Goal: Task Accomplishment & Management: Complete application form

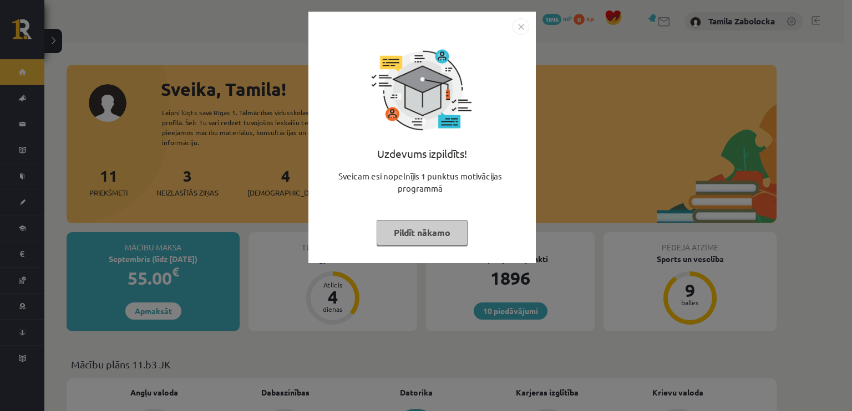
click at [398, 231] on button "Pildīt nākamo" at bounding box center [422, 233] width 91 height 26
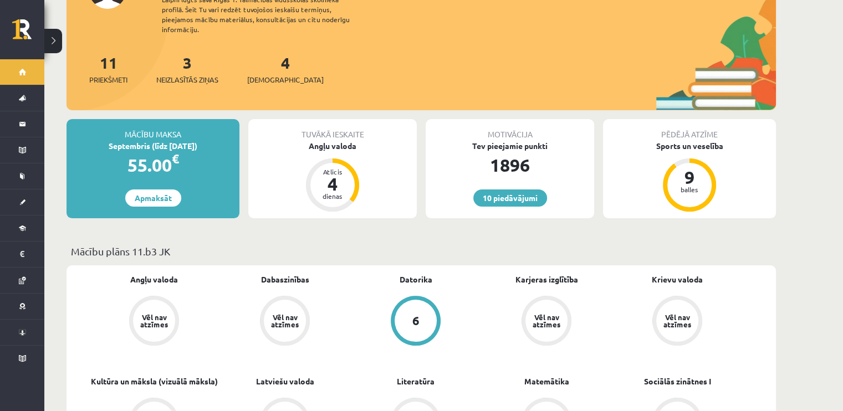
scroll to position [111, 0]
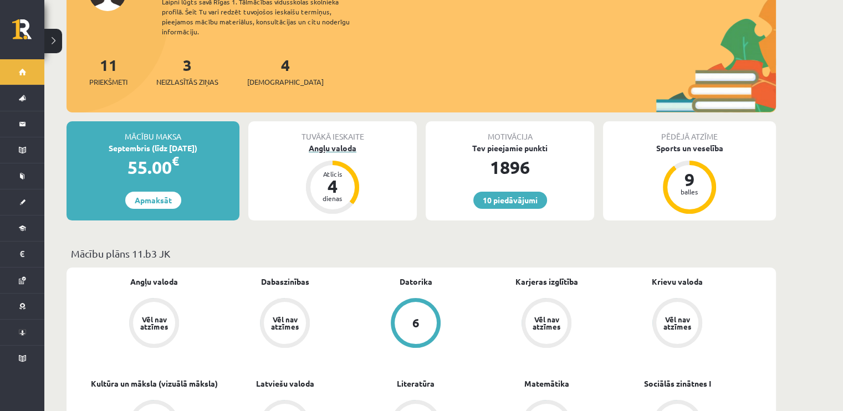
click at [337, 143] on div "Angļu valoda" at bounding box center [332, 149] width 169 height 12
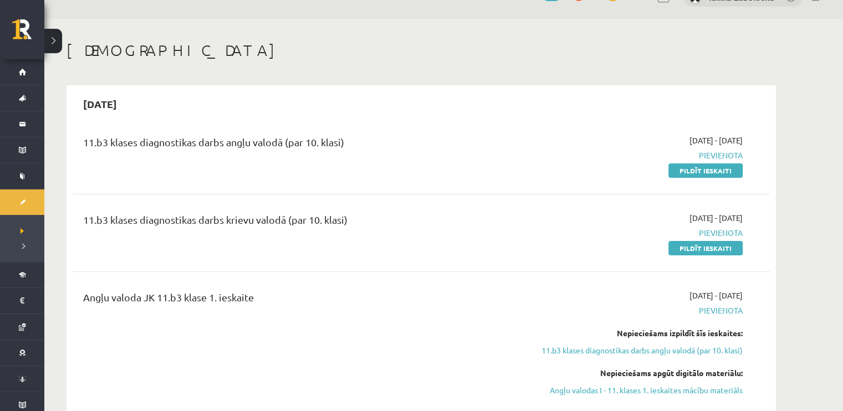
scroll to position [55, 0]
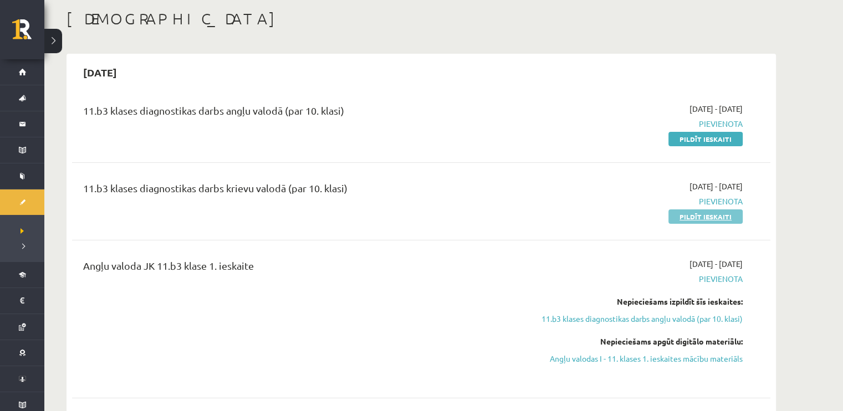
click at [686, 217] on link "Pildīt ieskaiti" at bounding box center [706, 217] width 74 height 14
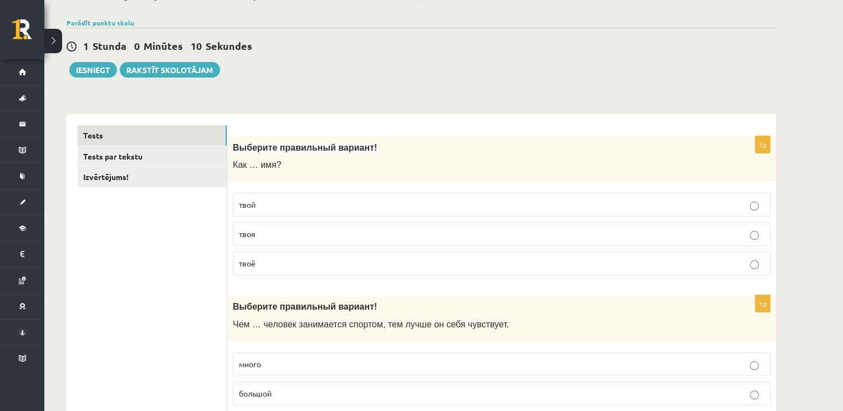
scroll to position [166, 0]
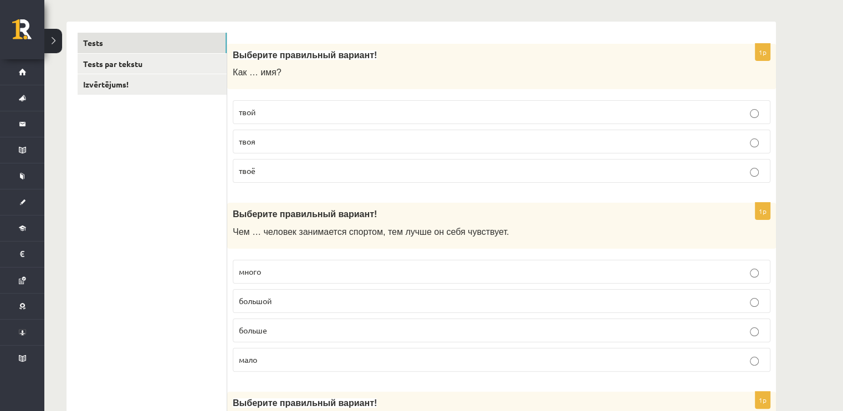
click at [282, 170] on p "твоё" at bounding box center [502, 171] width 526 height 12
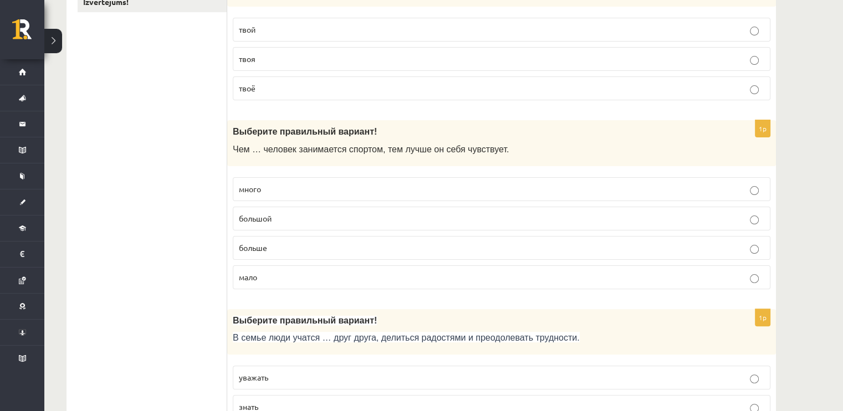
scroll to position [277, 0]
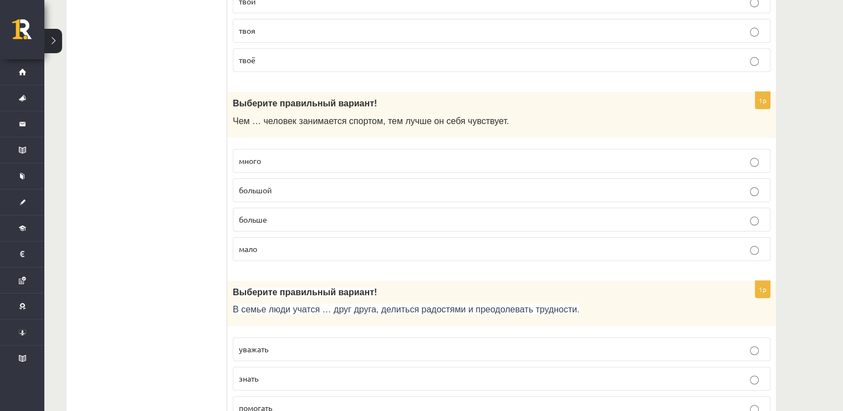
click at [263, 220] on span "больше" at bounding box center [253, 220] width 28 height 10
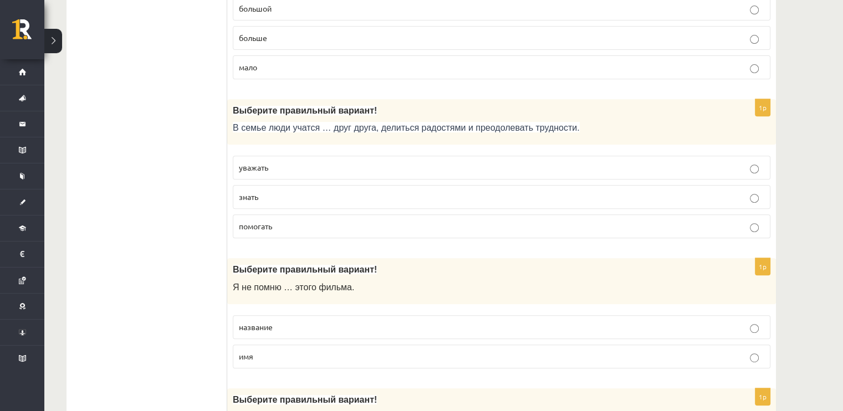
scroll to position [499, 0]
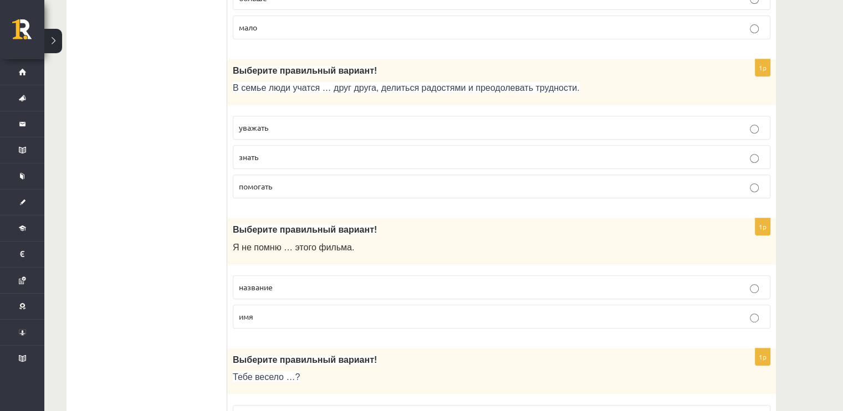
click at [309, 130] on p "уважать" at bounding box center [502, 128] width 526 height 12
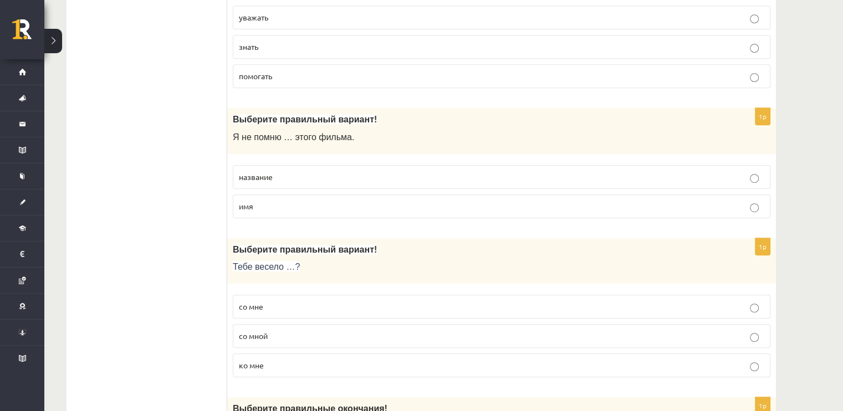
scroll to position [610, 0]
click at [310, 175] on p "название" at bounding box center [502, 177] width 526 height 12
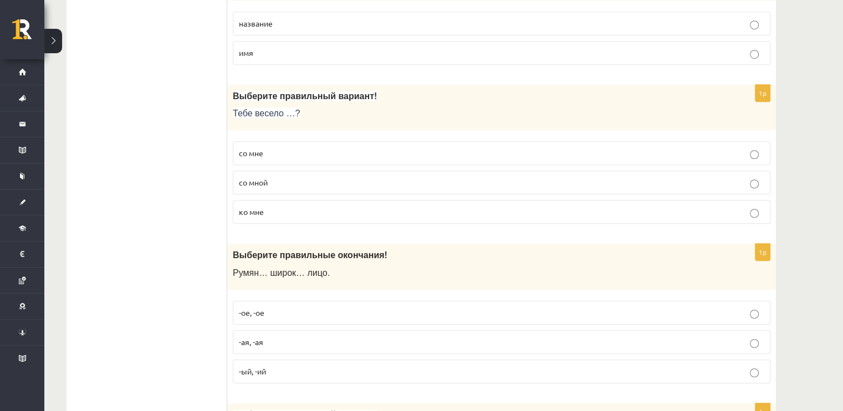
scroll to position [776, 0]
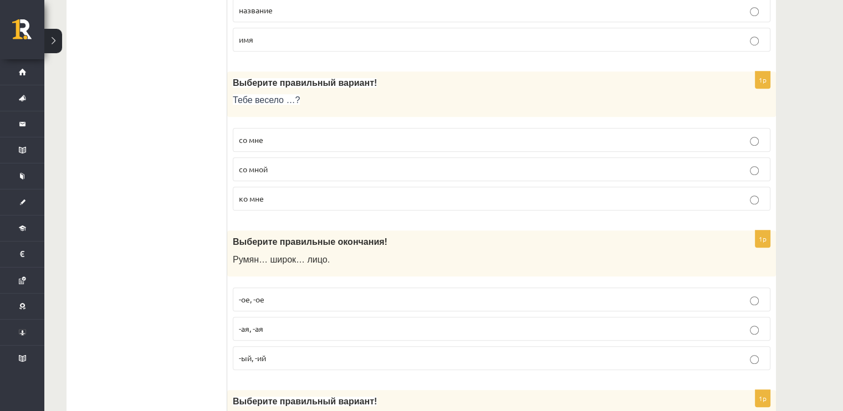
click at [312, 164] on p "со мной" at bounding box center [502, 170] width 526 height 12
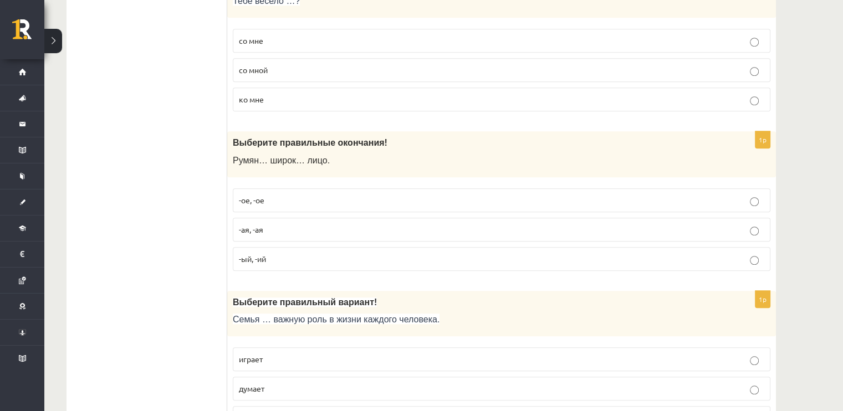
scroll to position [887, 0]
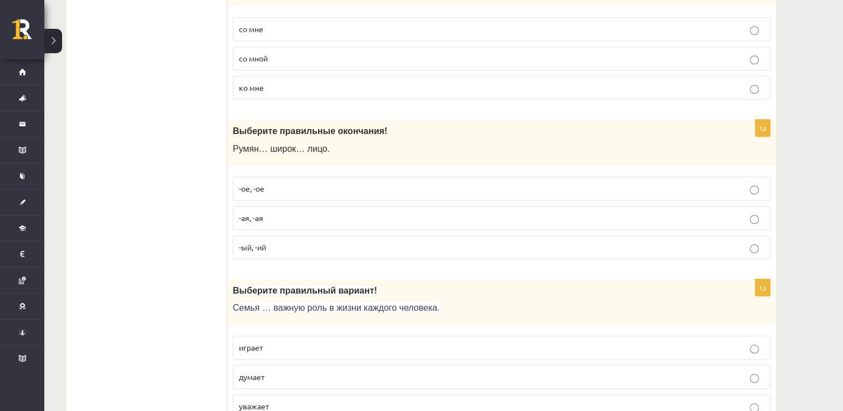
click at [288, 190] on p "-ое, -ое" at bounding box center [502, 189] width 526 height 12
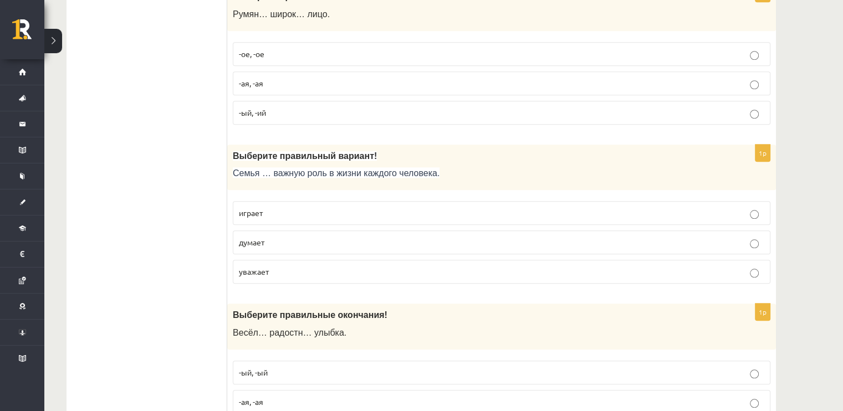
scroll to position [1054, 0]
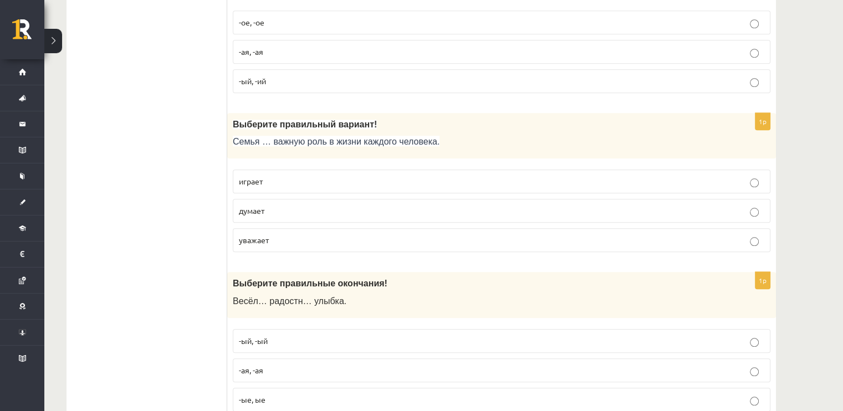
click at [294, 184] on label "играет" at bounding box center [502, 182] width 538 height 24
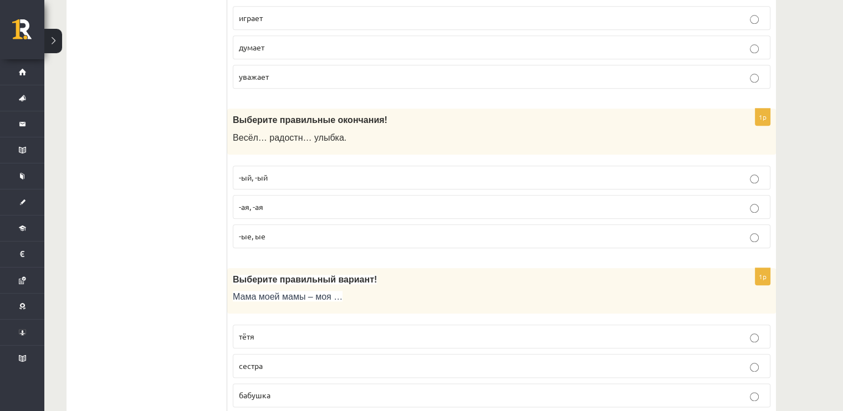
scroll to position [1220, 0]
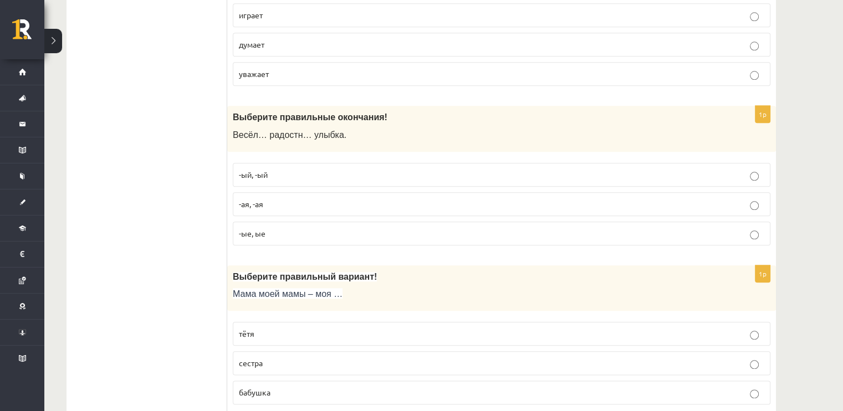
click at [272, 202] on p "-ая, -ая" at bounding box center [502, 205] width 526 height 12
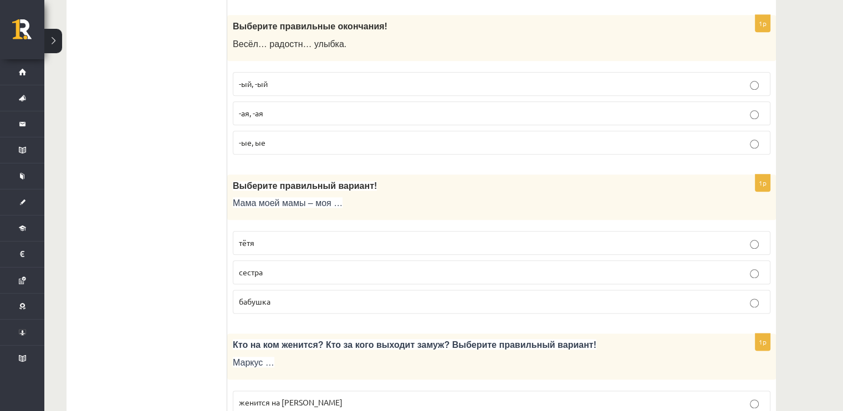
scroll to position [1331, 0]
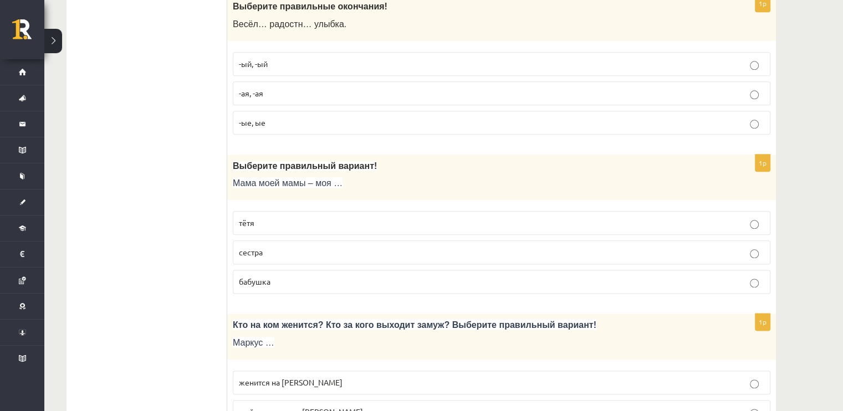
click at [279, 281] on p "бабушка" at bounding box center [502, 282] width 526 height 12
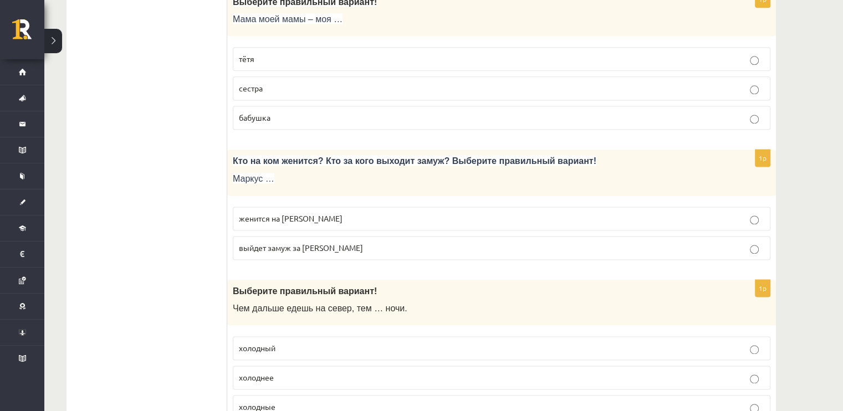
scroll to position [1497, 0]
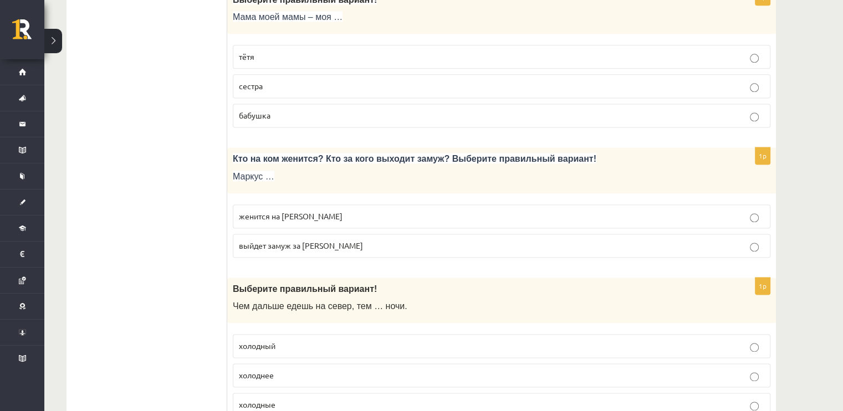
click at [307, 212] on p "женится на Агнии" at bounding box center [502, 217] width 526 height 12
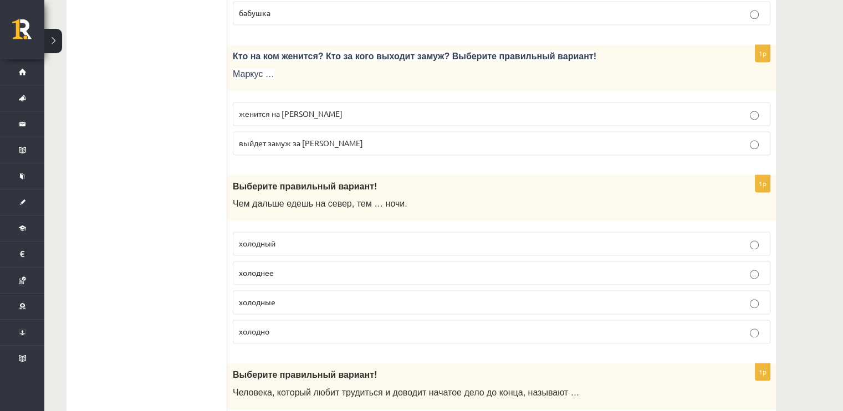
scroll to position [1663, 0]
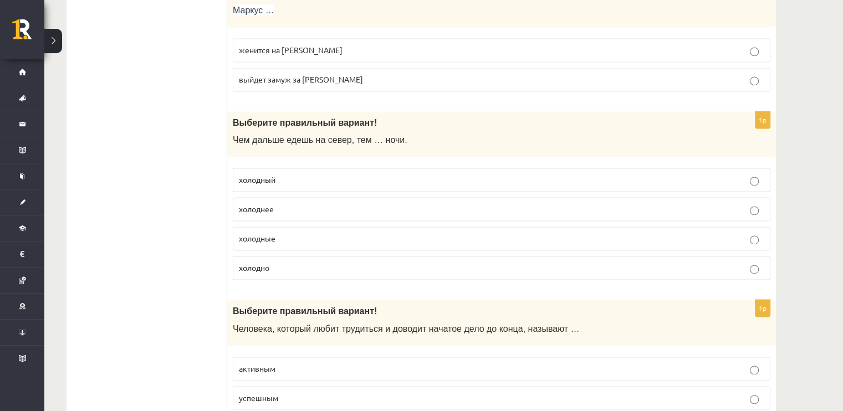
click at [311, 204] on p "холоднее" at bounding box center [502, 210] width 526 height 12
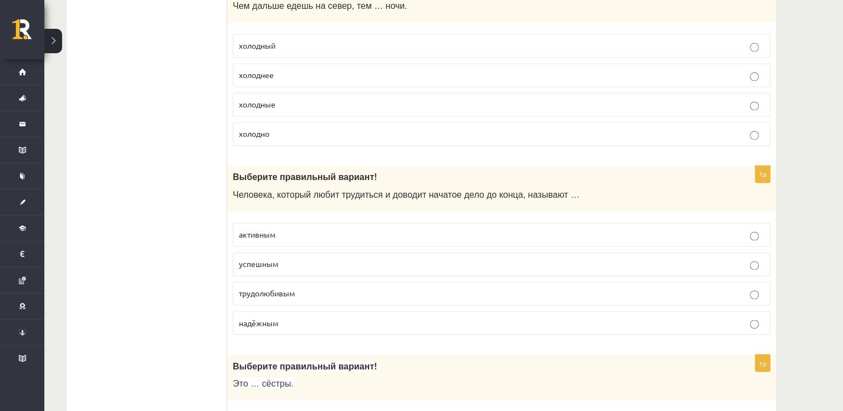
scroll to position [1830, 0]
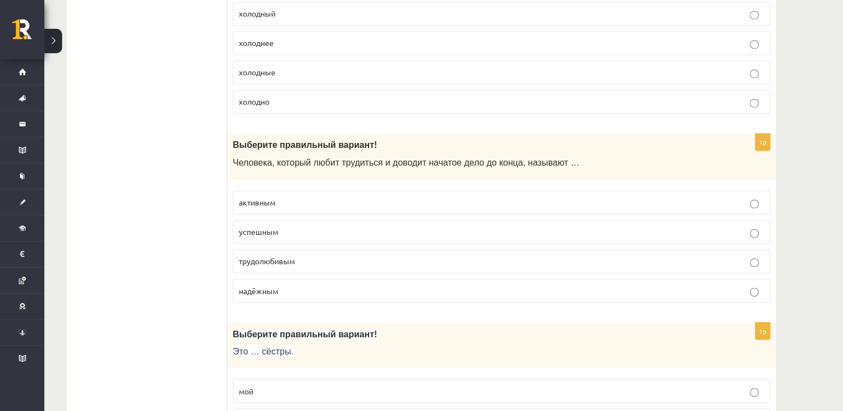
click at [302, 256] on p "трудолюбивым" at bounding box center [502, 262] width 526 height 12
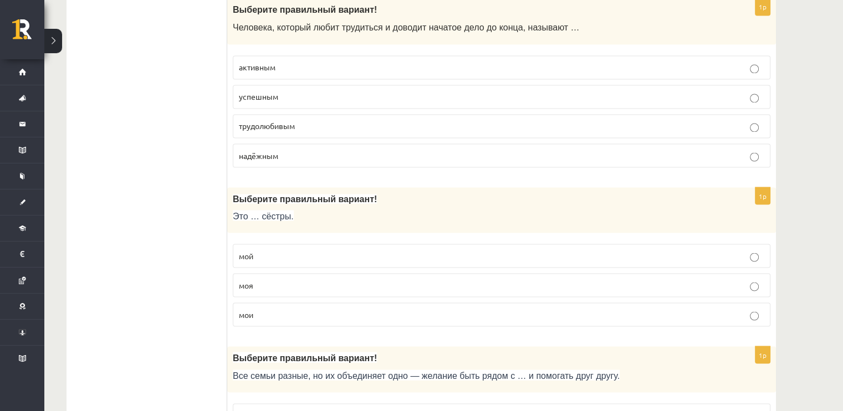
scroll to position [1996, 0]
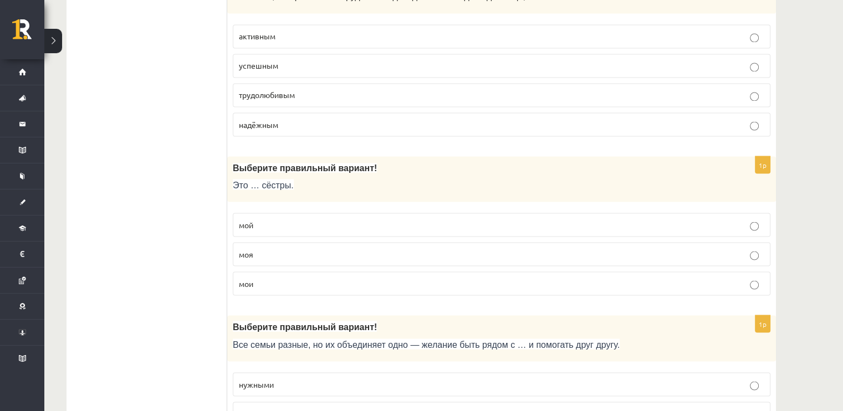
click at [302, 278] on p "мои" at bounding box center [502, 284] width 526 height 12
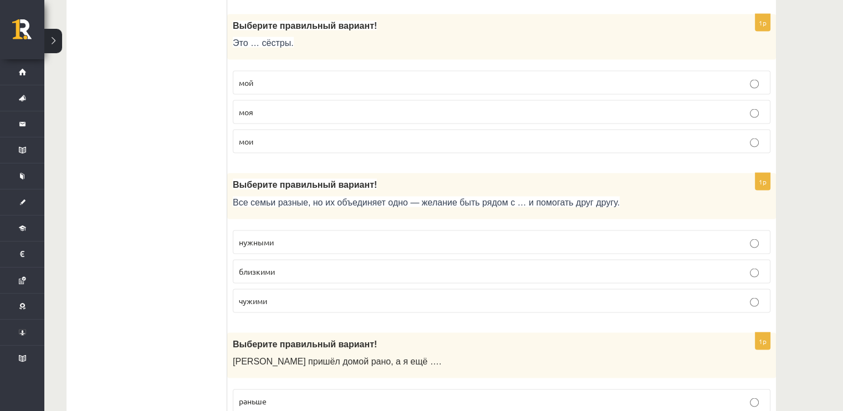
scroll to position [2163, 0]
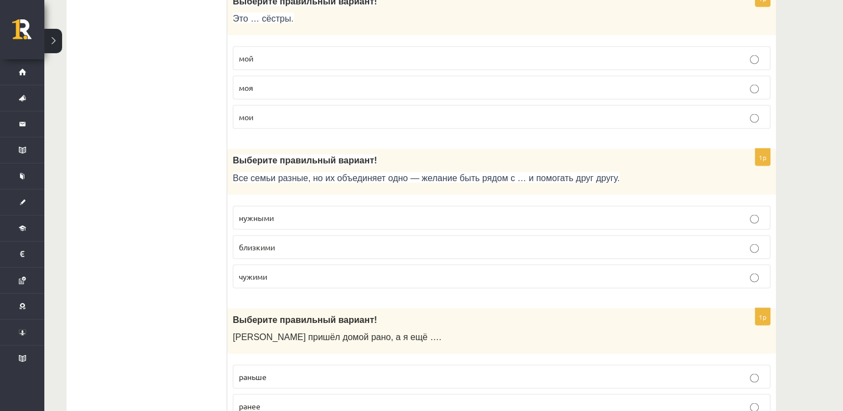
click at [310, 242] on p "близкими" at bounding box center [502, 248] width 526 height 12
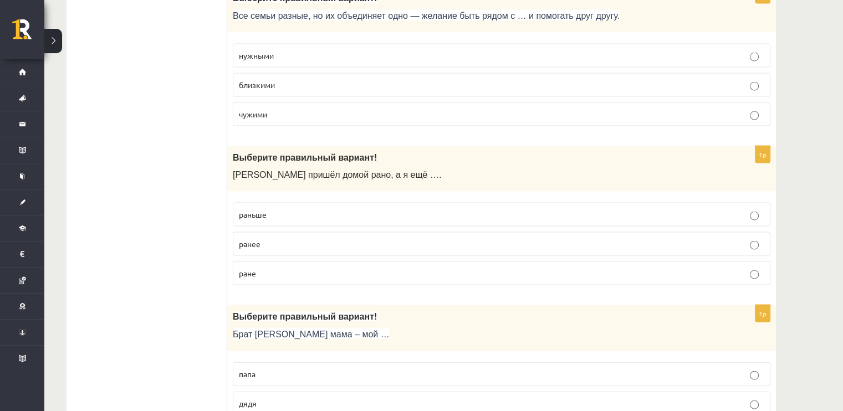
scroll to position [2329, 0]
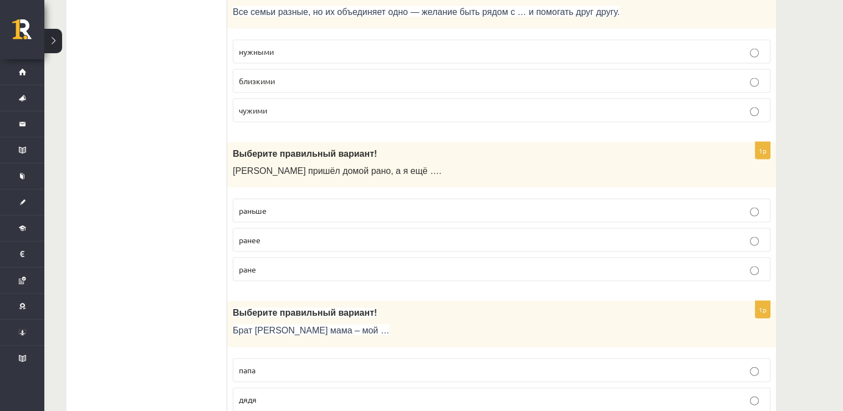
click at [330, 205] on p "раньше" at bounding box center [502, 211] width 526 height 12
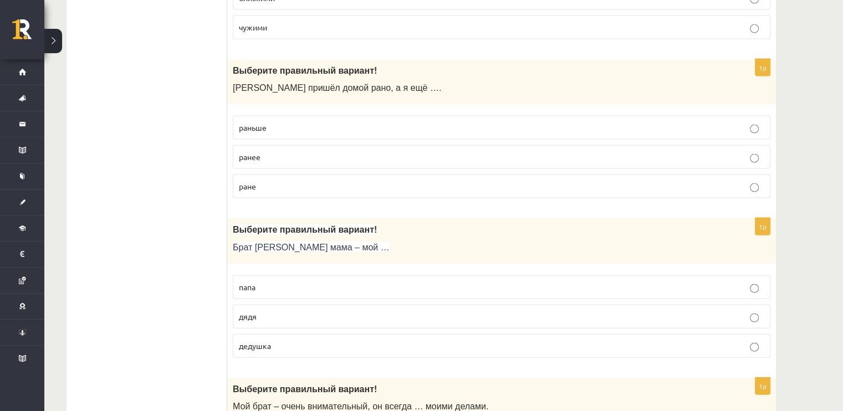
scroll to position [2495, 0]
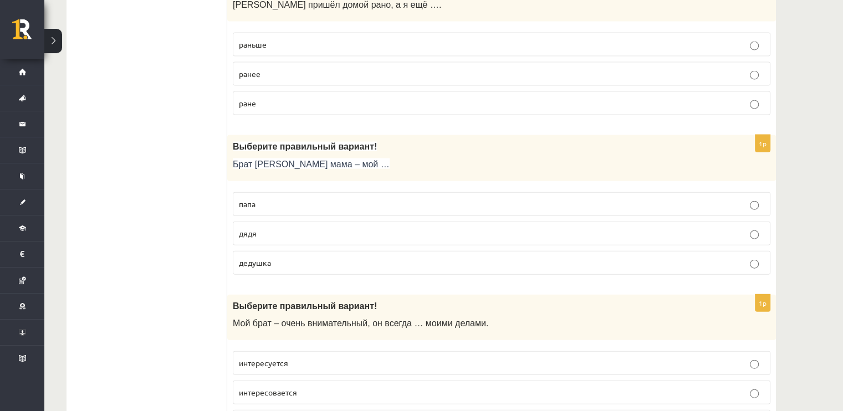
click at [296, 228] on p "дядя" at bounding box center [502, 234] width 526 height 12
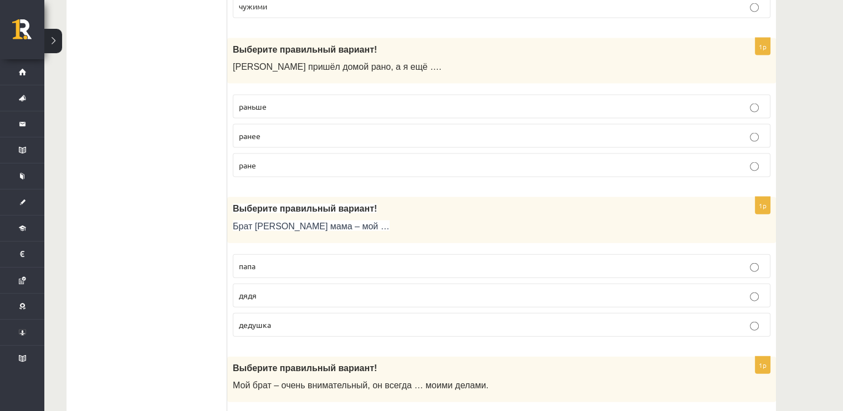
scroll to position [2662, 0]
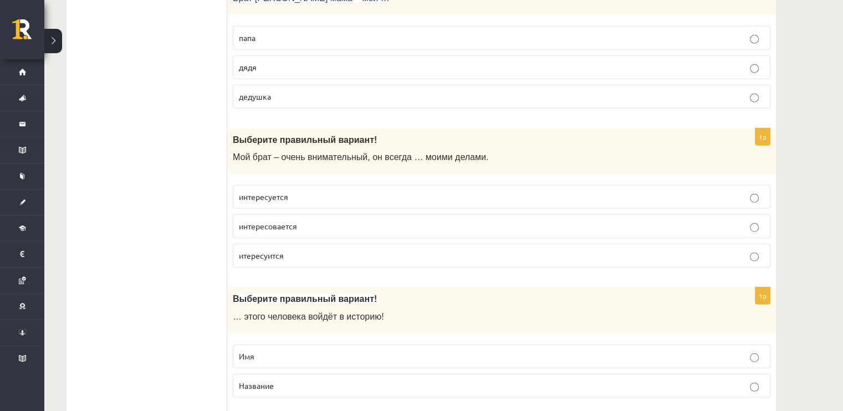
click at [314, 191] on p "интересуется" at bounding box center [502, 197] width 526 height 12
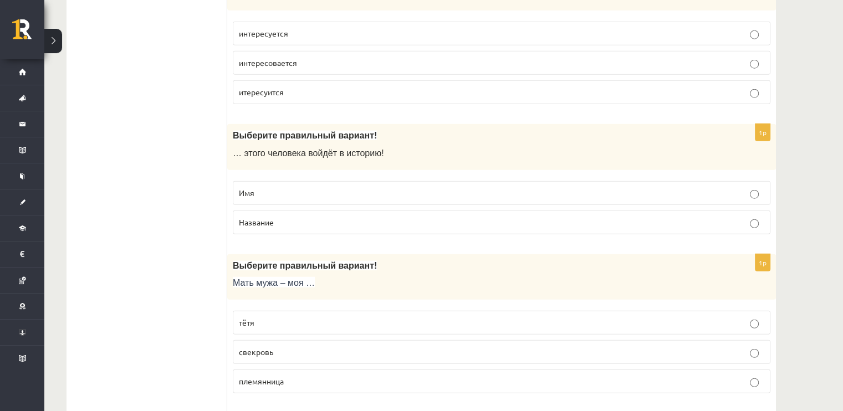
scroll to position [2828, 0]
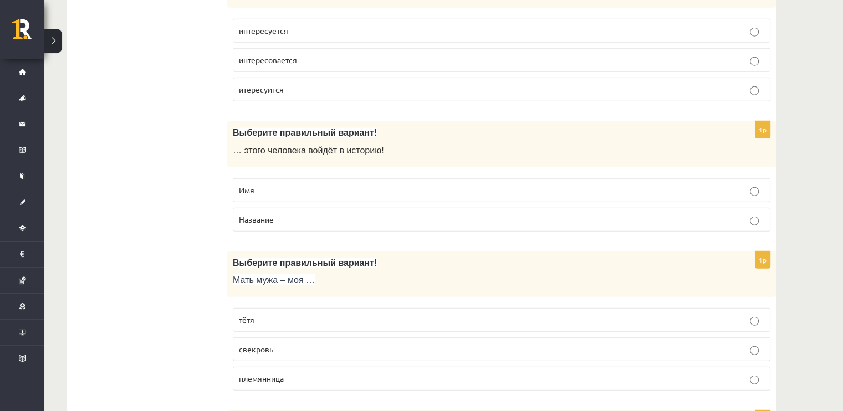
click at [329, 185] on p "Имя" at bounding box center [502, 191] width 526 height 12
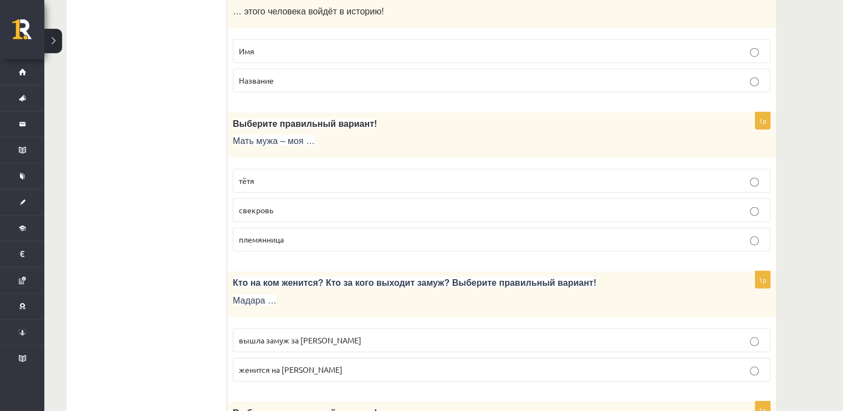
scroll to position [2994, 0]
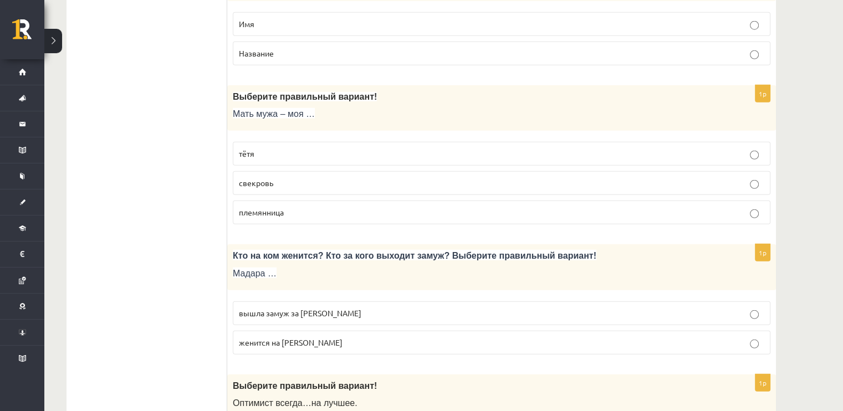
click at [324, 177] on p "свекровь" at bounding box center [502, 183] width 526 height 12
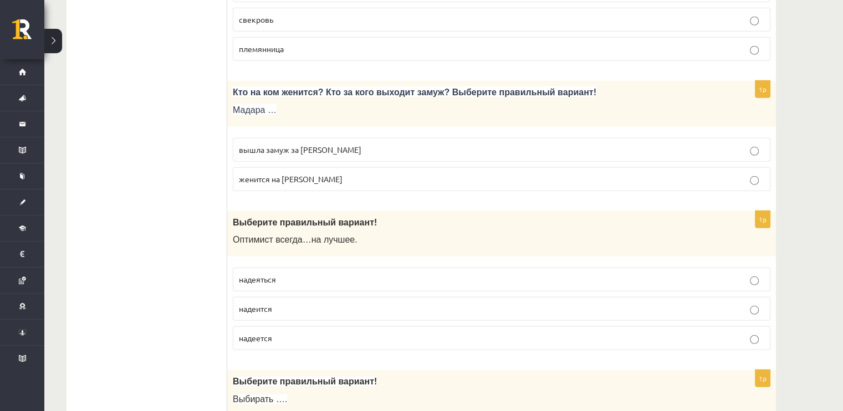
scroll to position [3161, 0]
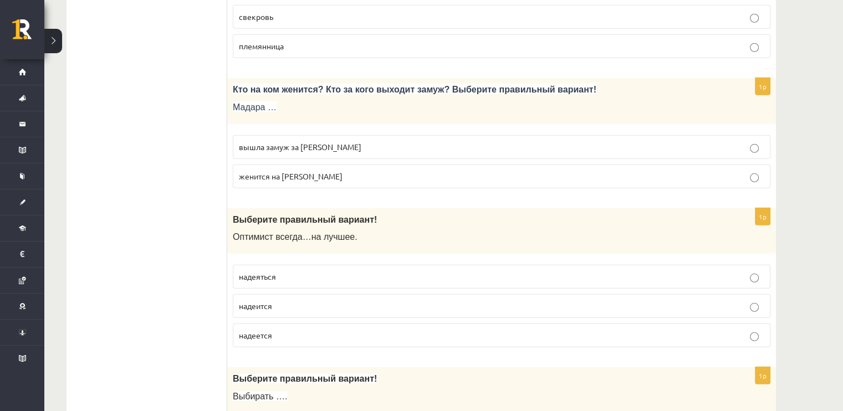
click at [328, 141] on p "вышла замуж за Марка" at bounding box center [502, 147] width 526 height 12
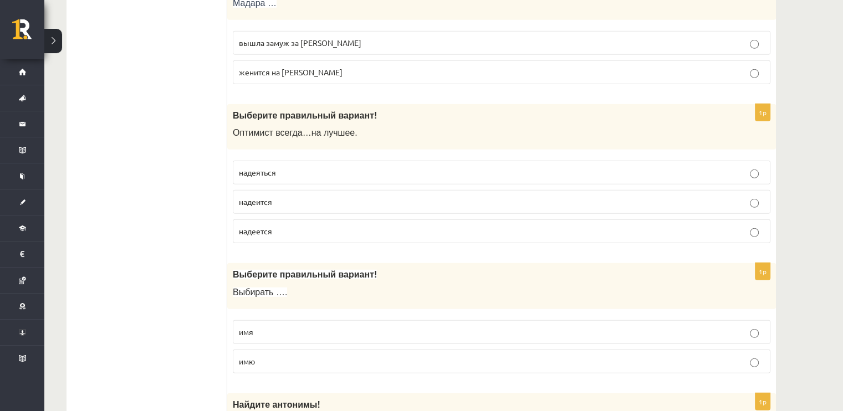
scroll to position [3272, 0]
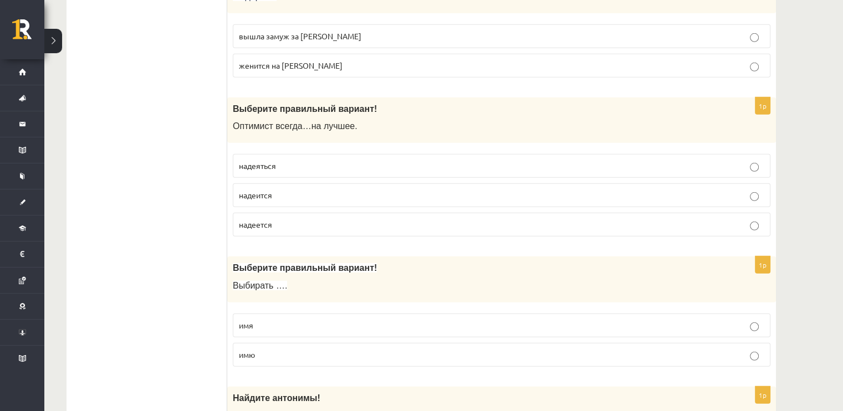
click at [309, 219] on p "надеется" at bounding box center [502, 225] width 526 height 12
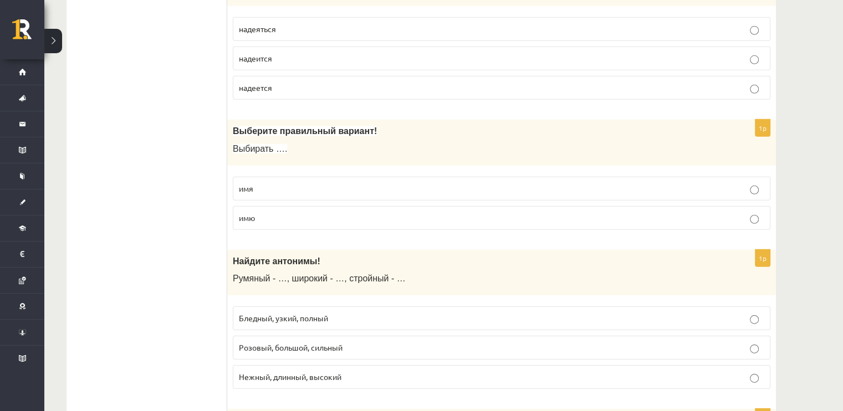
scroll to position [3405, 0]
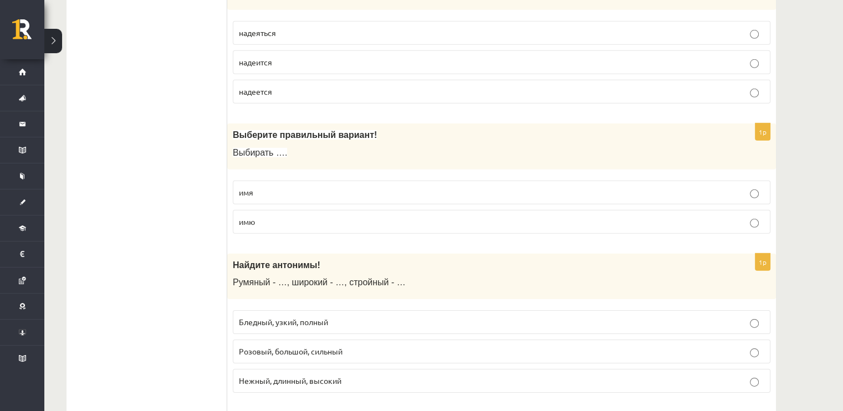
click at [344, 187] on p "имя" at bounding box center [502, 193] width 526 height 12
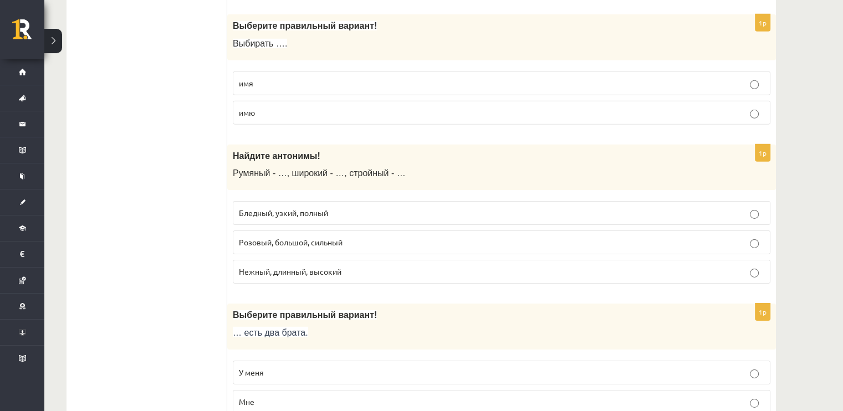
scroll to position [3516, 0]
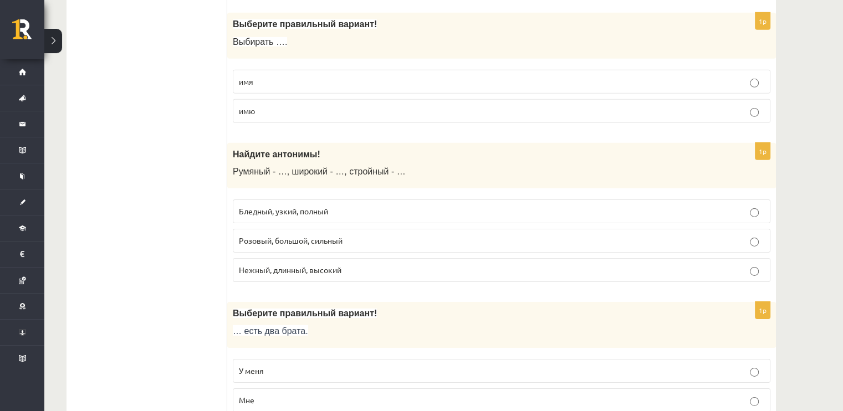
click at [335, 206] on p "Бледный, узкий, полный" at bounding box center [502, 212] width 526 height 12
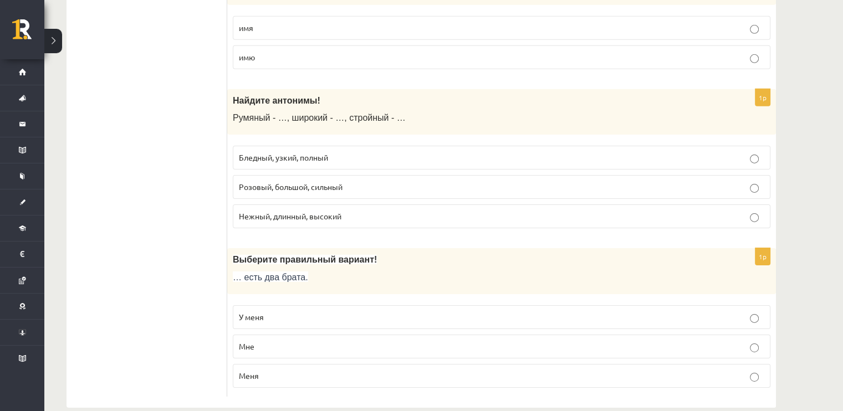
scroll to position [3571, 0]
click at [306, 310] on p "У меня" at bounding box center [502, 316] width 526 height 12
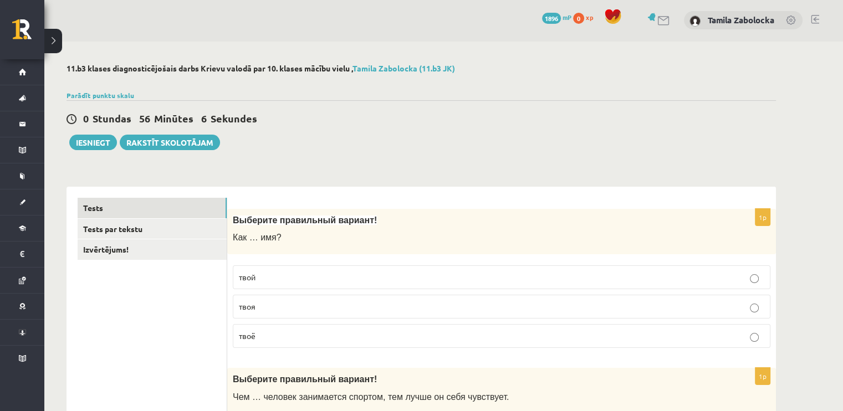
scroll to position [0, 0]
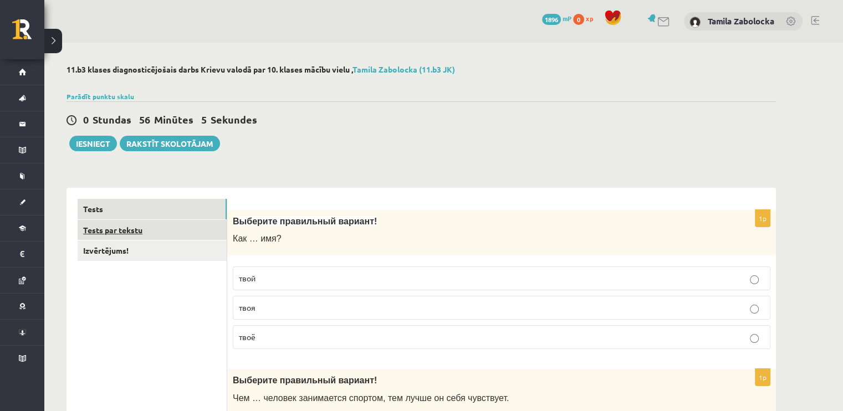
click at [146, 236] on link "Tests par tekstu" at bounding box center [152, 230] width 149 height 21
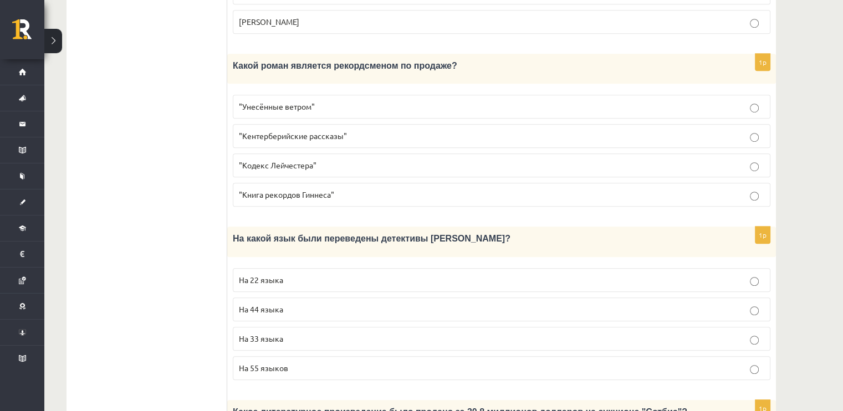
scroll to position [665, 0]
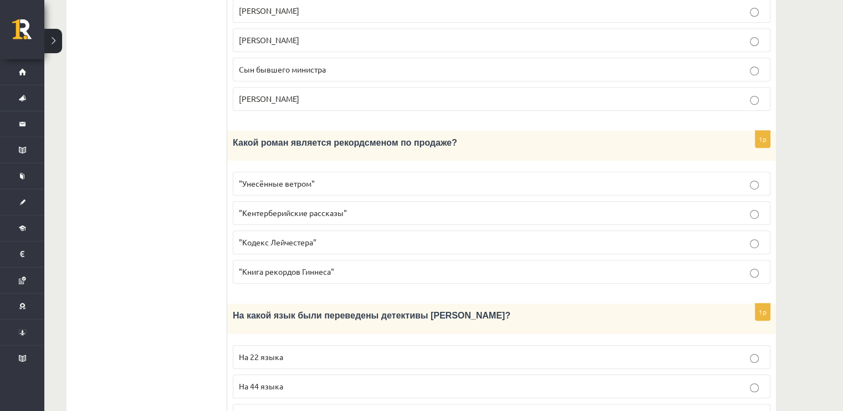
click at [569, 178] on p ""Унесённые ветром"" at bounding box center [502, 184] width 526 height 12
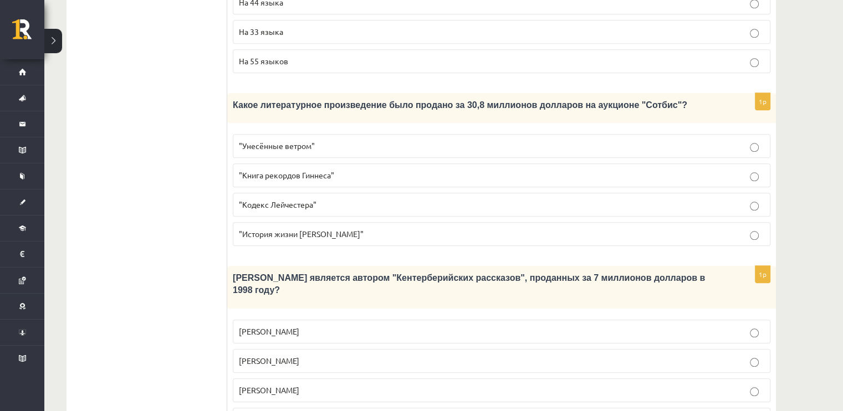
scroll to position [1060, 0]
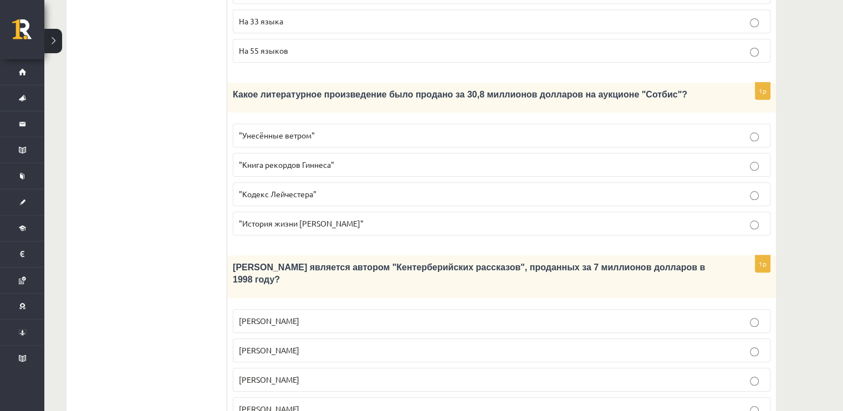
click at [410, 189] on p ""Кодекс Лейчестера"" at bounding box center [502, 195] width 526 height 12
click at [365, 368] on label "Джефри Чосер" at bounding box center [502, 380] width 538 height 24
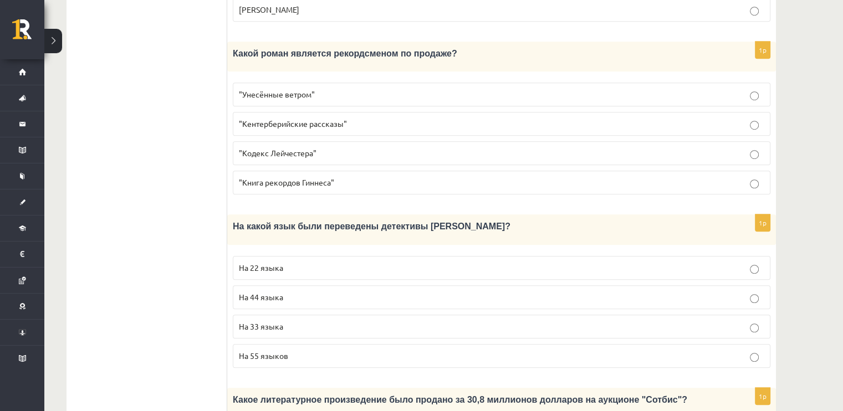
scroll to position [783, 0]
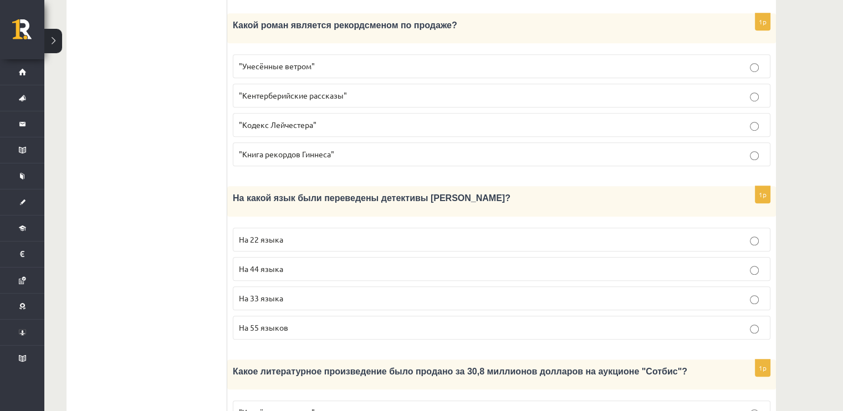
click at [467, 263] on p "На 44 языка" at bounding box center [502, 269] width 526 height 12
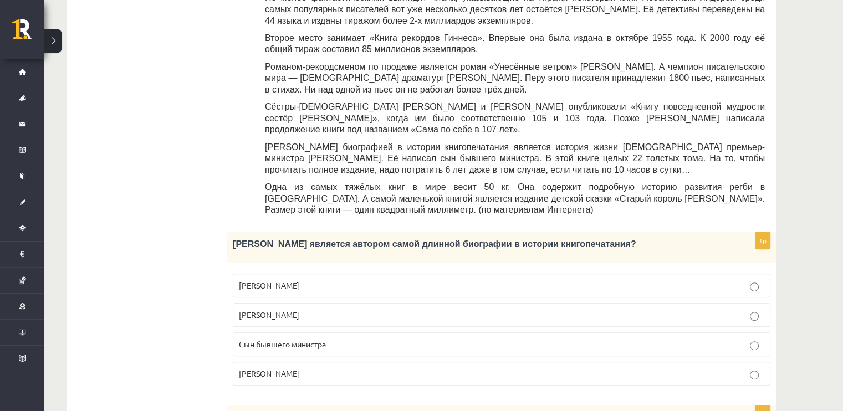
scroll to position [395, 0]
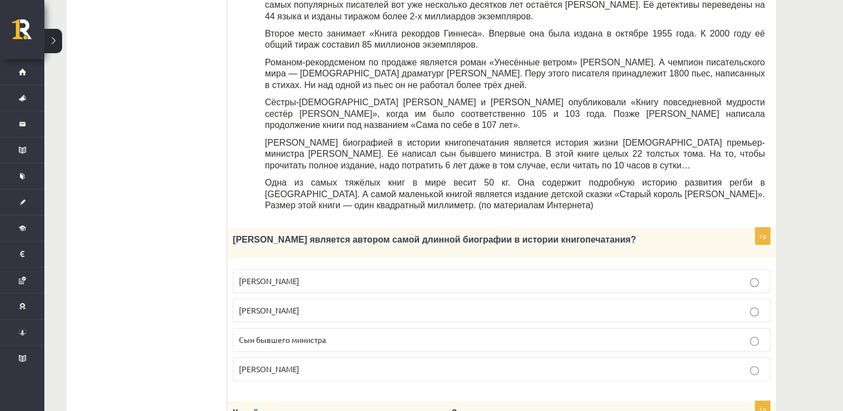
click at [277, 335] on span "Сын бывшего министра" at bounding box center [282, 340] width 87 height 10
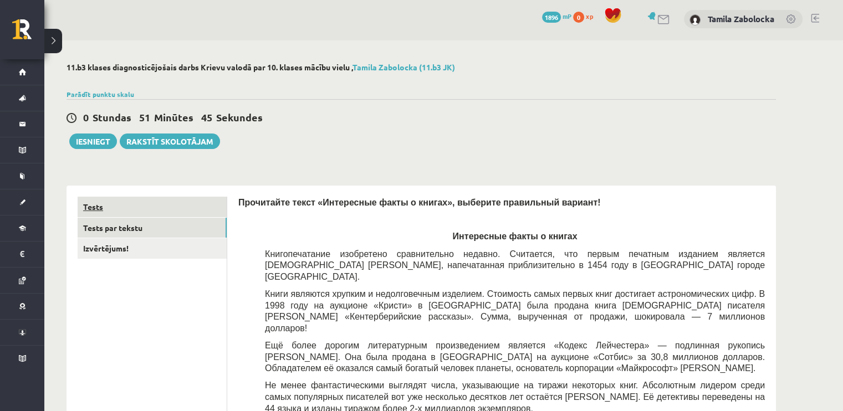
scroll to position [0, 0]
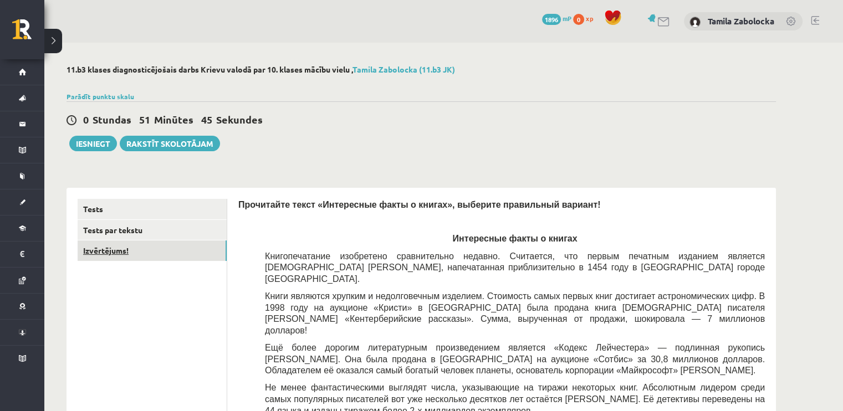
click at [175, 255] on link "Izvērtējums!" at bounding box center [152, 251] width 149 height 21
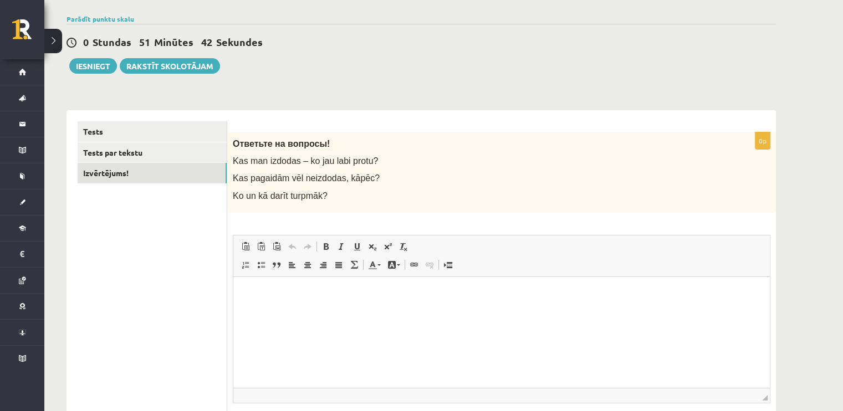
scroll to position [109, 0]
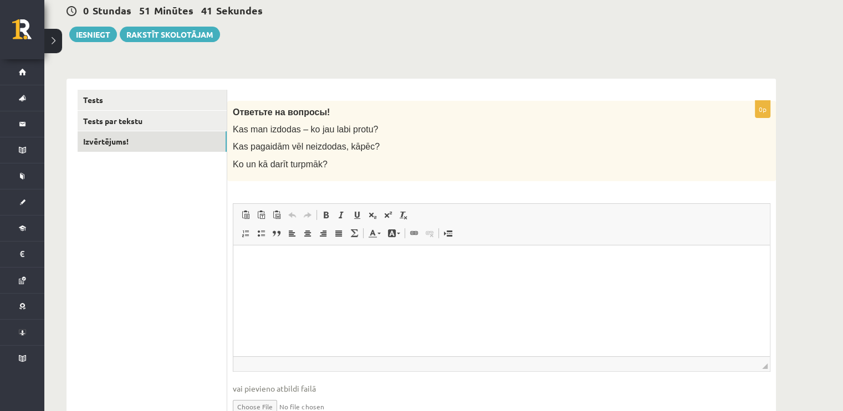
click at [274, 266] on p "Editor, wiswyg-editor-user-answer-47024836657220" at bounding box center [502, 262] width 515 height 12
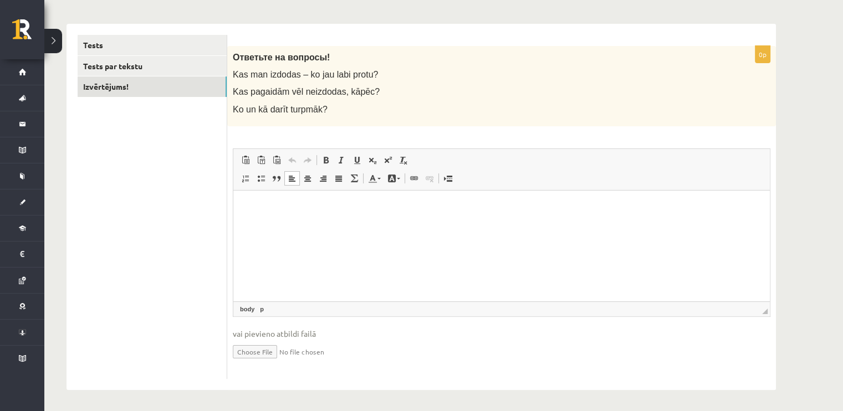
scroll to position [0, 0]
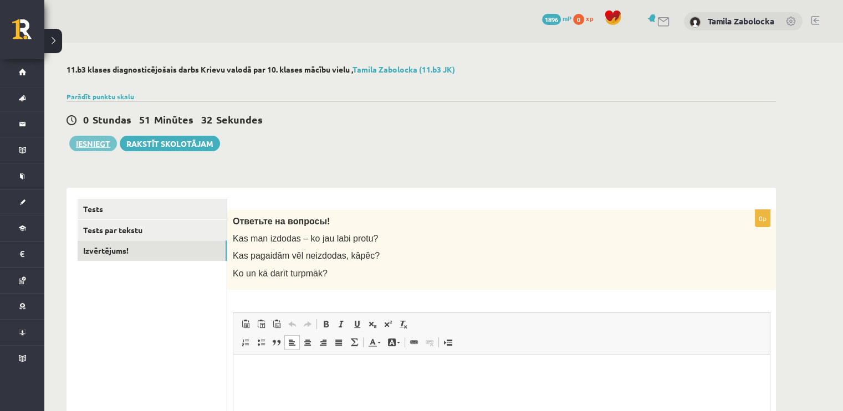
click at [93, 145] on button "Iesniegt" at bounding box center [93, 144] width 48 height 16
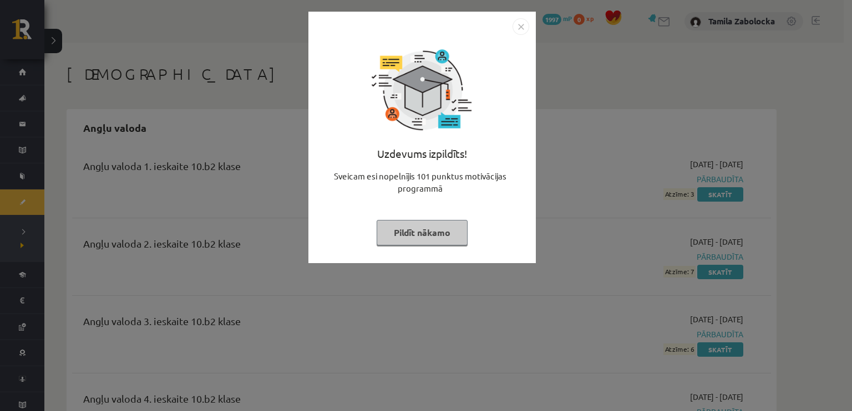
click at [424, 232] on button "Pildīt nākamo" at bounding box center [422, 233] width 91 height 26
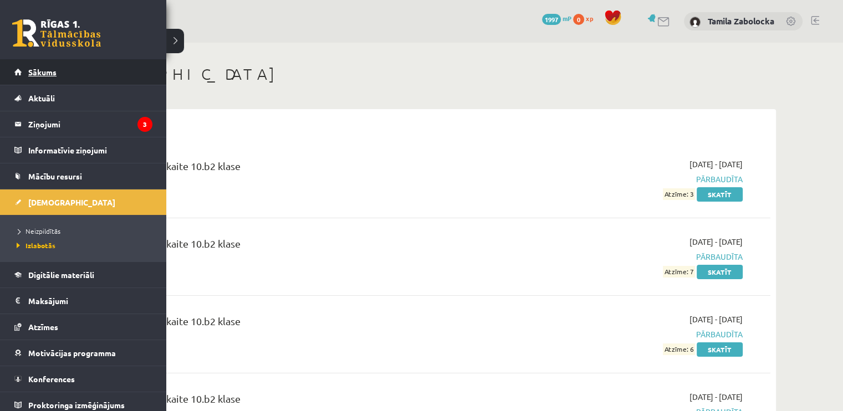
click at [69, 74] on link "Sākums" at bounding box center [83, 72] width 138 height 26
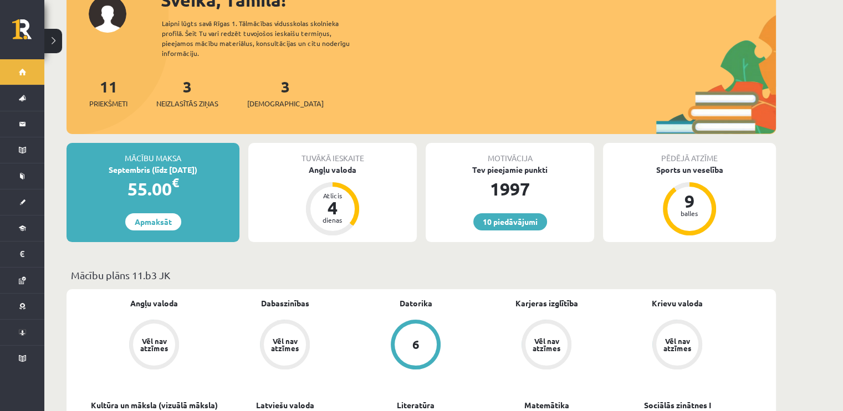
scroll to position [55, 0]
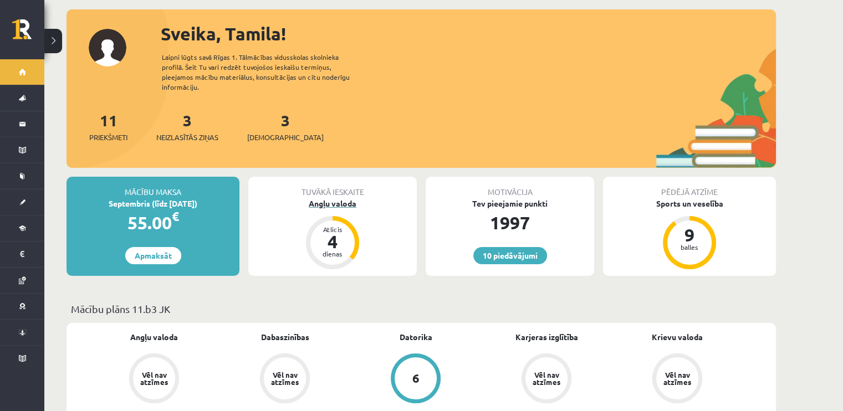
click at [322, 198] on div "Angļu valoda" at bounding box center [332, 204] width 169 height 12
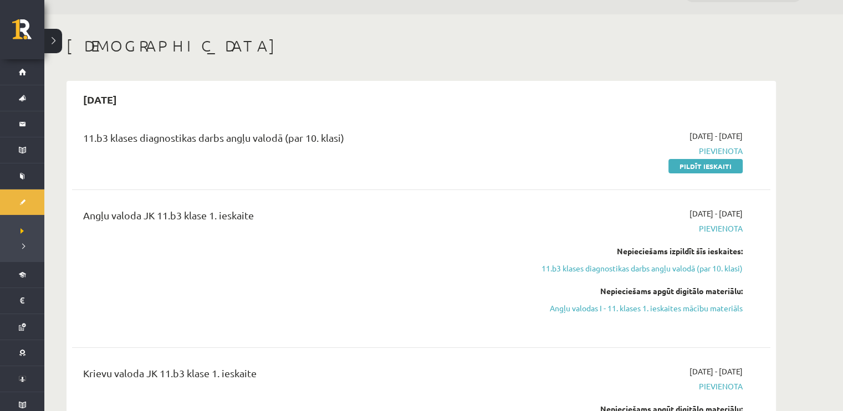
scroll to position [166, 0]
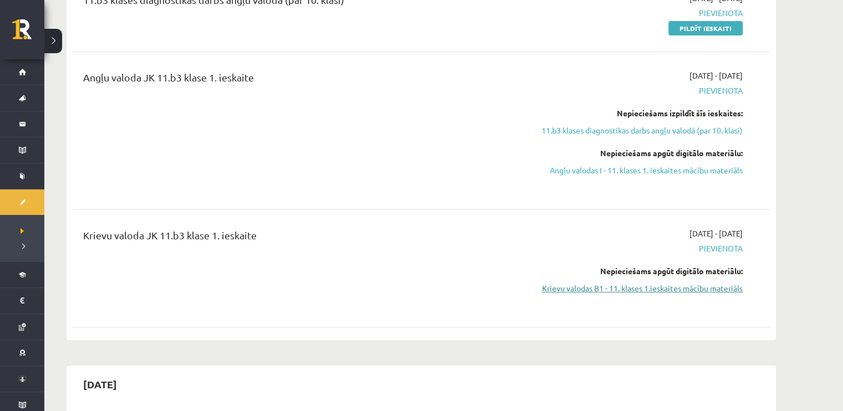
click at [692, 294] on link "Krievu valodas B1 - 11. klases 1.ieskaites mācību materiāls" at bounding box center [638, 289] width 209 height 12
click at [553, 284] on link "Krievu valodas B1 - 11. klases 1.ieskaites mācību materiāls" at bounding box center [638, 289] width 209 height 12
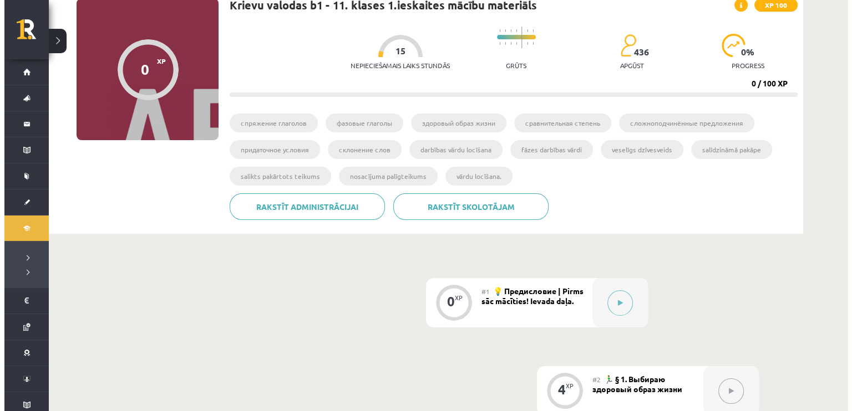
scroll to position [222, 0]
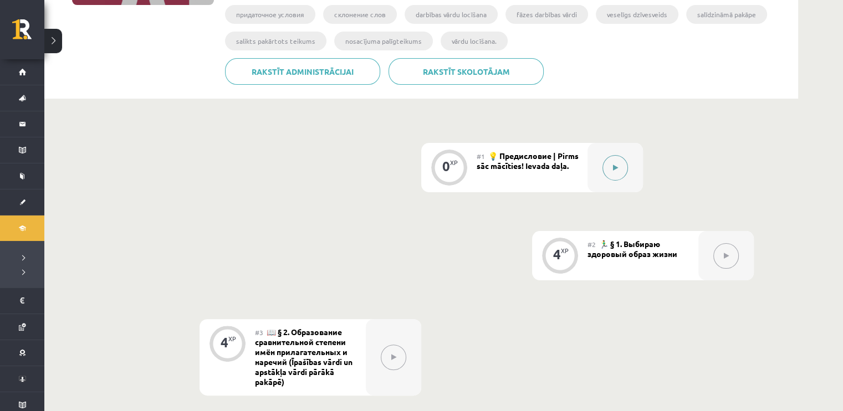
click at [619, 165] on button at bounding box center [616, 168] width 26 height 26
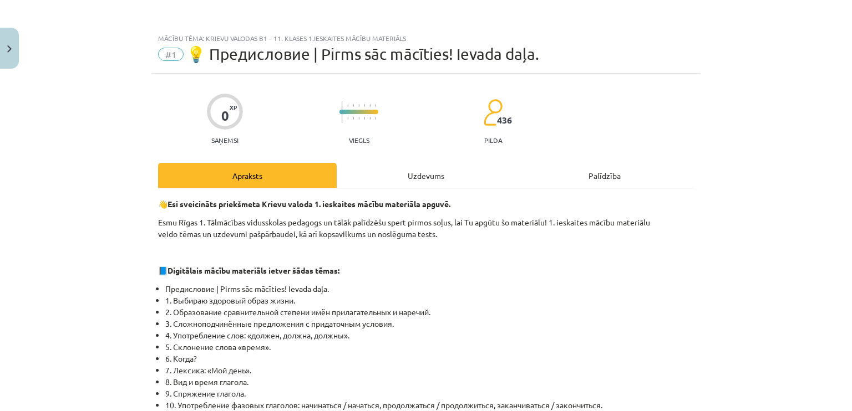
click at [419, 173] on div "Uzdevums" at bounding box center [426, 175] width 179 height 25
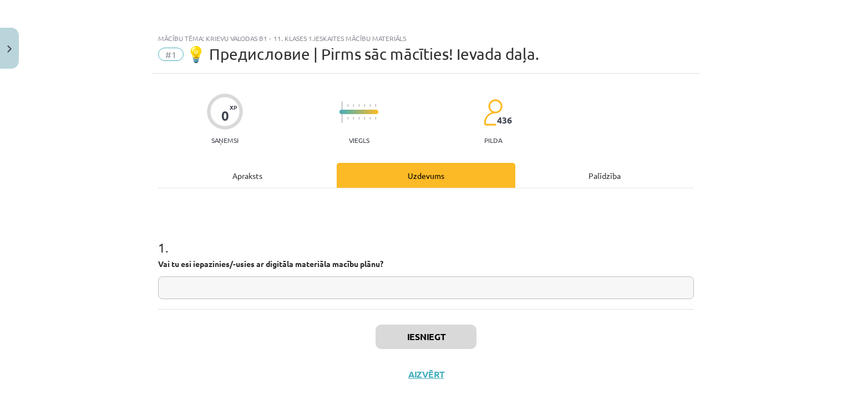
scroll to position [9, 0]
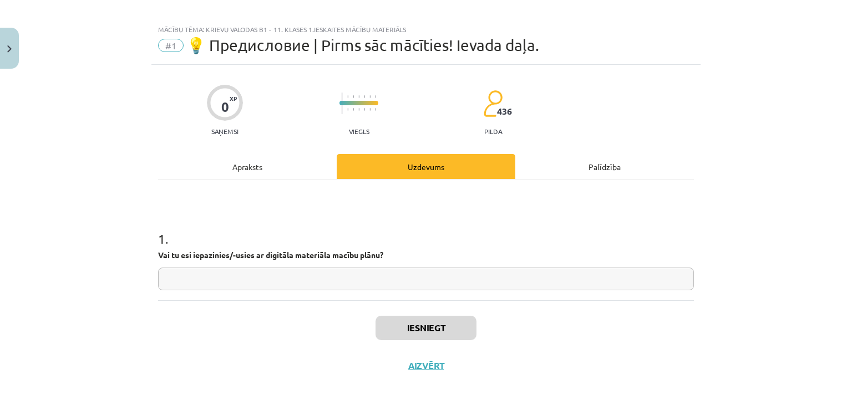
click at [337, 283] on input "text" at bounding box center [426, 279] width 536 height 23
click at [421, 286] on input "text" at bounding box center [426, 279] width 536 height 23
type input "*"
type input "**"
click at [430, 330] on button "Iesniegt" at bounding box center [425, 328] width 101 height 24
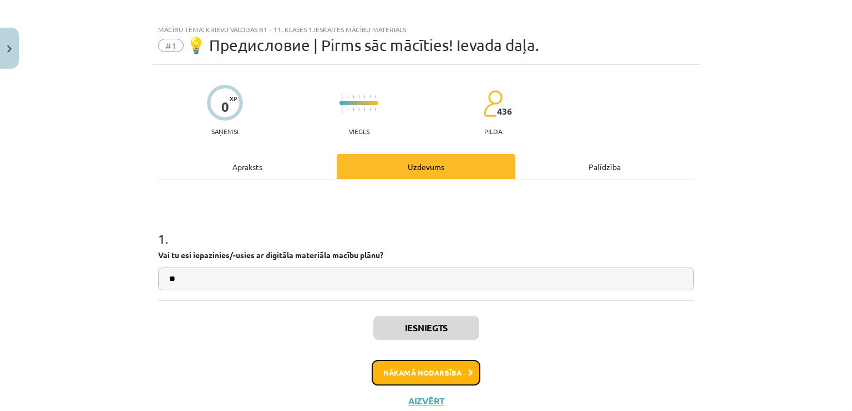
click at [462, 367] on button "Nākamā nodarbība" at bounding box center [426, 373] width 109 height 26
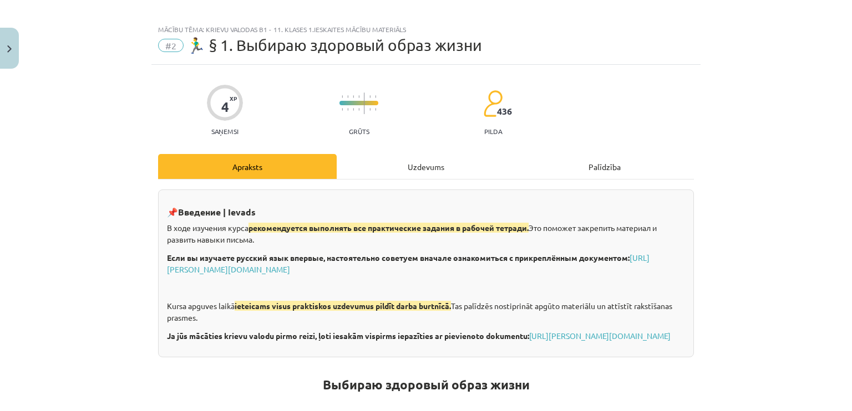
scroll to position [28, 0]
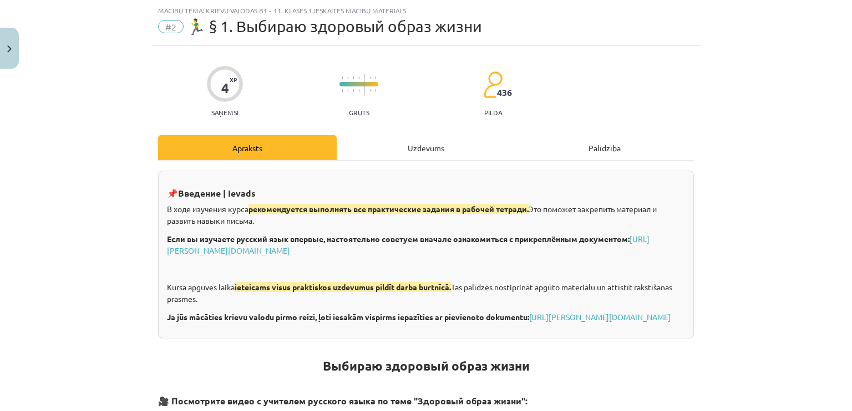
click at [420, 150] on div "Uzdevums" at bounding box center [426, 147] width 179 height 25
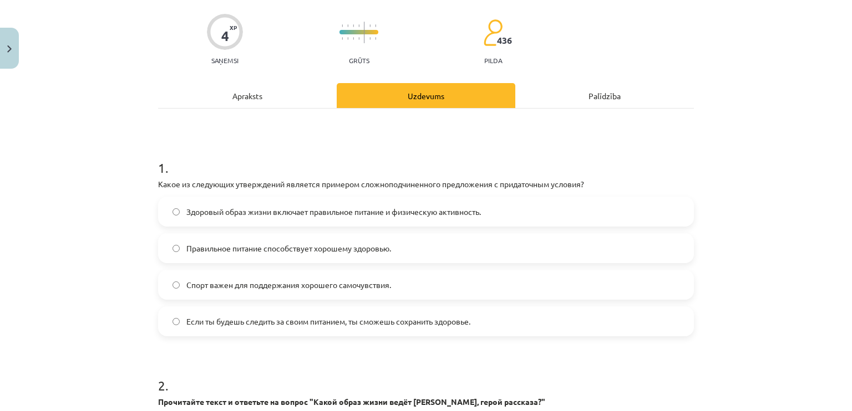
scroll to position [83, 0]
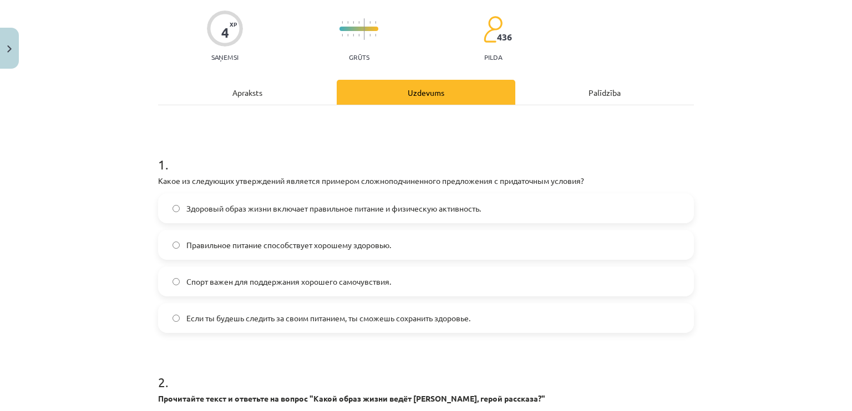
drag, startPoint x: 133, startPoint y: 179, endPoint x: 162, endPoint y: 181, distance: 30.0
click at [133, 179] on div "Mācību tēma: Krievu valodas b1 - 11. klases 1.ieskaites mācību materiāls #2 🏃‍♂…" at bounding box center [426, 205] width 852 height 411
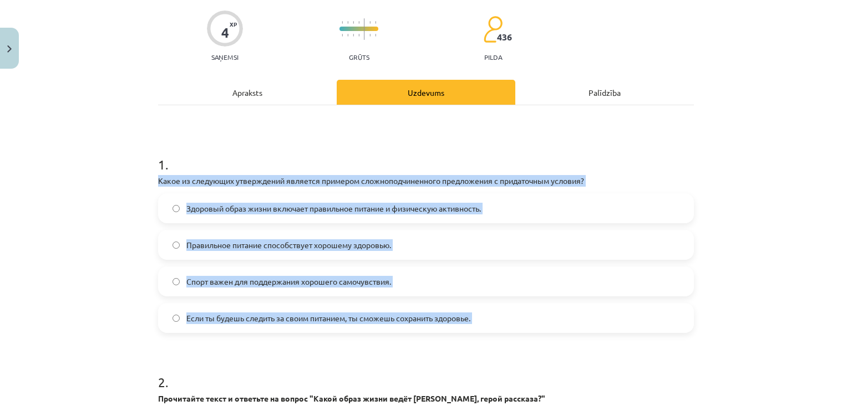
drag, startPoint x: 162, startPoint y: 181, endPoint x: 501, endPoint y: 323, distance: 366.8
click at [501, 323] on div "Mācību tēma: Krievu valodas b1 - 11. klases 1.ieskaites mācību materiāls #2 🏃‍♂…" at bounding box center [426, 205] width 852 height 411
copy div "Какое из следующих утверждений является примером сложноподчиненного предложения…"
click at [121, 241] on div "Mācību tēma: Krievu valodas b1 - 11. klases 1.ieskaites mācību materiāls #2 🏃‍♂…" at bounding box center [426, 205] width 852 height 411
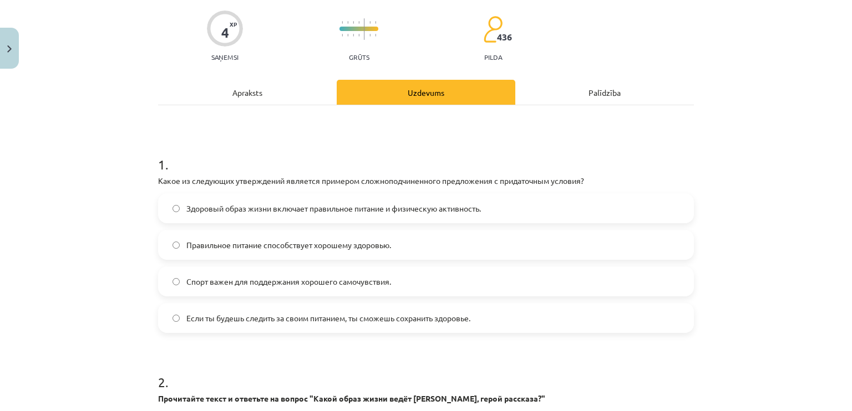
click at [381, 316] on span "Если ты будешь следить за своим питанием, ты сможешь сохранить здоровье." at bounding box center [328, 319] width 284 height 12
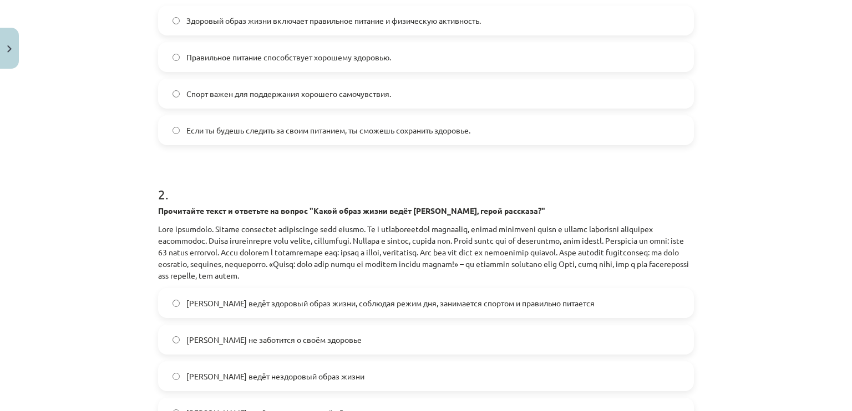
scroll to position [360, 0]
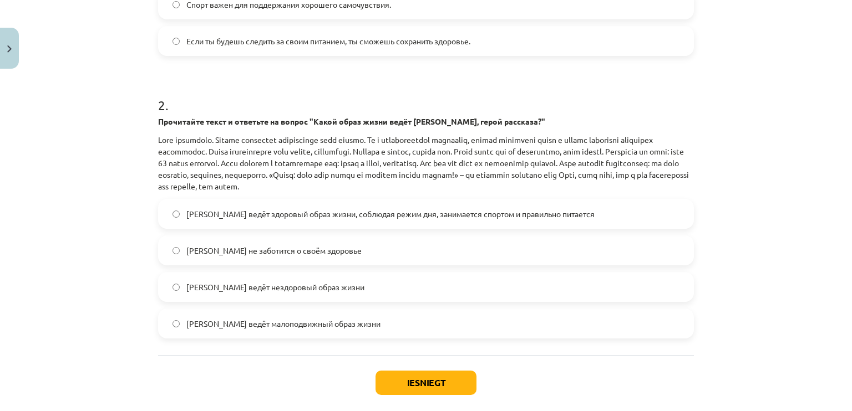
click at [373, 210] on span "Олег ведёт здоровый образ жизни, соблюдая режим дня, занимается спортом и прави…" at bounding box center [390, 214] width 408 height 12
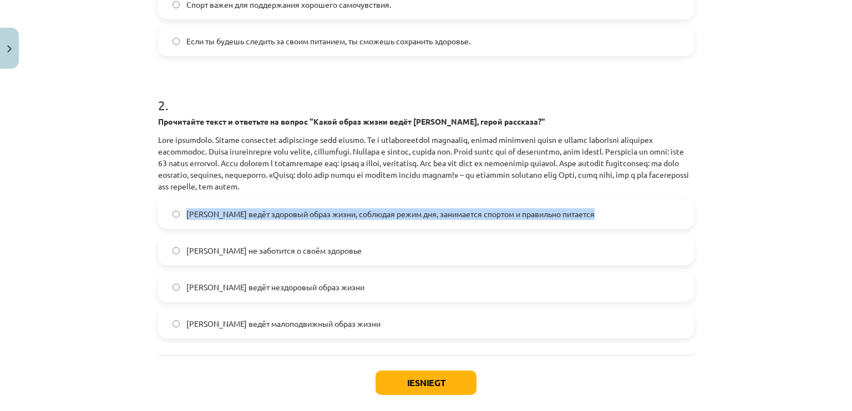
click at [373, 210] on span "Олег ведёт здоровый образ жизни, соблюдая режим дня, занимается спортом и прави…" at bounding box center [390, 214] width 408 height 12
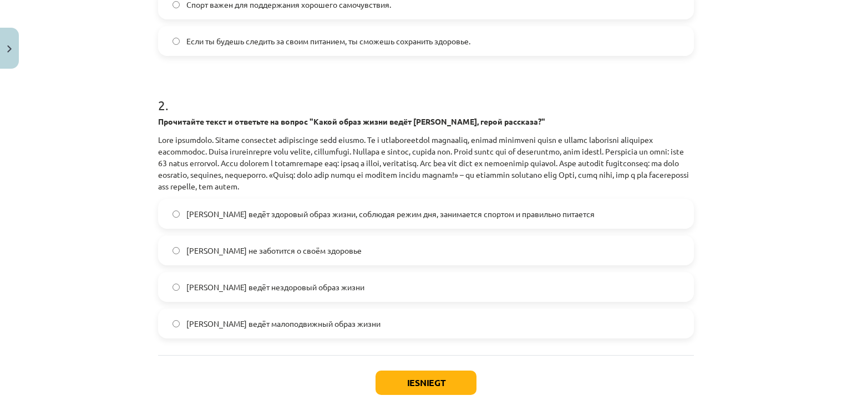
click at [130, 250] on div "Mācību tēma: Krievu valodas b1 - 11. klases 1.ieskaites mācību materiāls #2 🏃‍♂…" at bounding box center [426, 205] width 852 height 411
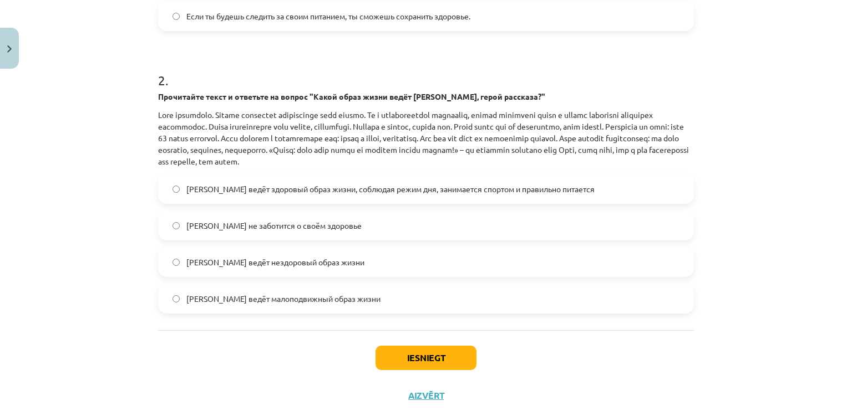
scroll to position [416, 0]
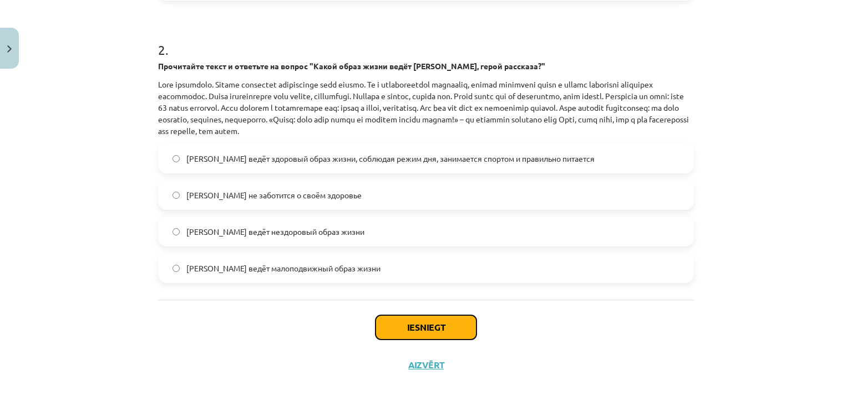
click at [390, 325] on button "Iesniegt" at bounding box center [425, 328] width 101 height 24
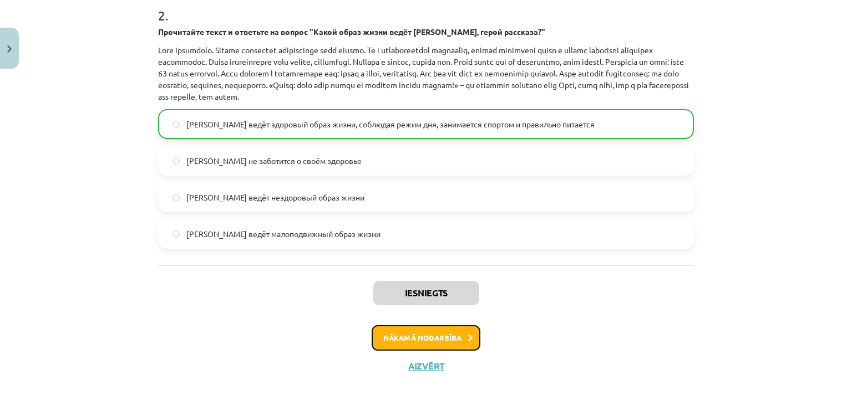
click at [458, 333] on button "Nākamā nodarbība" at bounding box center [426, 338] width 109 height 26
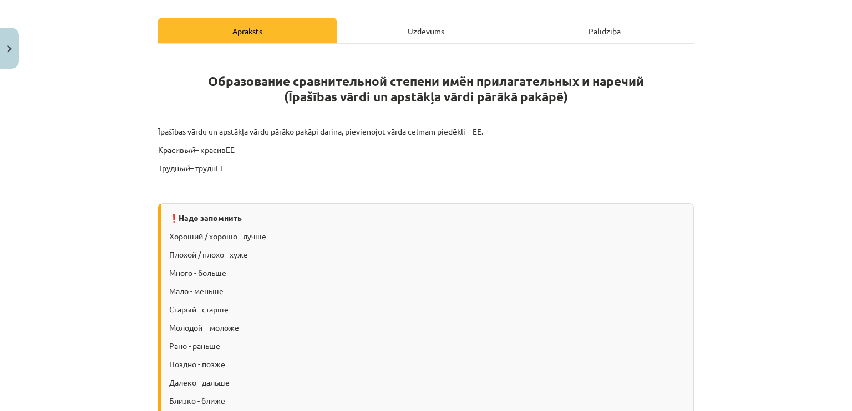
scroll to position [111, 0]
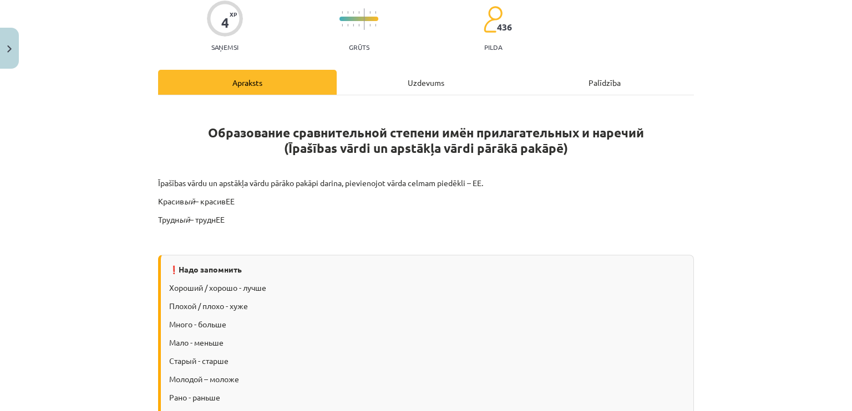
click at [407, 84] on div "Uzdevums" at bounding box center [426, 82] width 179 height 25
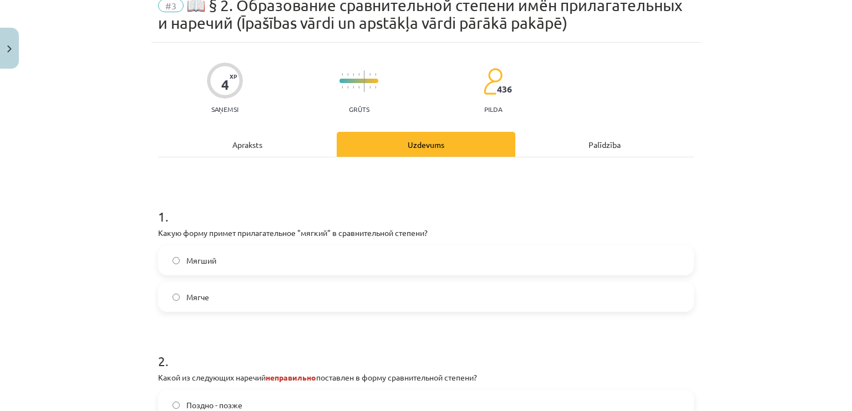
scroll to position [83, 0]
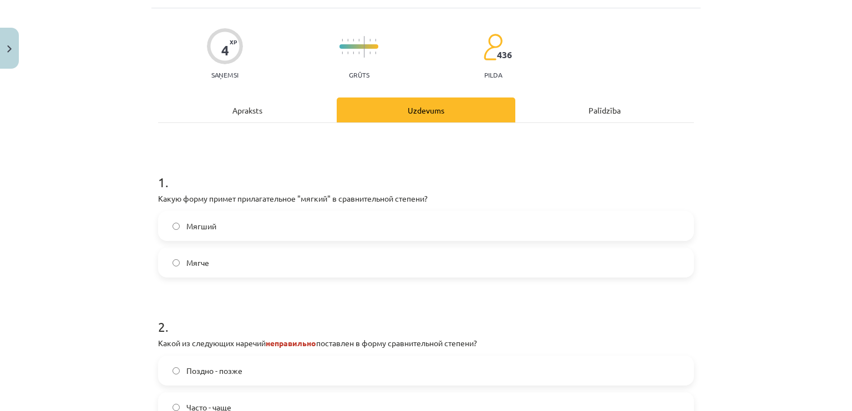
click at [302, 273] on label "Мягче" at bounding box center [425, 263] width 533 height 28
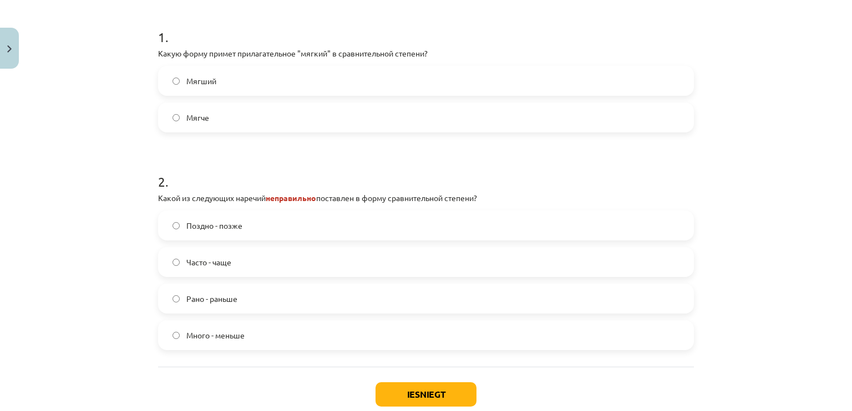
scroll to position [250, 0]
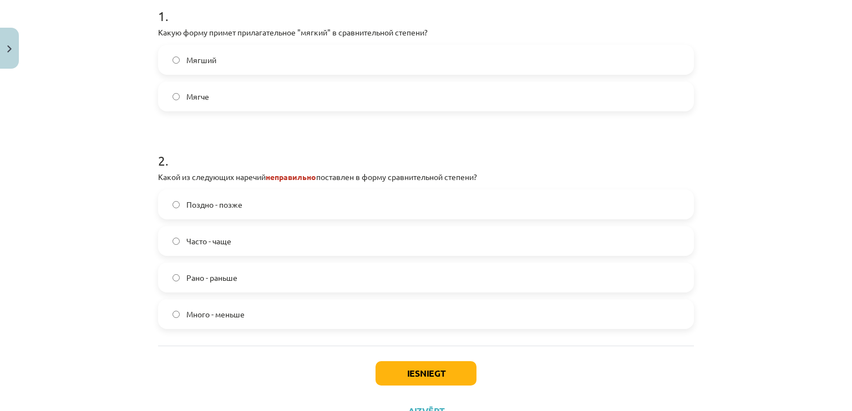
click at [286, 206] on label "Поздно - позже" at bounding box center [425, 205] width 533 height 28
click at [406, 372] on button "Iesniegt" at bounding box center [425, 374] width 101 height 24
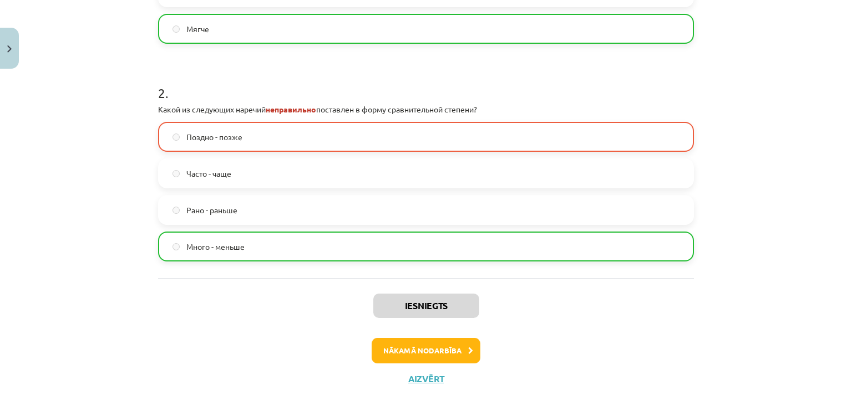
scroll to position [330, 0]
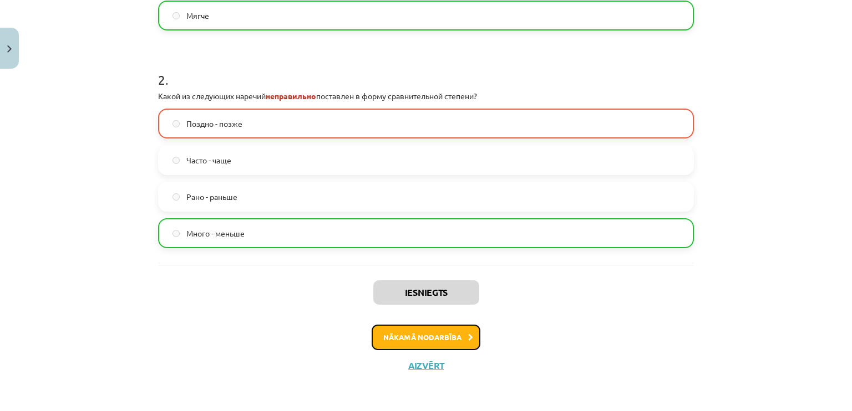
click at [449, 334] on button "Nākamā nodarbība" at bounding box center [426, 338] width 109 height 26
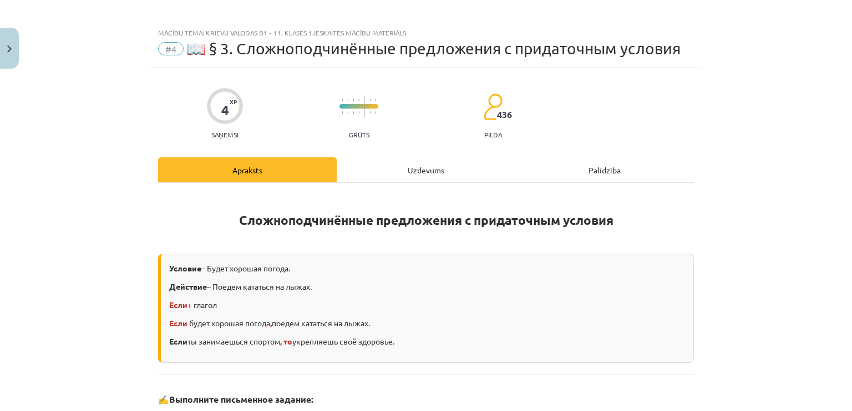
scroll to position [0, 0]
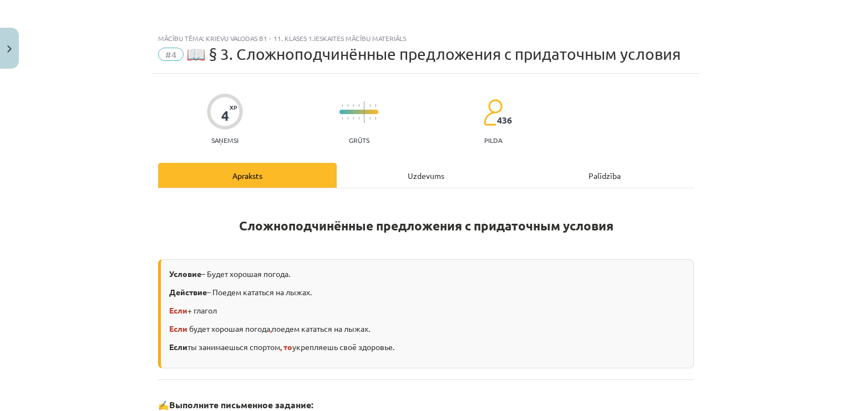
click at [413, 180] on div "Uzdevums" at bounding box center [426, 175] width 179 height 25
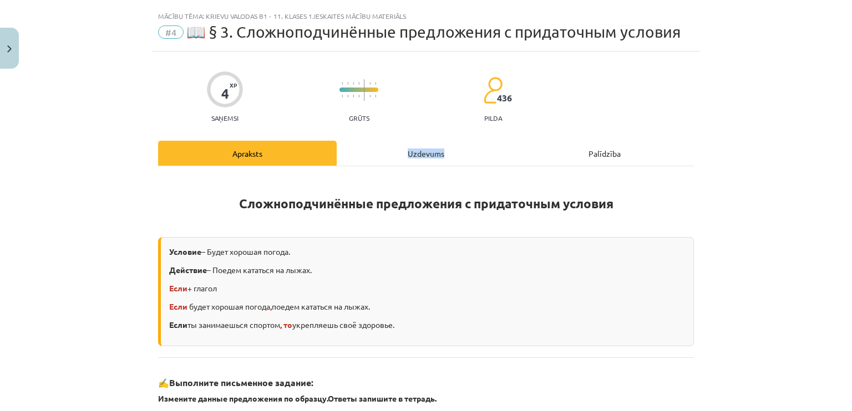
click at [413, 180] on div "Apraksts Uzdevums Palīdzība Сложноподчинённые предложения с придаточным условия…" at bounding box center [426, 371] width 536 height 461
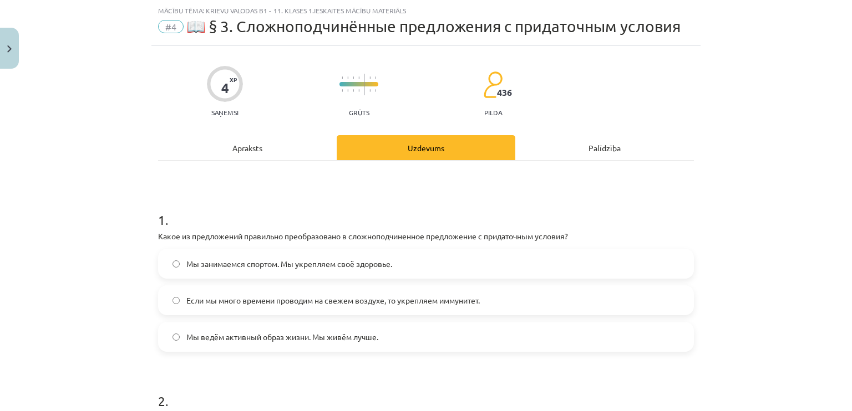
drag, startPoint x: 413, startPoint y: 180, endPoint x: 372, endPoint y: 197, distance: 45.0
click at [372, 197] on h1 "1 ." at bounding box center [426, 210] width 536 height 34
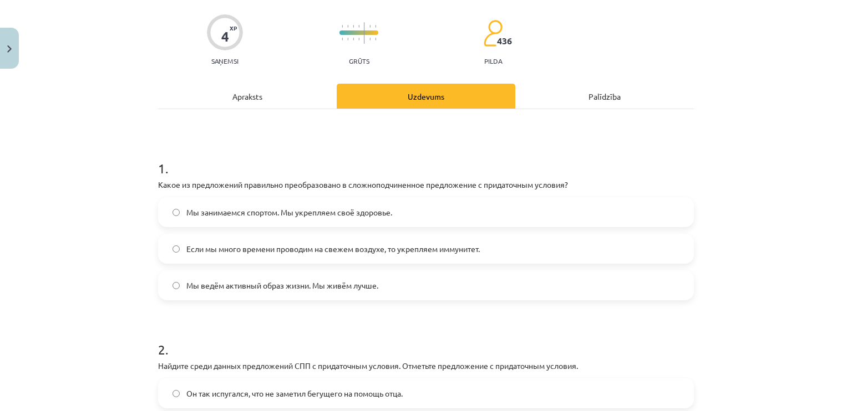
scroll to position [83, 0]
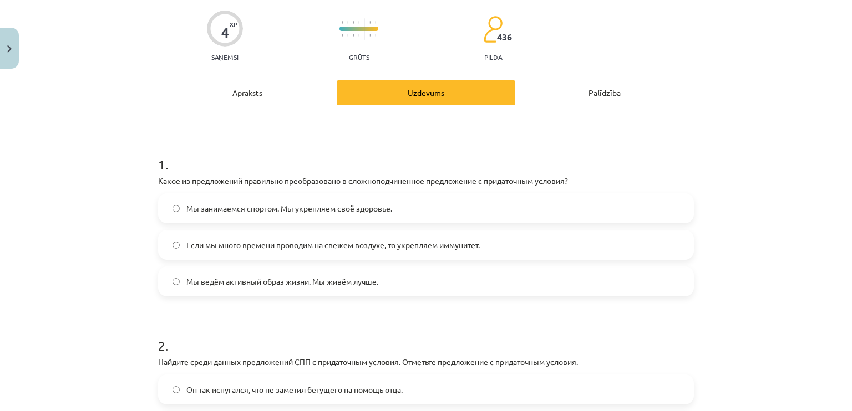
click at [151, 181] on div "4 XP Saņemsi Grūts 436 pilda Apraksts Uzdevums Palīdzība 1 . Какое из предложен…" at bounding box center [425, 285] width 549 height 588
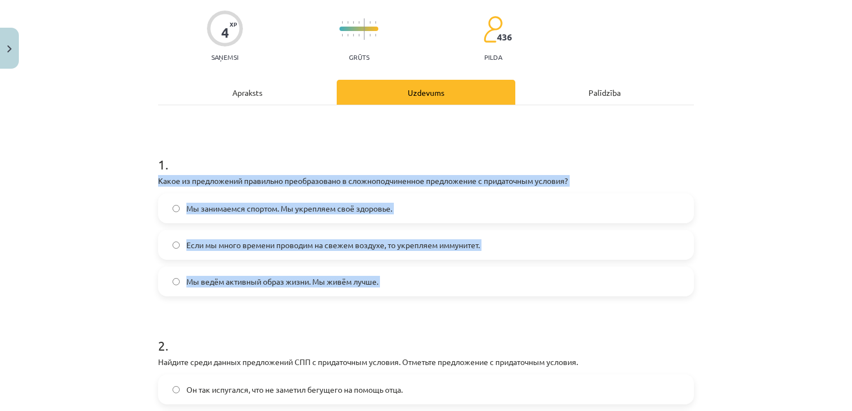
drag, startPoint x: 151, startPoint y: 180, endPoint x: 387, endPoint y: 278, distance: 255.6
click at [387, 278] on div "4 XP Saņemsi Grūts 436 pilda Apraksts Uzdevums Palīdzība 1 . Какое из предложен…" at bounding box center [425, 285] width 549 height 588
copy div "Какое из предложений правильно преобразовано в сложноподчиненное предложение с …"
click at [115, 262] on div "Mācību tēma: Krievu valodas b1 - 11. klases 1.ieskaites mācību materiāls #4 📖 §…" at bounding box center [426, 205] width 852 height 411
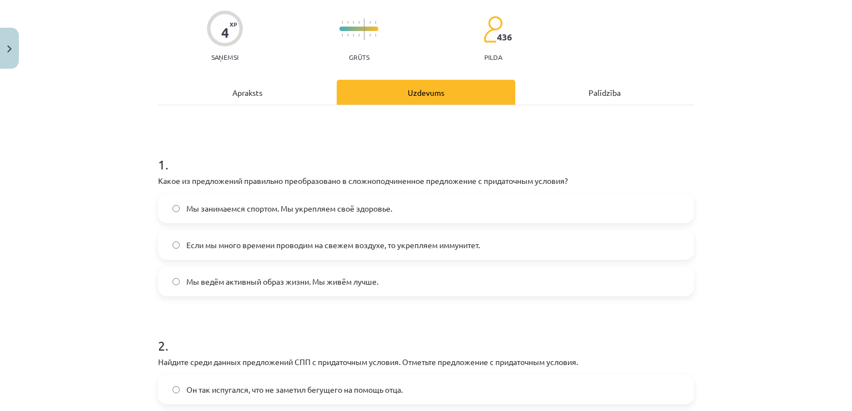
click at [200, 247] on span "Если мы много времени проводим на свежем воздухе, то укрепляем иммунитет." at bounding box center [332, 246] width 293 height 12
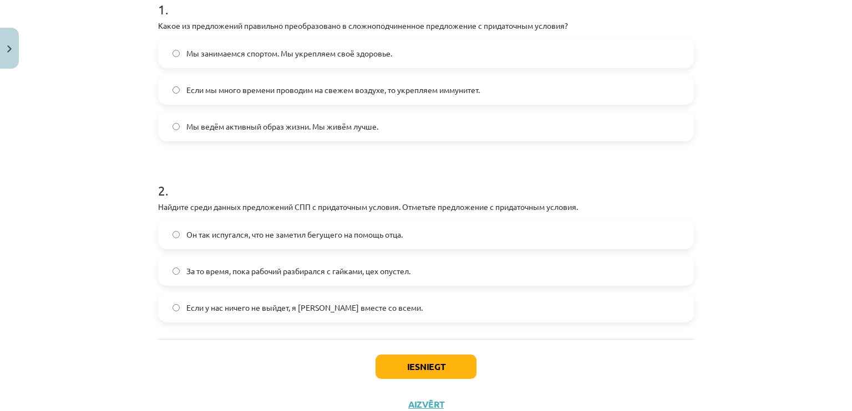
scroll to position [277, 0]
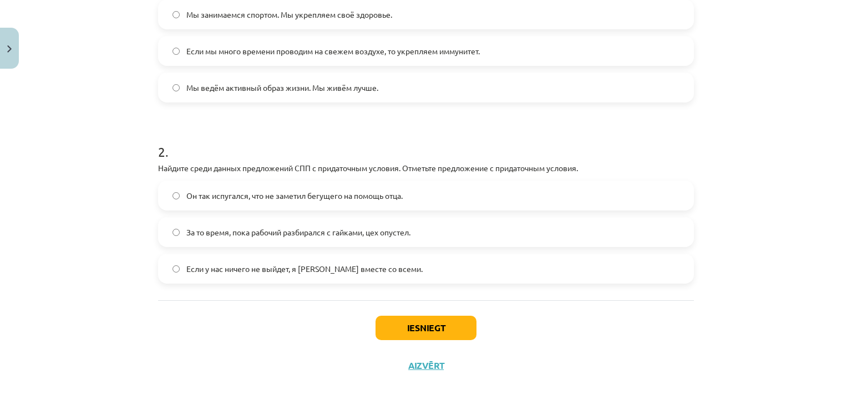
click at [152, 167] on div "4 XP Saņemsi Grūts 436 pilda Apraksts Uzdevums Palīdzība 1 . Какое из предложен…" at bounding box center [425, 90] width 549 height 588
click at [158, 168] on p "Найдите среди данных предложений СПП с придаточным условия. Отметьте предложени…" at bounding box center [426, 168] width 536 height 12
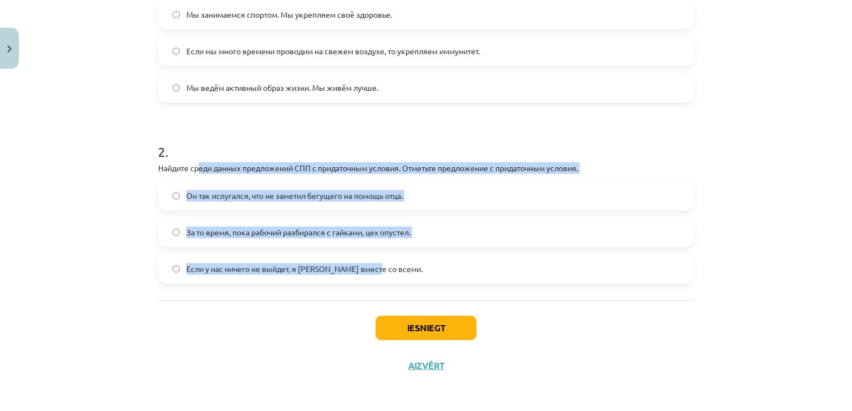
drag, startPoint x: 157, startPoint y: 168, endPoint x: 367, endPoint y: 256, distance: 227.4
click at [367, 256] on div "2 . Найдите среди данных предложений СПП с придаточным условия. Отметьте предло…" at bounding box center [426, 204] width 536 height 159
click at [145, 267] on div "Mācību tēma: Krievu valodas b1 - 11. klases 1.ieskaites mācību materiāls #4 📖 §…" at bounding box center [426, 205] width 852 height 411
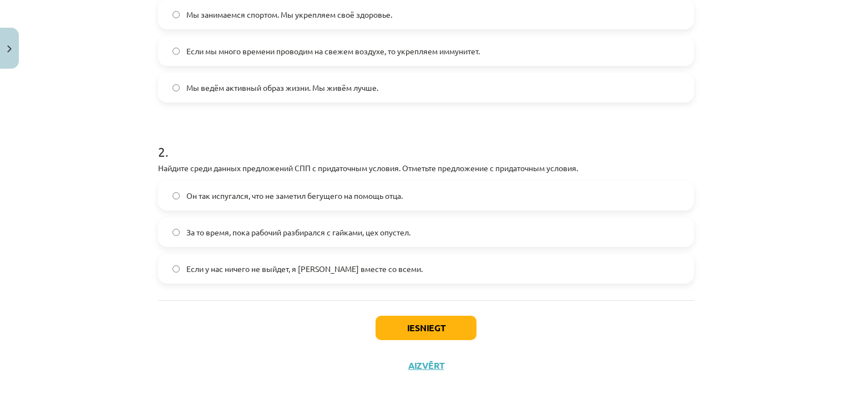
click at [151, 167] on div "4 XP Saņemsi Grūts 436 pilda Apraksts Uzdevums Palīdzība 1 . Какое из предложен…" at bounding box center [425, 90] width 549 height 588
click at [161, 171] on p "Найдите среди данных предложений СПП с придаточным условия. Отметьте предложени…" at bounding box center [426, 168] width 536 height 12
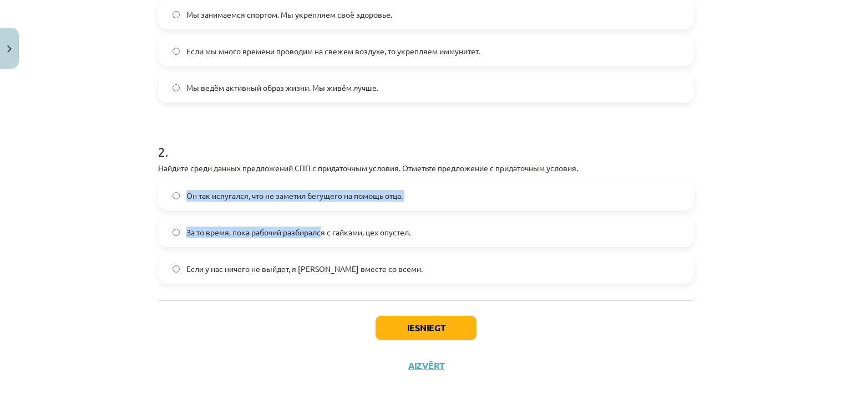
drag, startPoint x: 191, startPoint y: 180, endPoint x: 319, endPoint y: 240, distance: 141.9
click at [319, 240] on div "2 . Найдите среди данных предложений СПП с придаточным условия. Отметьте предло…" at bounding box center [426, 204] width 536 height 159
click at [113, 225] on div "Mācību tēma: Krievu valodas b1 - 11. klases 1.ieskaites mācību materiāls #4 📖 §…" at bounding box center [426, 205] width 852 height 411
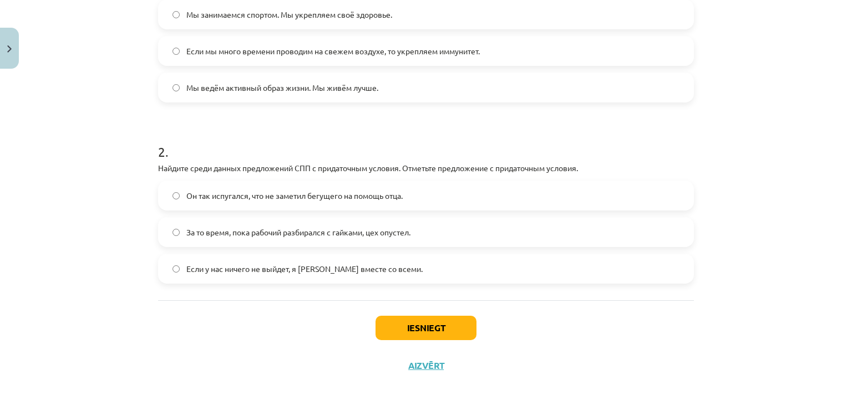
click at [158, 167] on p "Найдите среди данных предложений СПП с придаточным условия. Отметьте предложени…" at bounding box center [426, 168] width 536 height 12
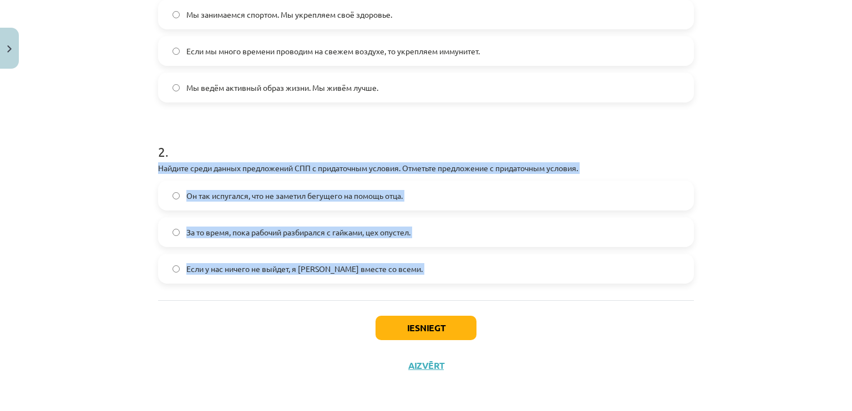
drag, startPoint x: 154, startPoint y: 167, endPoint x: 413, endPoint y: 263, distance: 275.4
click at [413, 263] on div "2 . Найдите среди данных предложений СПП с придаточным условия. Отметьте предло…" at bounding box center [426, 204] width 536 height 159
copy div "Найдите среди данных предложений СПП с придаточным условия. Отметьте предложени…"
click at [125, 278] on div "Mācību tēma: Krievu valodas b1 - 11. klases 1.ieskaites mācību materiāls #4 📖 §…" at bounding box center [426, 205] width 852 height 411
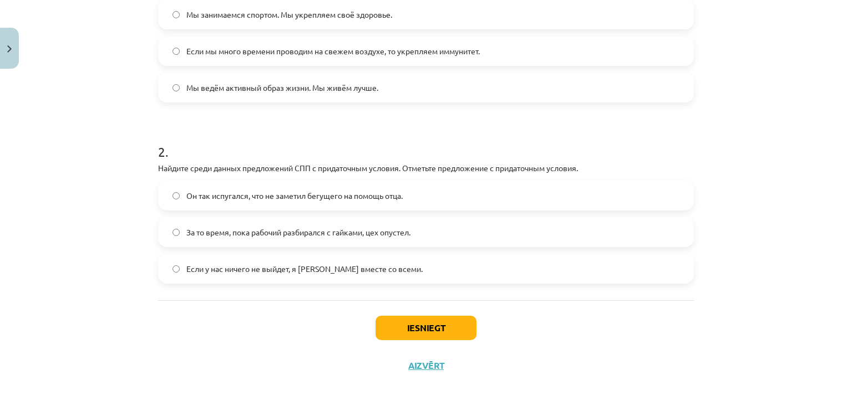
click at [125, 278] on div "Mācību tēma: Krievu valodas b1 - 11. klases 1.ieskaites mācību materiāls #4 📖 §…" at bounding box center [426, 205] width 852 height 411
drag, startPoint x: 125, startPoint y: 278, endPoint x: 208, endPoint y: 276, distance: 83.2
click at [206, 276] on label "Если у нас ничего не выйдет, я уеду вместе со всеми." at bounding box center [425, 269] width 533 height 28
click at [178, 272] on label "Если у нас ничего не выйдет, я уеду вместе со всеми." at bounding box center [425, 269] width 533 height 28
click at [408, 325] on button "Iesniegt" at bounding box center [425, 328] width 101 height 24
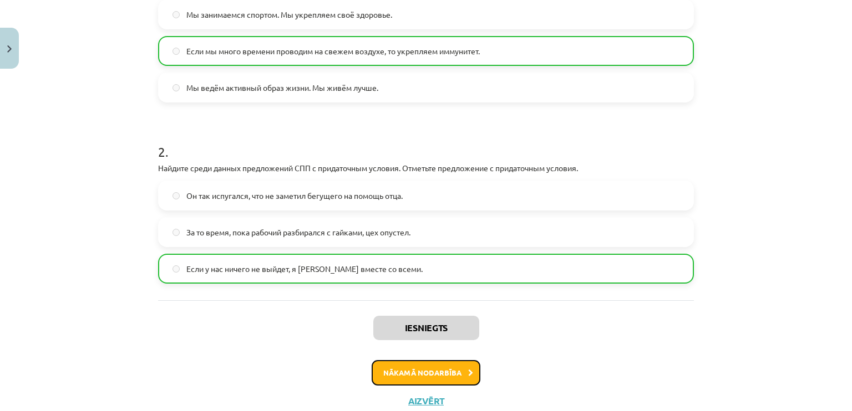
click at [388, 367] on button "Nākamā nodarbība" at bounding box center [426, 373] width 109 height 26
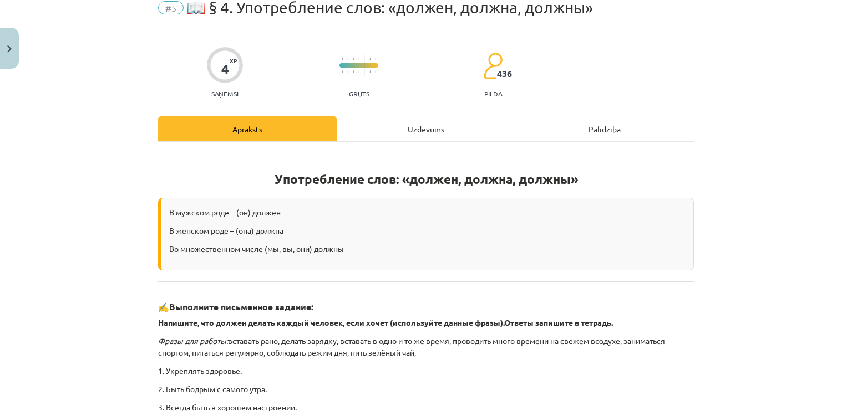
scroll to position [28, 0]
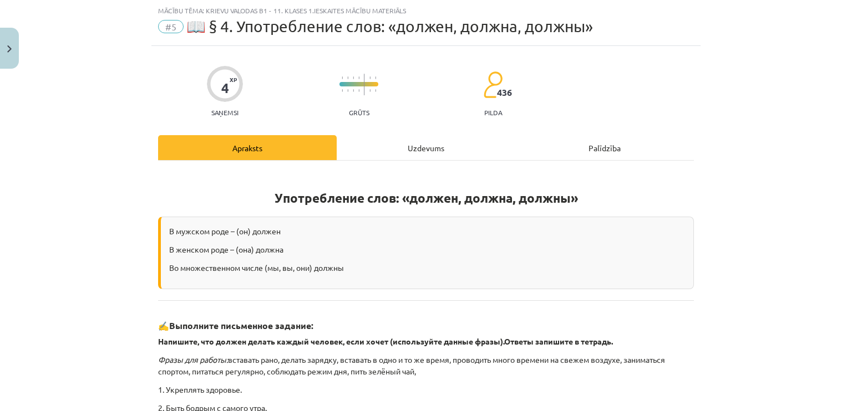
click at [428, 145] on div "Uzdevums" at bounding box center [426, 147] width 179 height 25
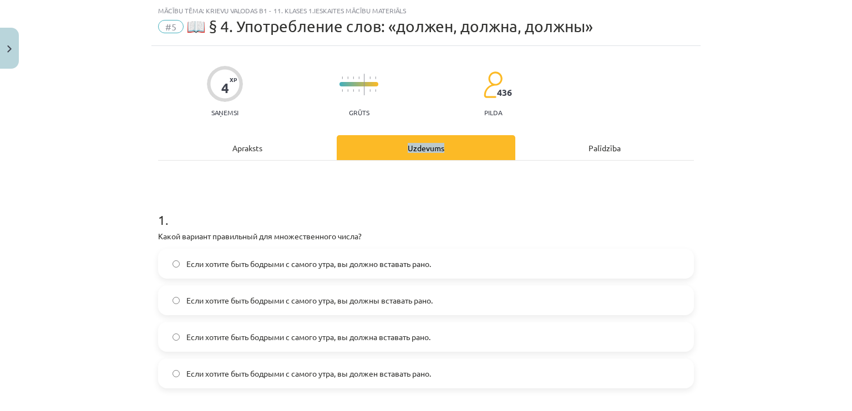
click at [428, 145] on div "Uzdevums" at bounding box center [426, 147] width 179 height 25
click at [284, 185] on div "1 . Какой вариант правильный для множественного числа? Если хотите быть бодрыми…" at bounding box center [426, 392] width 536 height 462
click at [375, 302] on span "Если хотите быть бодрыми с самого утра, вы должны вставать рано." at bounding box center [309, 301] width 246 height 12
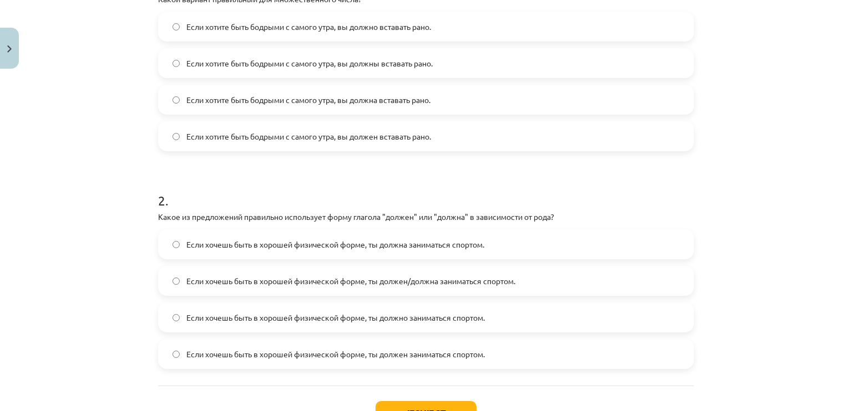
scroll to position [305, 0]
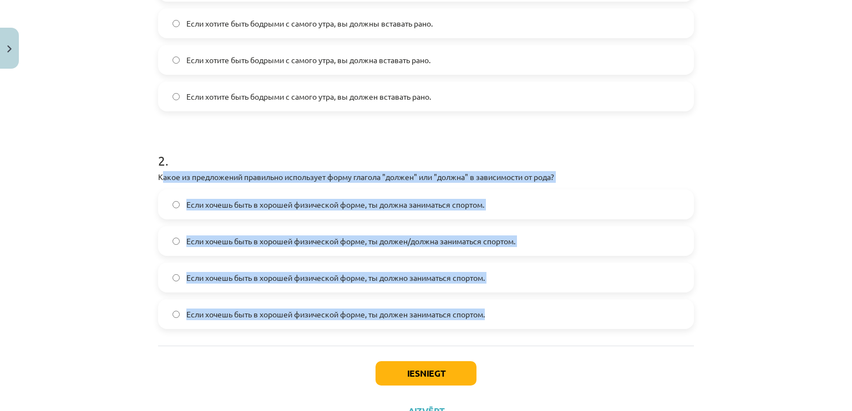
drag, startPoint x: 166, startPoint y: 176, endPoint x: 492, endPoint y: 329, distance: 360.7
click at [492, 329] on div "1 . Какой вариант правильный для множественного числа? Если хотите быть бодрыми…" at bounding box center [426, 115] width 536 height 462
copy div "акое из предложений правильно использует форму глагола "должен" или "должна" в …"
click at [151, 236] on div "4 XP Saņemsi Grūts 436 pilda Apraksts Uzdevums Palīdzība 1 . Какой вариант прав…" at bounding box center [425, 100] width 549 height 662
click at [133, 238] on div "Mācību tēma: Krievu valodas b1 - 11. klases 1.ieskaites mācību materiāls #5 📖 §…" at bounding box center [426, 205] width 852 height 411
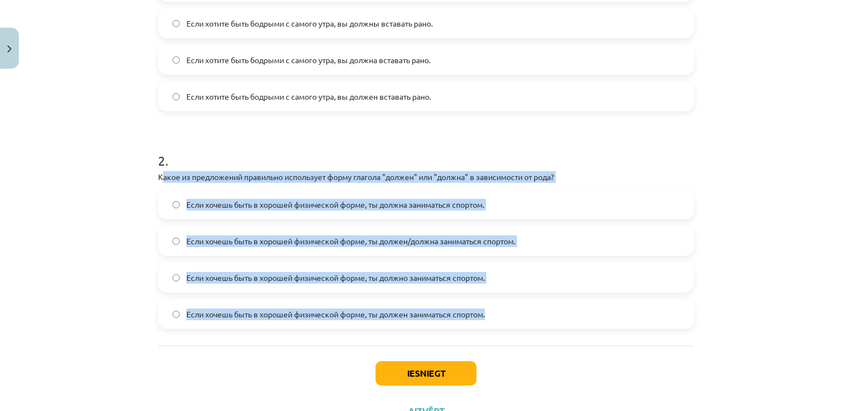
click at [706, 335] on div "Mācību tēma: Krievu valodas b1 - 11. klases 1.ieskaites mācību materiāls #5 📖 §…" at bounding box center [426, 205] width 852 height 411
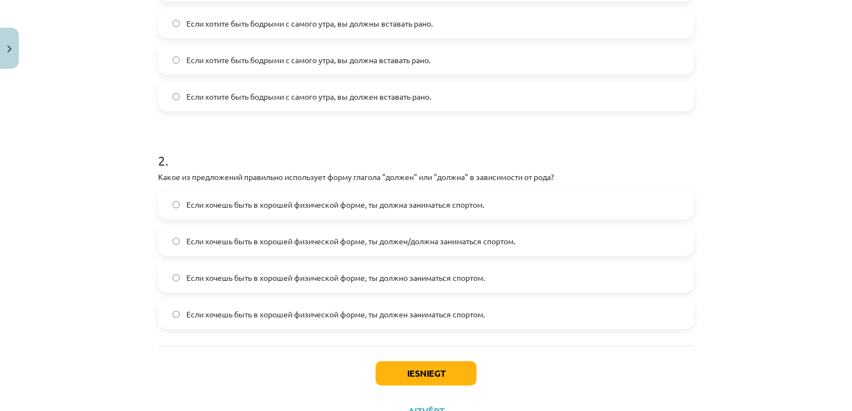
click at [706, 336] on div "Mācību tēma: Krievu valodas b1 - 11. klases 1.ieskaites mācību materiāls #5 📖 §…" at bounding box center [426, 205] width 852 height 411
click at [419, 317] on span "Если хочешь быть в хорошей физической форме, ты должен заниматься спортом." at bounding box center [335, 315] width 298 height 12
click at [221, 320] on label "Если хочешь быть в хорошей физической форме, ты должен заниматься спортом." at bounding box center [425, 315] width 533 height 28
click at [329, 214] on label "Если хочешь быть в хорошей физической форме, ты должна заниматься спортом." at bounding box center [425, 205] width 533 height 28
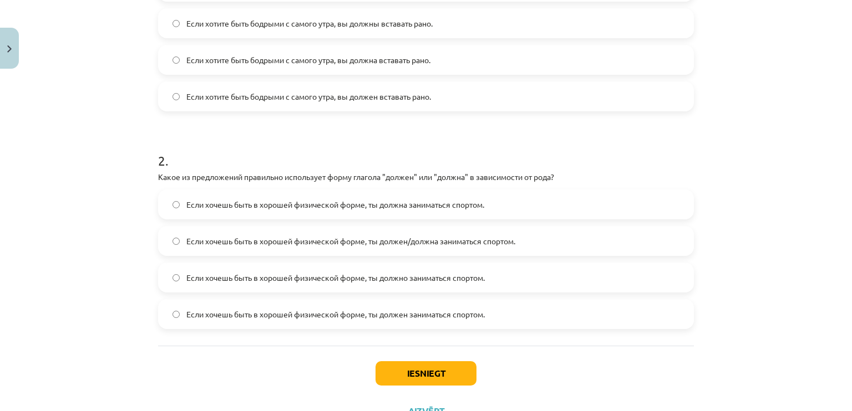
click at [284, 311] on span "Если хочешь быть в хорошей физической форме, ты должен заниматься спортом." at bounding box center [335, 315] width 298 height 12
click at [415, 372] on button "Iesniegt" at bounding box center [425, 374] width 101 height 24
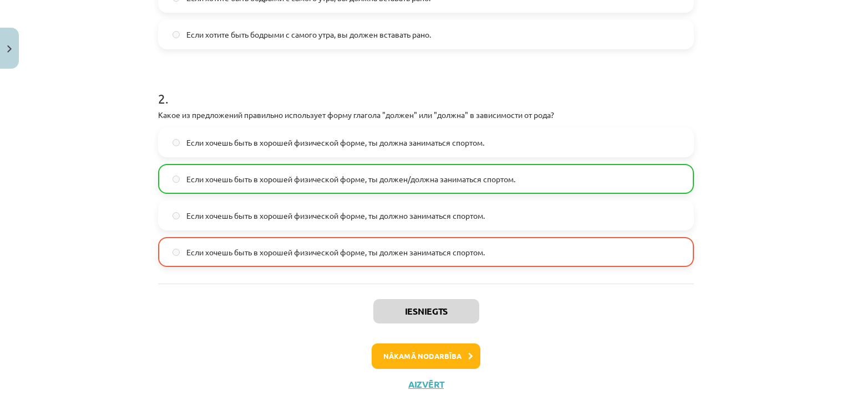
scroll to position [386, 0]
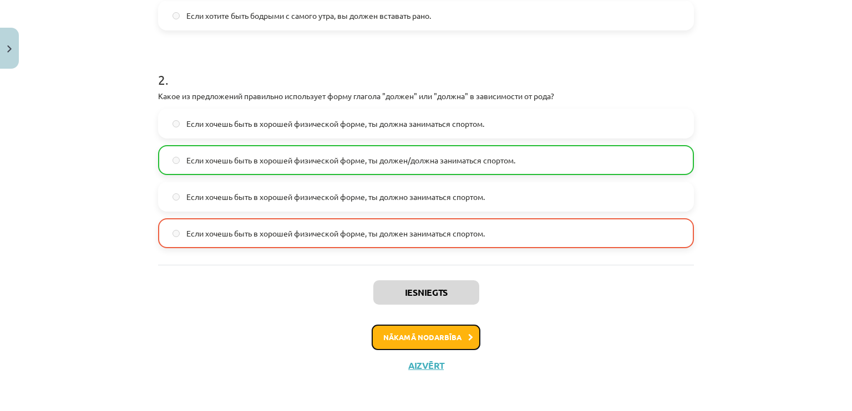
click at [427, 333] on button "Nākamā nodarbība" at bounding box center [426, 338] width 109 height 26
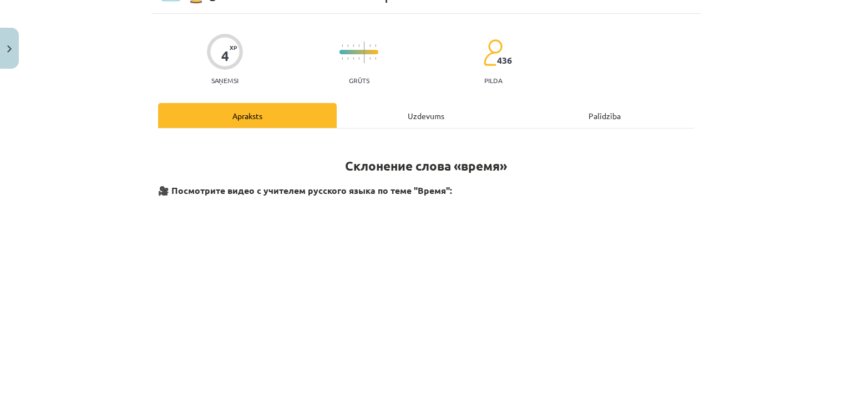
scroll to position [28, 0]
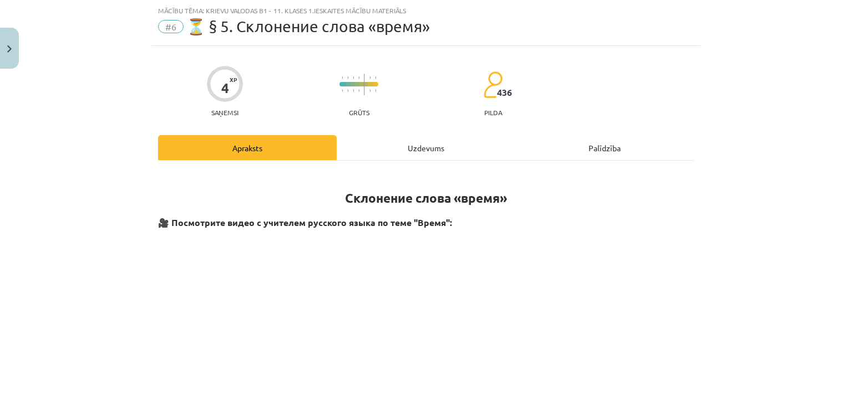
click at [410, 154] on div "Uzdevums" at bounding box center [426, 147] width 179 height 25
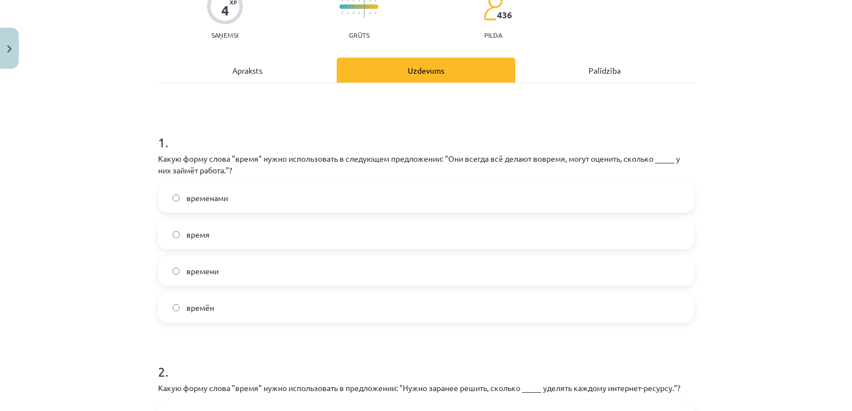
scroll to position [139, 0]
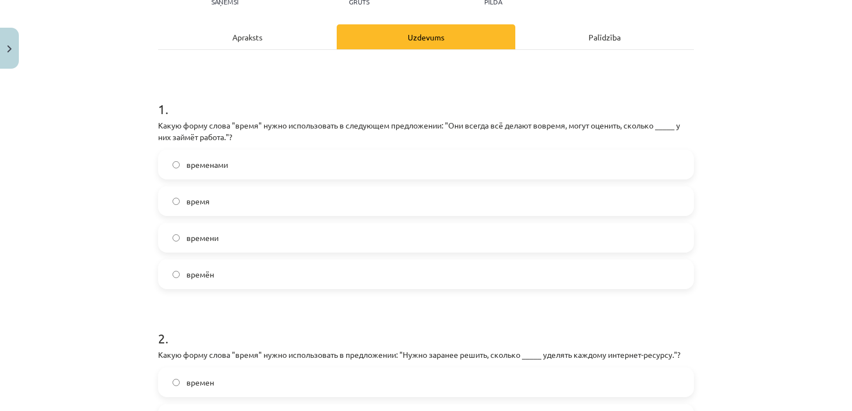
click at [191, 236] on span "времени" at bounding box center [202, 238] width 32 height 12
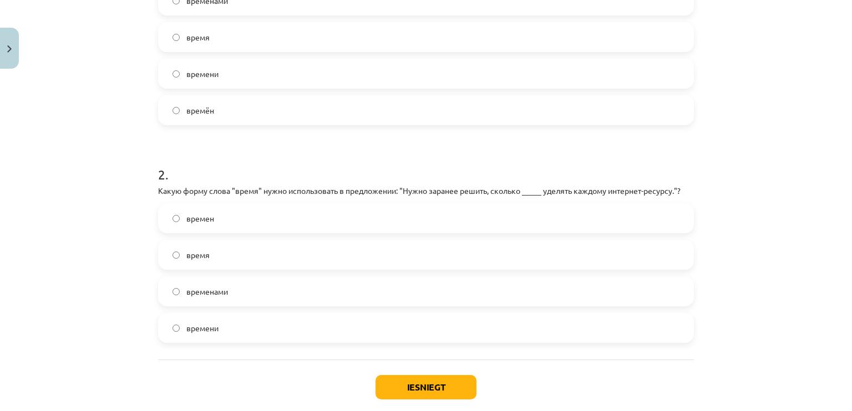
scroll to position [305, 0]
click at [220, 320] on label "времени" at bounding box center [425, 326] width 533 height 28
click at [418, 379] on button "Iesniegt" at bounding box center [425, 385] width 101 height 24
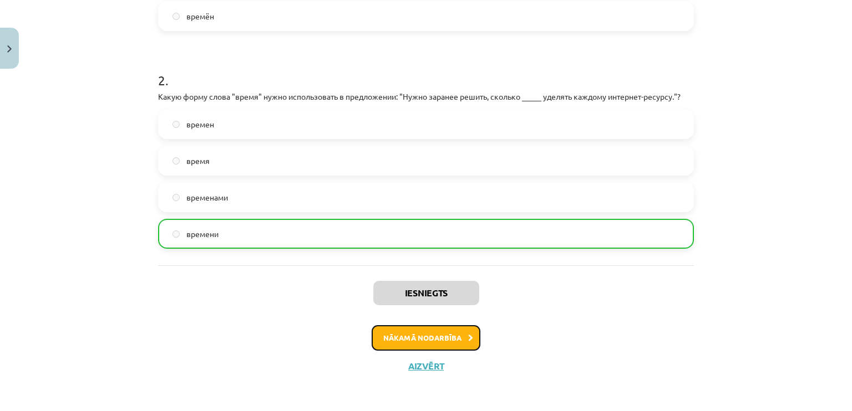
click at [440, 334] on button "Nākamā nodarbība" at bounding box center [426, 338] width 109 height 26
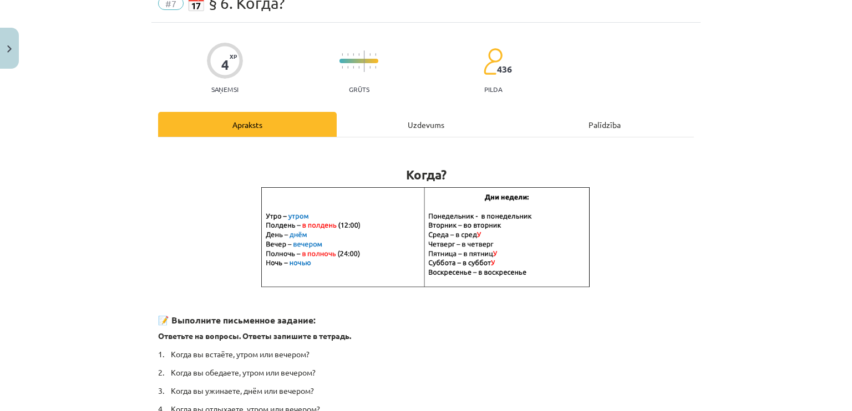
scroll to position [28, 0]
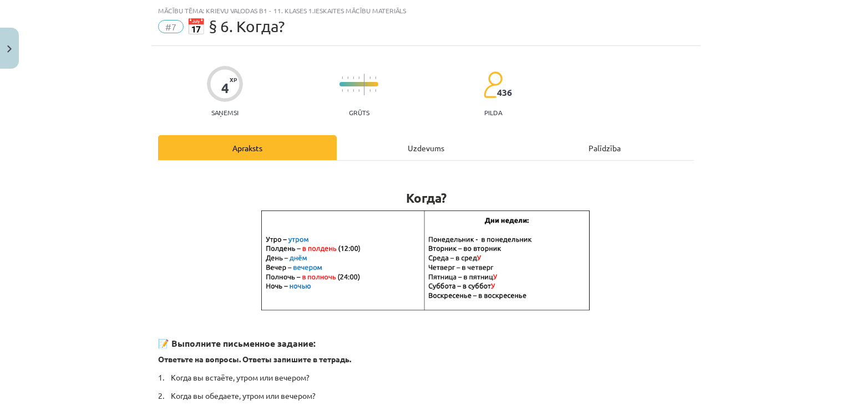
click at [417, 147] on div "Uzdevums" at bounding box center [426, 147] width 179 height 25
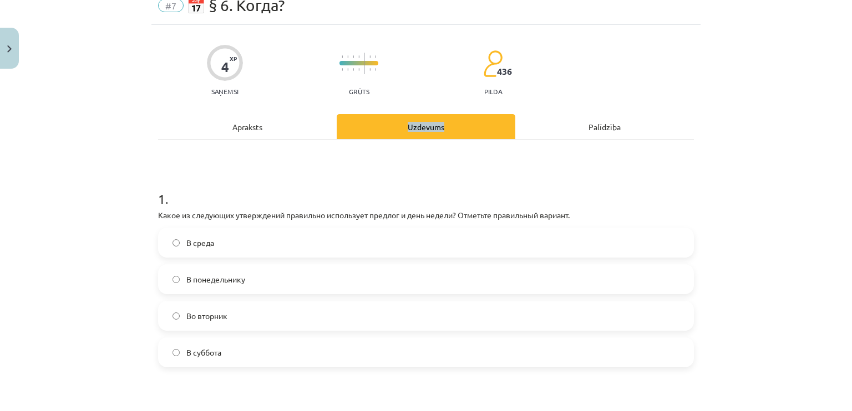
scroll to position [83, 0]
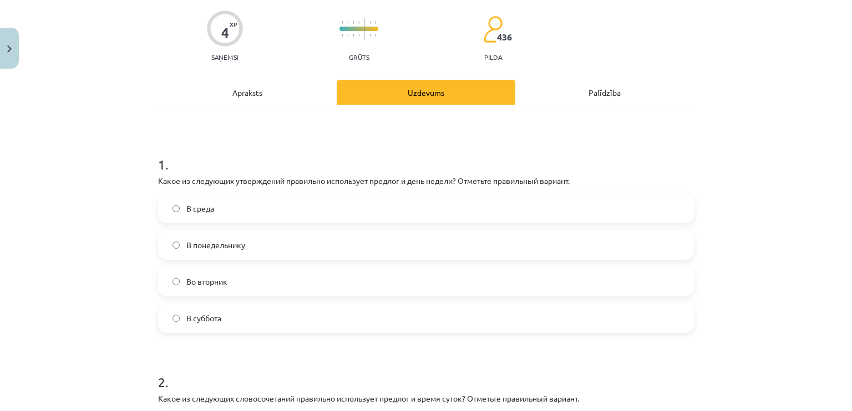
click at [231, 281] on label "Во вторник" at bounding box center [425, 282] width 533 height 28
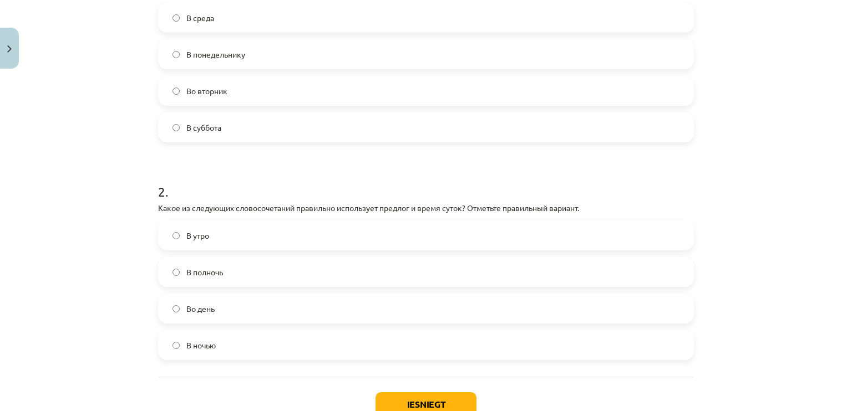
scroll to position [305, 0]
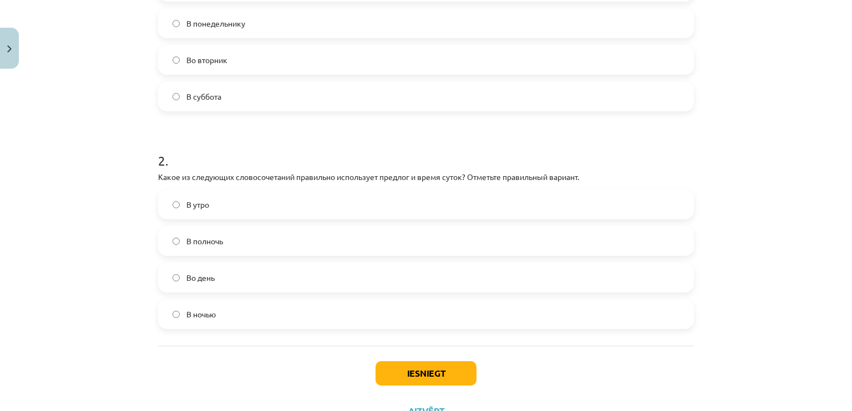
click at [220, 238] on label "В полночь" at bounding box center [425, 241] width 533 height 28
click at [406, 373] on button "Iesniegt" at bounding box center [425, 374] width 101 height 24
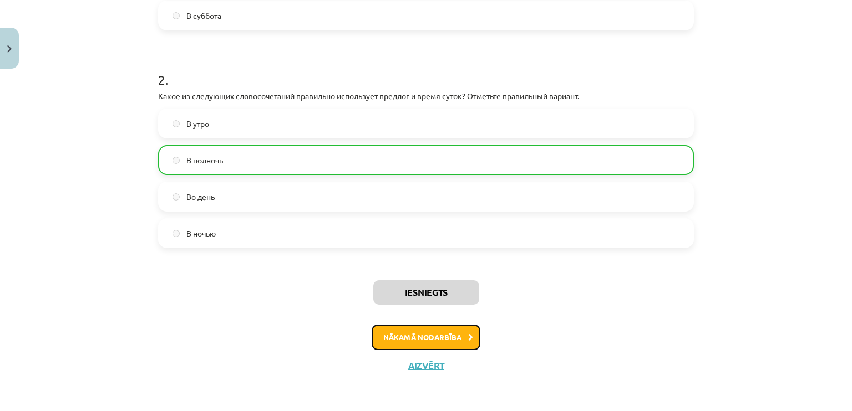
click at [433, 334] on button "Nākamā nodarbība" at bounding box center [426, 338] width 109 height 26
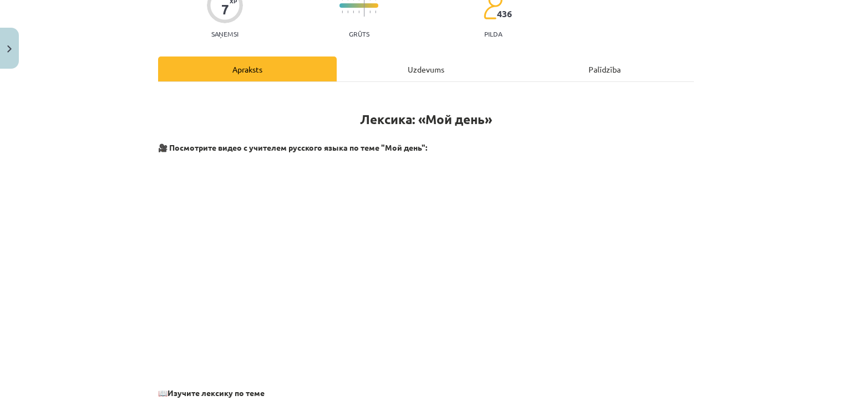
scroll to position [28, 0]
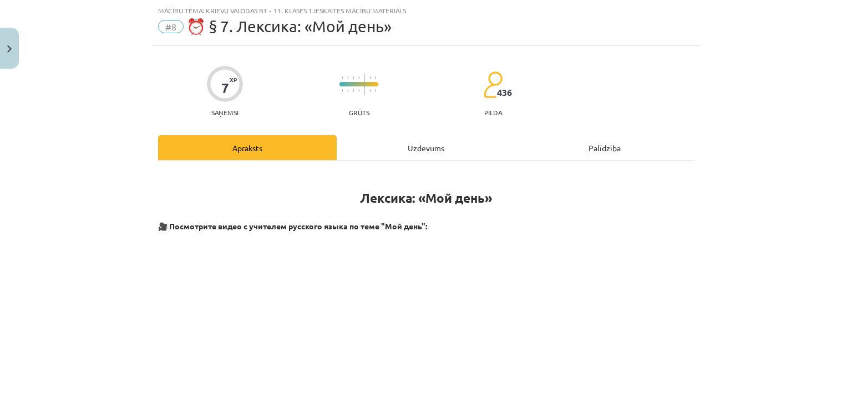
click at [428, 148] on div "Uzdevums" at bounding box center [426, 147] width 179 height 25
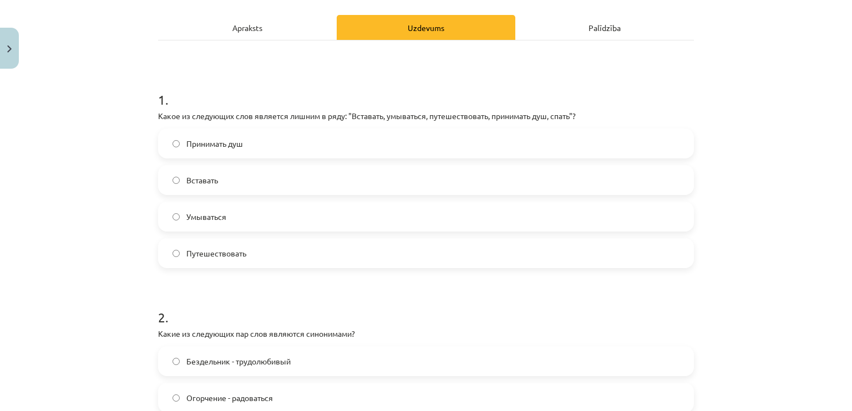
scroll to position [139, 0]
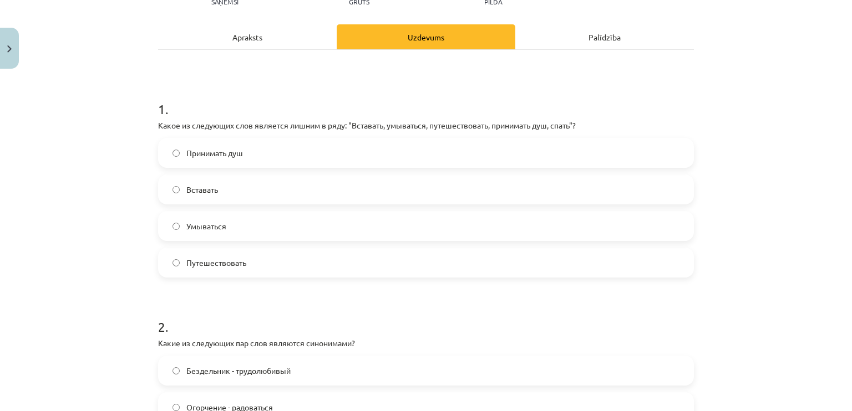
click at [260, 263] on label "Путешествовать" at bounding box center [425, 263] width 533 height 28
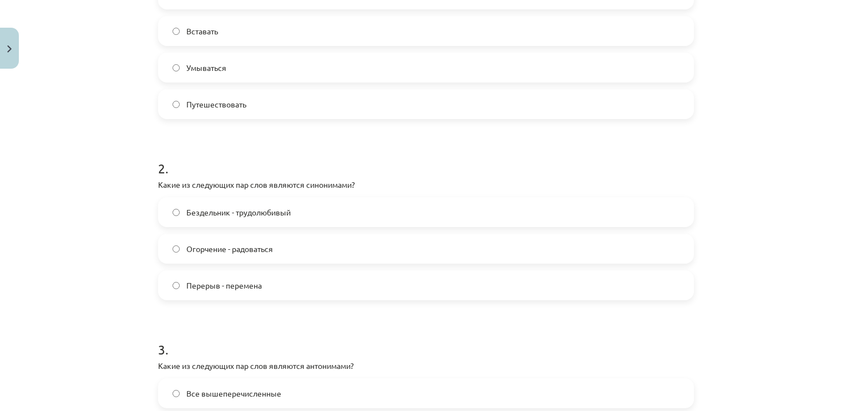
scroll to position [305, 0]
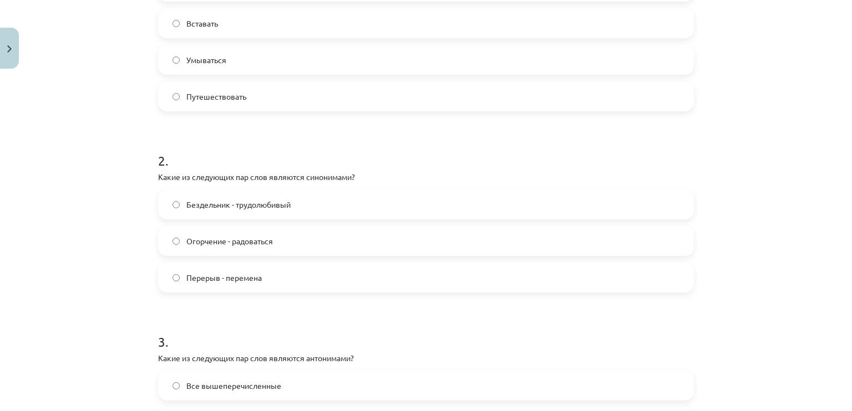
click at [203, 283] on label "Перерыв - перемена" at bounding box center [425, 278] width 533 height 28
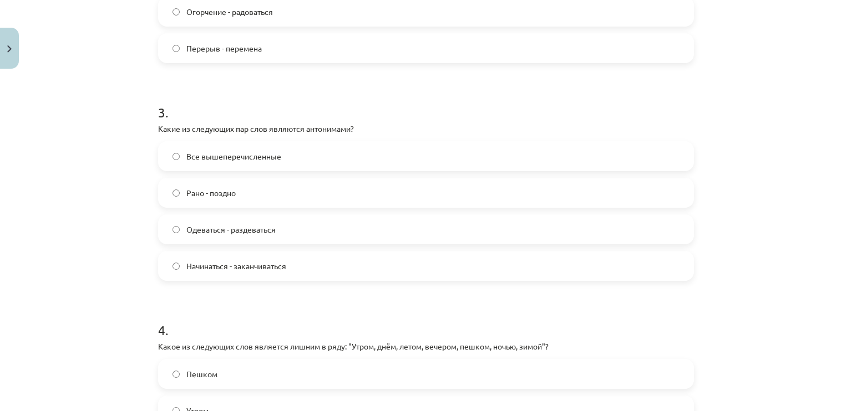
scroll to position [582, 0]
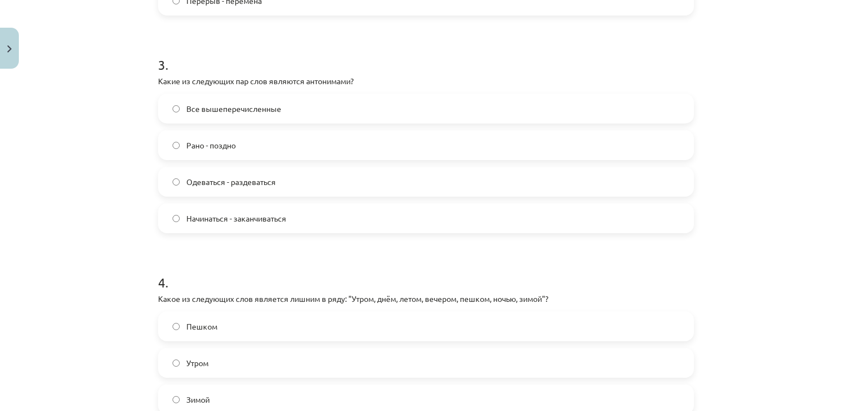
click at [151, 79] on div "7 XP Saņemsi Grūts 436 pilda Apraksts Uzdevums Palīdzība 1 . Какое из следующих…" at bounding box center [425, 22] width 549 height 1061
click at [185, 81] on div "7 XP Saņemsi Grūts 436 pilda Apraksts Uzdevums Palīdzība 1 . Какое из следующих…" at bounding box center [425, 22] width 549 height 1061
drag, startPoint x: 185, startPoint y: 81, endPoint x: 400, endPoint y: 110, distance: 216.6
click at [250, 87] on div "3 . Какие из следующих пар слов являются антонимами? Все вышеперечисленные Рано…" at bounding box center [426, 136] width 536 height 196
drag, startPoint x: 400, startPoint y: 110, endPoint x: 424, endPoint y: 161, distance: 56.5
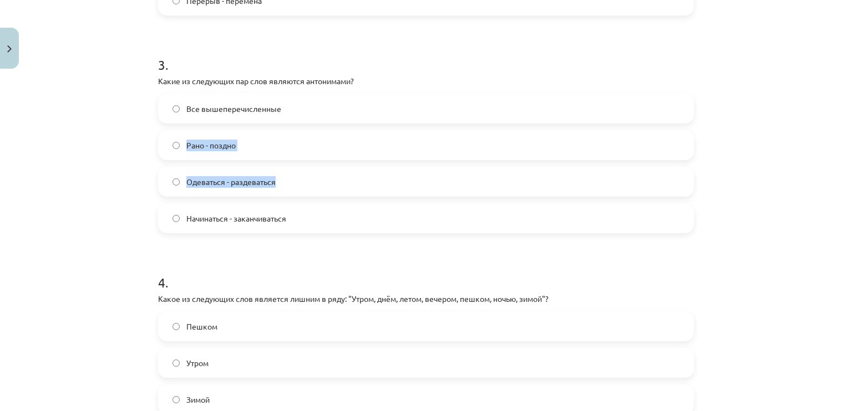
click at [424, 161] on div "Все вышеперечисленные Рано - поздно Одеваться - раздеваться Начинаться - заканч…" at bounding box center [426, 164] width 536 height 140
click at [119, 103] on div "Mācību tēma: Krievu valodas b1 - 11. klases 1.ieskaites mācību materiāls #8 ⏰ §…" at bounding box center [426, 205] width 852 height 411
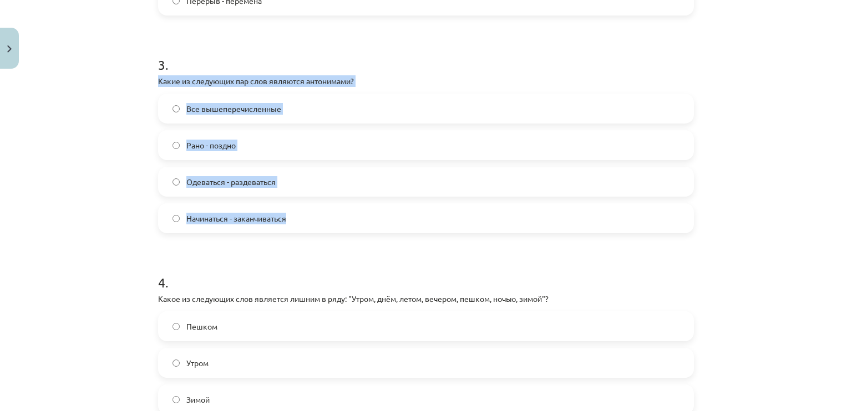
drag, startPoint x: 152, startPoint y: 82, endPoint x: 381, endPoint y: 230, distance: 273.2
click at [378, 233] on div "Mācību tēma: Krievu valodas b1 - 11. klases 1.ieskaites mācību materiāls #8 ⏰ §…" at bounding box center [426, 205] width 852 height 411
click at [378, 233] on form "1 . Какое из следующих слов является лишним в ряду: "Вставать, умываться, путеш…" at bounding box center [426, 44] width 536 height 813
copy form "Какие из следующих пар слов являются антонимами? Все вышеперечисленные Рано - п…"
click at [71, 265] on div "Mācību tēma: Krievu valodas b1 - 11. klases 1.ieskaites mācību materiāls #8 ⏰ §…" at bounding box center [426, 205] width 852 height 411
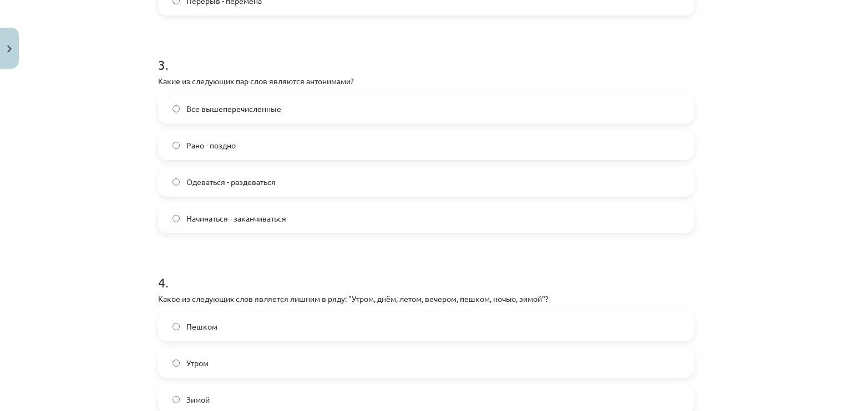
click at [240, 114] on label "Все вышеперечисленные" at bounding box center [425, 109] width 533 height 28
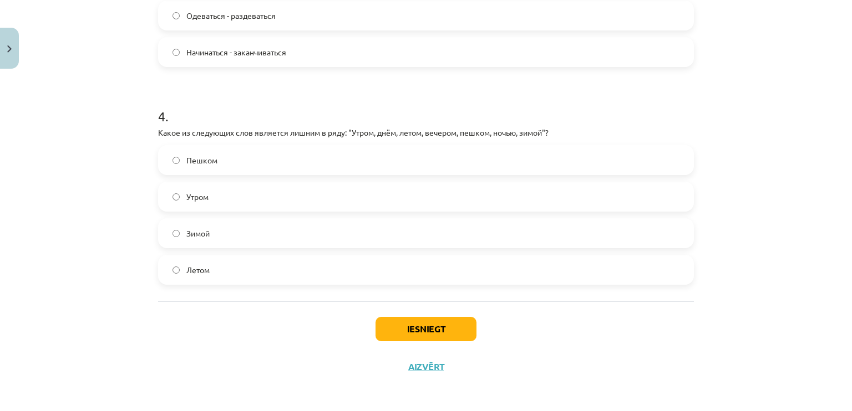
scroll to position [750, 0]
click at [337, 159] on label "Пешком" at bounding box center [425, 159] width 533 height 28
click at [439, 322] on button "Iesniegt" at bounding box center [425, 328] width 101 height 24
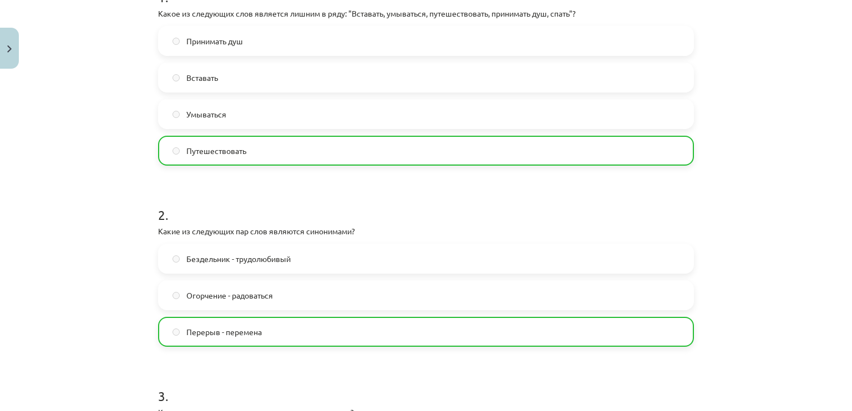
scroll to position [0, 0]
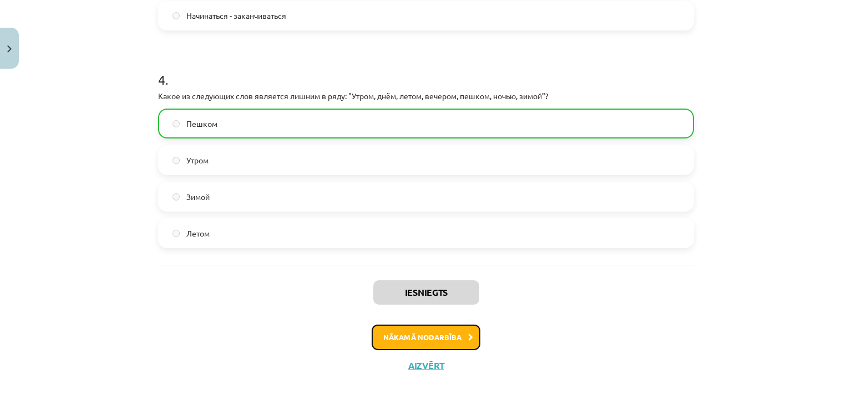
click at [452, 343] on button "Nākamā nodarbība" at bounding box center [426, 338] width 109 height 26
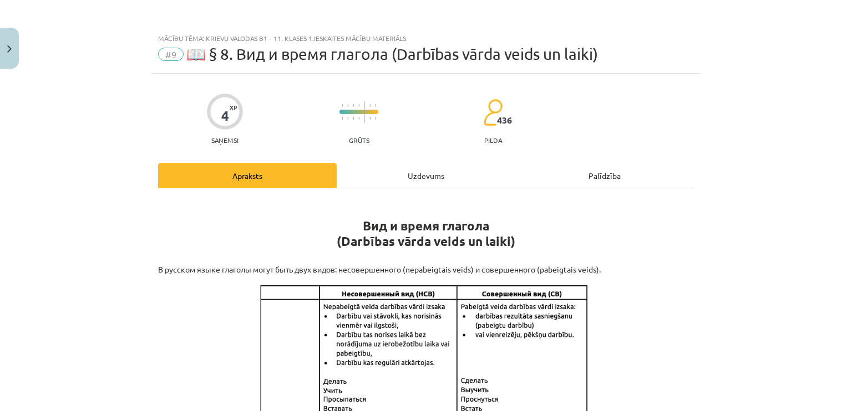
click at [420, 183] on div "Uzdevums" at bounding box center [426, 175] width 179 height 25
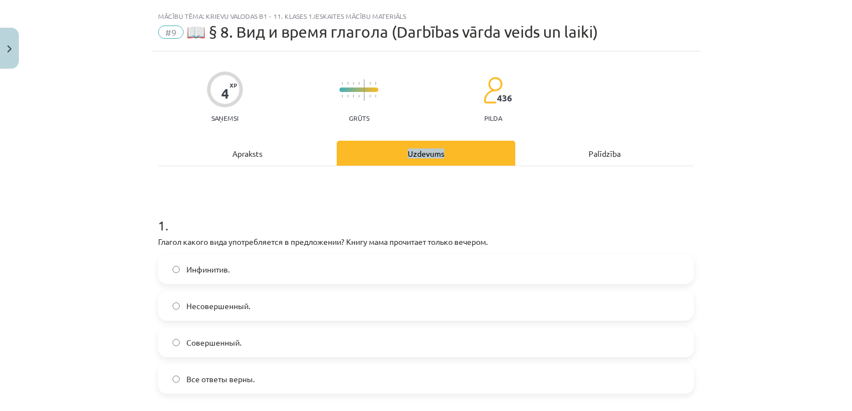
scroll to position [28, 0]
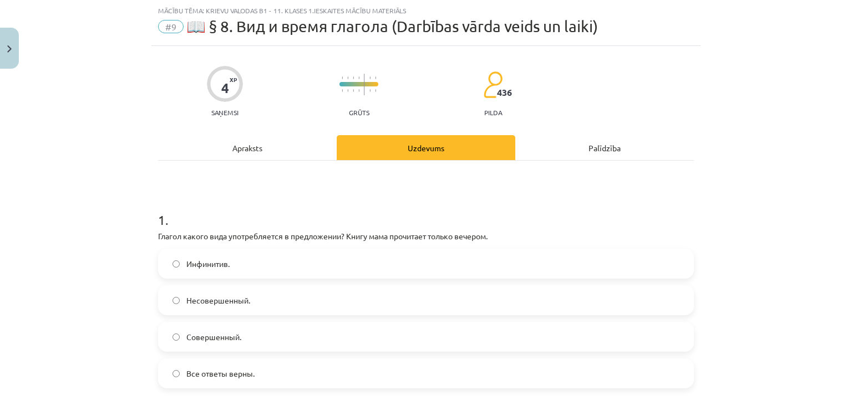
click at [195, 199] on h1 "1 ." at bounding box center [426, 210] width 536 height 34
click at [501, 206] on h1 "1 ." at bounding box center [426, 210] width 536 height 34
click at [227, 146] on div "Apraksts" at bounding box center [247, 147] width 179 height 25
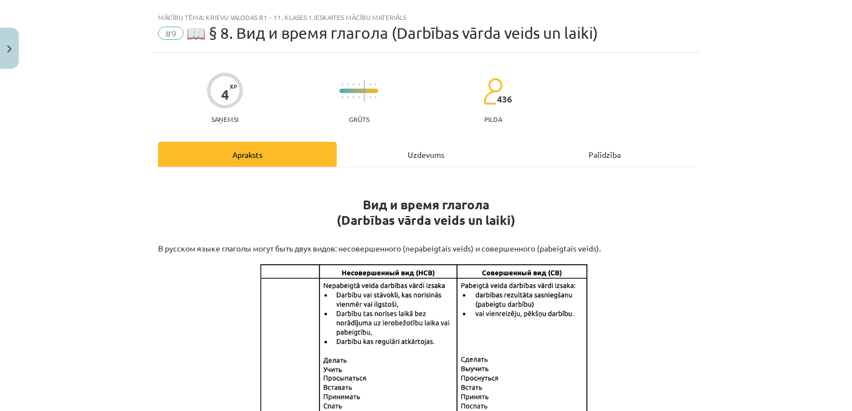
scroll to position [0, 0]
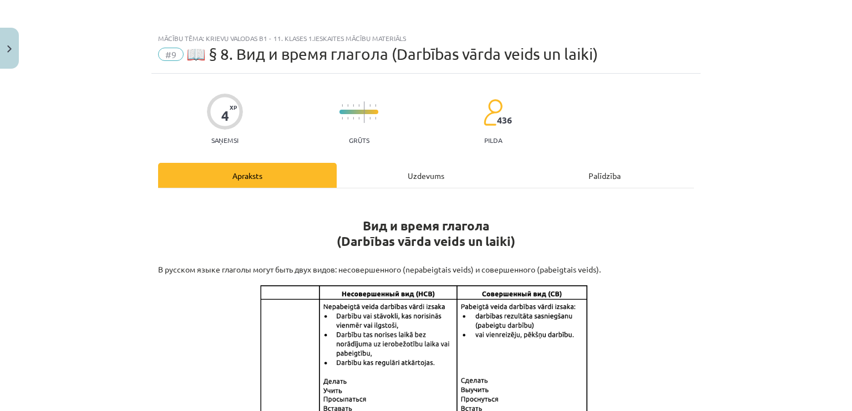
click at [418, 176] on div "Uzdevums" at bounding box center [426, 175] width 179 height 25
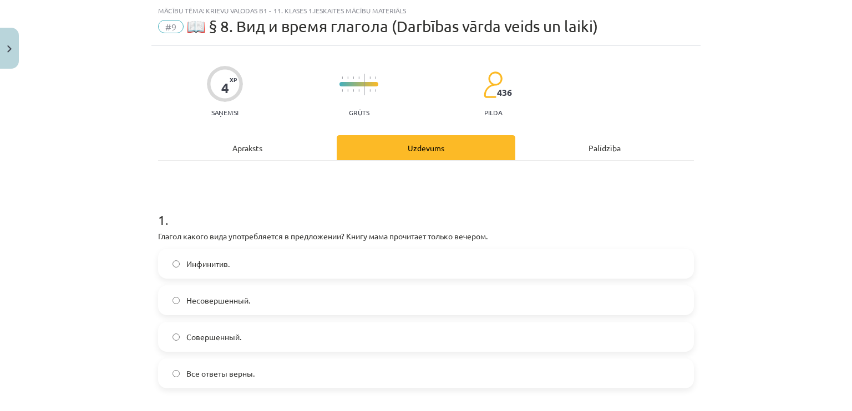
click at [161, 238] on p "Глагол какого вида употребляется в предложении? Книгу мама прочитает только веч…" at bounding box center [426, 237] width 536 height 12
click at [189, 240] on p "Глагол какого вида употребляется в предложении? Книгу мама прочитает только веч…" at bounding box center [426, 237] width 536 height 12
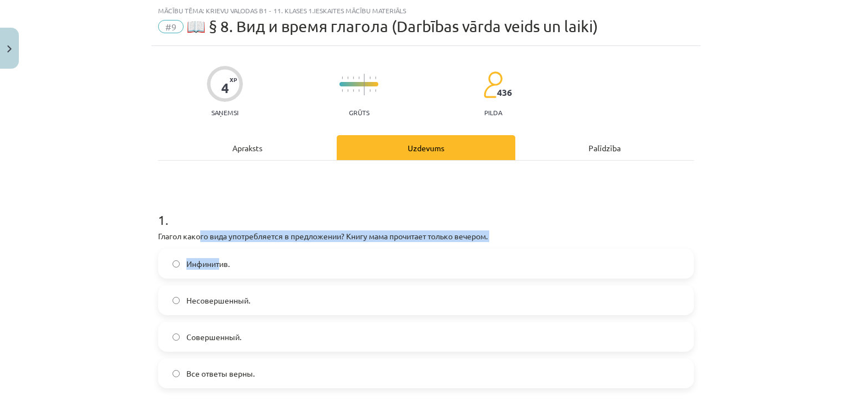
drag, startPoint x: 189, startPoint y: 240, endPoint x: 233, endPoint y: 256, distance: 46.9
click at [217, 247] on div "1 . Глагол какого вида употребляется в предложении? Книгу мама прочитает только…" at bounding box center [426, 291] width 536 height 196
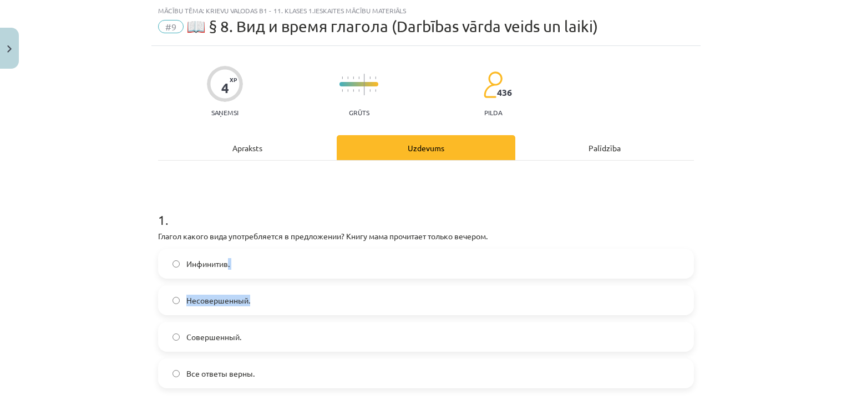
drag, startPoint x: 233, startPoint y: 256, endPoint x: 279, endPoint y: 304, distance: 66.7
click at [279, 303] on div "Инфинитив. Несовершенный. Совершенный. Все ответы верны." at bounding box center [426, 319] width 536 height 140
drag, startPoint x: 279, startPoint y: 304, endPoint x: 223, endPoint y: 296, distance: 56.2
click at [279, 305] on label "Несовершенный." at bounding box center [425, 301] width 533 height 28
click at [126, 289] on div "Mācību tēma: Krievu valodas b1 - 11. klases 1.ieskaites mācību materiāls #9 📖 §…" at bounding box center [426, 205] width 852 height 411
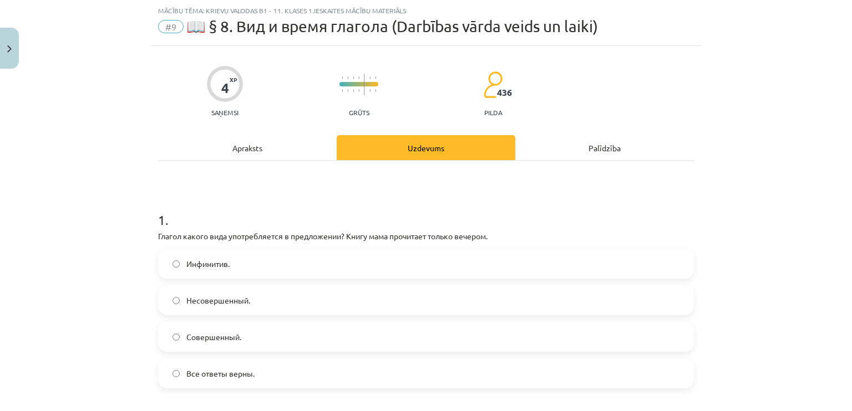
click at [158, 234] on p "Глагол какого вида употребляется в предложении? Книгу мама прочитает только веч…" at bounding box center [426, 237] width 536 height 12
click at [172, 236] on p "Глагол какого вида употребляется в предложении? Книгу мама прочитает только веч…" at bounding box center [426, 237] width 536 height 12
click at [240, 225] on h1 "1 ." at bounding box center [426, 210] width 536 height 34
click at [158, 235] on p "Глагол какого вида употребляется в предложении? Книгу мама прочитает только веч…" at bounding box center [426, 237] width 536 height 12
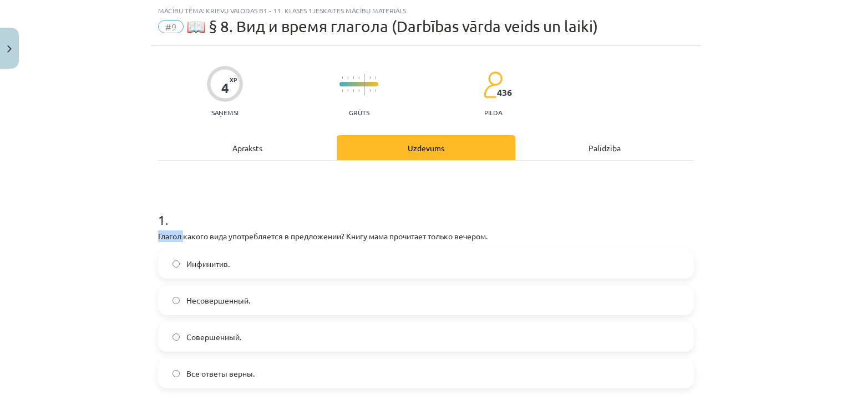
click at [158, 236] on p "Глагол какого вида употребляется в предложении? Книгу мама прочитает только веч…" at bounding box center [426, 237] width 536 height 12
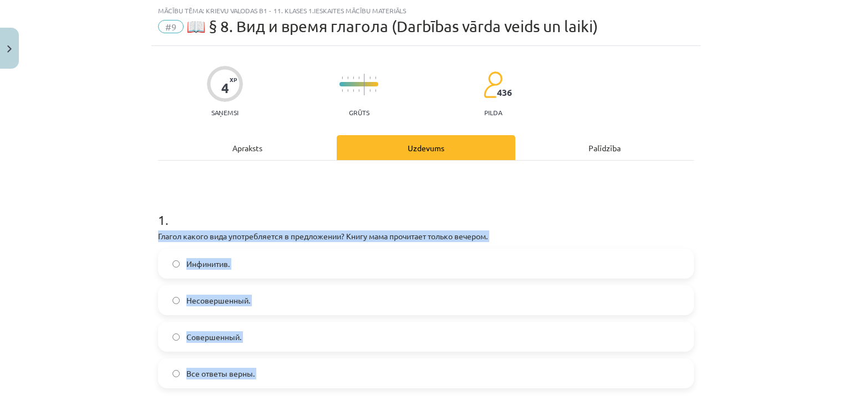
drag, startPoint x: 157, startPoint y: 236, endPoint x: 286, endPoint y: 380, distance: 193.2
click at [286, 380] on div "1 . Глагол какого вида употребляется в предложении? Книгу мама прочитает только…" at bounding box center [426, 291] width 536 height 196
click at [286, 380] on label "Все ответы верны." at bounding box center [425, 374] width 533 height 28
copy div "Глагол какого вида употребляется в предложении? Книгу мама прочитает только веч…"
click at [58, 279] on div "Mācību tēma: Krievu valodas b1 - 11. klases 1.ieskaites mācību materiāls #9 📖 §…" at bounding box center [426, 205] width 852 height 411
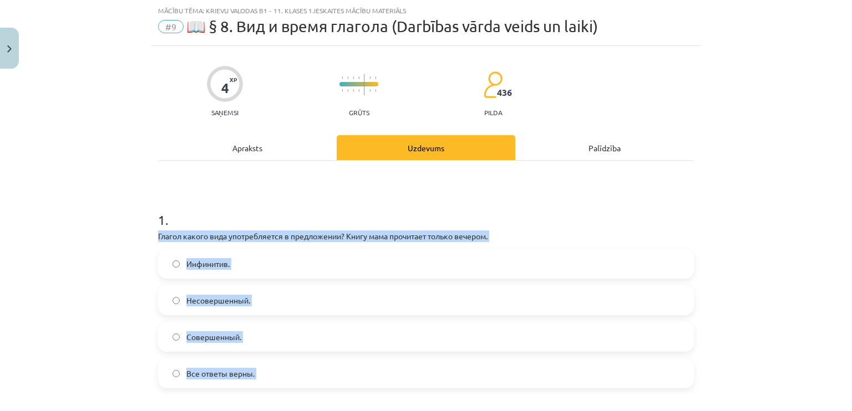
click at [186, 335] on span "Совершенный." at bounding box center [213, 338] width 55 height 12
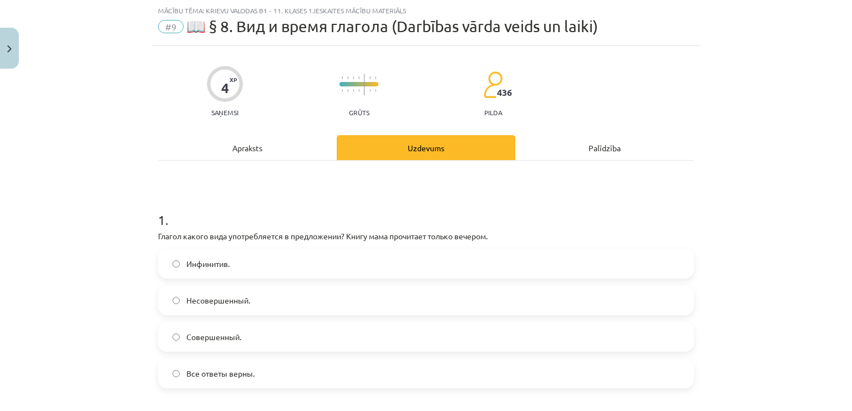
click at [186, 335] on span "Совершенный." at bounding box center [213, 338] width 55 height 12
drag, startPoint x: 183, startPoint y: 335, endPoint x: 111, endPoint y: 335, distance: 72.1
click at [111, 335] on div "Mācību tēma: Krievu valodas b1 - 11. klases 1.ieskaites mācību materiāls #9 📖 §…" at bounding box center [426, 205] width 852 height 411
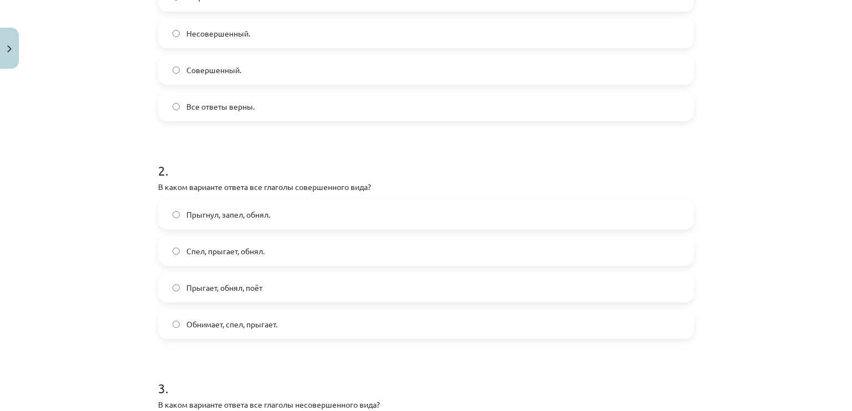
scroll to position [305, 0]
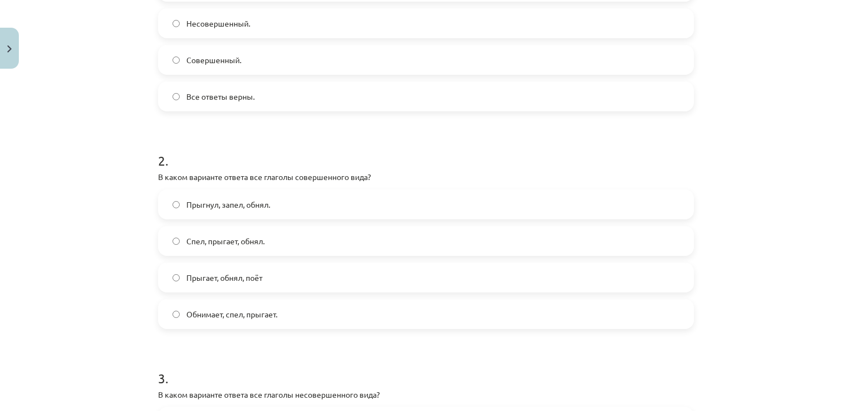
click at [151, 175] on div "4 XP Saņemsi Grūts 436 pilda Apraksts Uzdevums Palīdzība 1 . Глагол какого вида…" at bounding box center [425, 317] width 549 height 1097
drag, startPoint x: 151, startPoint y: 175, endPoint x: 180, endPoint y: 188, distance: 31.0
click at [153, 175] on div "4 XP Saņemsi Grūts 436 pilda Apraksts Uzdevums Palīdzība 1 . Глагол какого вида…" at bounding box center [425, 317] width 549 height 1097
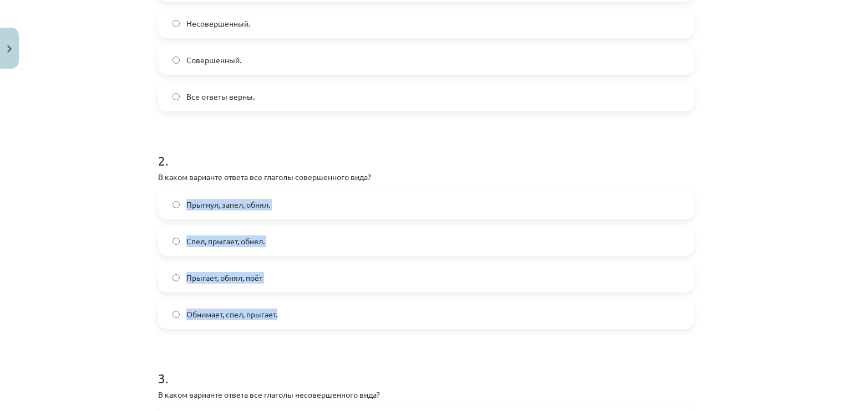
drag, startPoint x: 180, startPoint y: 188, endPoint x: 307, endPoint y: 313, distance: 178.4
click at [307, 313] on div "2 . В каком варианте ответа все глаголы совершенного вида? Прыгнул, запел, обня…" at bounding box center [426, 232] width 536 height 196
copy div "Прыгнул, запел, обнял. Спел, прыгает, обнял. Прыгает, обнял, поёт Обнимает, спе…"
click at [135, 252] on div "Mācību tēma: Krievu valodas b1 - 11. klases 1.ieskaites mācību materiāls #9 📖 §…" at bounding box center [426, 205] width 852 height 411
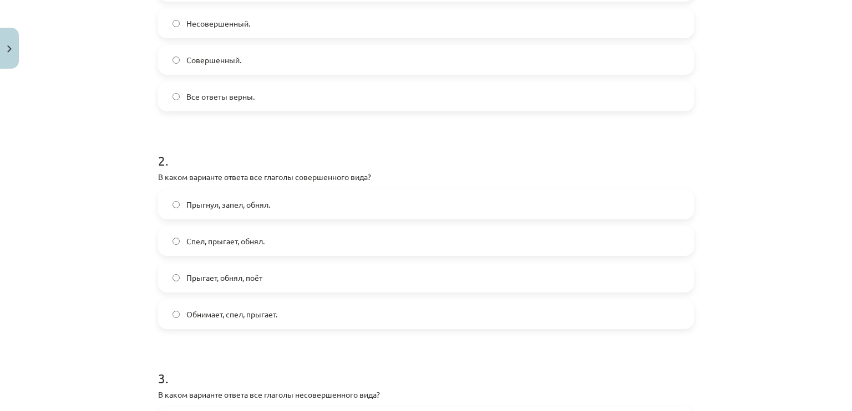
click at [153, 177] on div "4 XP Saņemsi Grūts 436 pilda Apraksts Uzdevums Palīdzība 1 . Глагол какого вида…" at bounding box center [425, 317] width 549 height 1097
click at [160, 177] on p "В каком варианте ответа все глаголы совершенного вида?" at bounding box center [426, 177] width 536 height 12
click at [167, 177] on p "В каком варианте ответа все глаголы совершенного вида?" at bounding box center [426, 177] width 536 height 12
drag, startPoint x: 167, startPoint y: 177, endPoint x: 194, endPoint y: 183, distance: 27.7
click at [194, 183] on div "2 . В каком варианте ответа все глаголы совершенного вида? Прыгнул, запел, обня…" at bounding box center [426, 232] width 536 height 196
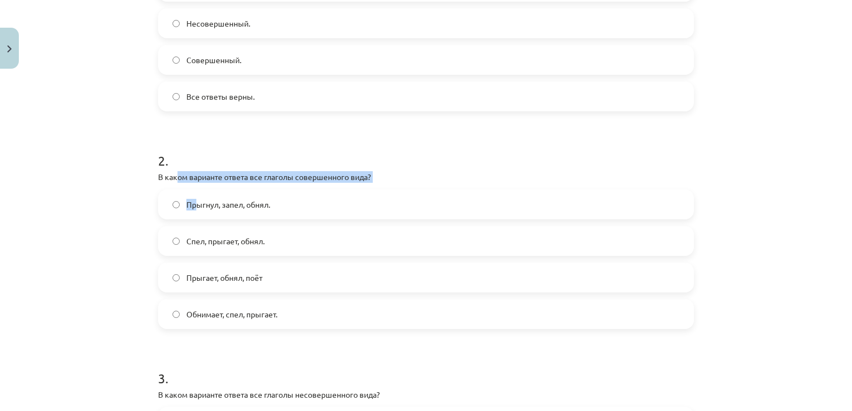
drag, startPoint x: 194, startPoint y: 183, endPoint x: 162, endPoint y: 190, distance: 32.8
click at [162, 190] on div "Прыгнул, запел, обнял." at bounding box center [426, 205] width 536 height 30
click at [158, 180] on p "В каком варианте ответа все глаголы совершенного вида?" at bounding box center [426, 177] width 536 height 12
click at [158, 178] on p "В каком варианте ответа все глаголы совершенного вида?" at bounding box center [426, 177] width 536 height 12
click at [161, 182] on div "2 . В каком варианте ответа все глаголы совершенного вида? Прыгнул, запел, обня…" at bounding box center [426, 232] width 536 height 196
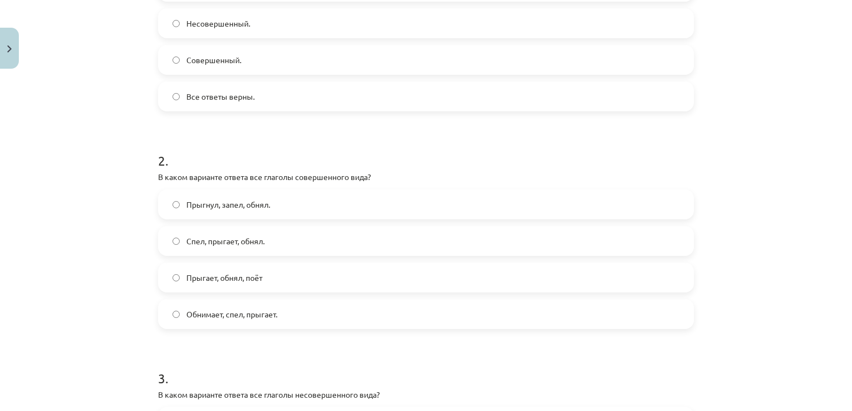
click at [259, 269] on label "Прыгает, обнял, поёт" at bounding box center [425, 278] width 533 height 28
drag, startPoint x: 157, startPoint y: 177, endPoint x: 164, endPoint y: 180, distance: 6.7
click at [158, 177] on p "В каком варианте ответа все глаголы совершенного вида?" at bounding box center [426, 177] width 536 height 12
click at [169, 181] on p "В каком варианте ответа все глаголы совершенного вида?" at bounding box center [426, 177] width 536 height 12
drag, startPoint x: 169, startPoint y: 181, endPoint x: 157, endPoint y: 176, distance: 11.9
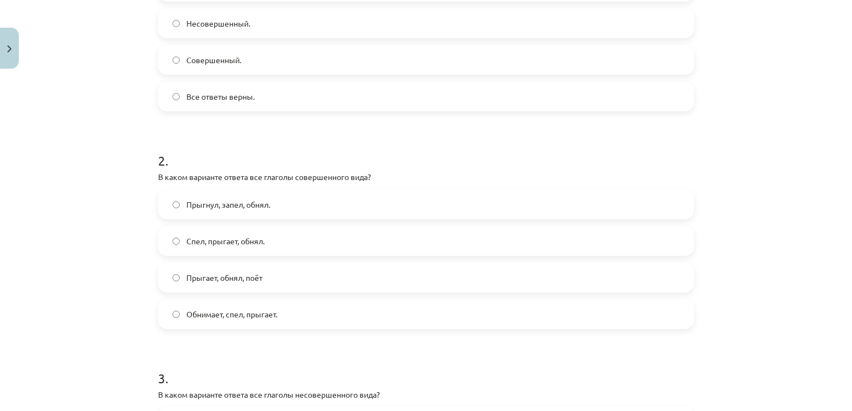
click at [158, 176] on p "В каком варианте ответа все глаголы совершенного вида?" at bounding box center [426, 177] width 536 height 12
drag, startPoint x: 155, startPoint y: 176, endPoint x: 164, endPoint y: 177, distance: 8.9
click at [158, 176] on p "В каком варианте ответа все глаголы совершенного вида?" at bounding box center [426, 177] width 536 height 12
click at [158, 177] on p "В каком варианте ответа все глаголы совершенного вида?" at bounding box center [426, 177] width 536 height 12
click at [167, 177] on p "В каком варианте ответа все глаголы совершенного вида?" at bounding box center [426, 177] width 536 height 12
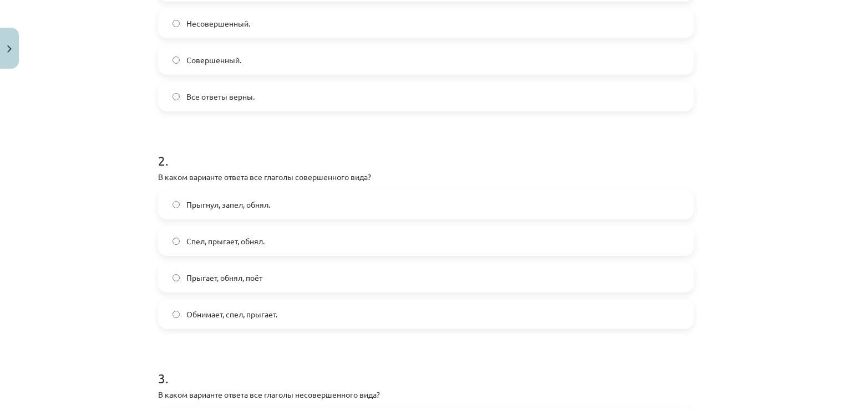
click at [144, 187] on div "Mācību tēma: Krievu valodas b1 - 11. klases 1.ieskaites mācību materiāls #9 📖 §…" at bounding box center [426, 205] width 852 height 411
click at [158, 177] on p "В каком варианте ответа все глаголы совершенного вида?" at bounding box center [426, 177] width 536 height 12
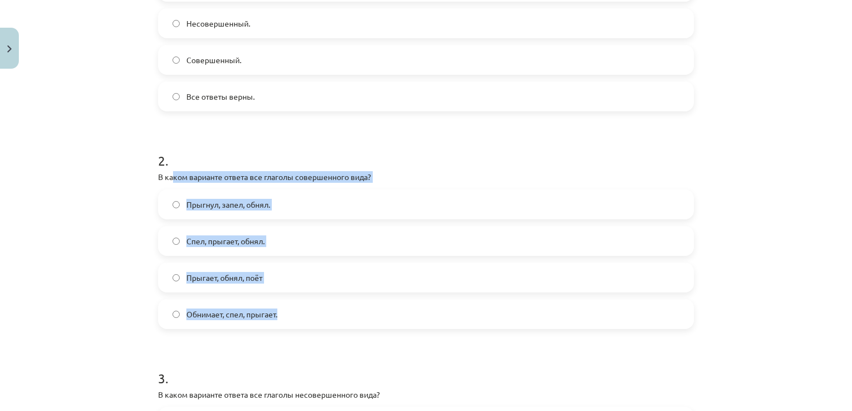
drag, startPoint x: 173, startPoint y: 179, endPoint x: 299, endPoint y: 308, distance: 181.2
click at [299, 308] on div "2 . В каком варианте ответа все глаголы совершенного вида? Прыгнул, запел, обня…" at bounding box center [426, 232] width 536 height 196
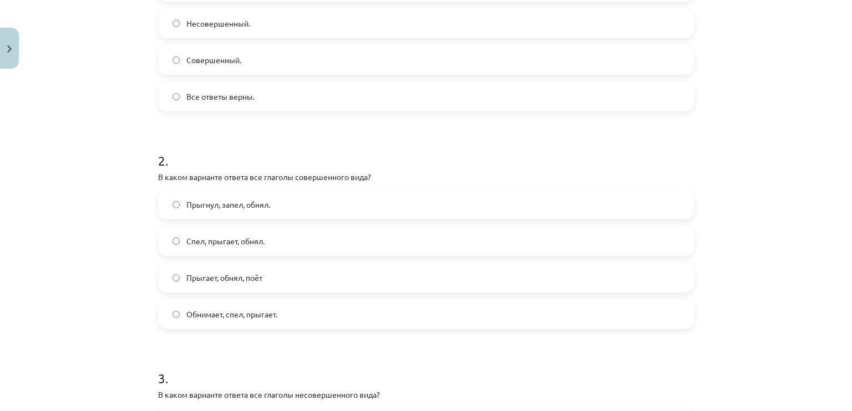
drag, startPoint x: 299, startPoint y: 308, endPoint x: 288, endPoint y: 343, distance: 36.7
click at [288, 343] on form "1 . Глагол какого вида употребляется в предложении? Книгу мама прочитает только…" at bounding box center [426, 340] width 536 height 849
click at [158, 177] on p "В каком варианте ответа все глаголы совершенного вида?" at bounding box center [426, 177] width 536 height 12
click at [158, 178] on p "В каком варианте ответа все глаголы совершенного вида?" at bounding box center [426, 177] width 536 height 12
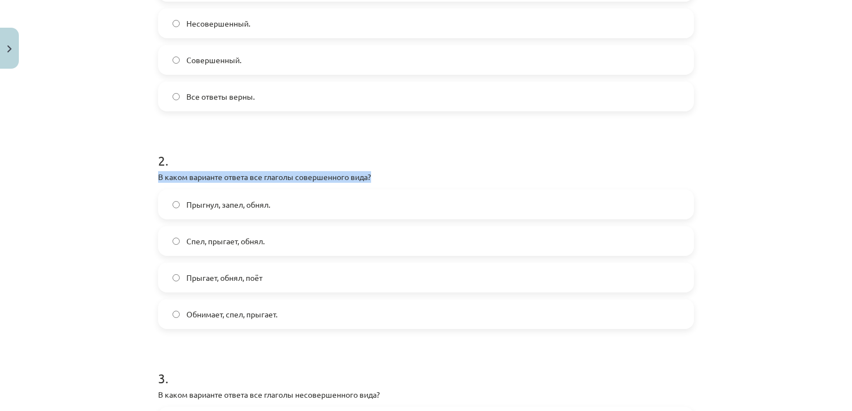
click at [158, 179] on p "В каком варианте ответа все глаголы совершенного вида?" at bounding box center [426, 177] width 536 height 12
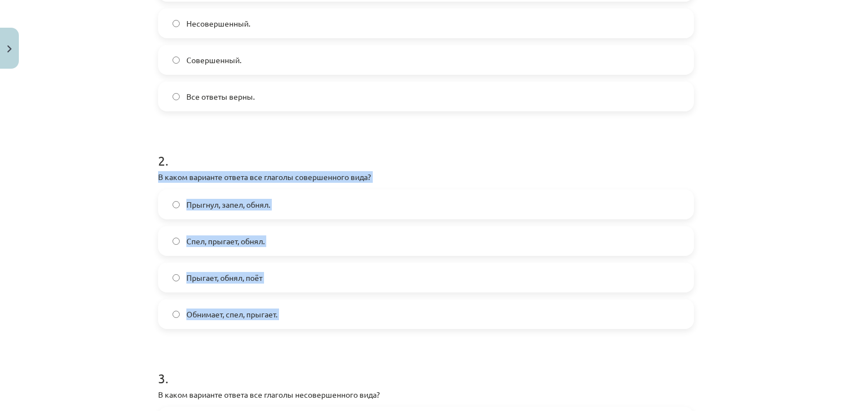
drag, startPoint x: 155, startPoint y: 179, endPoint x: 255, endPoint y: 310, distance: 165.0
click at [255, 310] on div "2 . В каком варианте ответа все глаголы совершенного вида? Прыгнул, запел, обня…" at bounding box center [426, 232] width 536 height 196
copy div "В каком варианте ответа все глаголы совершенного вида? Прыгнул, запел, обнял. С…"
click at [129, 257] on div "Mācību tēma: Krievu valodas b1 - 11. klases 1.ieskaites mācību materiāls #9 📖 §…" at bounding box center [426, 205] width 852 height 411
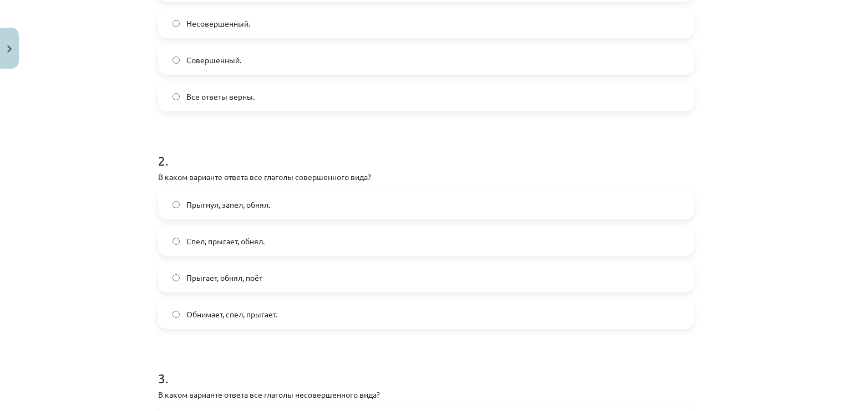
click at [196, 208] on span "Прыгнул, запел, обнял." at bounding box center [228, 205] width 84 height 12
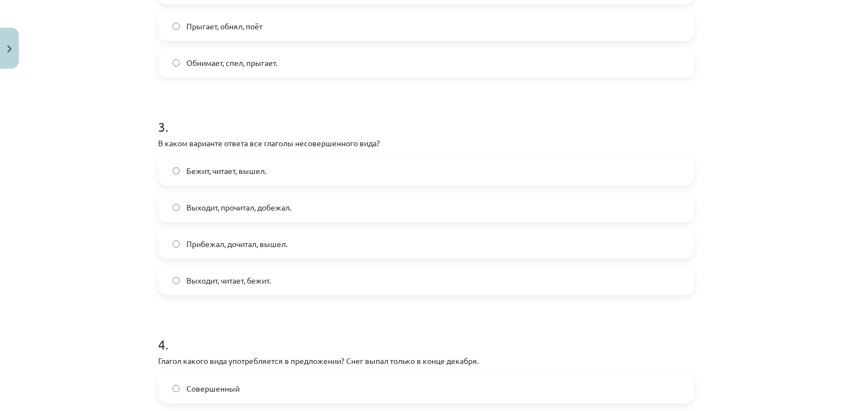
scroll to position [582, 0]
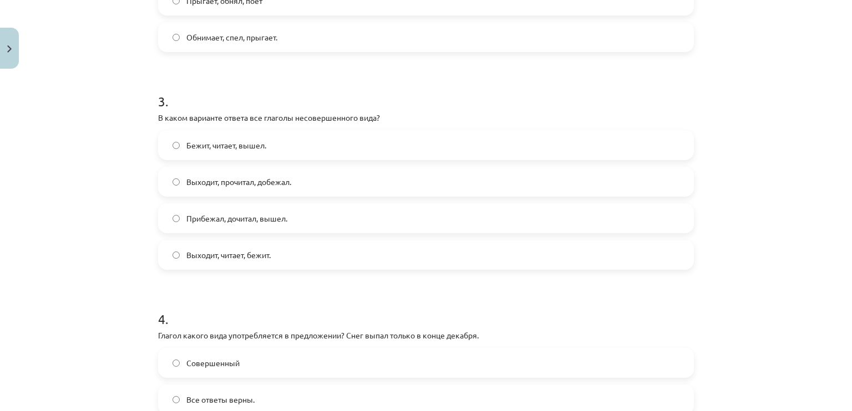
click at [158, 116] on p "В каком варианте ответа все глаголы несовершенного вида?" at bounding box center [426, 118] width 536 height 12
click at [419, 99] on h1 "3 ." at bounding box center [426, 91] width 536 height 34
click at [158, 118] on p "В каком варианте ответа все глаголы несовершенного вида?" at bounding box center [426, 118] width 536 height 12
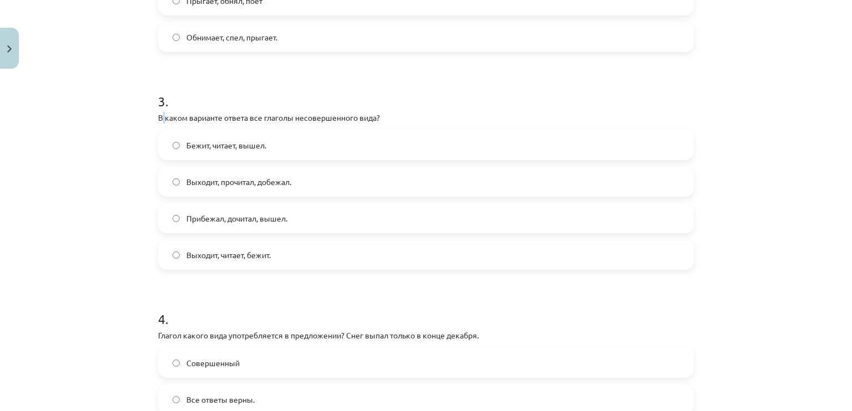
drag, startPoint x: 156, startPoint y: 118, endPoint x: 164, endPoint y: 121, distance: 8.2
click at [160, 119] on p "В каком варианте ответа все глаголы несовершенного вида?" at bounding box center [426, 118] width 536 height 12
click at [129, 143] on div "Mācību tēma: Krievu valodas b1 - 11. klases 1.ieskaites mācību materiāls #9 📖 §…" at bounding box center [426, 205] width 852 height 411
click at [114, 189] on div "Mācību tēma: Krievu valodas b1 - 11. klases 1.ieskaites mācību materiāls #9 📖 §…" at bounding box center [426, 205] width 852 height 411
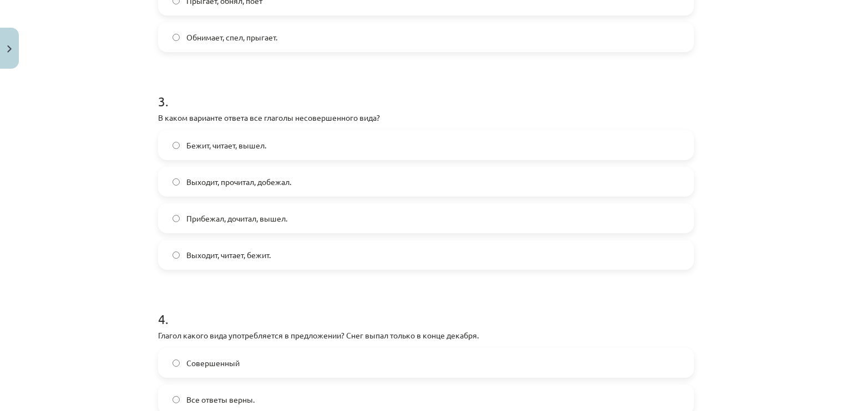
click at [158, 120] on p "В каком варианте ответа все глаголы несовершенного вида?" at bounding box center [426, 118] width 536 height 12
click at [158, 121] on p "В каком варианте ответа все глаголы несовершенного вида?" at bounding box center [426, 118] width 536 height 12
click at [158, 122] on p "В каком варианте ответа все глаголы несовершенного вида?" at bounding box center [426, 118] width 536 height 12
click at [158, 125] on div "3 . В каком варианте ответа все глаголы несовершенного вида? Бежит, читает, выш…" at bounding box center [426, 172] width 536 height 196
click at [162, 141] on div "3 . В каком варианте ответа все глаголы несовершенного вида? Бежит, читает, выш…" at bounding box center [426, 172] width 536 height 196
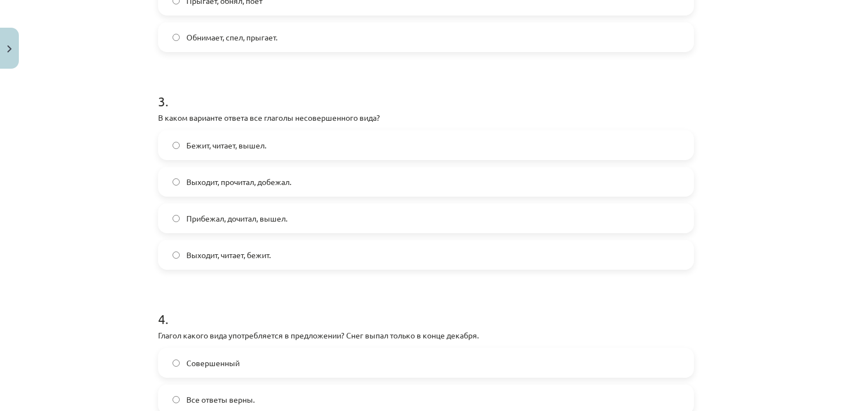
click at [158, 119] on p "В каком варианте ответа все глаголы несовершенного вида?" at bounding box center [426, 118] width 536 height 12
click at [158, 124] on div "3 . В каком варианте ответа все глаголы несовершенного вида? Бежит, читает, выш…" at bounding box center [426, 172] width 536 height 196
drag, startPoint x: 157, startPoint y: 124, endPoint x: 174, endPoint y: 139, distance: 22.0
click at [176, 147] on div "3 . В каком варианте ответа все глаголы несовершенного вида? Бежит, читает, выш…" at bounding box center [426, 172] width 536 height 196
click at [158, 118] on p "В каком варианте ответа все глаголы несовершенного вида?" at bounding box center [426, 118] width 536 height 12
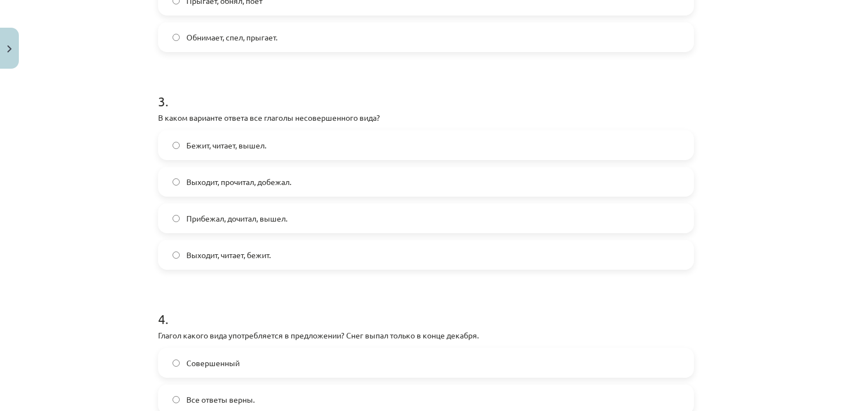
click at [158, 119] on p "В каком варианте ответа все глаголы несовершенного вида?" at bounding box center [426, 118] width 536 height 12
click at [158, 120] on p "В каком варианте ответа все глаголы несовершенного вида?" at bounding box center [426, 118] width 536 height 12
drag, startPoint x: 159, startPoint y: 122, endPoint x: 175, endPoint y: 130, distance: 18.1
click at [175, 130] on div "3 . В каком варианте ответа все глаголы несовершенного вида? Бежит, читает, выш…" at bounding box center [426, 172] width 536 height 196
drag, startPoint x: 175, startPoint y: 130, endPoint x: 151, endPoint y: 133, distance: 24.6
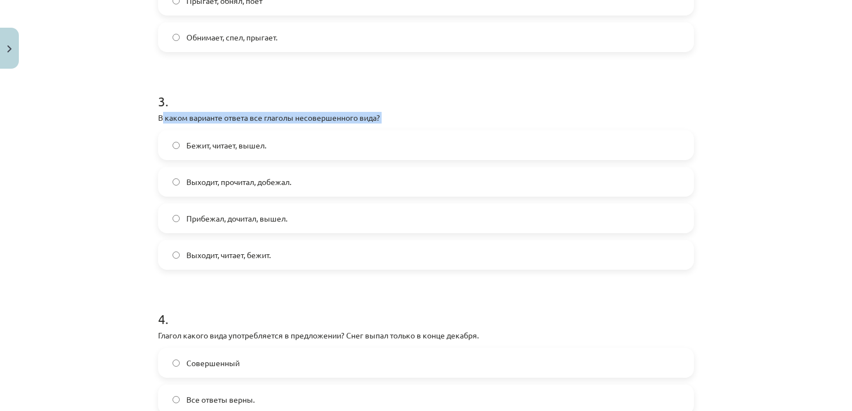
click at [151, 134] on div "4 XP Saņemsi Grūts 436 pilda Apraksts Uzdevums Palīdzība 1 . Глагол какого вида…" at bounding box center [425, 40] width 549 height 1097
click at [119, 128] on div "Mācību tēma: Krievu valodas b1 - 11. klases 1.ieskaites mācību materiāls #9 📖 §…" at bounding box center [426, 205] width 852 height 411
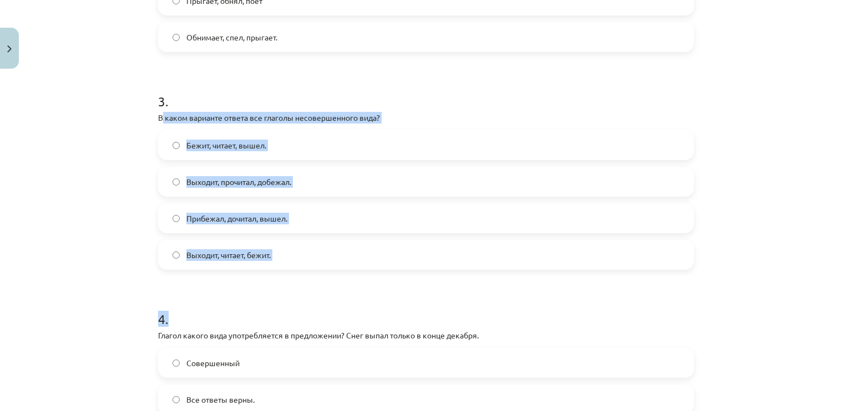
drag, startPoint x: 156, startPoint y: 120, endPoint x: 260, endPoint y: 277, distance: 188.1
click at [260, 277] on form "1 . Глагол какого вида употребляется в предложении? Книгу мама прочитает только…" at bounding box center [426, 62] width 536 height 849
copy form "каком варианте ответа все глаголы несовершенного вида? Бежит, читает, вышел. Вы…"
click at [131, 209] on div "Mācību tēma: Krievu valodas b1 - 11. klases 1.ieskaites mācību materiāls #9 📖 §…" at bounding box center [426, 205] width 852 height 411
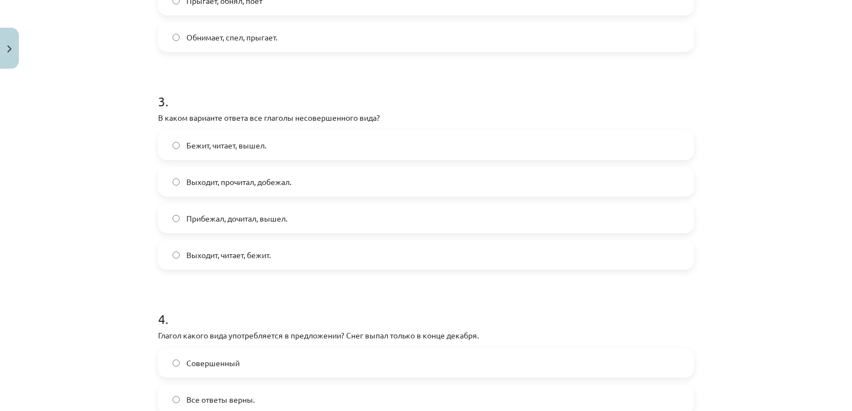
click at [226, 261] on label "Выходит, читает, бежит." at bounding box center [425, 255] width 533 height 28
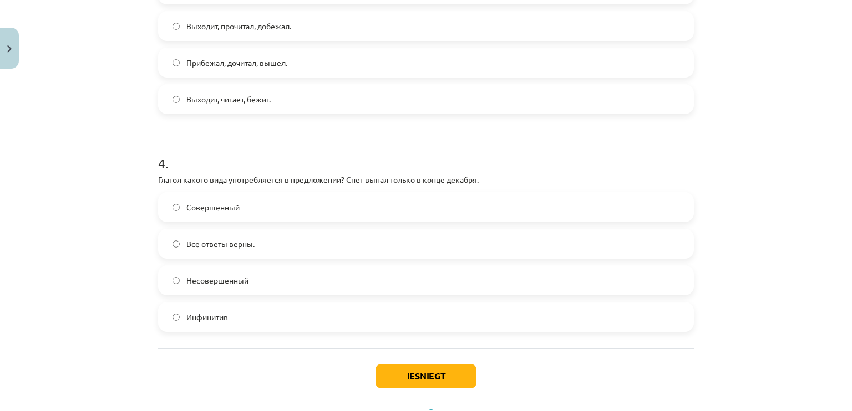
scroll to position [749, 0]
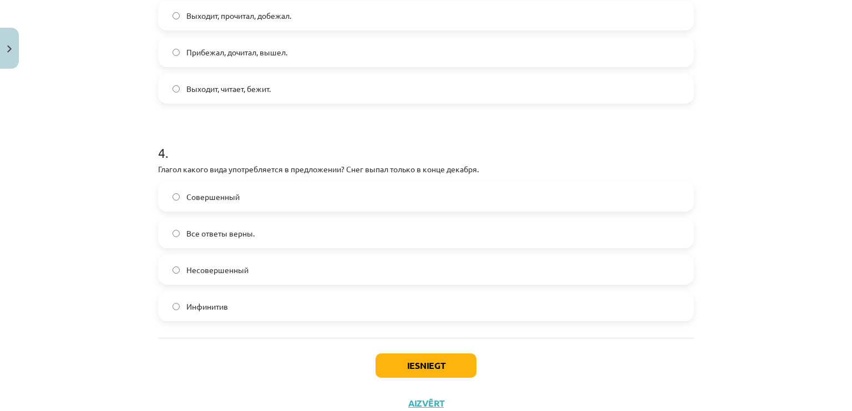
click at [158, 172] on p "Глагол какого вида употребляется в предложении? Снег выпал только в конце декаб…" at bounding box center [426, 170] width 536 height 12
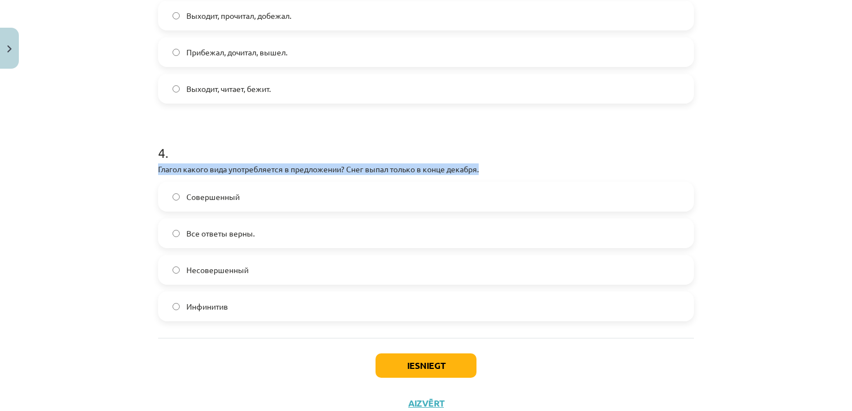
drag, startPoint x: 157, startPoint y: 172, endPoint x: 171, endPoint y: 179, distance: 15.6
click at [158, 172] on p "Глагол какого вида употребляется в предложении? Снег выпал только в конце декаб…" at bounding box center [426, 170] width 536 height 12
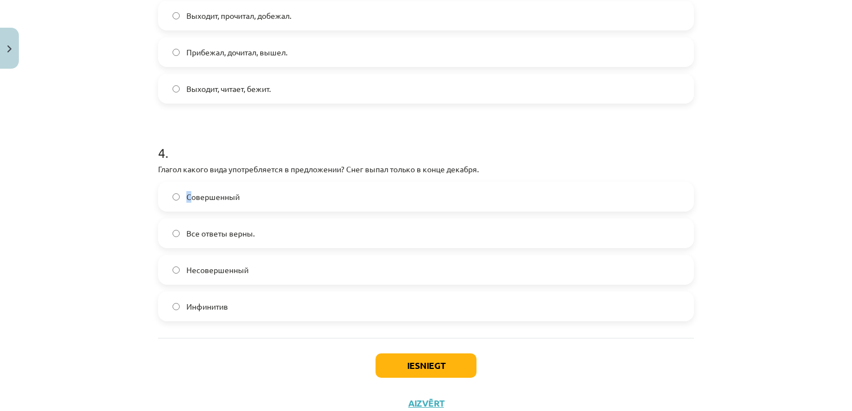
drag, startPoint x: 171, startPoint y: 179, endPoint x: 195, endPoint y: 197, distance: 29.7
click at [191, 193] on div "4 . Глагол какого вида употребляется в предложении? Снег выпал только в конце д…" at bounding box center [426, 224] width 536 height 196
drag, startPoint x: 195, startPoint y: 197, endPoint x: 200, endPoint y: 205, distance: 9.2
click at [200, 205] on label "Совершенный" at bounding box center [425, 197] width 533 height 28
drag, startPoint x: 200, startPoint y: 205, endPoint x: 206, endPoint y: 211, distance: 9.0
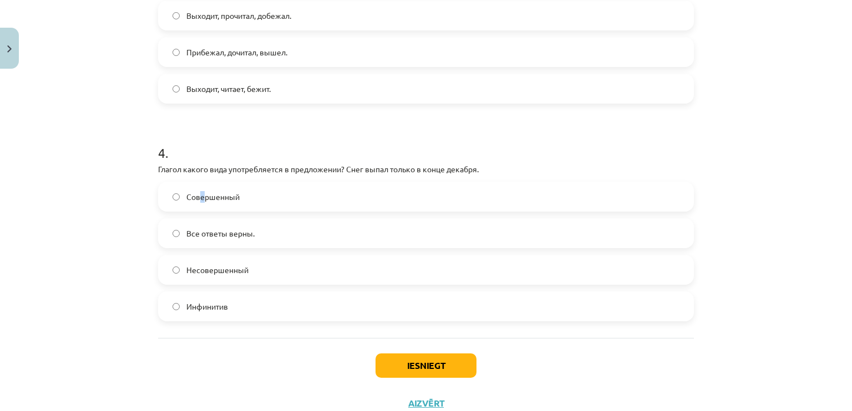
click at [205, 210] on label "Совершенный" at bounding box center [425, 197] width 533 height 28
click at [207, 212] on div "Совершенный Все ответы верны. Несовершенный Инфинитив" at bounding box center [426, 252] width 536 height 140
click at [158, 167] on p "Глагол какого вида употребляется в предложении? Снег выпал только в конце декаб…" at bounding box center [426, 170] width 536 height 12
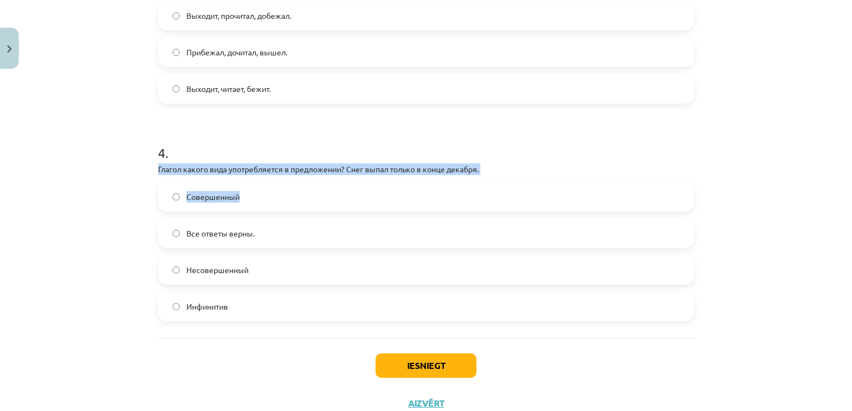
drag, startPoint x: 154, startPoint y: 167, endPoint x: 177, endPoint y: 181, distance: 26.8
click at [177, 181] on div "4 . Глагол какого вида употребляется в предложении? Снег выпал только в конце д…" at bounding box center [426, 224] width 536 height 196
click at [135, 181] on div "Mācību tēma: Krievu valodas b1 - 11. klases 1.ieskaites mācību materiāls #9 📖 §…" at bounding box center [426, 205] width 852 height 411
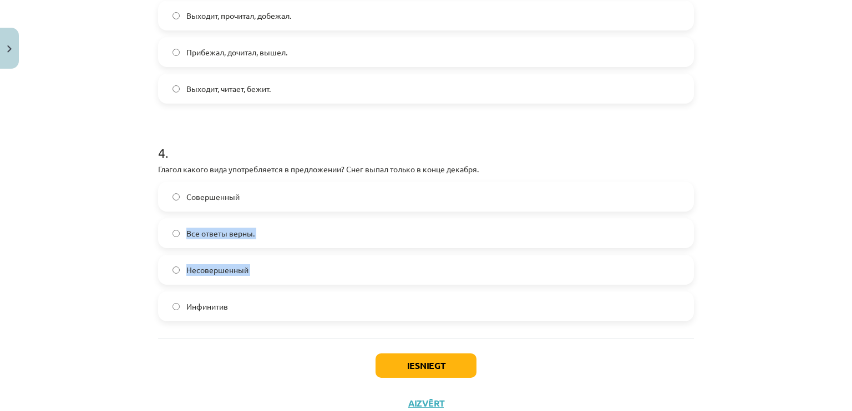
drag, startPoint x: 143, startPoint y: 237, endPoint x: 181, endPoint y: 300, distance: 73.4
click at [181, 300] on div "Mācību tēma: Krievu valodas b1 - 11. klases 1.ieskaites mācību materiāls #9 📖 §…" at bounding box center [426, 205] width 852 height 411
click at [158, 338] on div "Iesniegt Aizvērt" at bounding box center [426, 377] width 536 height 78
click at [125, 192] on div "Mācību tēma: Krievu valodas b1 - 11. klases 1.ieskaites mācību materiāls #9 📖 §…" at bounding box center [426, 205] width 852 height 411
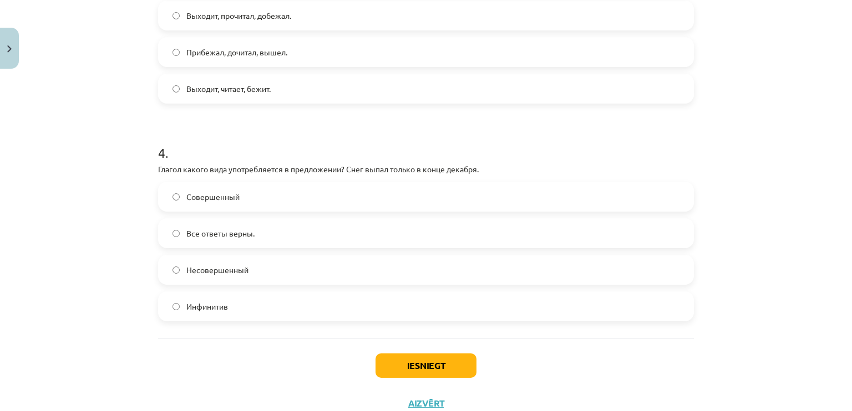
click at [158, 170] on p "Глагол какого вида употребляется в предложении? Снег выпал только в конце декаб…" at bounding box center [426, 170] width 536 height 12
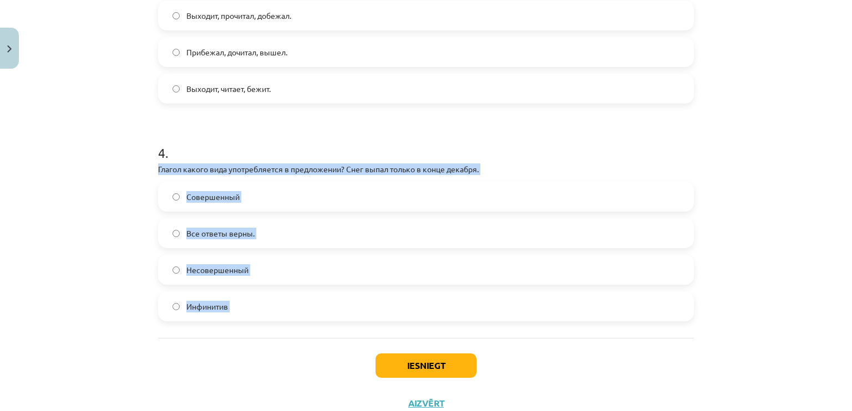
drag, startPoint x: 157, startPoint y: 170, endPoint x: 260, endPoint y: 311, distance: 173.8
click at [260, 311] on div "4 . Глагол какого вида употребляется в предложении? Снег выпал только в конце д…" at bounding box center [426, 224] width 536 height 196
copy div "Глагол какого вида употребляется в предложении? Снег выпал только в конце декаб…"
click at [72, 236] on div "Mācību tēma: Krievu valodas b1 - 11. klases 1.ieskaites mācību materiāls #9 📖 §…" at bounding box center [426, 205] width 852 height 411
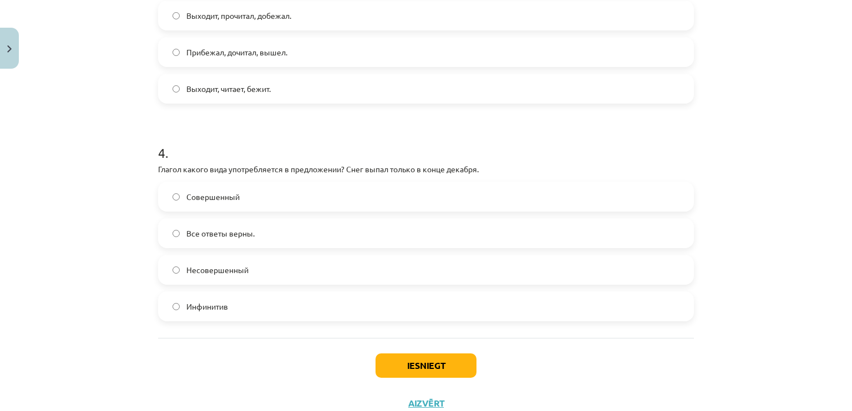
click at [72, 236] on div "Mācību tēma: Krievu valodas b1 - 11. klases 1.ieskaites mācību materiāls #9 📖 §…" at bounding box center [426, 205] width 852 height 411
click at [425, 364] on button "Iesniegt" at bounding box center [425, 366] width 101 height 24
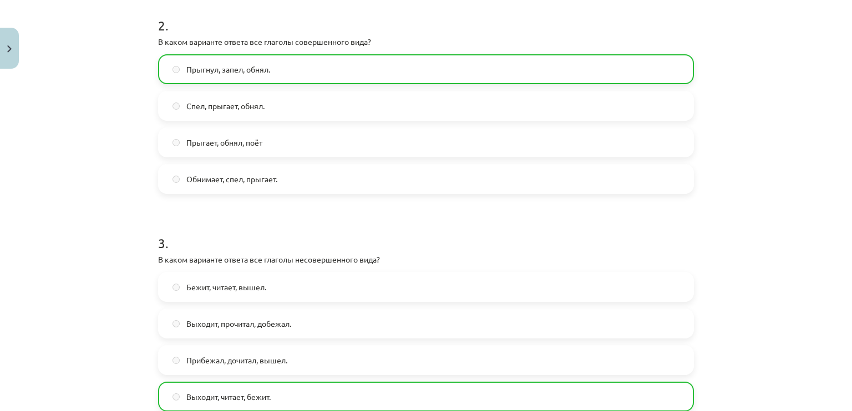
scroll to position [822, 0]
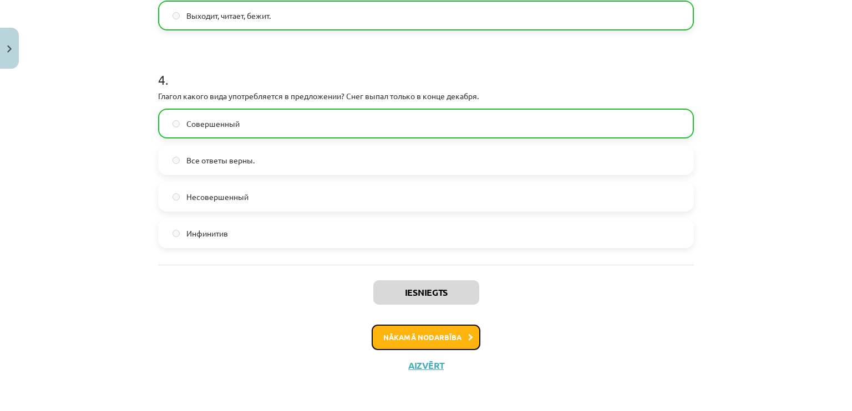
click at [452, 335] on button "Nākamā nodarbība" at bounding box center [426, 338] width 109 height 26
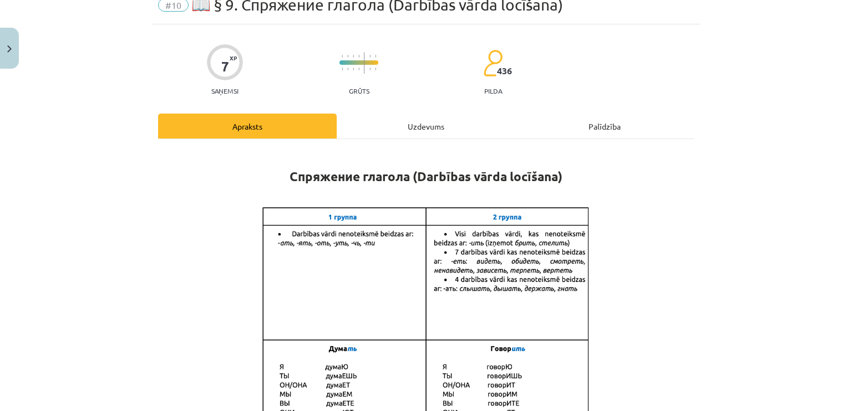
scroll to position [28, 0]
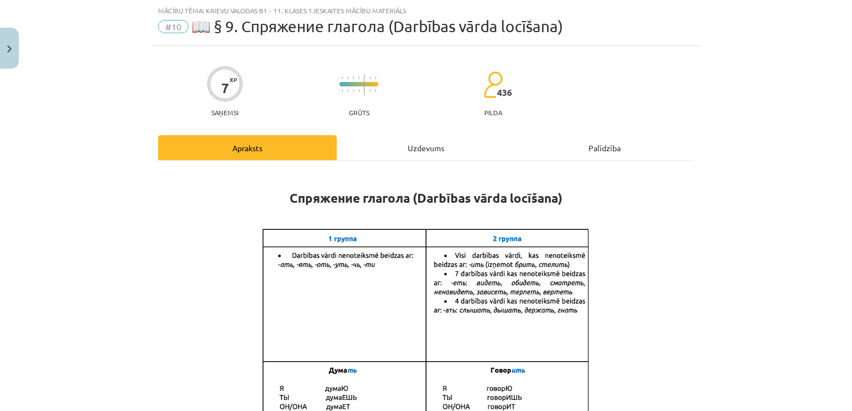
click at [409, 149] on div "Uzdevums" at bounding box center [426, 147] width 179 height 25
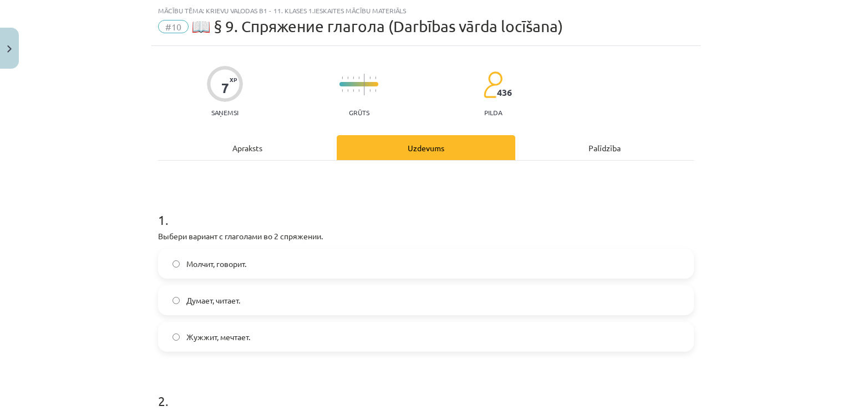
click at [260, 150] on div "Apraksts" at bounding box center [247, 147] width 179 height 25
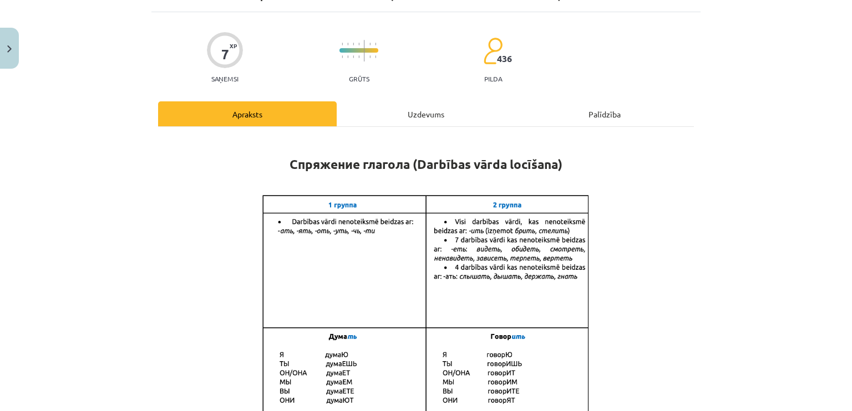
scroll to position [0, 0]
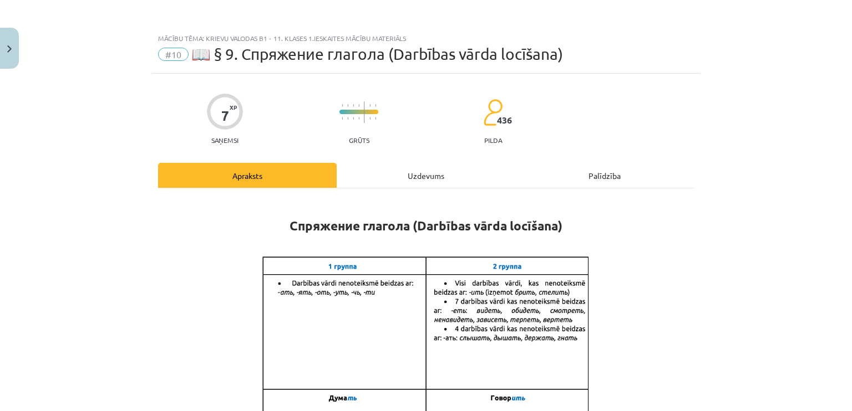
click at [410, 179] on div "Uzdevums" at bounding box center [426, 175] width 179 height 25
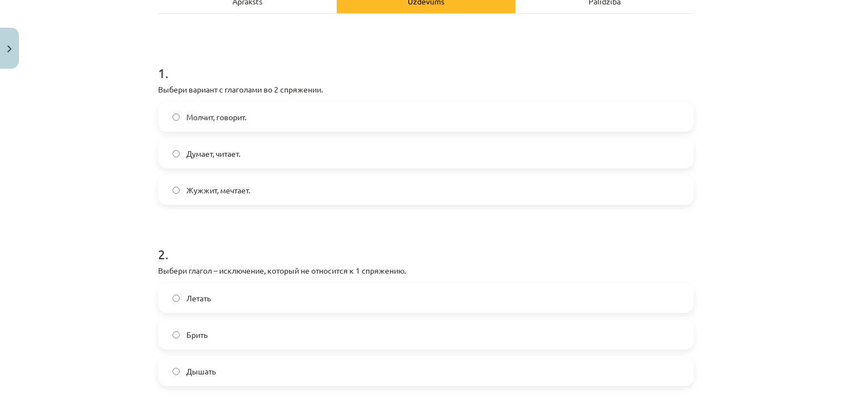
scroll to position [250, 0]
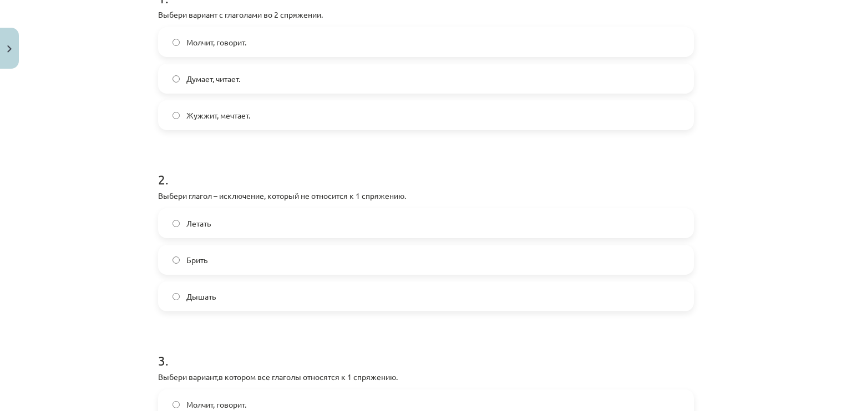
click at [224, 255] on label "Брить" at bounding box center [425, 260] width 533 height 28
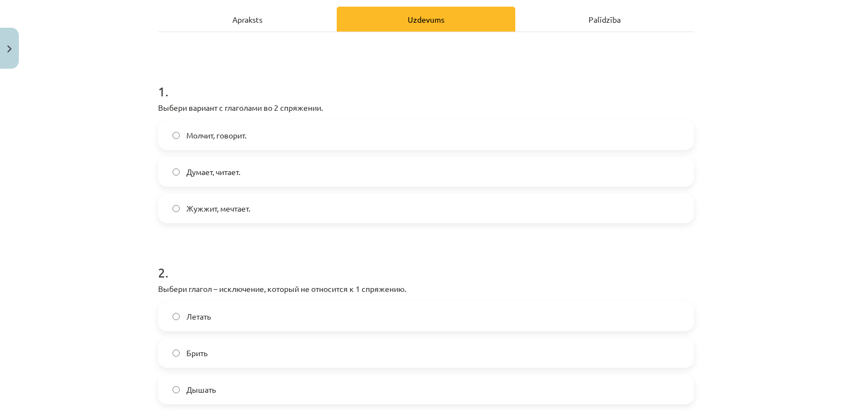
scroll to position [139, 0]
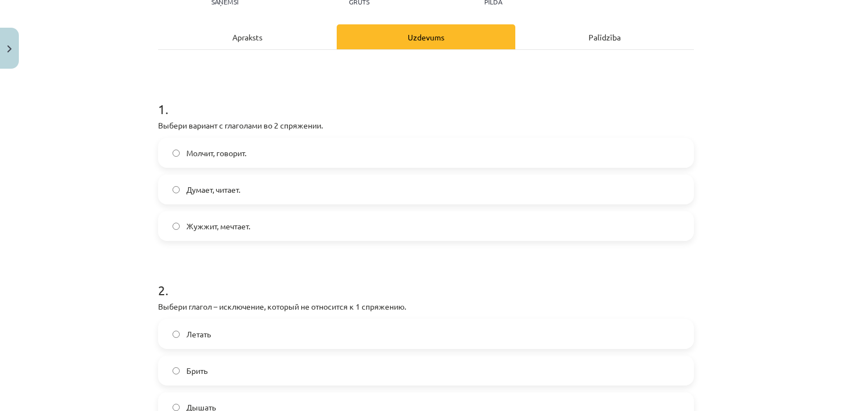
click at [158, 125] on p "Выбери вариант с глаголами во 2 спряжении." at bounding box center [426, 126] width 536 height 12
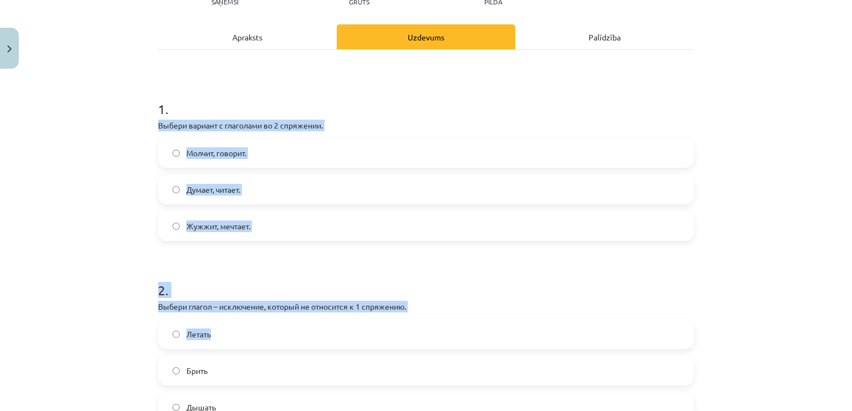
drag, startPoint x: 154, startPoint y: 125, endPoint x: 362, endPoint y: 350, distance: 306.1
click at [243, 278] on h1 "2 ." at bounding box center [426, 280] width 536 height 34
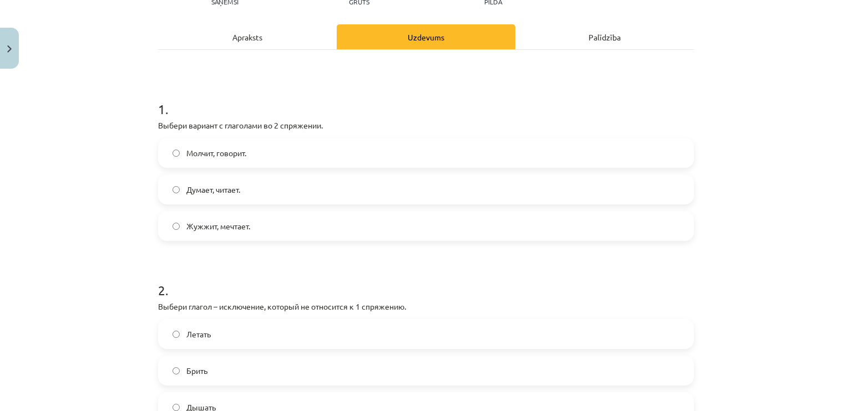
click at [151, 124] on div "7 XP Saņemsi Grūts 436 pilda Apraksts Uzdevums Palīdzība 1 . Выбери вариант с г…" at bounding box center [425, 410] width 549 height 951
click at [152, 124] on div "7 XP Saņemsi Grūts 436 pilda Apraksts Uzdevums Palīdzība 1 . Выбери вариант с г…" at bounding box center [425, 410] width 549 height 951
click at [158, 126] on p "Выбери вариант с глаголами во 2 спряжении." at bounding box center [426, 126] width 536 height 12
click at [159, 127] on p "Выбери вариант с глаголами во 2 спряжении." at bounding box center [426, 126] width 536 height 12
drag, startPoint x: 189, startPoint y: 134, endPoint x: 220, endPoint y: 151, distance: 36.0
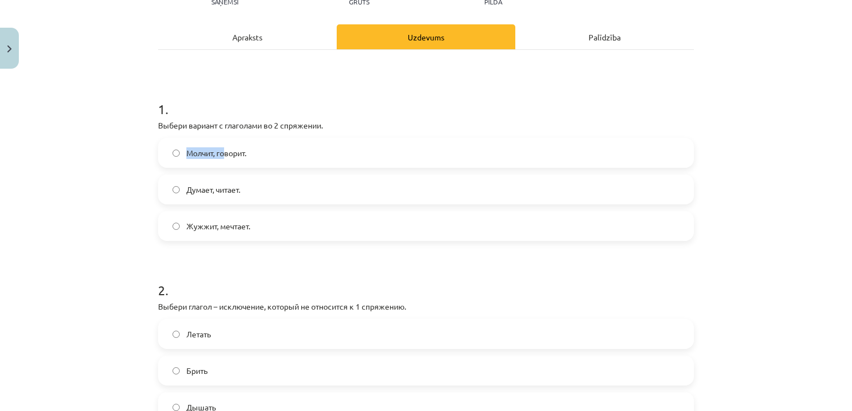
click at [220, 151] on div "1 . Выбери вариант с глаголами во 2 спряжении. Молчит, говорит. Думает, читает.…" at bounding box center [426, 161] width 536 height 159
click at [220, 151] on span "Молчит, говорит." at bounding box center [216, 153] width 60 height 12
click at [144, 169] on div "Mācību tēma: Krievu valodas b1 - 11. klases 1.ieskaites mācību materiāls #10 📖 …" at bounding box center [426, 205] width 852 height 411
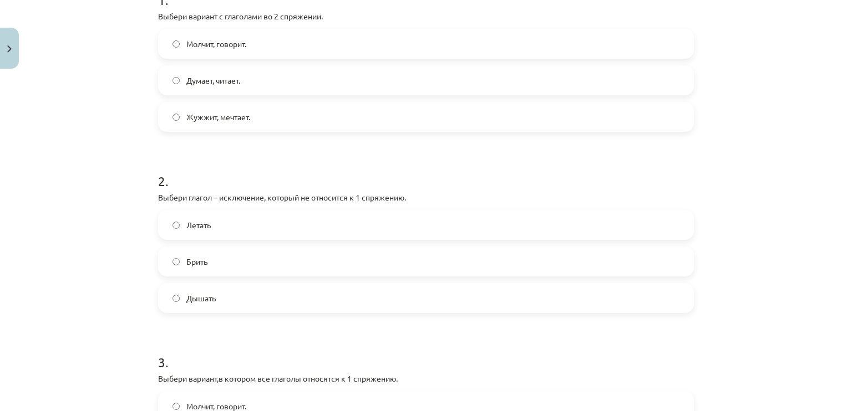
scroll to position [250, 0]
drag, startPoint x: 151, startPoint y: 13, endPoint x: 179, endPoint y: 15, distance: 27.2
click at [154, 13] on div "7 XP Saņemsi Grūts 436 pilda Apraksts Uzdevums Palīdzība 1 . Выбери вариант с г…" at bounding box center [425, 299] width 549 height 951
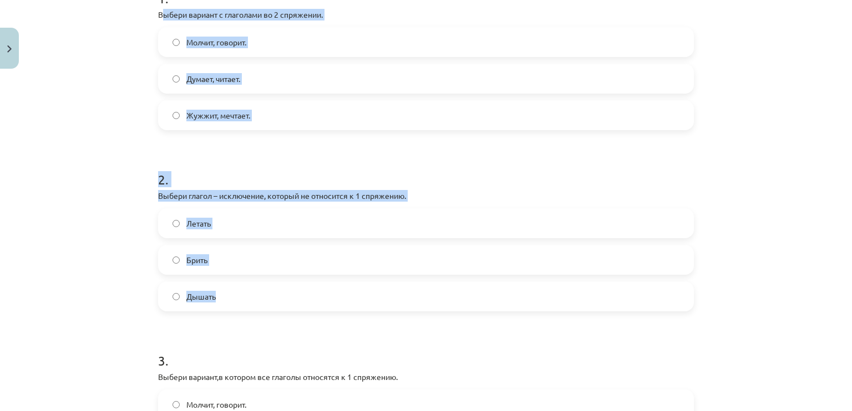
drag, startPoint x: 179, startPoint y: 15, endPoint x: 309, endPoint y: 286, distance: 301.1
click at [309, 286] on form "1 . Выбери вариант с глаголами во 2 спряжении. Молчит, говорит. Думает, читает.…" at bounding box center [426, 322] width 536 height 703
click at [309, 288] on label "Дышать" at bounding box center [425, 297] width 533 height 28
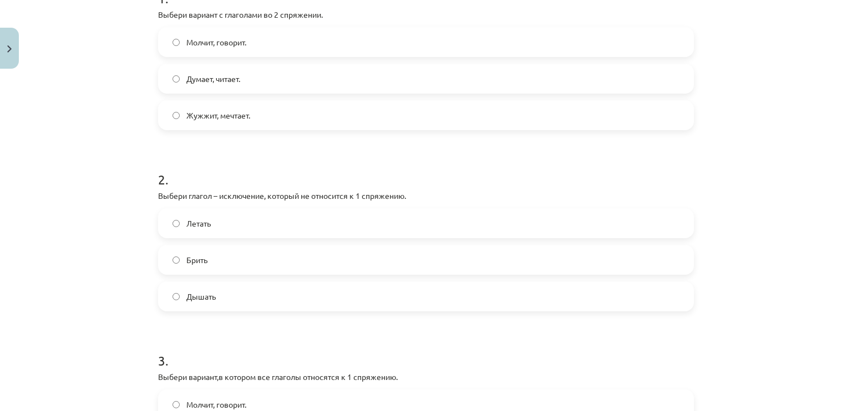
click at [158, 12] on p "Выбери вариант с глаголами во 2 спряжении." at bounding box center [426, 15] width 536 height 12
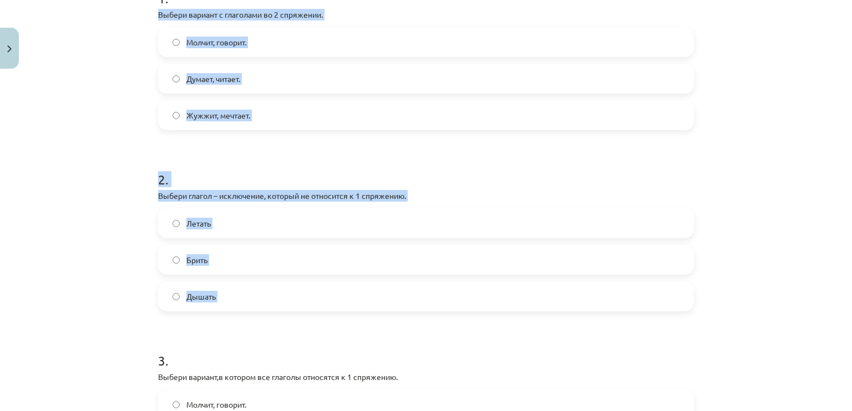
drag, startPoint x: 155, startPoint y: 12, endPoint x: 271, endPoint y: 283, distance: 294.7
click at [271, 283] on form "1 . Выбери вариант с глаголами во 2 спряжении. Молчит, говорит. Думает, читает.…" at bounding box center [426, 322] width 536 height 703
click at [332, 242] on div "Летать Брить Дышать" at bounding box center [426, 259] width 536 height 103
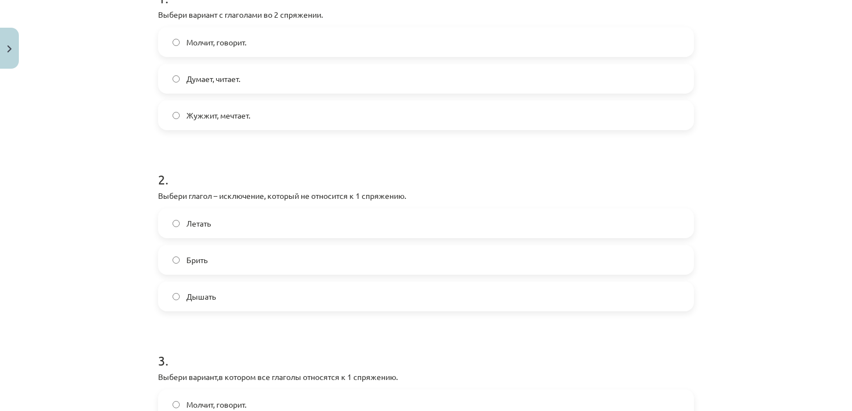
click at [118, 250] on div "Mācību tēma: Krievu valodas b1 - 11. klases 1.ieskaites mācību materiāls #10 📖 …" at bounding box center [426, 205] width 852 height 411
click at [106, 225] on div "Mācību tēma: Krievu valodas b1 - 11. klases 1.ieskaites mācību materiāls #10 📖 …" at bounding box center [426, 205] width 852 height 411
click at [208, 261] on label "Брить" at bounding box center [425, 260] width 533 height 28
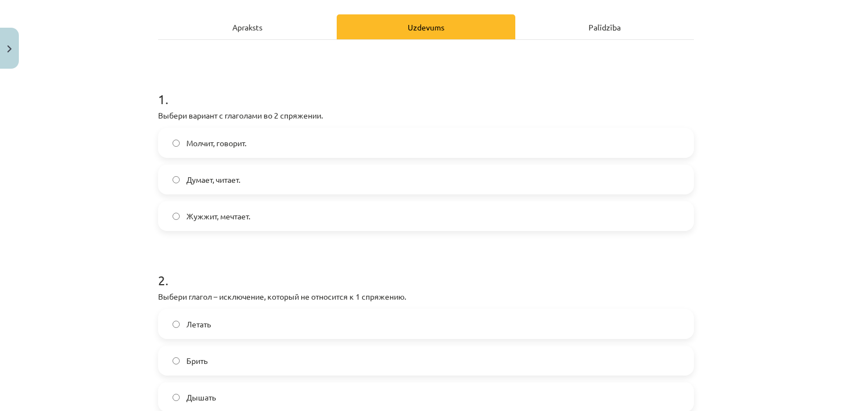
scroll to position [139, 0]
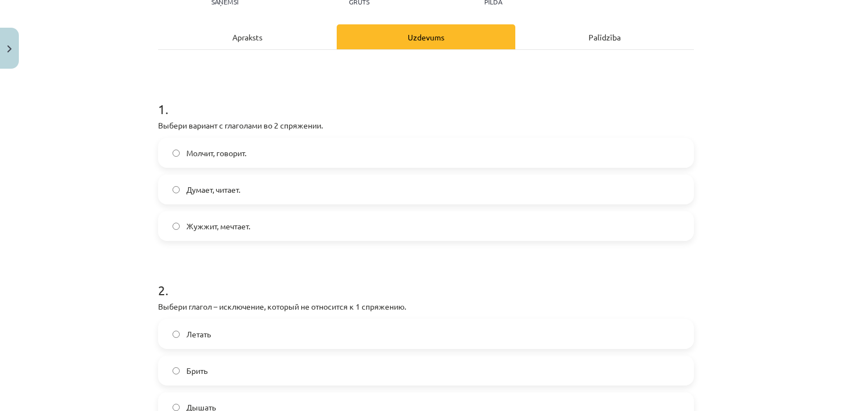
click at [231, 39] on div "Apraksts" at bounding box center [247, 36] width 179 height 25
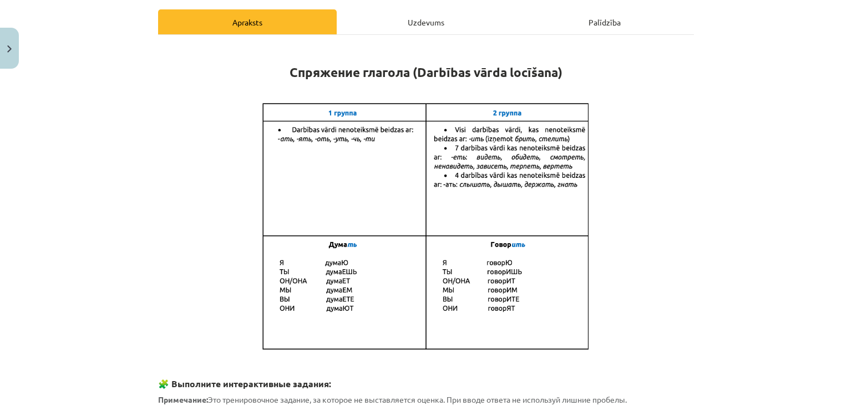
scroll to position [28, 0]
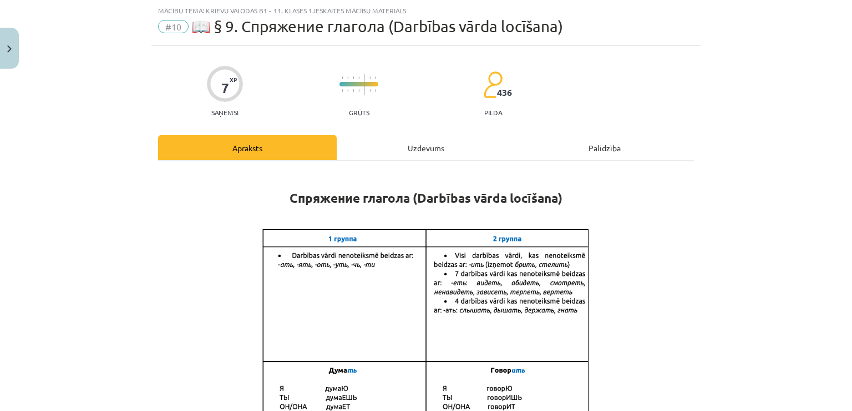
click at [420, 144] on div "Uzdevums" at bounding box center [426, 147] width 179 height 25
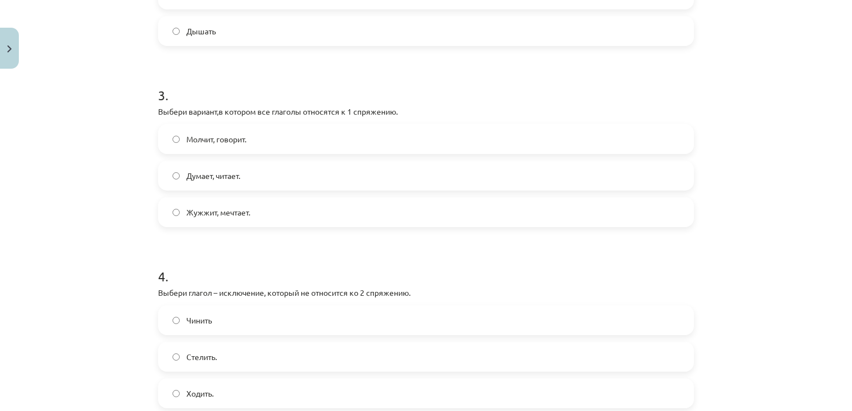
scroll to position [527, 0]
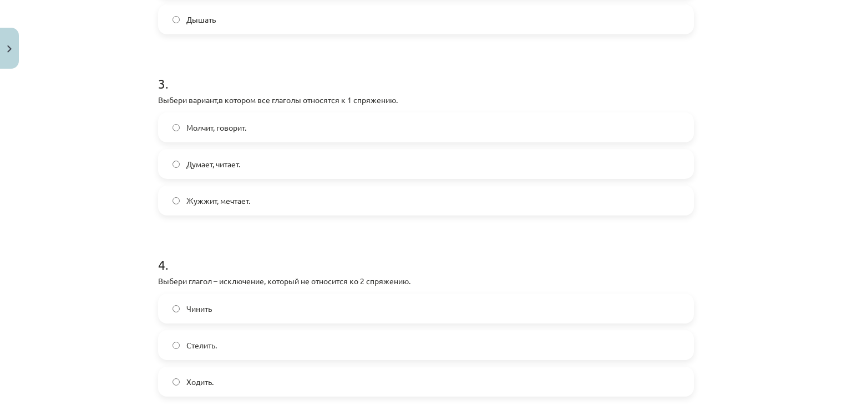
click at [268, 162] on label "Думает, читает." at bounding box center [425, 164] width 533 height 28
click at [158, 101] on p "Выбери вариант,в котором все глаголы относятся к 1 спряжению." at bounding box center [426, 100] width 536 height 12
drag, startPoint x: 286, startPoint y: 118, endPoint x: 291, endPoint y: 124, distance: 7.1
click at [289, 120] on label "Молчит, говорит." at bounding box center [425, 128] width 533 height 28
click at [290, 122] on label "Молчит, говорит." at bounding box center [425, 128] width 533 height 28
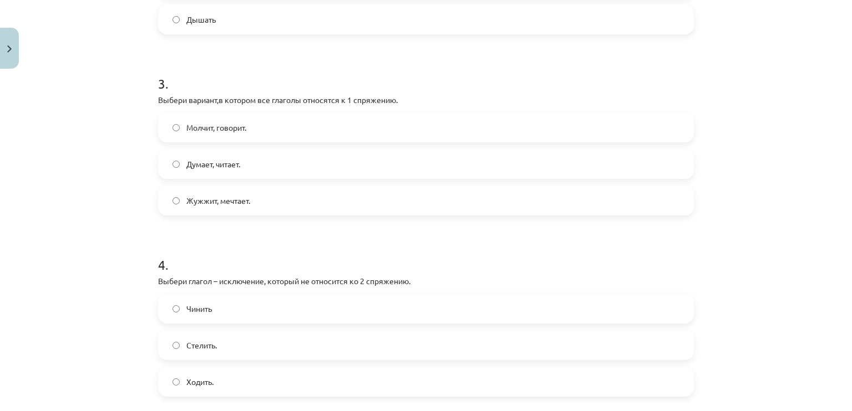
click at [291, 124] on label "Молчит, говорит." at bounding box center [425, 128] width 533 height 28
drag, startPoint x: 292, startPoint y: 128, endPoint x: 291, endPoint y: 149, distance: 21.6
click at [291, 149] on div "Молчит, говорит. Думает, читает. Жужжит, мечтает." at bounding box center [426, 164] width 536 height 103
click at [129, 132] on div "Mācību tēma: Krievu valodas b1 - 11. klases 1.ieskaites mācību materiāls #10 📖 …" at bounding box center [426, 205] width 852 height 411
click at [152, 99] on div "7 XP Saņemsi Grūts 436 pilda Apraksts Uzdevums Palīdzība 1 . Выбери вариант с г…" at bounding box center [425, 22] width 549 height 951
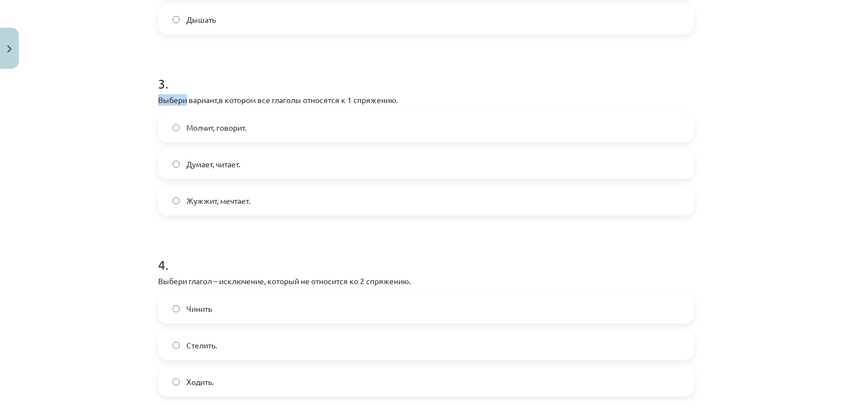
drag, startPoint x: 153, startPoint y: 99, endPoint x: 164, endPoint y: 103, distance: 11.6
click at [157, 101] on div "7 XP Saņemsi Grūts 436 pilda Apraksts Uzdevums Palīdzība 1 . Выбери вариант с г…" at bounding box center [425, 22] width 549 height 951
click at [129, 150] on div "Mācību tēma: Krievu valodas b1 - 11. klases 1.ieskaites mācību materiāls #10 📖 …" at bounding box center [426, 205] width 852 height 411
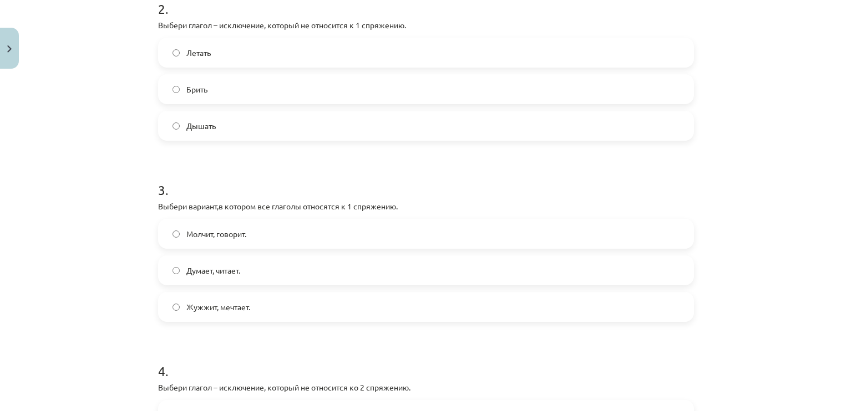
scroll to position [471, 0]
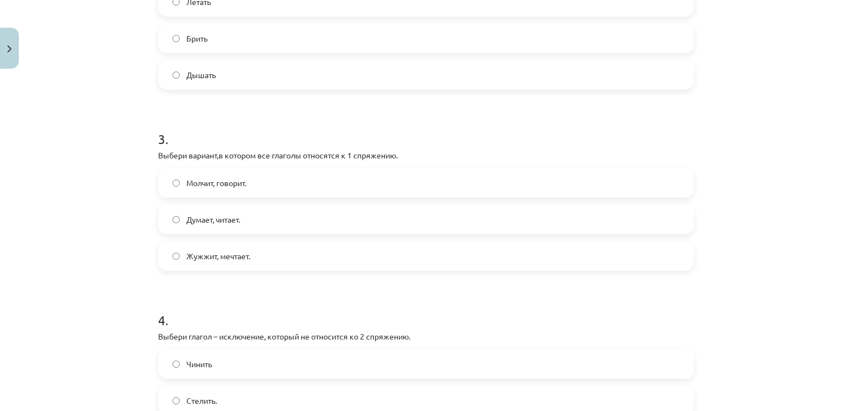
click at [158, 155] on p "Выбери вариант,в котором все глаголы относятся к 1 спряжению." at bounding box center [426, 156] width 536 height 12
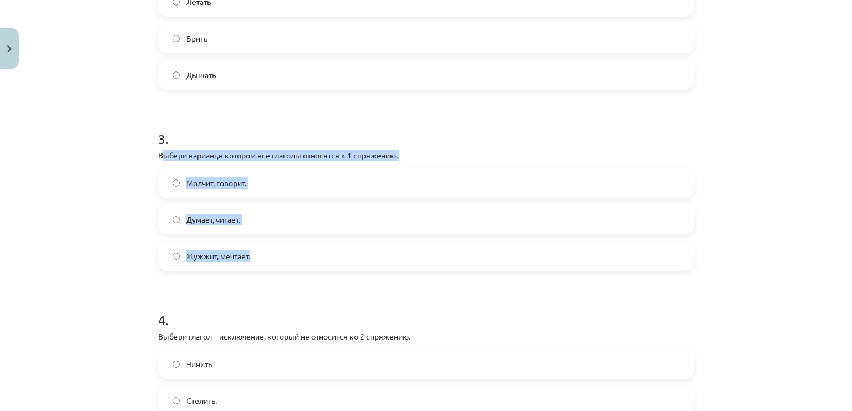
drag, startPoint x: 170, startPoint y: 162, endPoint x: 257, endPoint y: 258, distance: 129.5
click at [257, 258] on div "3 . Выбери вариант,в котором все глаголы относятся к 1 спряжению. Молчит, говор…" at bounding box center [426, 191] width 536 height 159
click at [276, 218] on label "Думает, читает." at bounding box center [425, 220] width 533 height 28
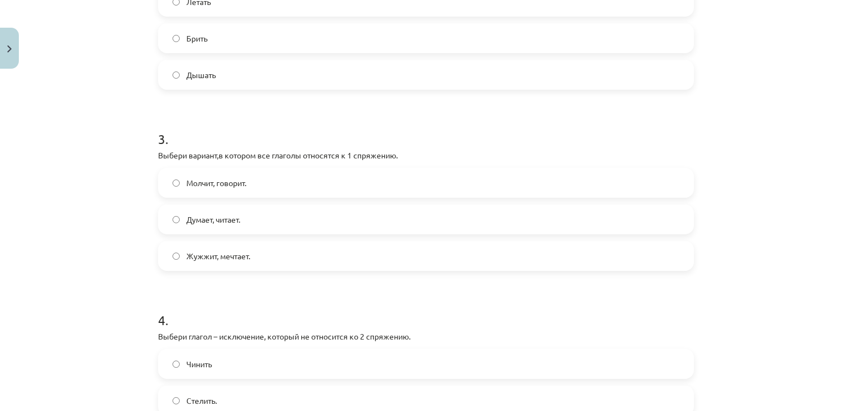
click at [124, 250] on div "Mācību tēma: Krievu valodas b1 - 11. klases 1.ieskaites mācību materiāls #10 📖 …" at bounding box center [426, 205] width 852 height 411
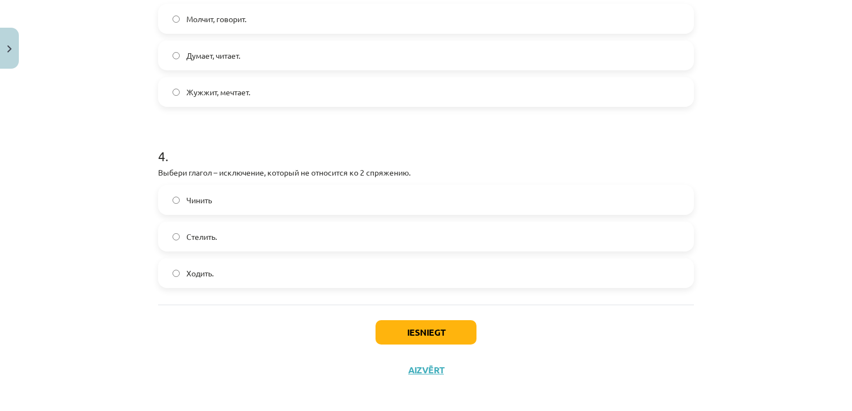
scroll to position [638, 0]
drag, startPoint x: 155, startPoint y: 169, endPoint x: 169, endPoint y: 172, distance: 14.1
click at [159, 170] on p "Выбери глагол – исключение, который не относится ко 2 спряжению." at bounding box center [426, 171] width 536 height 12
click at [169, 172] on p "Выбери глагол – исключение, который не относится ко 2 спряжению." at bounding box center [426, 171] width 536 height 12
drag, startPoint x: 169, startPoint y: 172, endPoint x: 200, endPoint y: 192, distance: 36.8
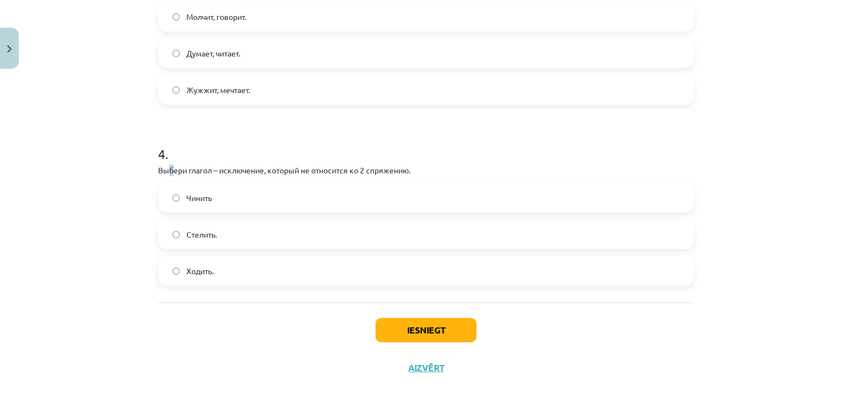
click at [177, 175] on p "Выбери глагол – исключение, который не относится ко 2 спряжению." at bounding box center [426, 171] width 536 height 12
drag, startPoint x: 200, startPoint y: 192, endPoint x: 211, endPoint y: 207, distance: 18.6
click at [210, 206] on div "4 . Выбери глагол – исключение, который не относится ко 2 спряжению. Чинить Сте…" at bounding box center [426, 206] width 536 height 159
drag, startPoint x: 211, startPoint y: 207, endPoint x: 186, endPoint y: 303, distance: 98.4
click at [186, 303] on div "Iesniegt Aizvērt" at bounding box center [426, 342] width 536 height 78
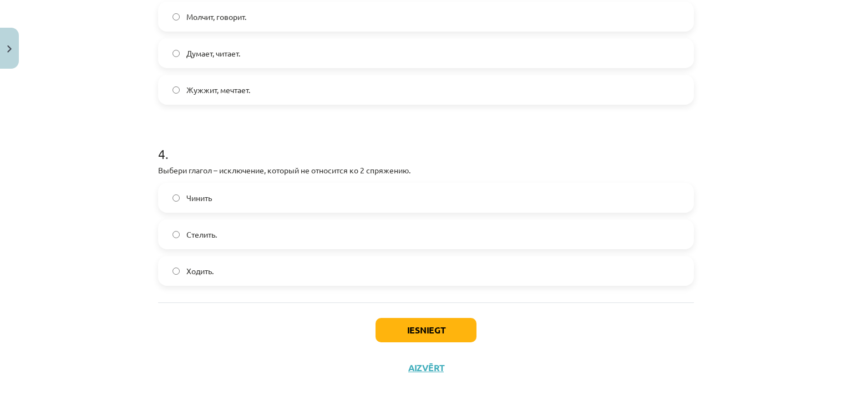
click at [194, 235] on span "Стелить." at bounding box center [201, 235] width 30 height 12
click at [158, 172] on p "Выбери глагол – исключение, который не относится ко 2 спряжению." at bounding box center [426, 171] width 536 height 12
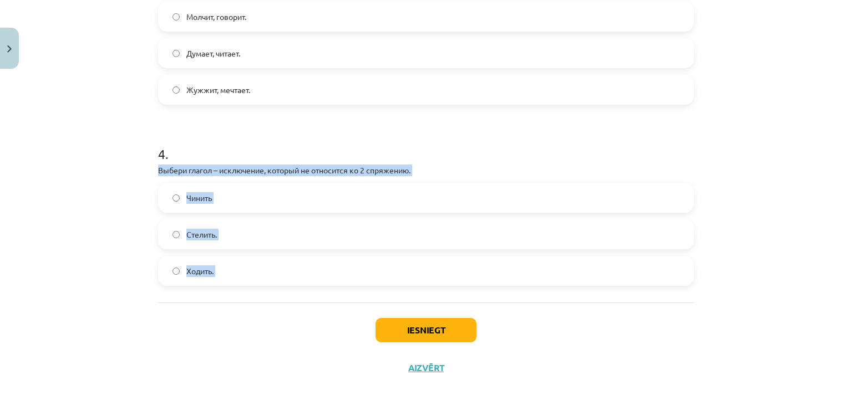
drag, startPoint x: 163, startPoint y: 176, endPoint x: 240, endPoint y: 263, distance: 116.3
click at [240, 263] on div "4 . Выбери глагол – исключение, который не относится ко 2 спряжению. Чинить Сте…" at bounding box center [426, 206] width 536 height 159
click at [114, 267] on div "Mācību tēma: Krievu valodas b1 - 11. klases 1.ieskaites mācību materiāls #10 📖 …" at bounding box center [426, 205] width 852 height 411
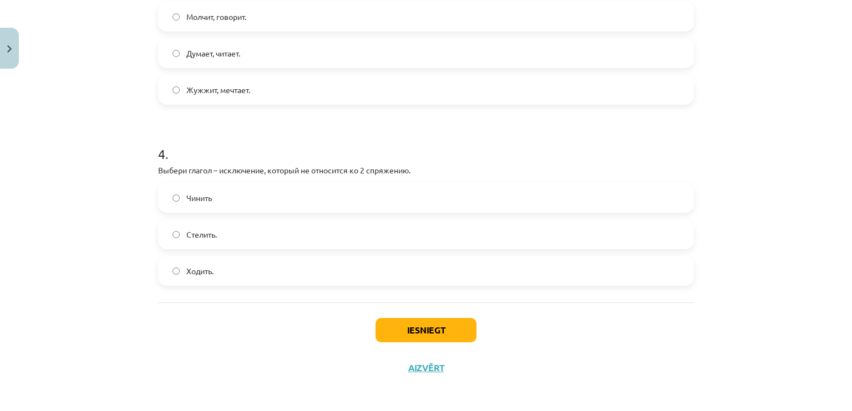
click at [220, 203] on label "Чинить" at bounding box center [425, 198] width 533 height 28
click at [441, 332] on button "Iesniegt" at bounding box center [425, 330] width 101 height 24
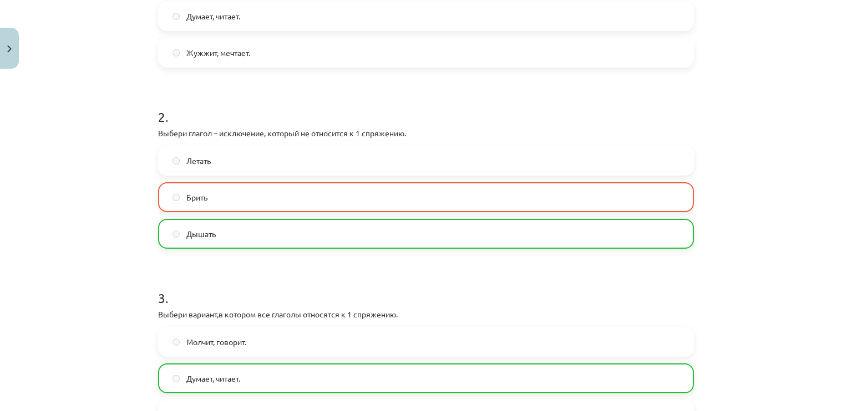
scroll to position [308, 0]
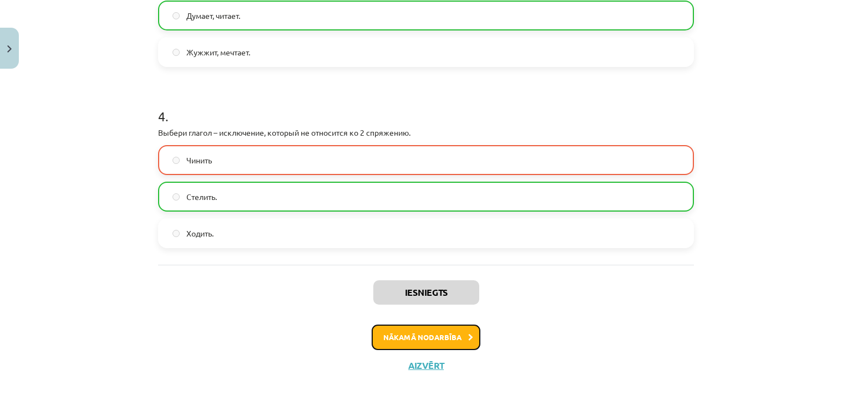
click at [412, 332] on button "Nākamā nodarbība" at bounding box center [426, 338] width 109 height 26
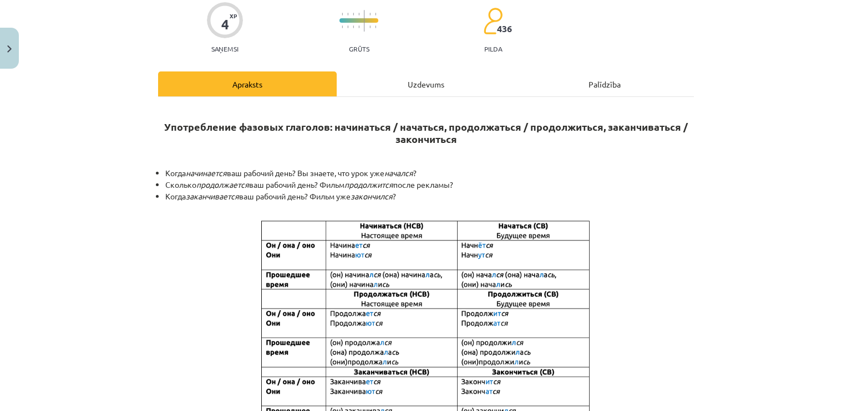
scroll to position [0, 0]
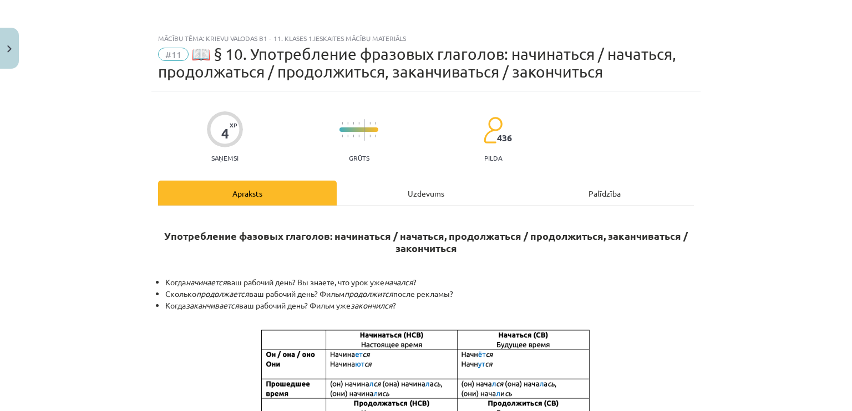
click at [411, 195] on div "Uzdevums" at bounding box center [426, 193] width 179 height 25
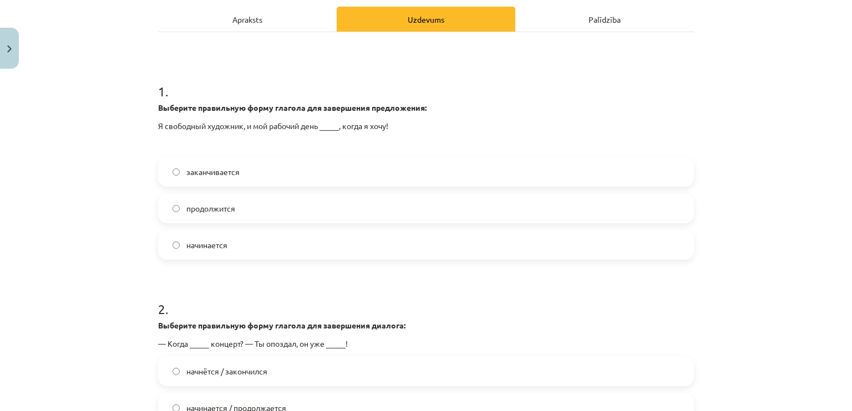
scroll to position [250, 0]
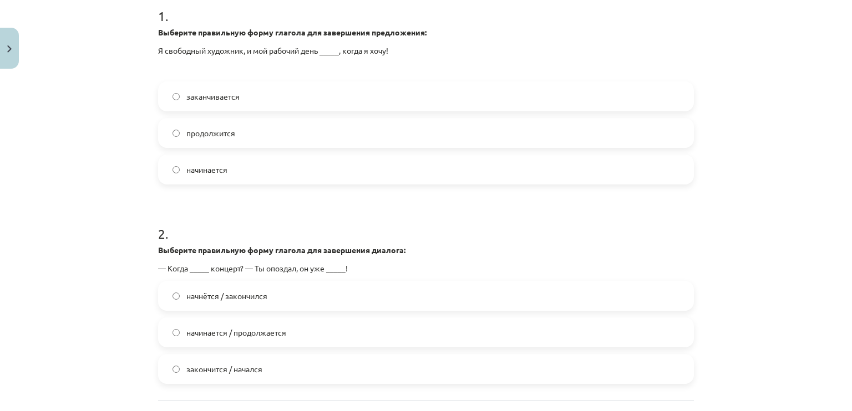
click at [266, 301] on label "начнётся / закончился" at bounding box center [425, 296] width 533 height 28
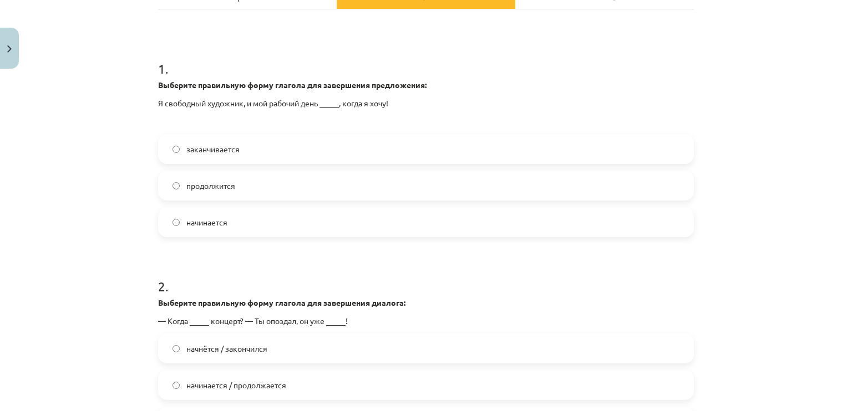
scroll to position [194, 0]
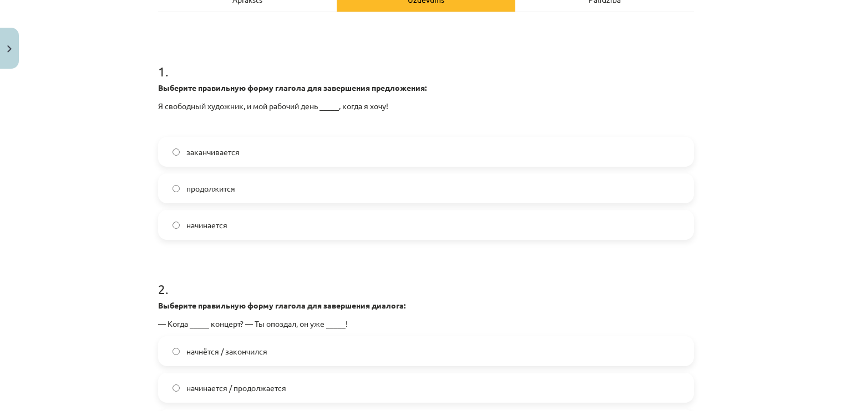
click at [152, 103] on div "4 XP Saņemsi Grūts 436 pilda Apraksts Uzdevums Palīdzība 1 . Выберите правильну…" at bounding box center [425, 218] width 549 height 643
drag, startPoint x: 152, startPoint y: 103, endPoint x: 160, endPoint y: 106, distance: 8.2
click at [152, 103] on div "4 XP Saņemsi Grūts 436 pilda Apraksts Uzdevums Palīdzība 1 . Выберите правильну…" at bounding box center [425, 218] width 549 height 643
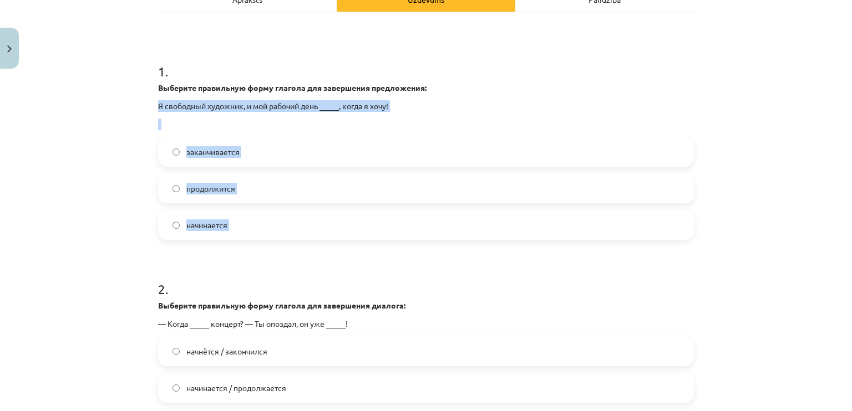
drag, startPoint x: 160, startPoint y: 106, endPoint x: 281, endPoint y: 221, distance: 167.5
click at [281, 221] on div "4 XP Saņemsi Grūts 436 pilda Apraksts Uzdevums Palīdzība 1 . Выберите правильну…" at bounding box center [425, 218] width 549 height 643
click at [281, 221] on label "начинается" at bounding box center [425, 225] width 533 height 28
click at [129, 221] on div "Mācību tēma: Krievu valodas b1 - 11. klases 1.ieskaites mācību materiāls #11 📖 …" at bounding box center [426, 205] width 852 height 411
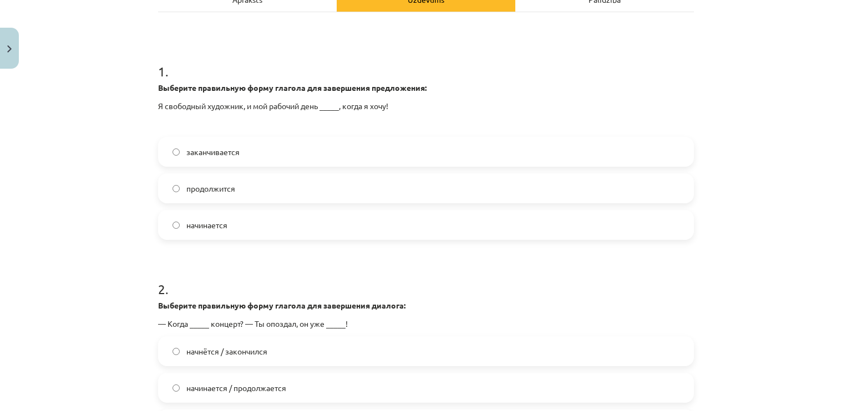
click at [248, 159] on label "заканчивается" at bounding box center [425, 152] width 533 height 28
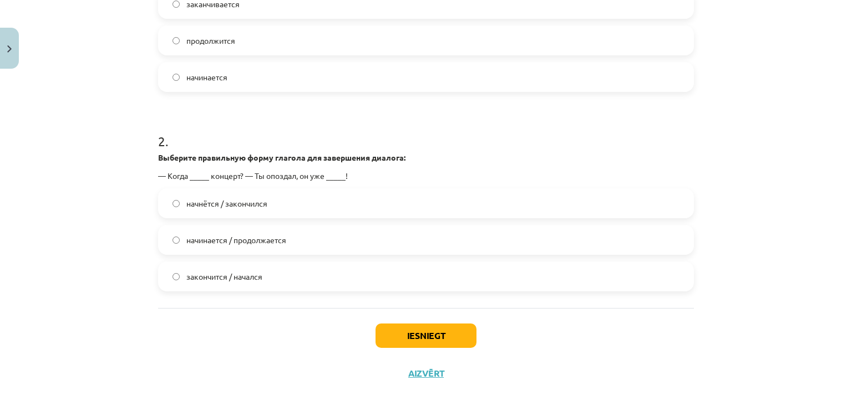
scroll to position [350, 0]
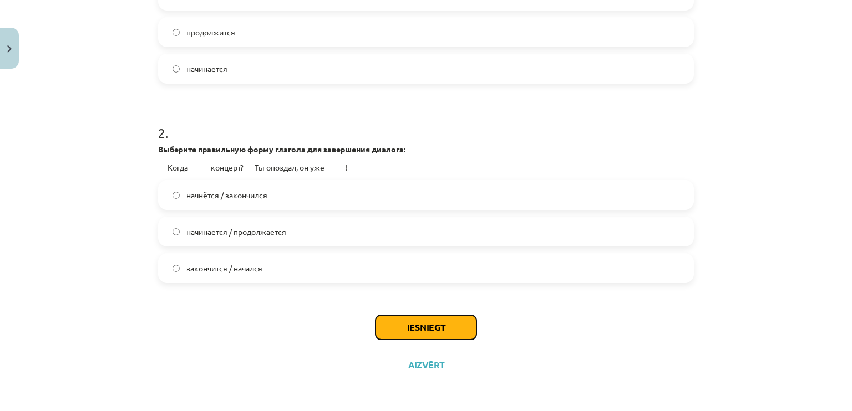
click at [401, 322] on button "Iesniegt" at bounding box center [425, 328] width 101 height 24
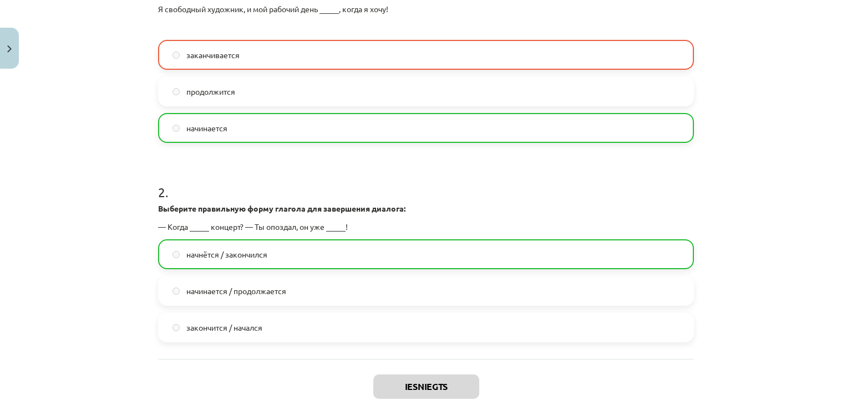
scroll to position [385, 0]
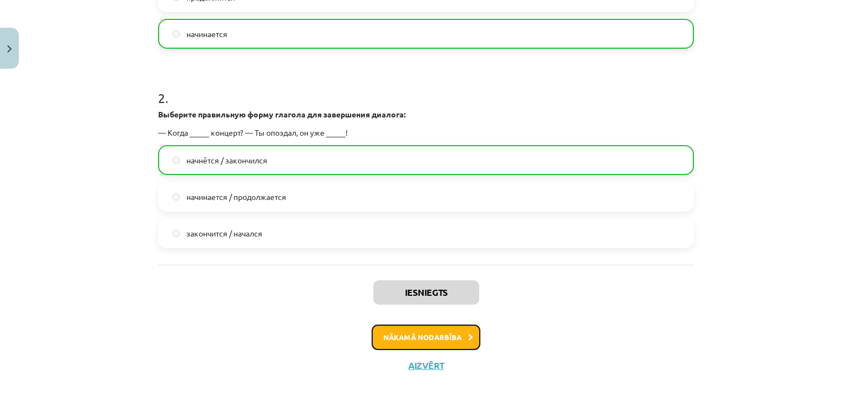
click at [413, 331] on button "Nākamā nodarbība" at bounding box center [426, 338] width 109 height 26
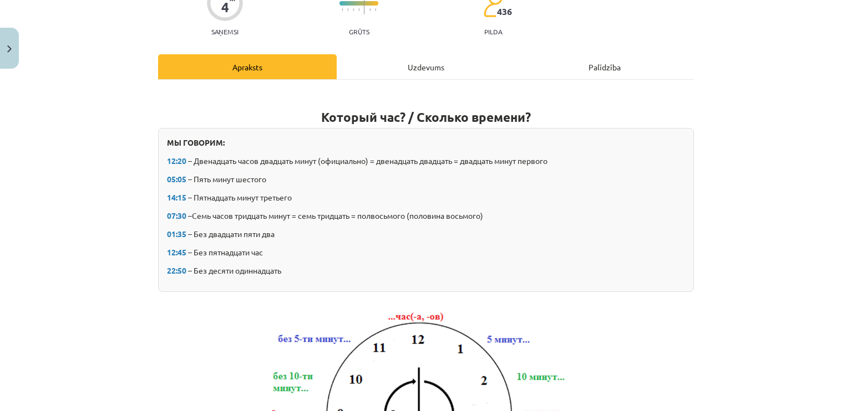
scroll to position [28, 0]
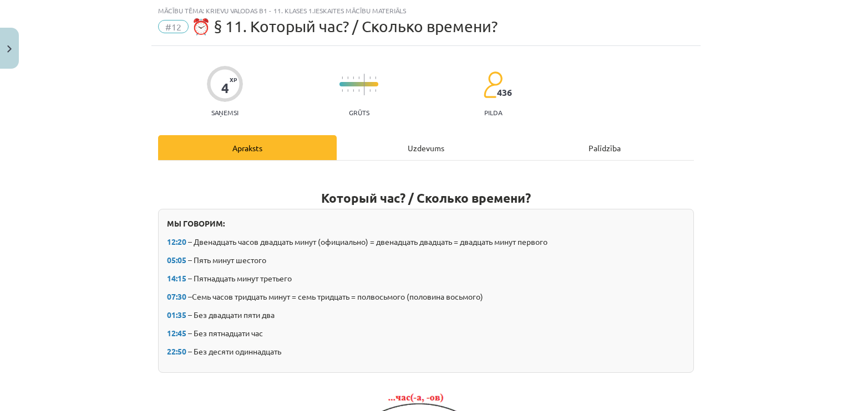
click at [406, 150] on div "Uzdevums" at bounding box center [426, 147] width 179 height 25
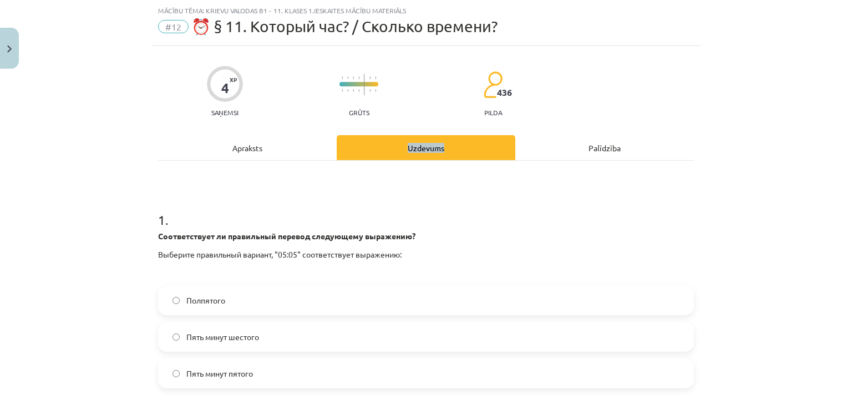
click at [406, 150] on div "Uzdevums" at bounding box center [426, 147] width 179 height 25
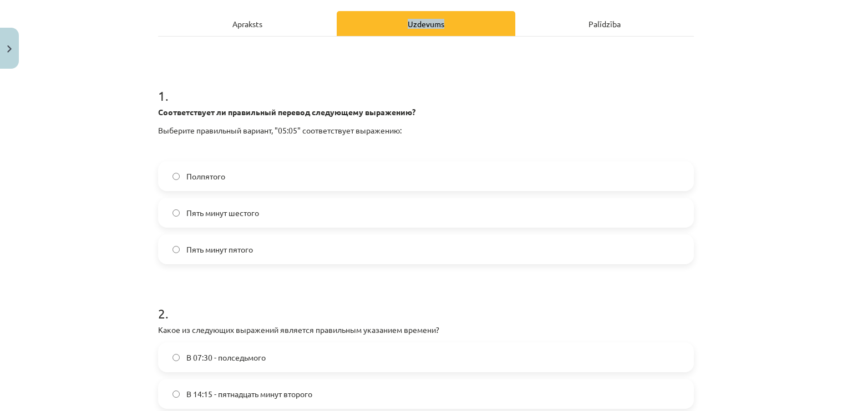
scroll to position [194, 0]
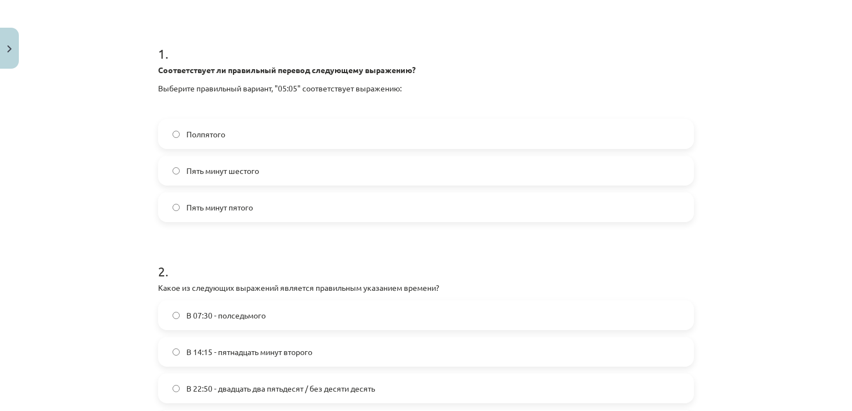
click at [153, 90] on div "4 XP Saņemsi Grūts 436 pilda Apraksts Uzdevums Palīdzība 1 . Соответствует ли п…" at bounding box center [425, 211] width 549 height 662
click at [158, 90] on p "Выберите правильный вариант, "05:05" соответствует выражению:" at bounding box center [426, 89] width 536 height 12
click at [190, 101] on p at bounding box center [426, 107] width 536 height 12
click at [158, 88] on p "Выберите правильный вариант, "05:05" соответствует выражению:" at bounding box center [426, 89] width 536 height 12
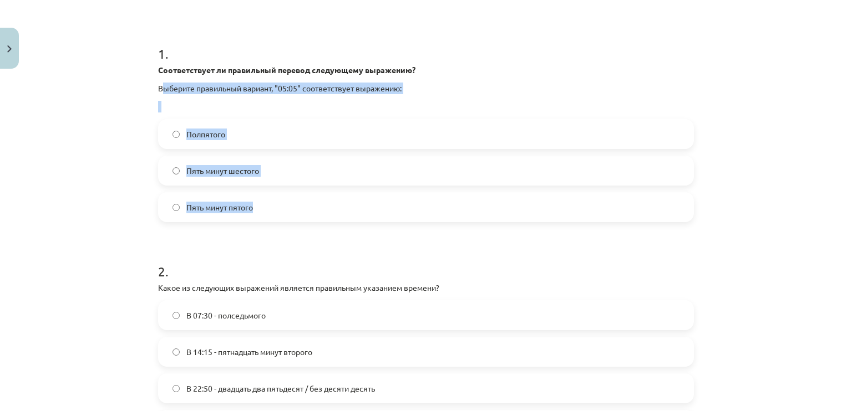
drag, startPoint x: 170, startPoint y: 90, endPoint x: 344, endPoint y: 208, distance: 210.4
click at [344, 208] on div "1 . Соответствует ли правильный перевод следующему выражению? Выберите правильн…" at bounding box center [426, 125] width 536 height 196
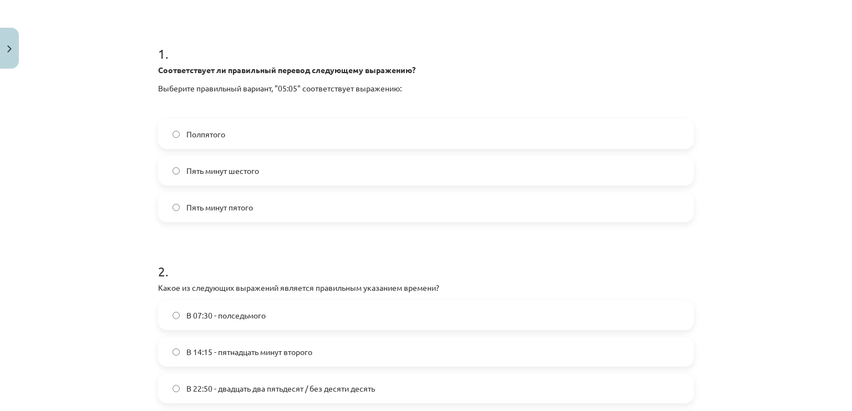
click at [116, 309] on div "Mācību tēma: Krievu valodas b1 - 11. klases 1.ieskaites mācību materiāls #12 ⏰ …" at bounding box center [426, 205] width 852 height 411
click at [235, 175] on span "Пять минут шестого" at bounding box center [222, 171] width 73 height 12
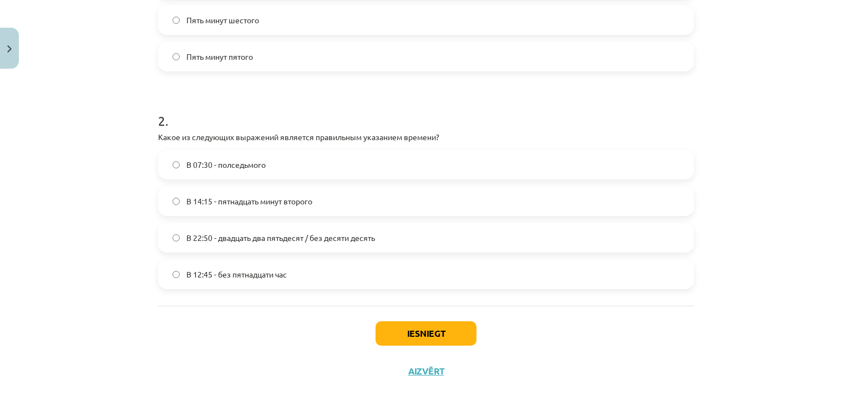
scroll to position [350, 0]
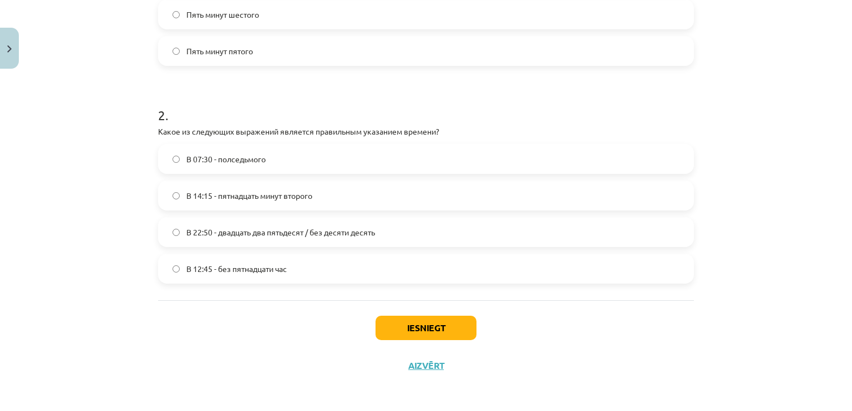
click at [259, 274] on span "В 12:45 - без пятнадцати час" at bounding box center [236, 269] width 100 height 12
drag, startPoint x: 259, startPoint y: 274, endPoint x: 254, endPoint y: 326, distance: 52.4
click at [254, 326] on div "Iesniegt Aizvērt" at bounding box center [426, 340] width 536 height 78
click at [431, 323] on button "Iesniegt" at bounding box center [425, 328] width 101 height 24
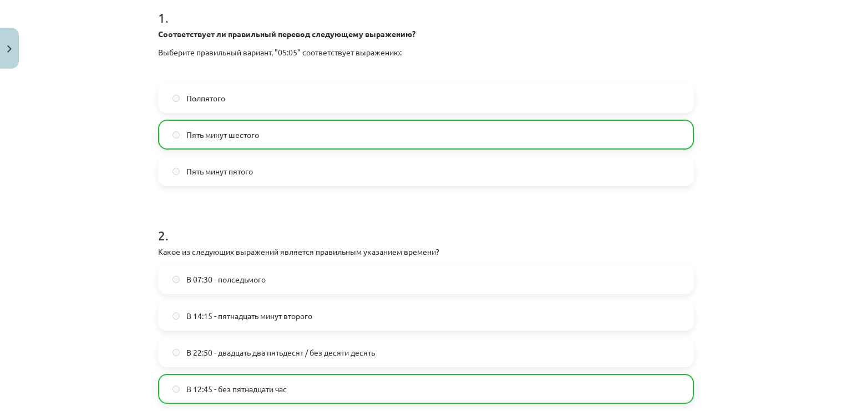
scroll to position [386, 0]
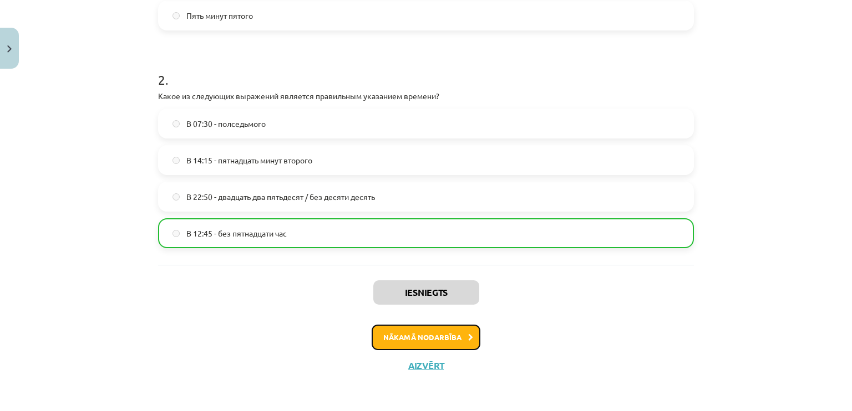
click at [449, 340] on button "Nākamā nodarbība" at bounding box center [426, 338] width 109 height 26
click at [449, 340] on div "4 XP Saņemsi Grūts 436 pilda Apraksts Uzdevums Palīdzība 1 . Соответствует ли п…" at bounding box center [425, 36] width 549 height 697
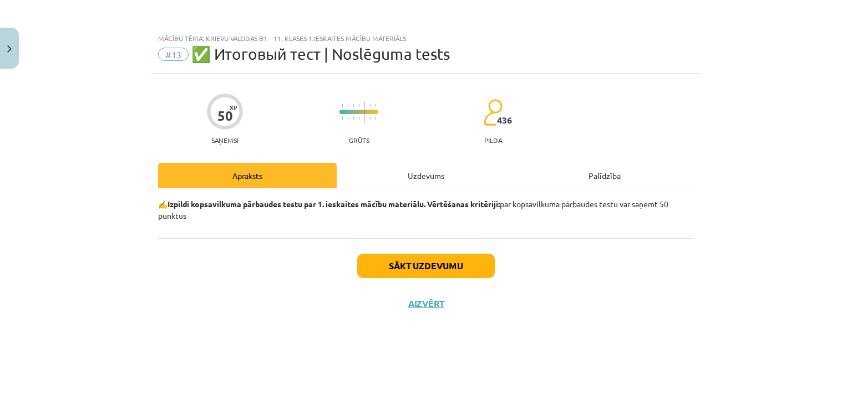
click at [425, 174] on div "Uzdevums" at bounding box center [426, 175] width 179 height 25
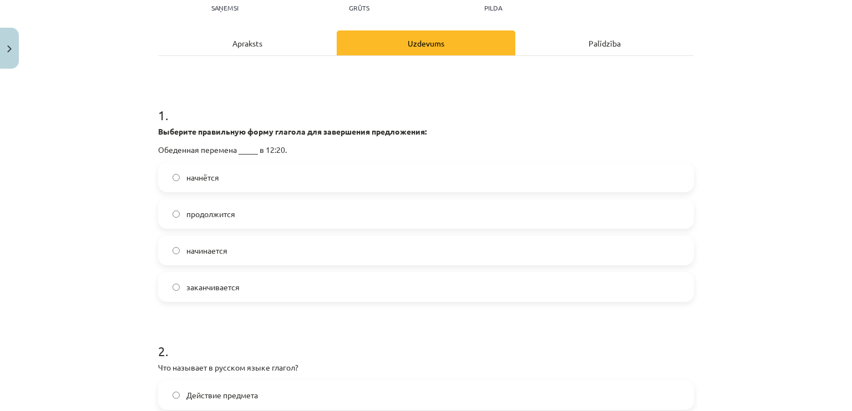
scroll to position [166, 0]
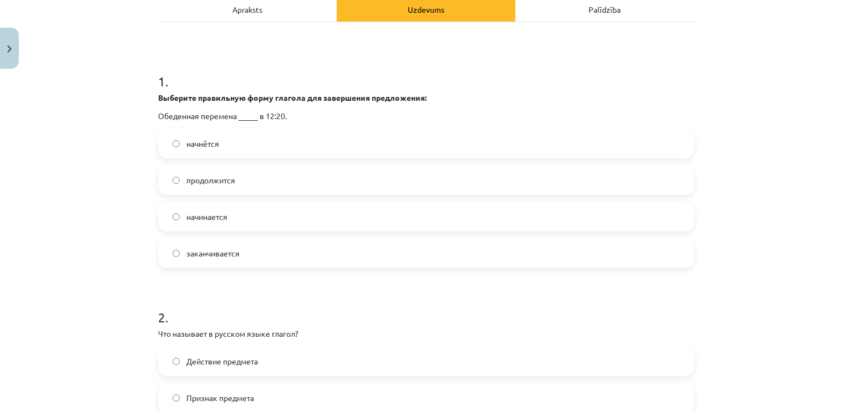
click at [244, 148] on label "начнётся" at bounding box center [425, 144] width 533 height 28
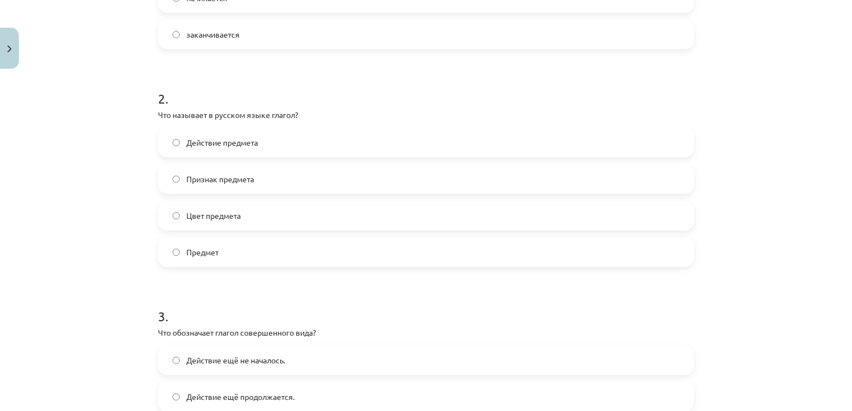
scroll to position [388, 0]
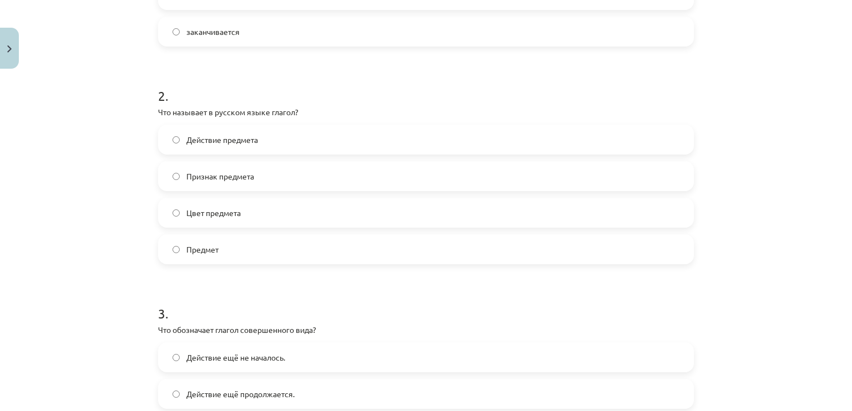
click at [258, 135] on label "Действие предмета" at bounding box center [425, 140] width 533 height 28
drag, startPoint x: 734, startPoint y: 125, endPoint x: 794, endPoint y: 61, distance: 87.9
click at [795, 57] on div "Mācību tēma: Krievu valodas b1 - 11. klases 1.ieskaites mācību materiāls #13 ✅ …" at bounding box center [426, 205] width 852 height 411
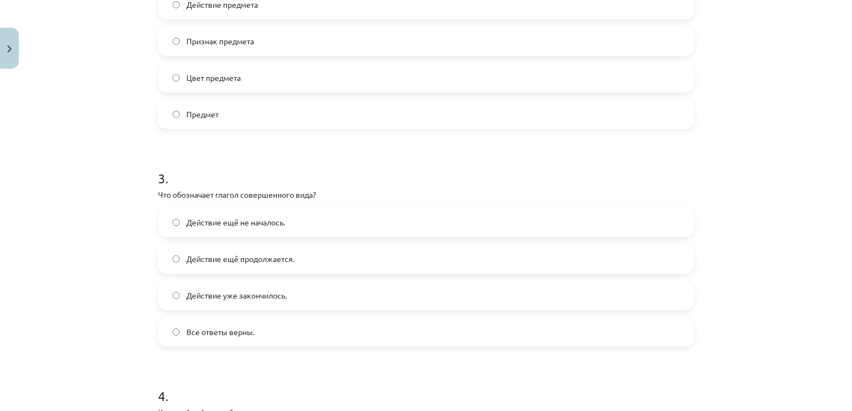
scroll to position [554, 0]
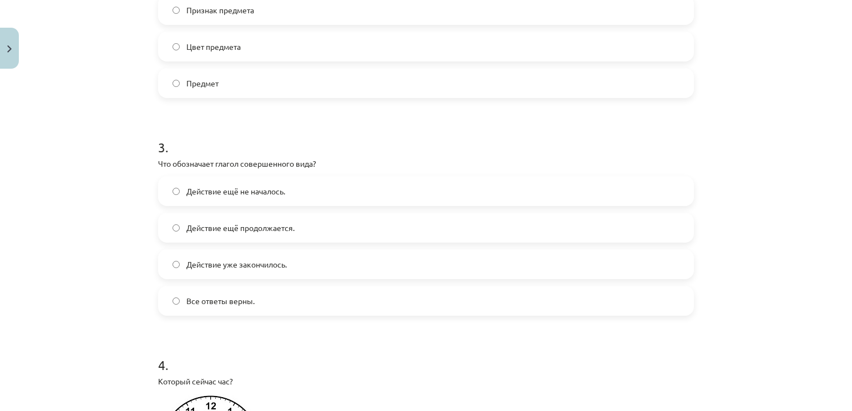
click at [159, 162] on p "Что обозначает глагол совершенного вида?" at bounding box center [426, 164] width 536 height 12
drag, startPoint x: 163, startPoint y: 166, endPoint x: 202, endPoint y: 178, distance: 40.7
click at [202, 178] on div "3 . Что обозначает глагол совершенного вида? Действие ещё не началось. Действие…" at bounding box center [426, 218] width 536 height 196
click at [84, 181] on div "Mācību tēma: Krievu valodas b1 - 11. klases 1.ieskaites mācību materiāls #13 ✅ …" at bounding box center [426, 205] width 852 height 411
click at [127, 179] on div "Mācību tēma: Krievu valodas b1 - 11. klases 1.ieskaites mācību materiāls #13 ✅ …" at bounding box center [426, 205] width 852 height 411
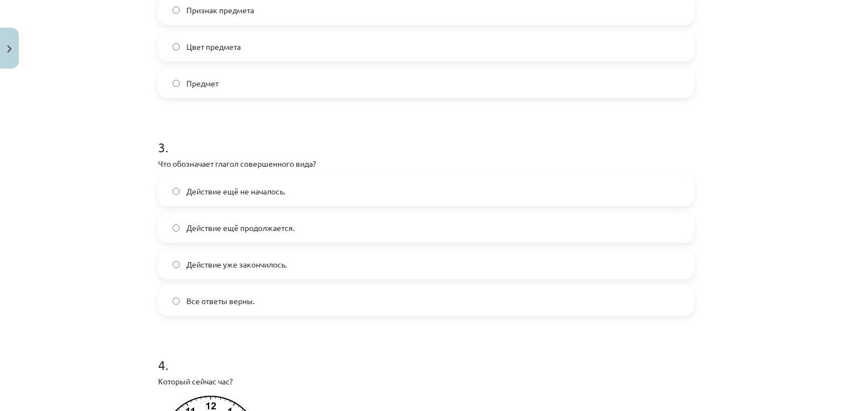
click at [158, 165] on p "Что обозначает глагол совершенного вида?" at bounding box center [426, 164] width 536 height 12
click at [158, 164] on p "Что обозначает глагол совершенного вида?" at bounding box center [426, 164] width 536 height 12
click at [138, 174] on div "Mācību tēma: Krievu valodas b1 - 11. klases 1.ieskaites mācību materiāls #13 ✅ …" at bounding box center [426, 205] width 852 height 411
click at [158, 163] on p "Что обозначает глагол совершенного вида?" at bounding box center [426, 164] width 536 height 12
click at [159, 165] on p "Что обозначает глагол совершенного вида?" at bounding box center [426, 164] width 536 height 12
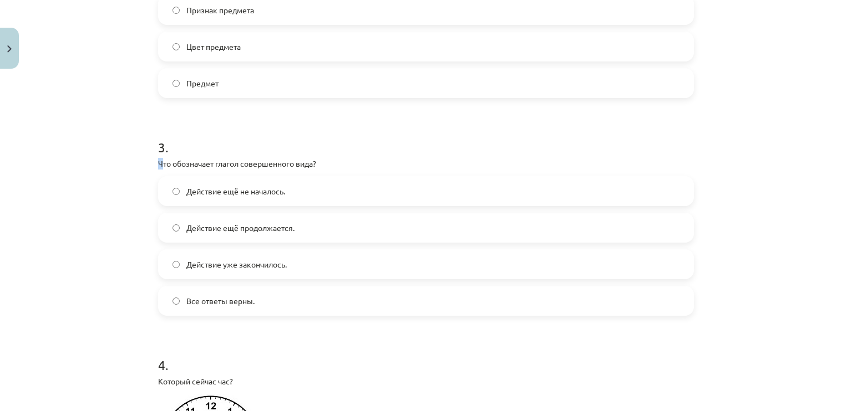
click at [160, 163] on p "Что обозначает глагол совершенного вида?" at bounding box center [426, 164] width 536 height 12
click at [159, 165] on p "Что обозначает глагол совершенного вида?" at bounding box center [426, 164] width 536 height 12
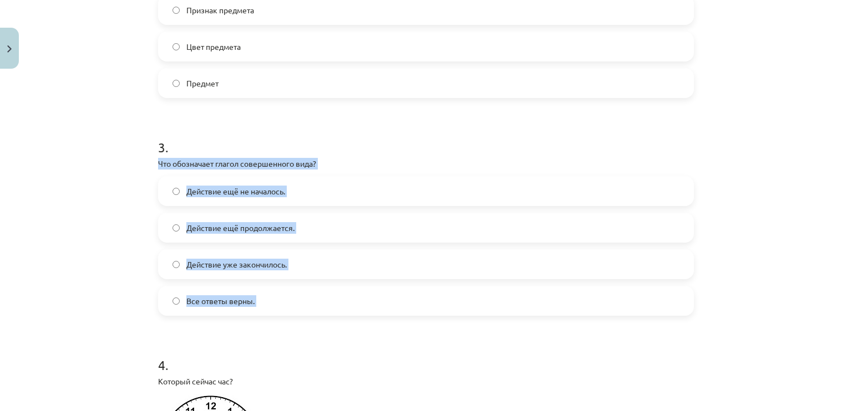
drag, startPoint x: 159, startPoint y: 165, endPoint x: 335, endPoint y: 305, distance: 225.3
click at [335, 305] on div "3 . Что обозначает глагол совершенного вида? Действие ещё не началось. Действие…" at bounding box center [426, 218] width 536 height 196
click at [118, 264] on div "Mācību tēma: Krievu valodas b1 - 11. klases 1.ieskaites mācību materiāls #13 ✅ …" at bounding box center [426, 205] width 852 height 411
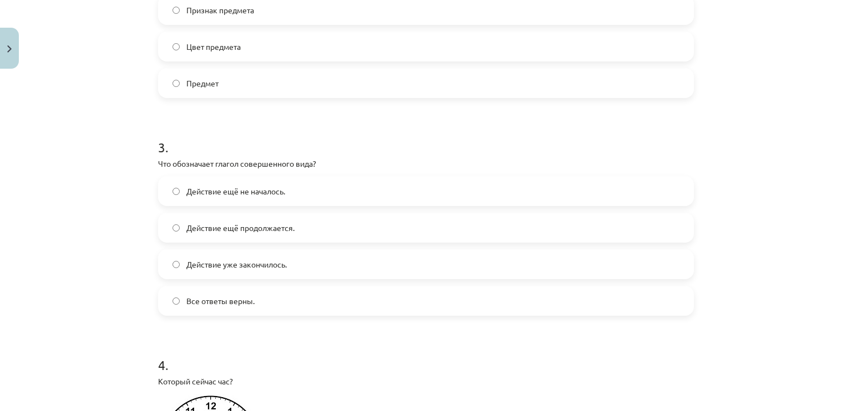
click at [217, 267] on span "Действие уже закончилось." at bounding box center [236, 265] width 100 height 12
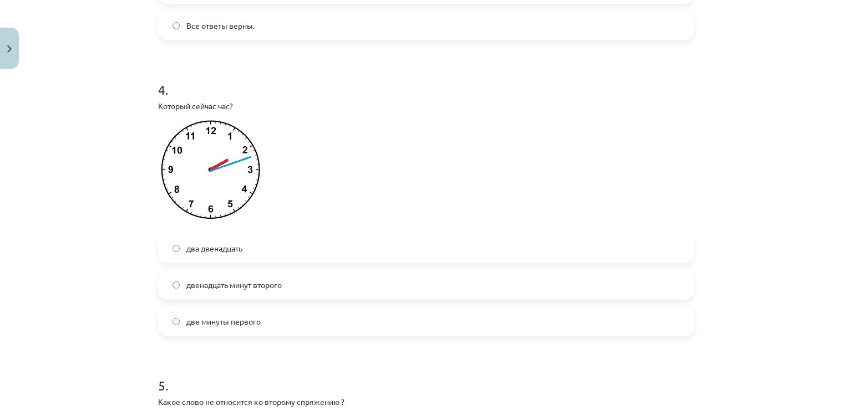
scroll to position [832, 0]
click at [233, 171] on img at bounding box center [212, 171] width 108 height 108
click at [277, 247] on label "два двенадцать" at bounding box center [425, 247] width 533 height 28
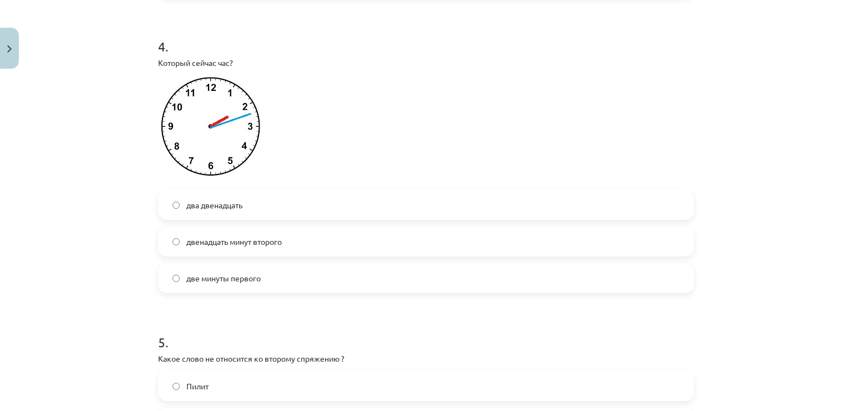
scroll to position [1109, 0]
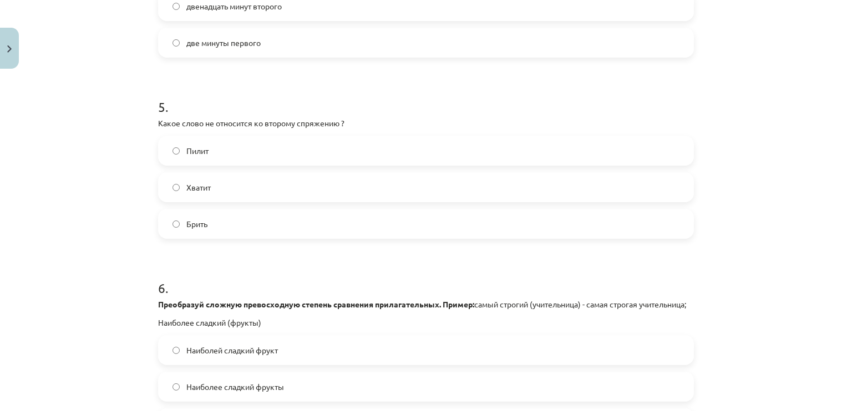
click at [158, 122] on p "Какое слово не относится ко второму спряжению ?" at bounding box center [426, 124] width 536 height 12
drag, startPoint x: 189, startPoint y: 126, endPoint x: 240, endPoint y: 171, distance: 68.3
click at [240, 171] on div "5 . Какое слово не относится ко второму спряжению ? Пилит Хватит Брить" at bounding box center [426, 159] width 536 height 159
click at [89, 212] on div "Mācību tēma: Krievu valodas b1 - 11. klases 1.ieskaites mācību materiāls #13 ✅ …" at bounding box center [426, 205] width 852 height 411
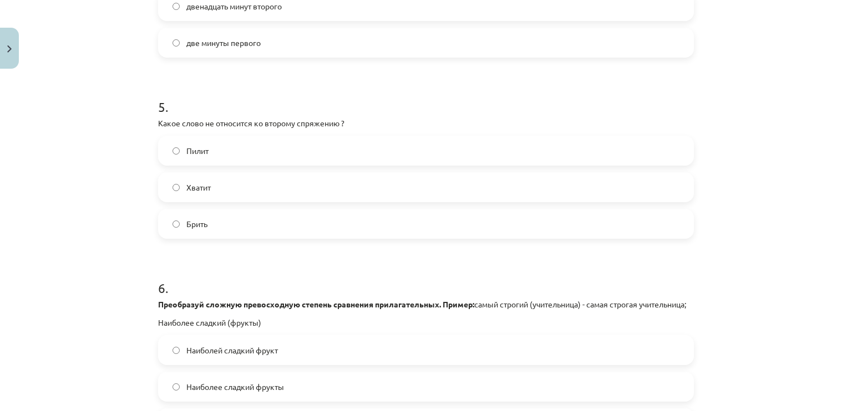
click at [158, 123] on p "Какое слово не относится ко второму спряжению ?" at bounding box center [426, 124] width 536 height 12
drag, startPoint x: 153, startPoint y: 123, endPoint x: 233, endPoint y: 232, distance: 134.9
click at [231, 236] on div "5 . Какое слово не относится ко второму спряжению ? Пилит Хватит Брить" at bounding box center [426, 159] width 536 height 159
click at [233, 232] on label "Брить" at bounding box center [425, 224] width 533 height 28
click at [158, 123] on p "Какое слово не относится ко второму спряжению ?" at bounding box center [426, 124] width 536 height 12
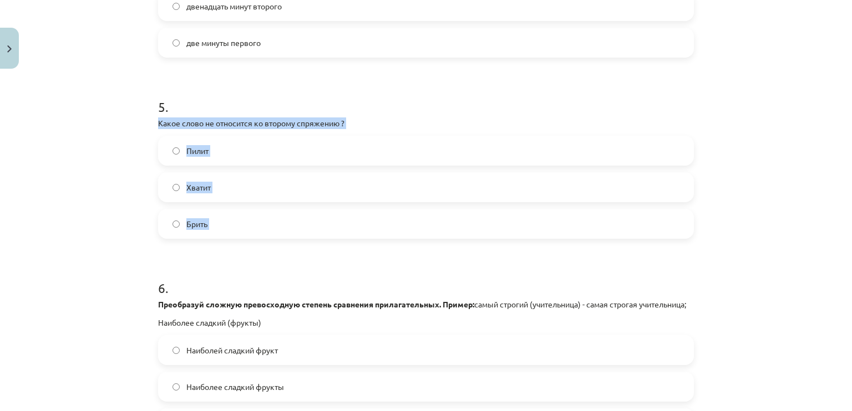
drag, startPoint x: 155, startPoint y: 123, endPoint x: 240, endPoint y: 211, distance: 122.0
click at [240, 211] on div "5 . Какое слово не относится ко второму спряжению ? Пилит Хватит Брить" at bounding box center [426, 159] width 536 height 159
click at [240, 211] on label "Брить" at bounding box center [425, 224] width 533 height 28
click at [120, 269] on div "Mācību tēma: Krievu valodas b1 - 11. klases 1.ieskaites mācību materiāls #13 ✅ …" at bounding box center [426, 205] width 852 height 411
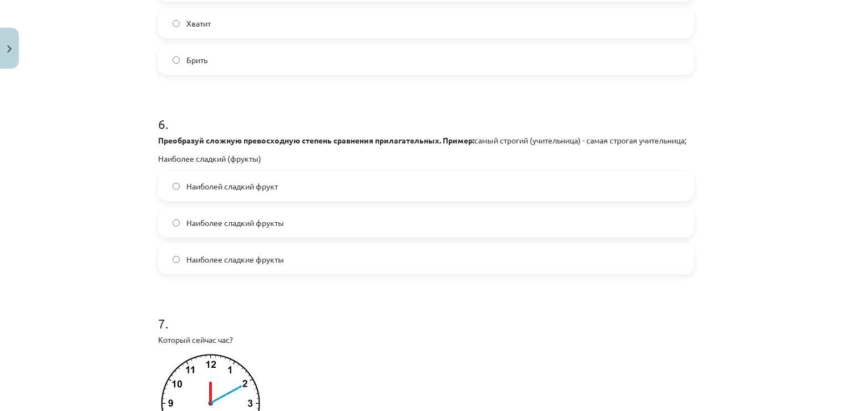
scroll to position [1275, 0]
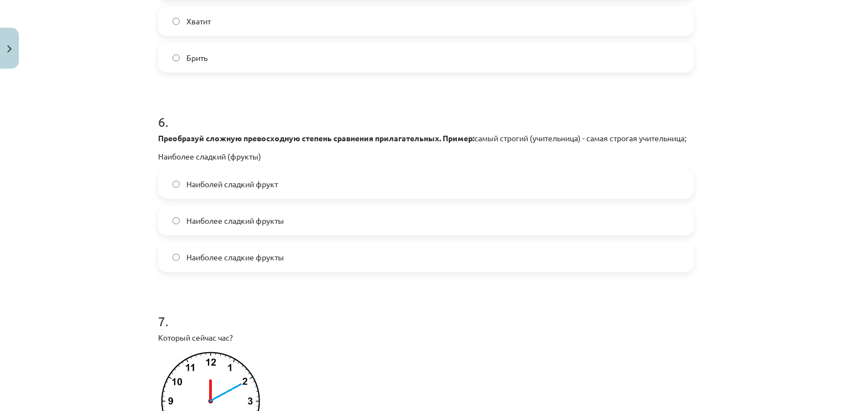
click at [275, 271] on label "Наиболее сладкие фрукты" at bounding box center [425, 257] width 533 height 28
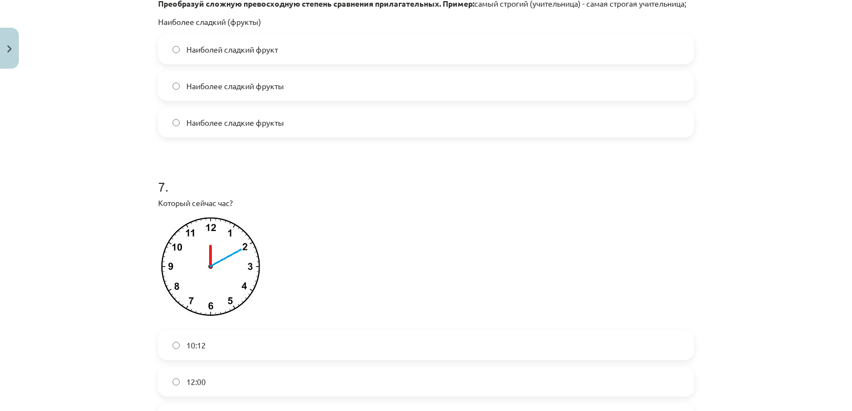
scroll to position [1497, 0]
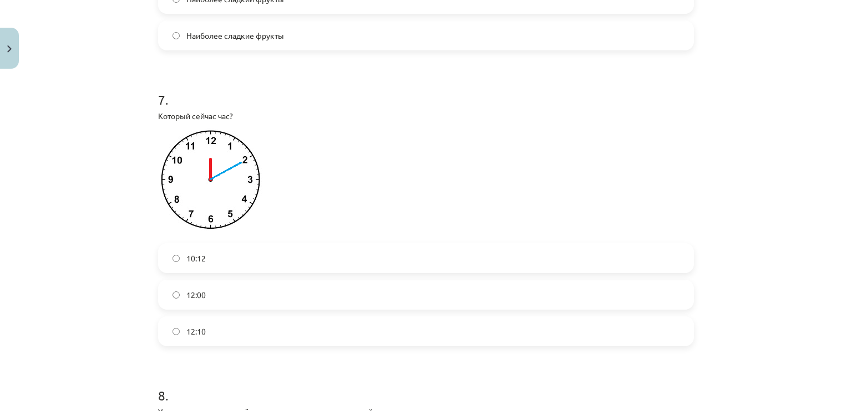
click at [213, 345] on label "12:10" at bounding box center [425, 332] width 533 height 28
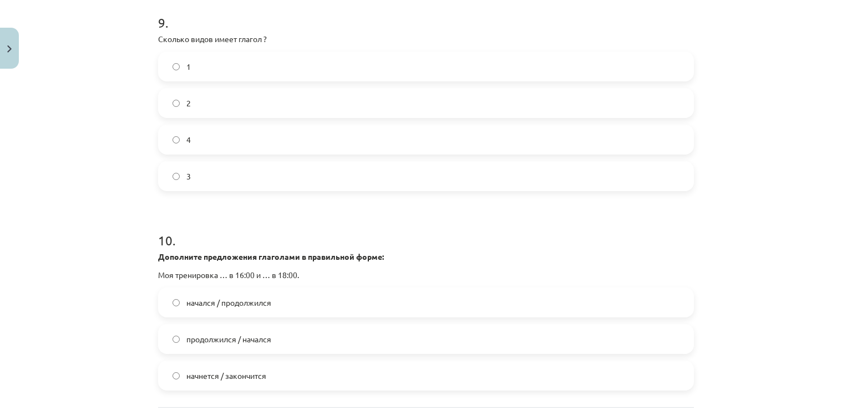
scroll to position [2163, 0]
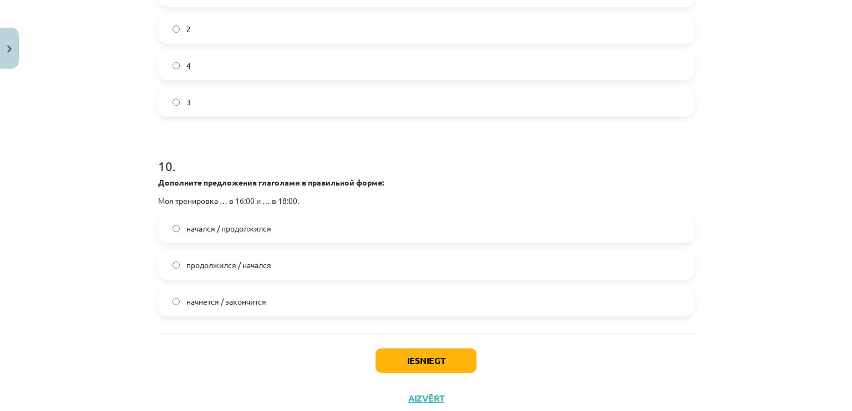
click at [231, 308] on span "начнется / закончится" at bounding box center [226, 302] width 80 height 12
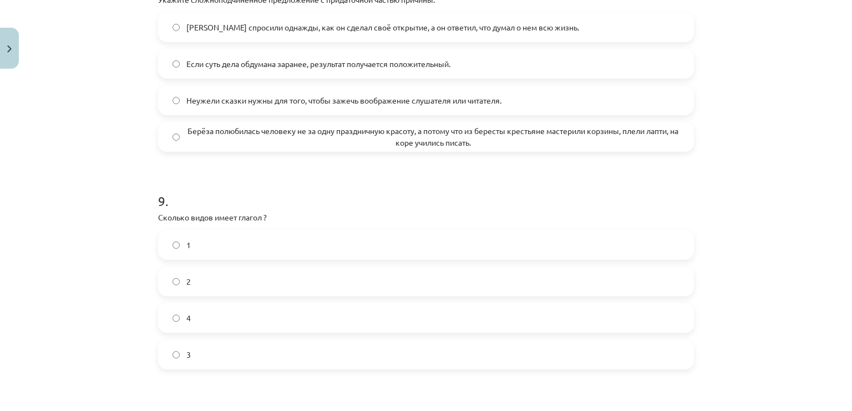
scroll to position [1941, 0]
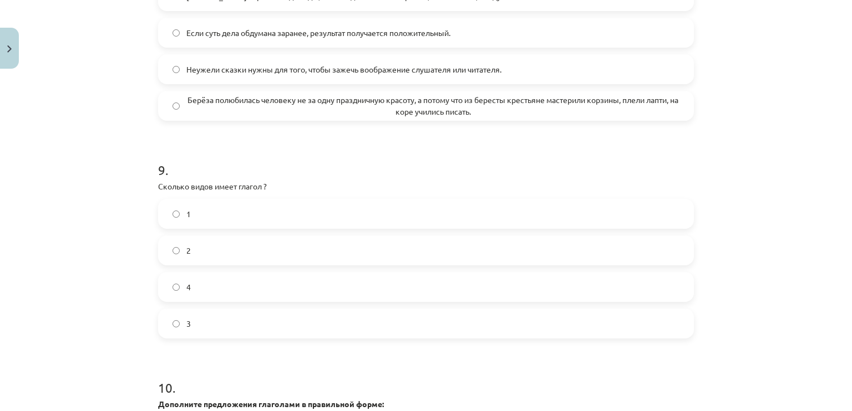
click at [158, 192] on p "Сколько видов имеет глагол ?" at bounding box center [426, 187] width 536 height 12
drag, startPoint x: 155, startPoint y: 198, endPoint x: 195, endPoint y: 197, distance: 39.9
click at [278, 217] on div "9 . Сколько видов имеет глагол ? 1 2 4 3" at bounding box center [426, 241] width 536 height 196
click at [311, 192] on p "Сколько видов имеет глагол ?" at bounding box center [426, 187] width 536 height 12
click at [158, 192] on p "Сколько видов имеет глагол ?" at bounding box center [426, 187] width 536 height 12
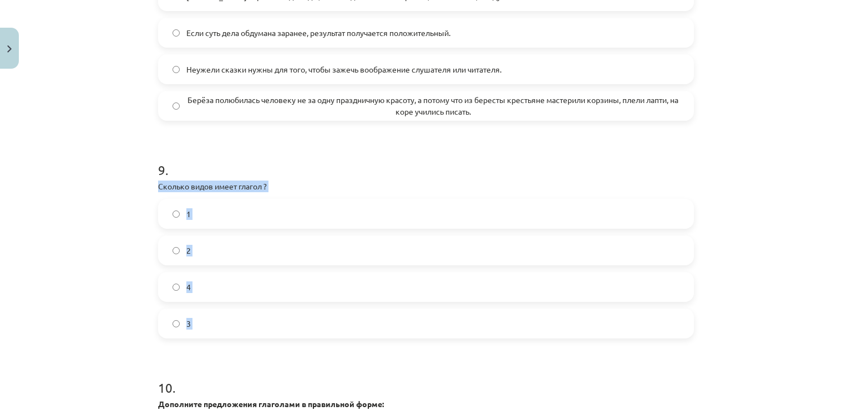
drag, startPoint x: 156, startPoint y: 198, endPoint x: 228, endPoint y: 334, distance: 154.1
click at [228, 334] on div "9 . Сколько видов имеет глагол ? 1 2 4 3" at bounding box center [426, 241] width 536 height 196
click at [120, 265] on div "Mācību tēma: Krievu valodas b1 - 11. klases 1.ieskaites mācību materiāls #13 ✅ …" at bounding box center [426, 205] width 852 height 411
click at [176, 262] on label "2" at bounding box center [425, 251] width 533 height 28
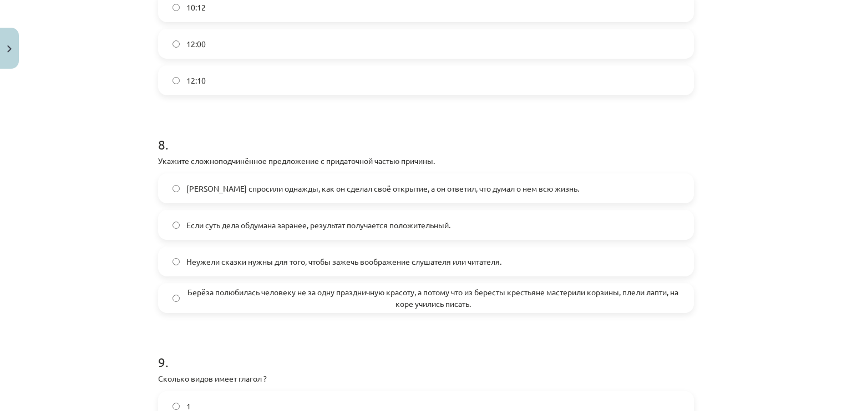
scroll to position [1719, 0]
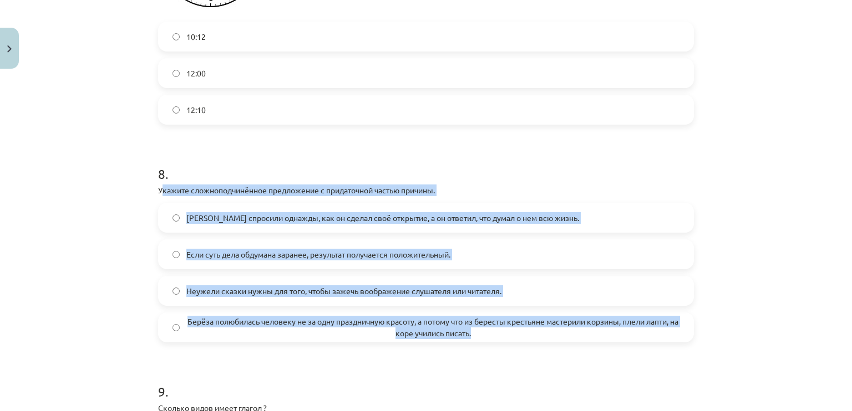
drag, startPoint x: 156, startPoint y: 201, endPoint x: 519, endPoint y: 352, distance: 393.1
click at [519, 343] on div "8 . Укажите сложноподчинённое предложение с придаточной частью причины. Менделе…" at bounding box center [426, 245] width 536 height 196
click at [114, 281] on div "Mācību tēma: Krievu valodas b1 - 11. klases 1.ieskaites mācību materiāls #13 ✅ …" at bounding box center [426, 205] width 852 height 411
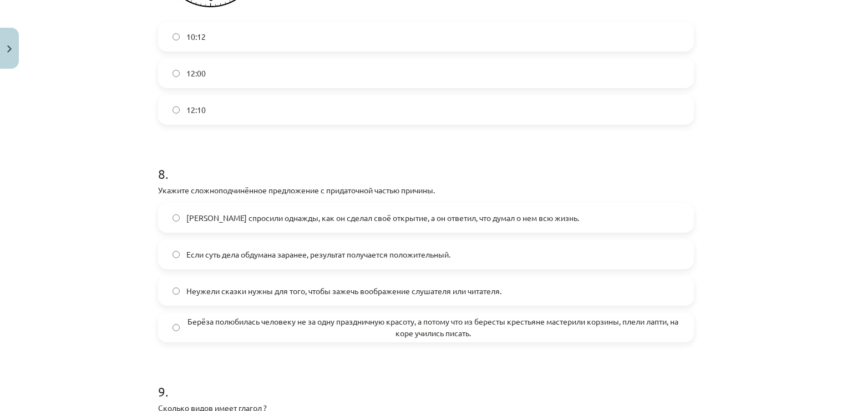
click at [205, 336] on span "Берёза полюбилась человеку не за одну праздничную красоту, а потому что из бере…" at bounding box center [432, 327] width 493 height 23
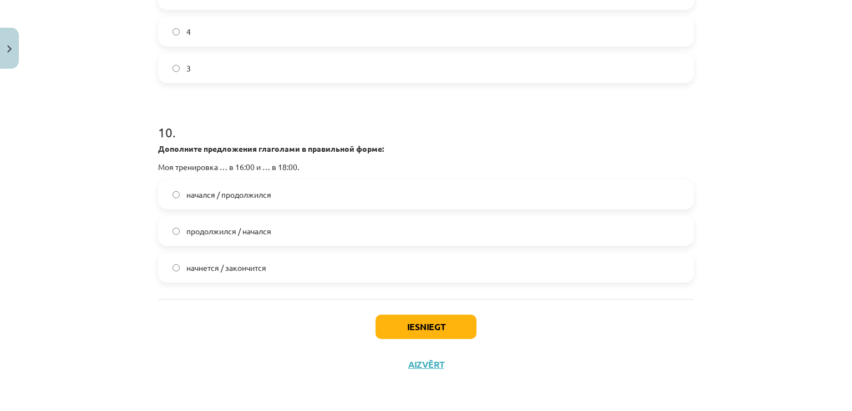
scroll to position [2207, 0]
click at [428, 324] on button "Iesniegt" at bounding box center [425, 327] width 101 height 24
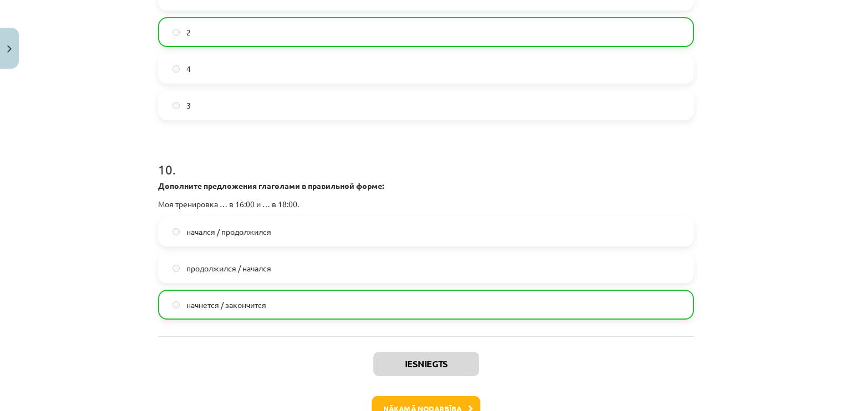
scroll to position [2242, 0]
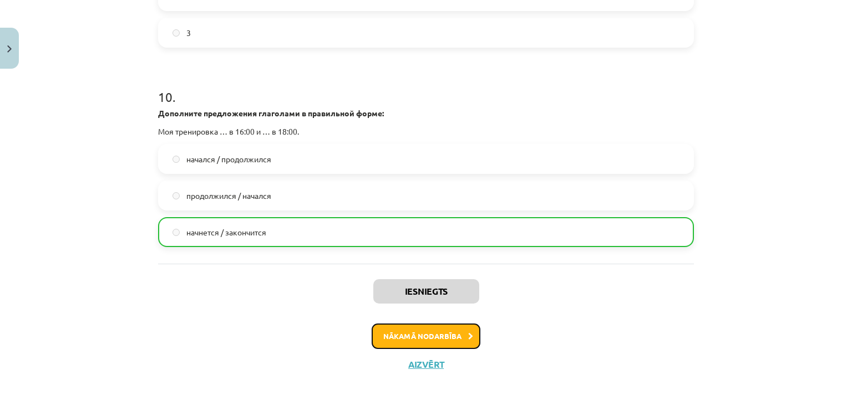
click at [428, 332] on button "Nākamā nodarbība" at bounding box center [426, 337] width 109 height 26
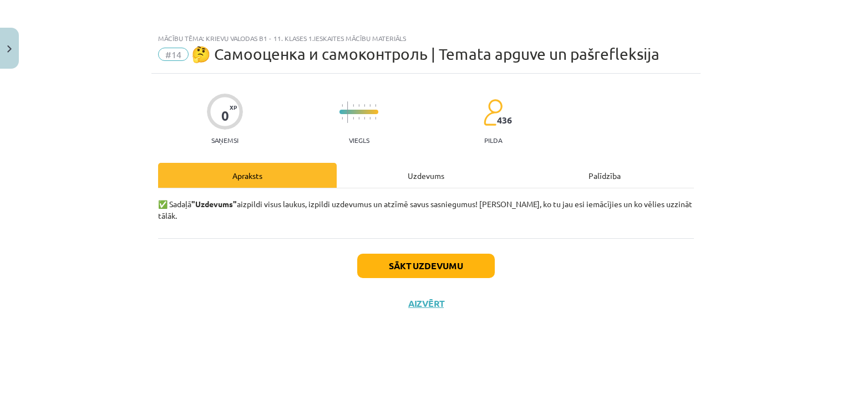
click at [433, 166] on div "Uzdevums" at bounding box center [426, 175] width 179 height 25
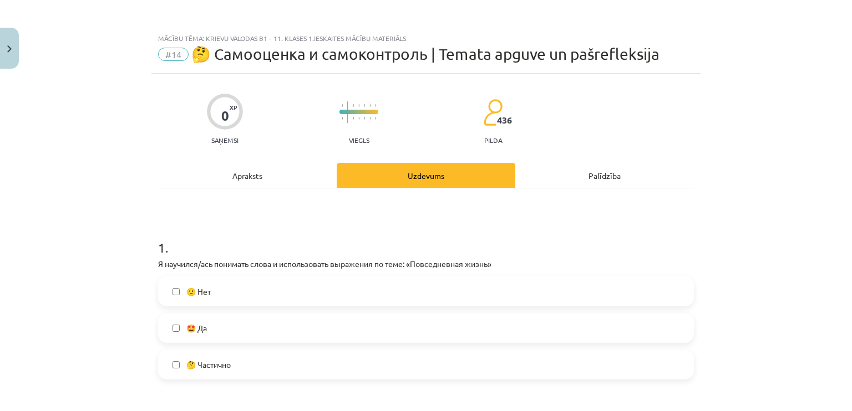
click at [429, 177] on div "Uzdevums" at bounding box center [426, 175] width 179 height 25
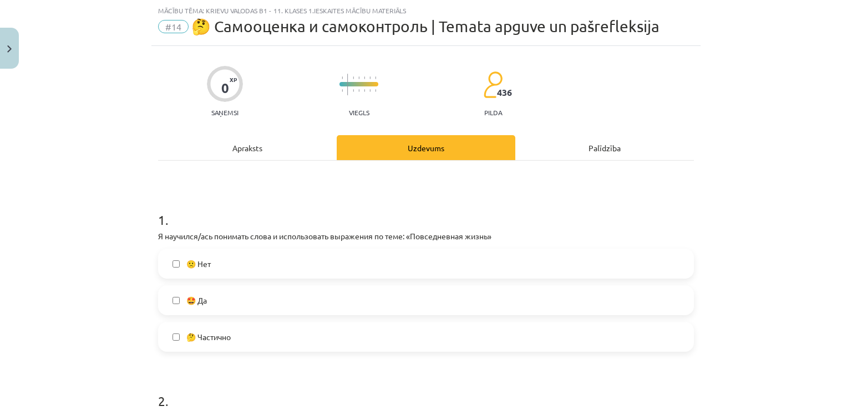
click at [197, 304] on span "🤩 Да" at bounding box center [196, 301] width 21 height 12
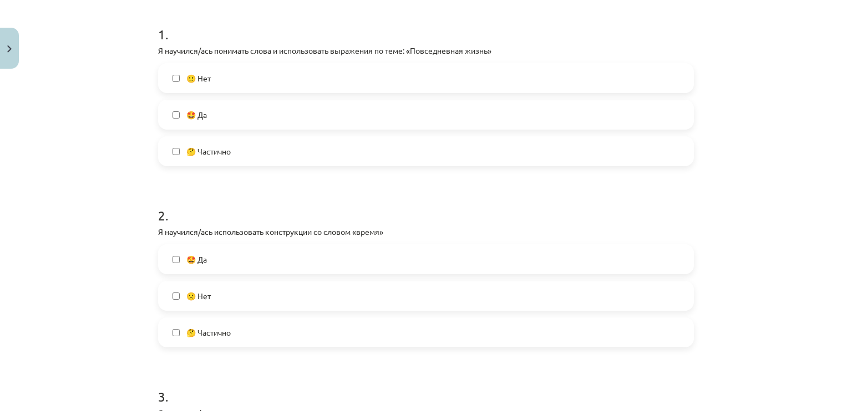
scroll to position [250, 0]
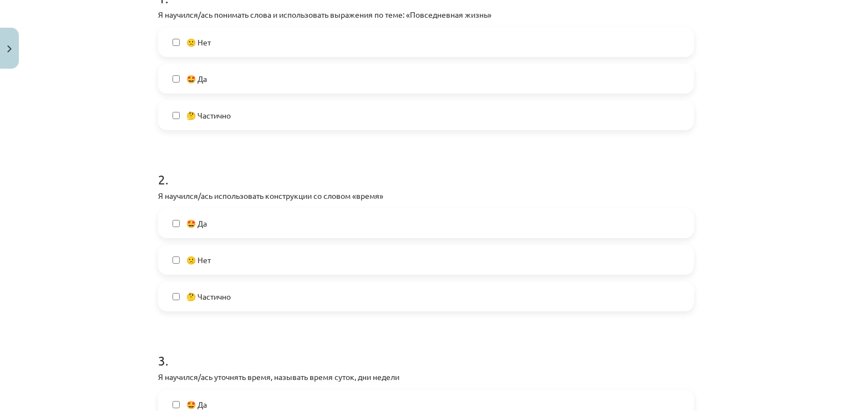
click at [216, 214] on label "🤩 Да" at bounding box center [425, 224] width 533 height 28
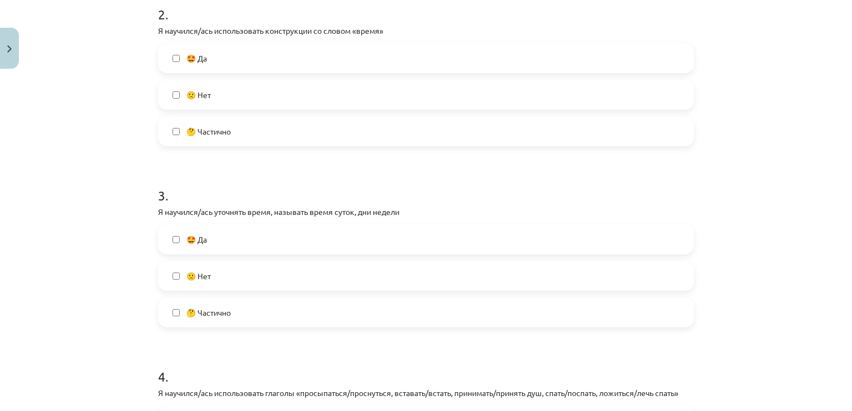
scroll to position [416, 0]
click at [199, 249] on label "🤩 Да" at bounding box center [425, 239] width 533 height 28
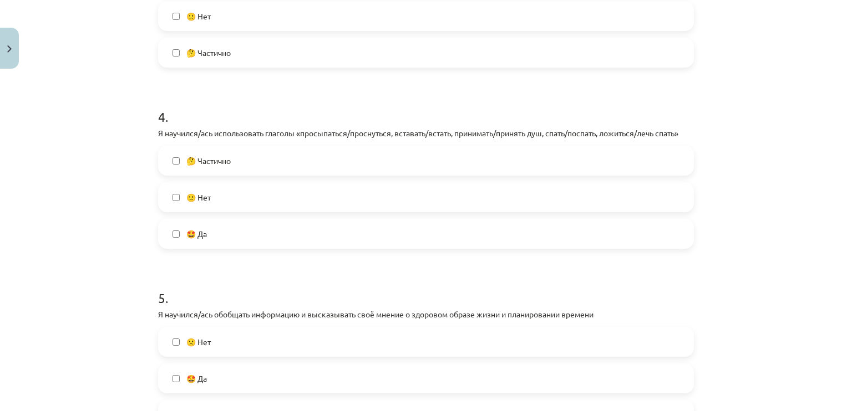
scroll to position [693, 0]
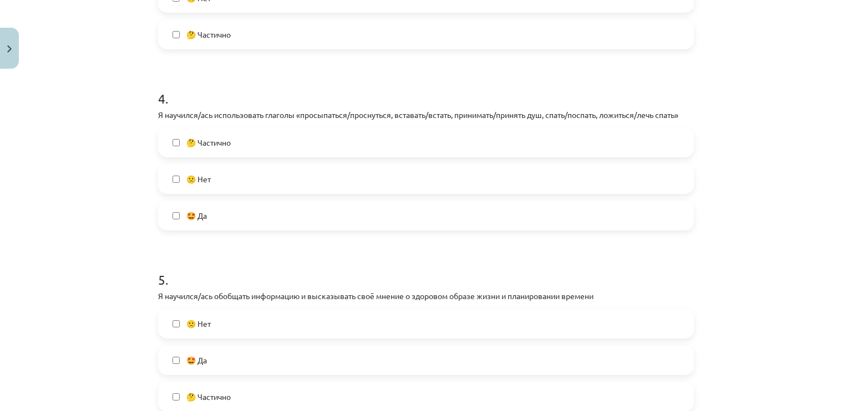
click at [293, 141] on label "🤔 Частично" at bounding box center [425, 143] width 533 height 28
click at [216, 214] on label "🤩 Да" at bounding box center [425, 216] width 533 height 28
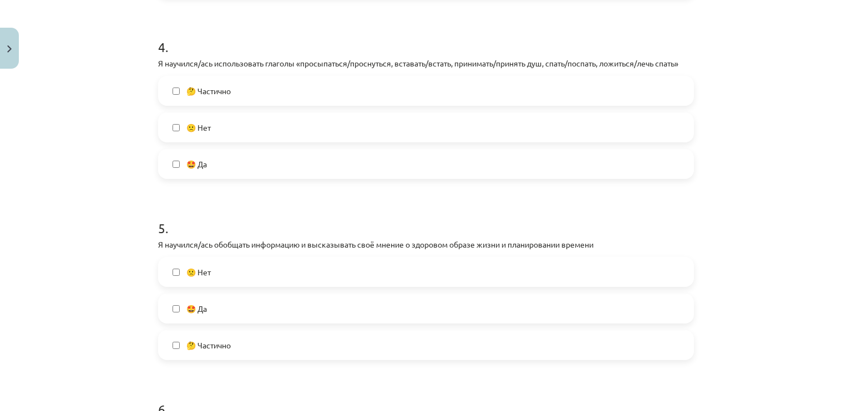
scroll to position [749, 0]
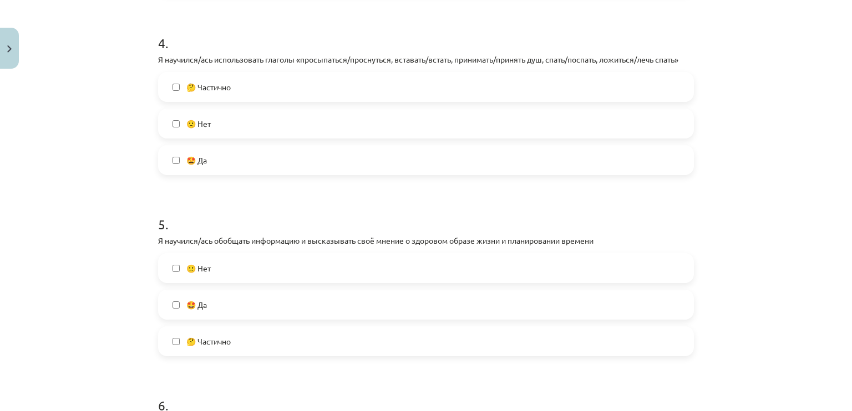
click at [189, 306] on span "🤩 Да" at bounding box center [196, 305] width 21 height 12
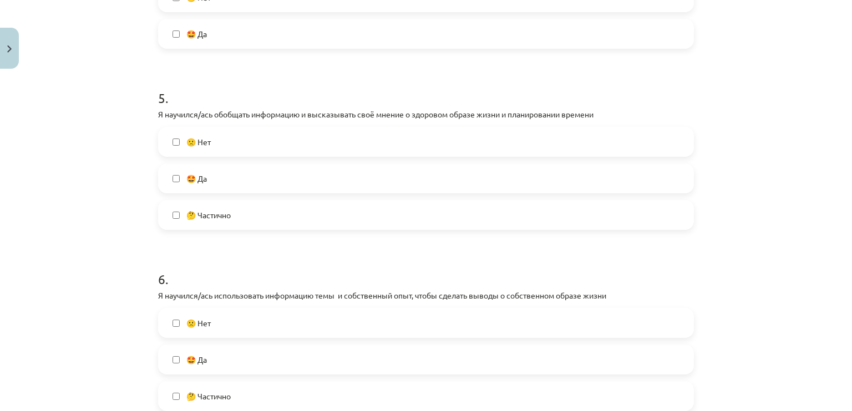
scroll to position [915, 0]
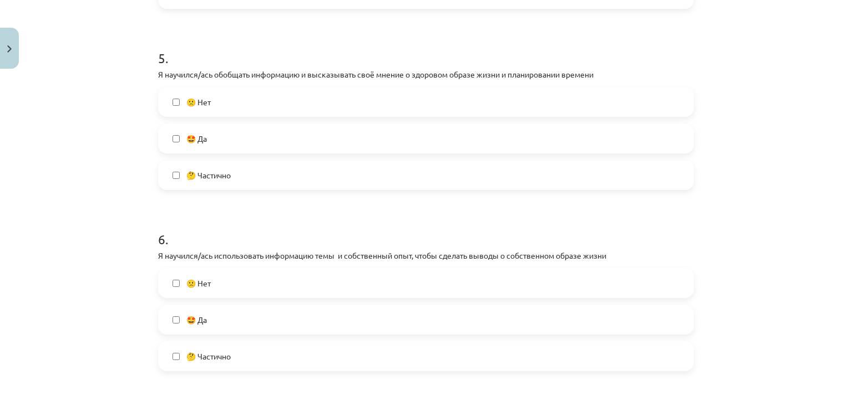
click at [198, 321] on span "🤩 Да" at bounding box center [196, 320] width 21 height 12
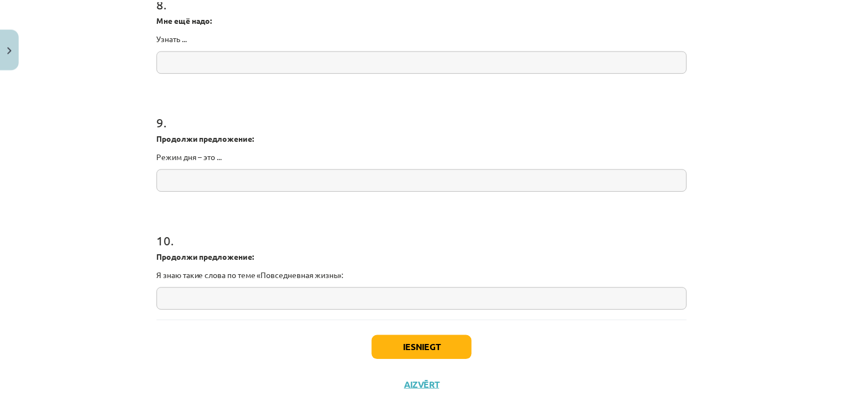
scroll to position [1473, 0]
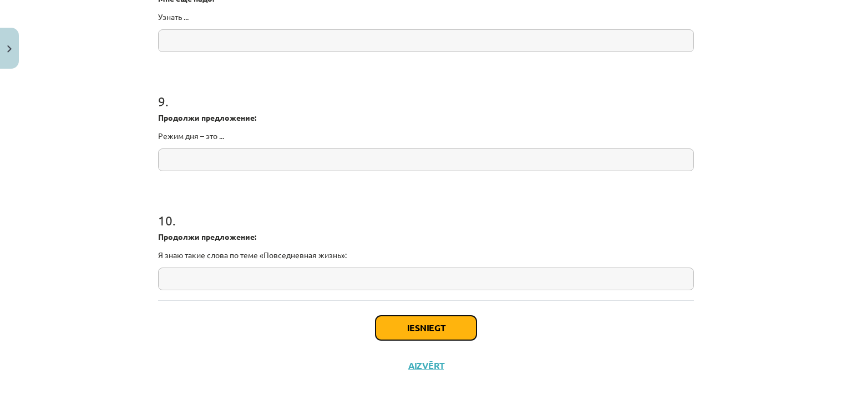
click at [393, 329] on button "Iesniegt" at bounding box center [425, 328] width 101 height 24
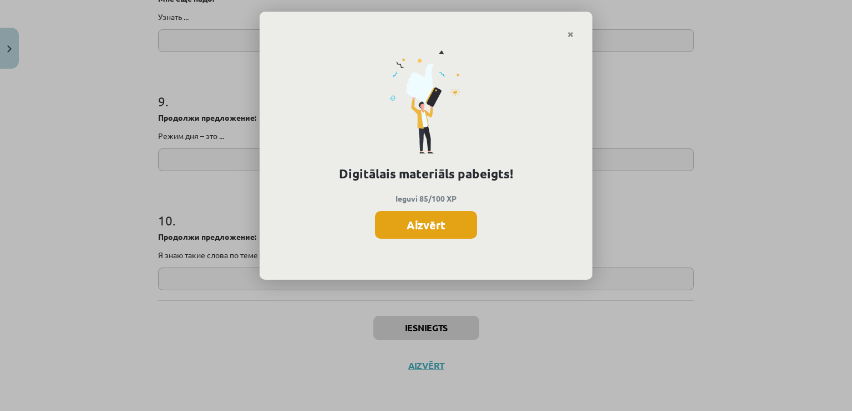
click at [426, 225] on button "Aizvērt" at bounding box center [426, 225] width 102 height 28
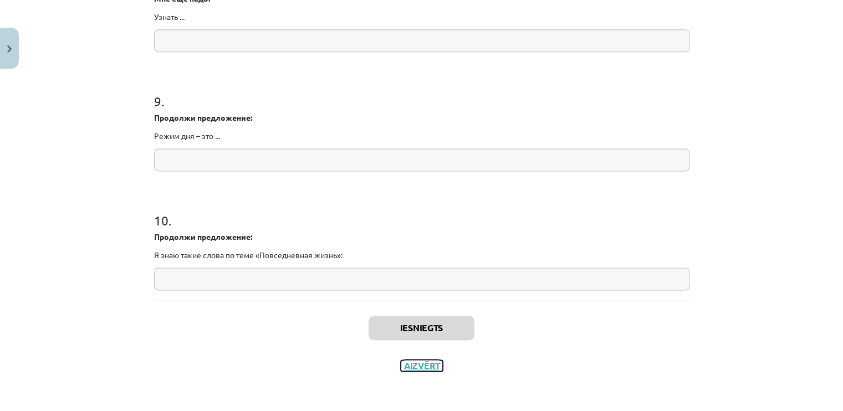
click at [419, 368] on button "Aizvērt" at bounding box center [422, 365] width 42 height 11
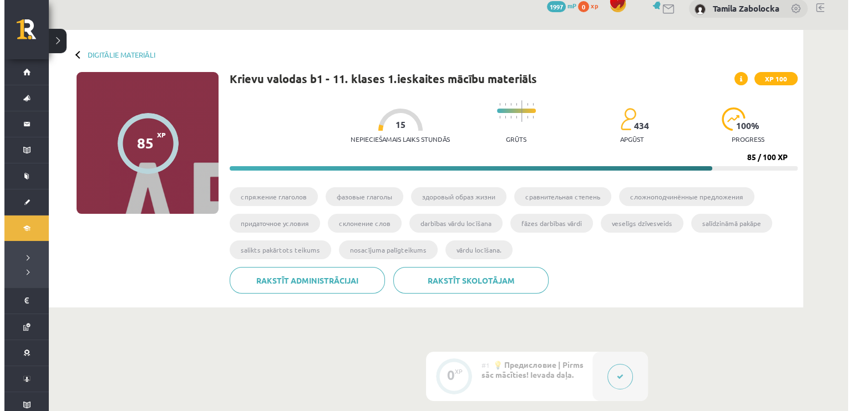
scroll to position [0, 0]
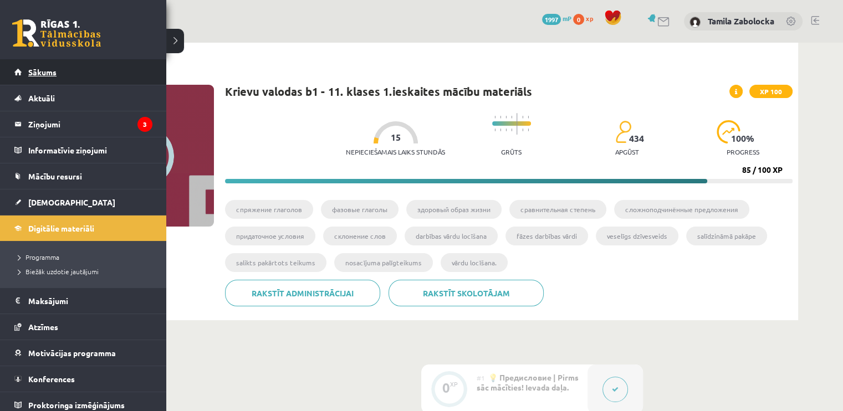
click at [23, 74] on link "Sākums" at bounding box center [83, 72] width 138 height 26
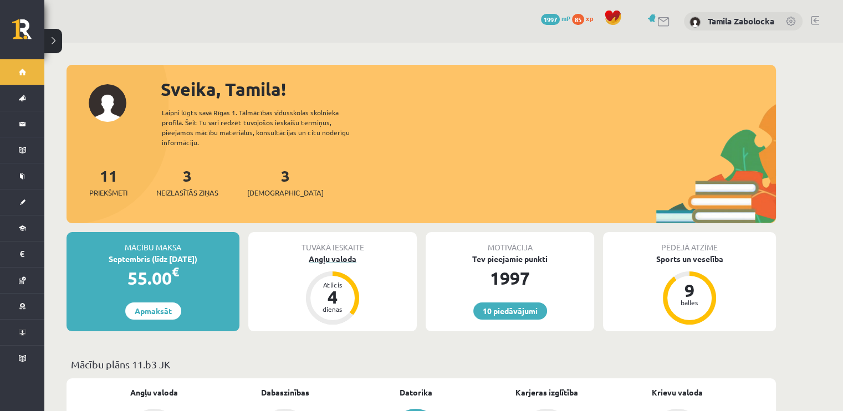
click at [339, 253] on div "Angļu valoda" at bounding box center [332, 259] width 169 height 12
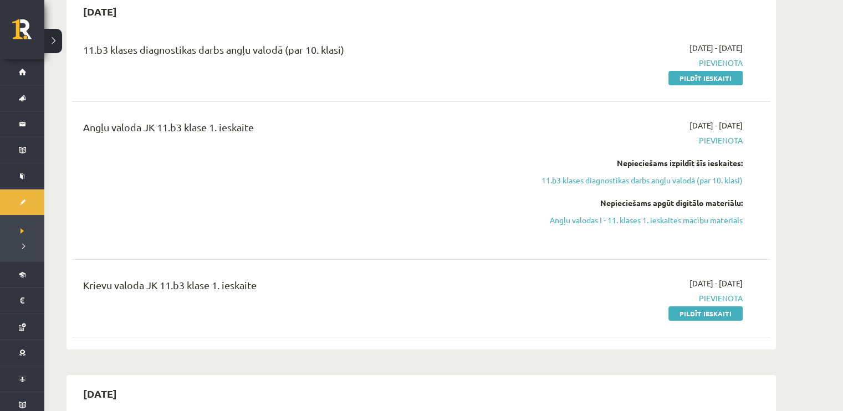
scroll to position [166, 0]
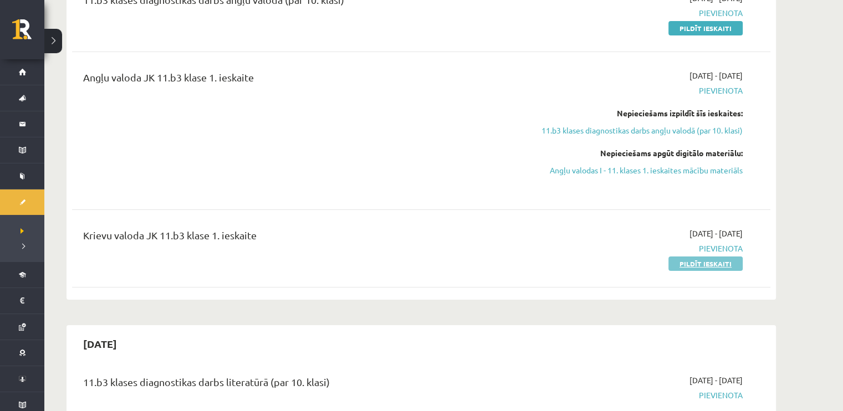
click at [714, 263] on link "Pildīt ieskaiti" at bounding box center [706, 264] width 74 height 14
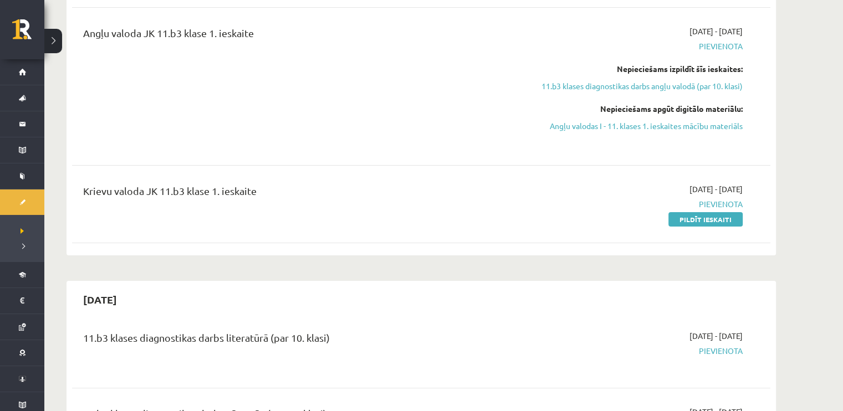
scroll to position [222, 0]
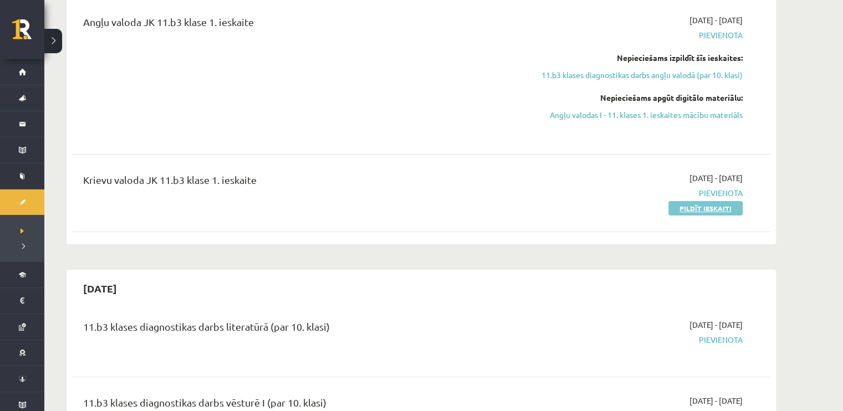
click at [710, 207] on link "Pildīt ieskaiti" at bounding box center [706, 208] width 74 height 14
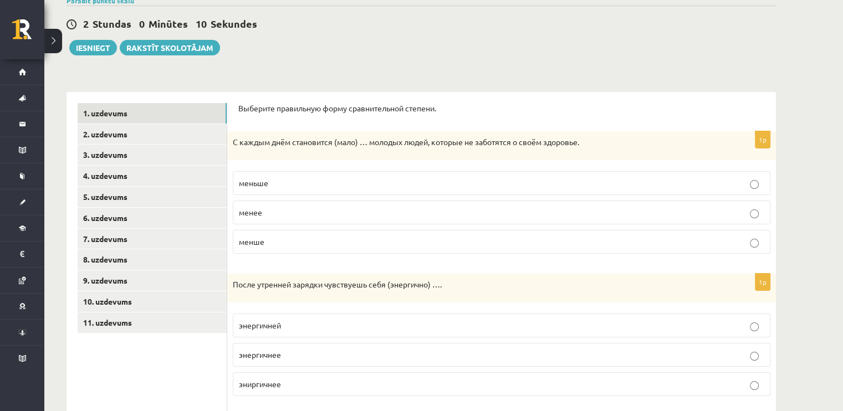
scroll to position [111, 0]
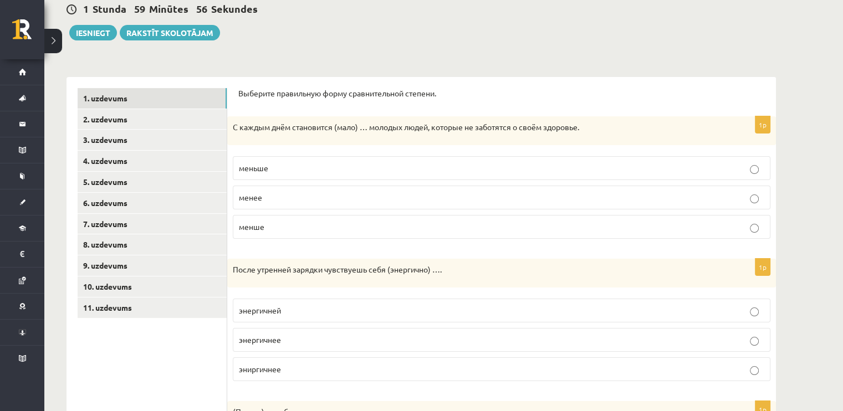
click at [348, 159] on label "меньше" at bounding box center [502, 168] width 538 height 24
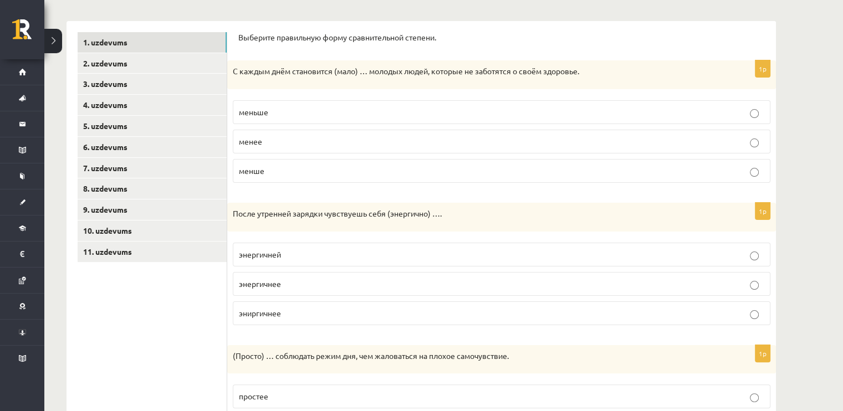
scroll to position [222, 0]
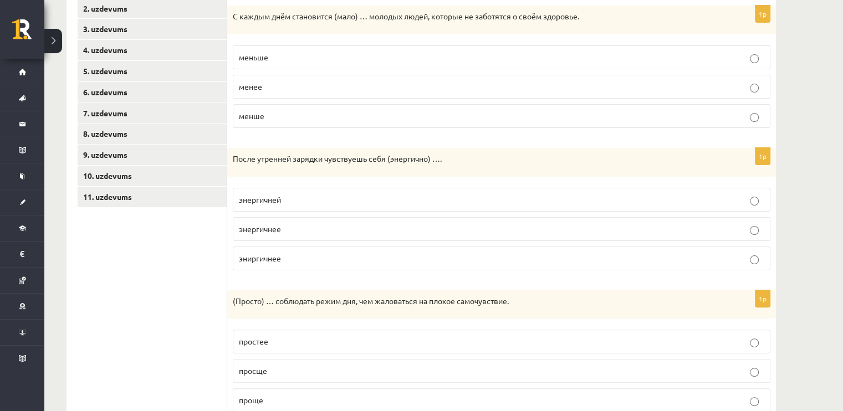
click at [263, 232] on span "энергичнее" at bounding box center [260, 229] width 42 height 10
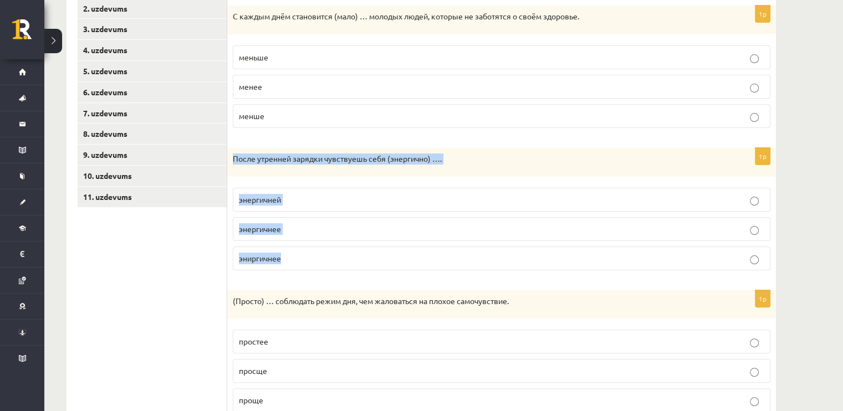
drag, startPoint x: 234, startPoint y: 156, endPoint x: 344, endPoint y: 256, distance: 148.0
click at [344, 256] on div "1p После утренней зарядки чувствуешь себя (энергично) …. энергичней энергичнее …" at bounding box center [501, 213] width 549 height 131
copy div "После утренней зарядки чувствуешь себя (энергично) …. энергичней энергичнее эни…"
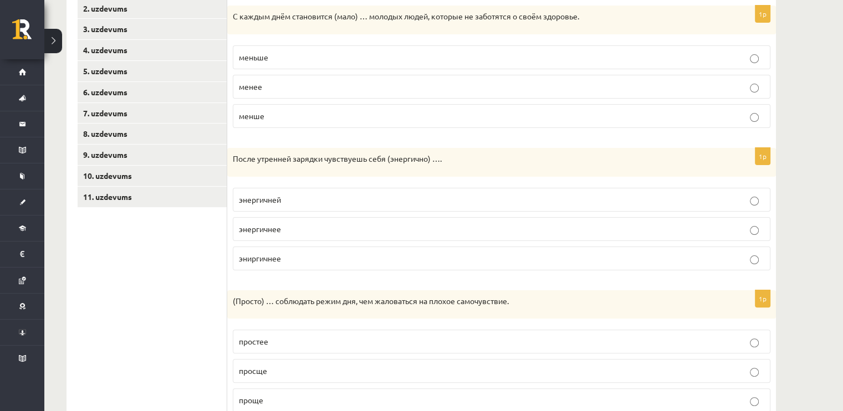
click at [122, 296] on ul "1. uzdevums 2. uzdevums 3. uzdevums 4. uzdevums 5. uzdevums 6. uzdevums 7. uzde…" at bounding box center [153, 341] width 150 height 729
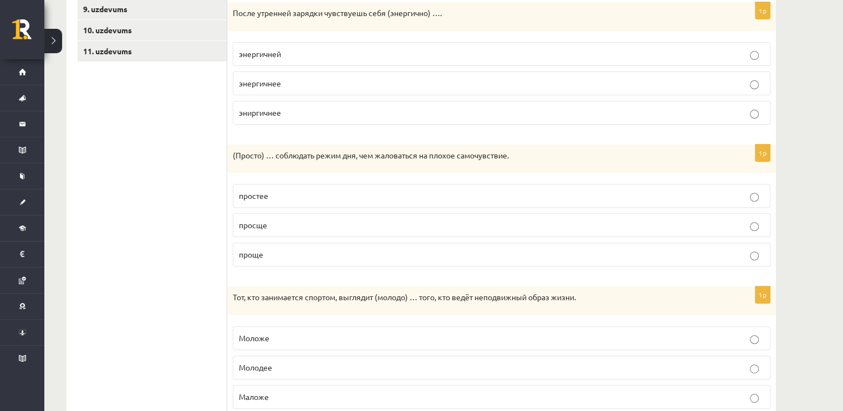
scroll to position [388, 0]
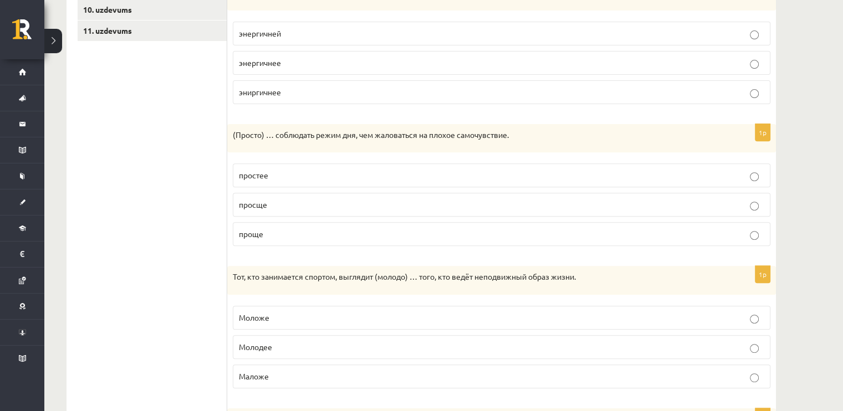
click at [341, 235] on p "проще" at bounding box center [502, 234] width 526 height 12
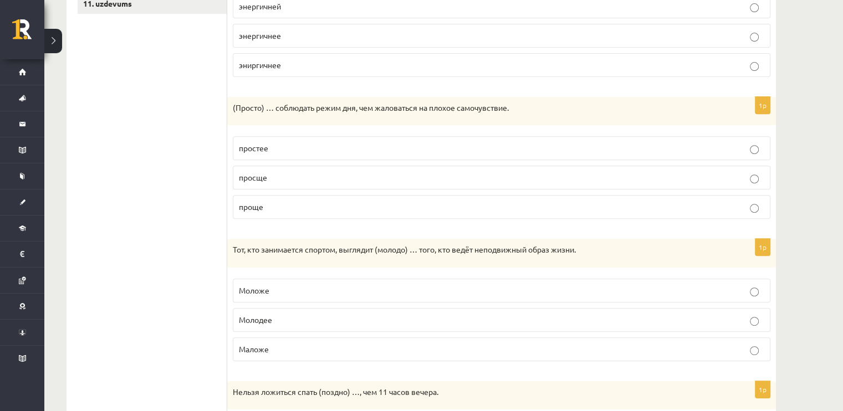
scroll to position [499, 0]
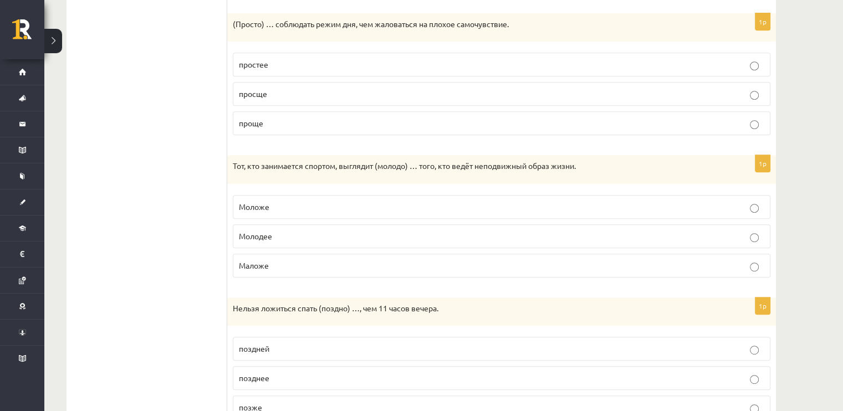
click at [377, 202] on p "Моложе" at bounding box center [502, 207] width 526 height 12
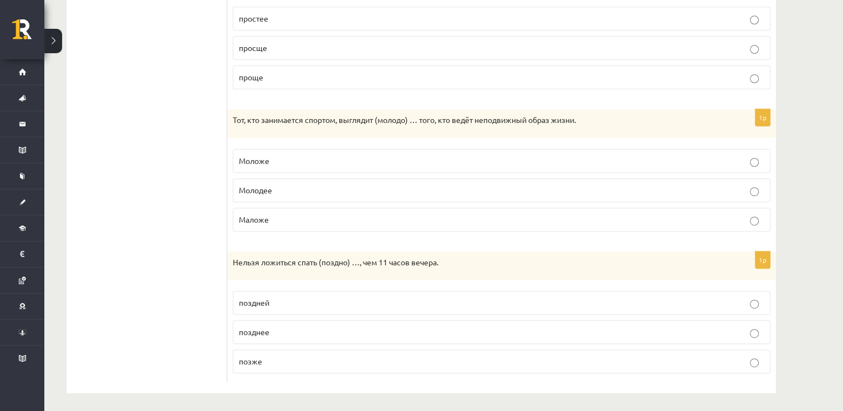
scroll to position [546, 0]
click at [233, 259] on p "Нельзя ложиться спать (поздно) …, чем 11 часов вечера." at bounding box center [474, 261] width 482 height 11
click at [236, 259] on p "Нельзя ложиться спать (поздно) …, чем 11 часов вечера." at bounding box center [474, 261] width 482 height 11
click at [272, 275] on div "Нельзя ложиться спать (поздно) …, чем 11 часов вечера." at bounding box center [501, 265] width 549 height 29
drag, startPoint x: 233, startPoint y: 260, endPoint x: 429, endPoint y: 258, distance: 196.3
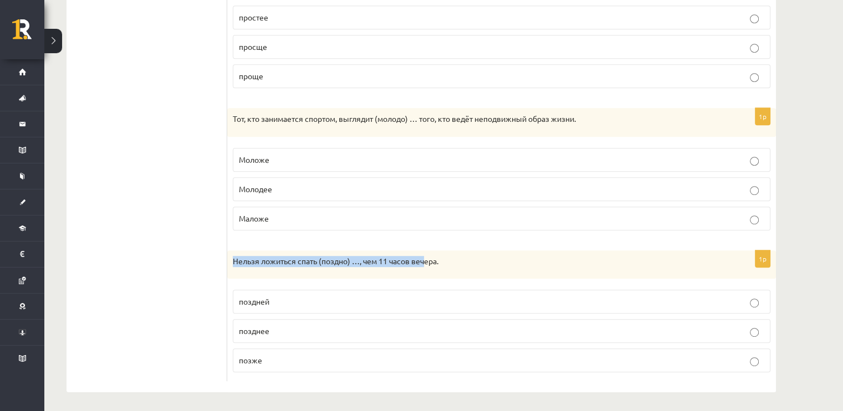
click at [429, 258] on p "Нельзя ложиться спать (поздно) …, чем 11 часов вечера." at bounding box center [474, 261] width 482 height 11
click at [429, 267] on div "Нельзя ложиться спать (поздно) …, чем 11 часов вечера." at bounding box center [501, 265] width 549 height 29
click at [226, 267] on ul "1. uzdevums 2. uzdevums 3. uzdevums 4. uzdevums 5. uzdevums 6. uzdevums 7. uzde…" at bounding box center [153, 17] width 150 height 729
click at [234, 260] on p "Нельзя ложиться спать (поздно) …, чем 11 часов вечера." at bounding box center [474, 261] width 482 height 11
drag, startPoint x: 234, startPoint y: 260, endPoint x: 303, endPoint y: 353, distance: 115.7
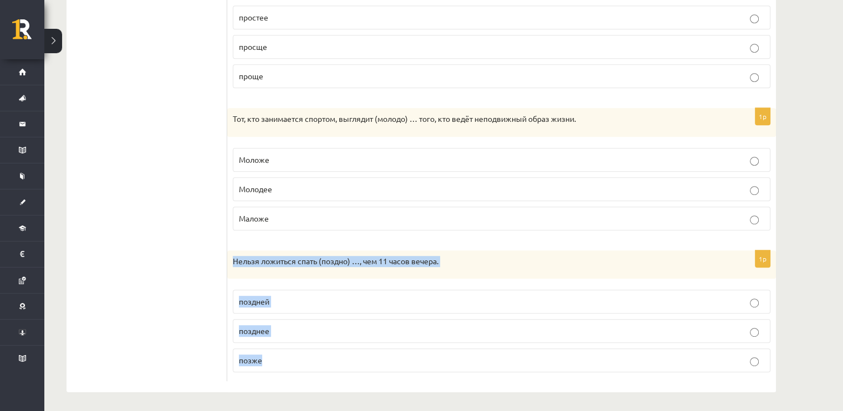
click at [303, 353] on div "1p Нельзя ложиться спать (поздно) …, чем 11 часов вечера. поздней позднее позже" at bounding box center [501, 316] width 549 height 131
copy div "Нельзя ложиться спать (поздно) …, чем 11 часов вечера. поздней позднее позже"
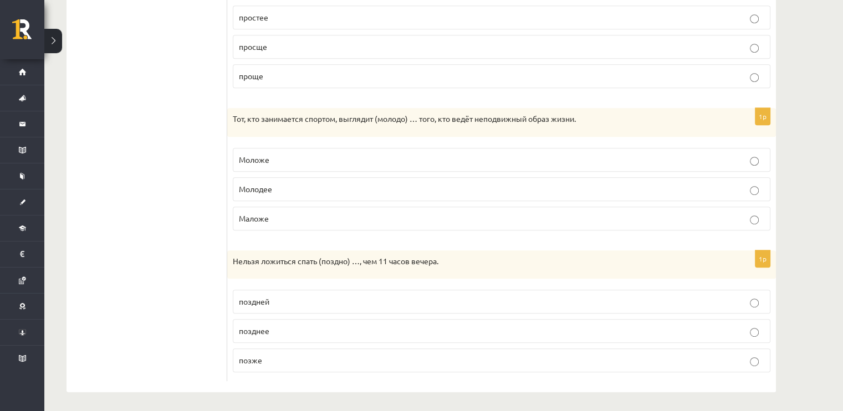
click at [131, 263] on ul "1. uzdevums 2. uzdevums 3. uzdevums 4. uzdevums 5. uzdevums 6. uzdevums 7. uzde…" at bounding box center [153, 17] width 150 height 729
click at [269, 364] on label "позже" at bounding box center [502, 361] width 538 height 24
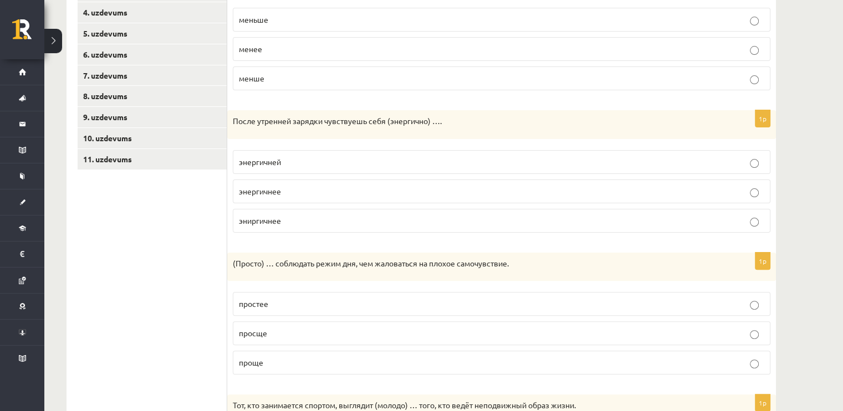
scroll to position [0, 0]
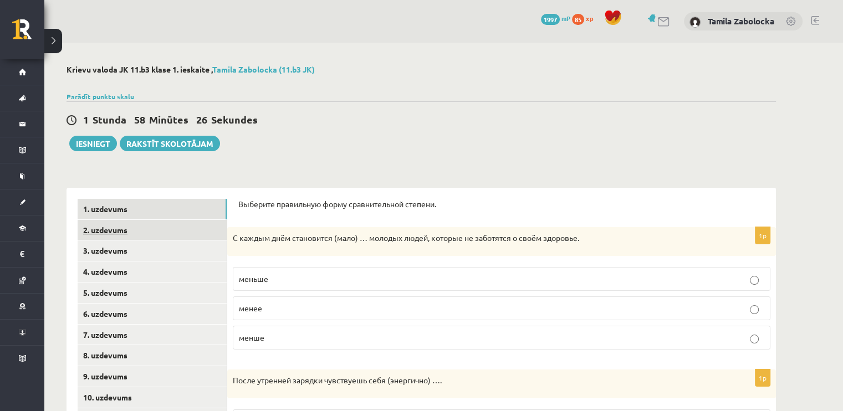
click at [134, 227] on link "2. uzdevums" at bounding box center [152, 230] width 149 height 21
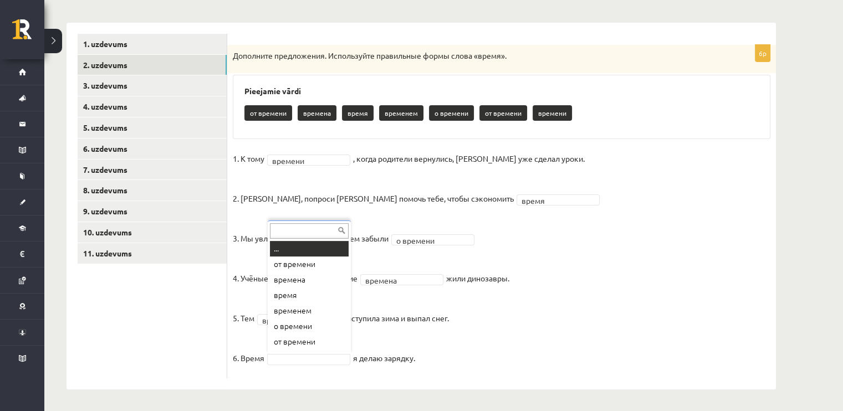
scroll to position [13, 0]
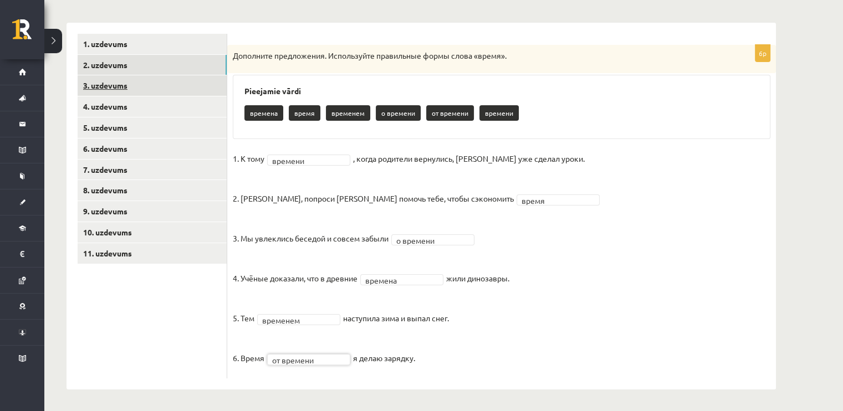
click at [154, 92] on link "3. uzdevums" at bounding box center [152, 85] width 149 height 21
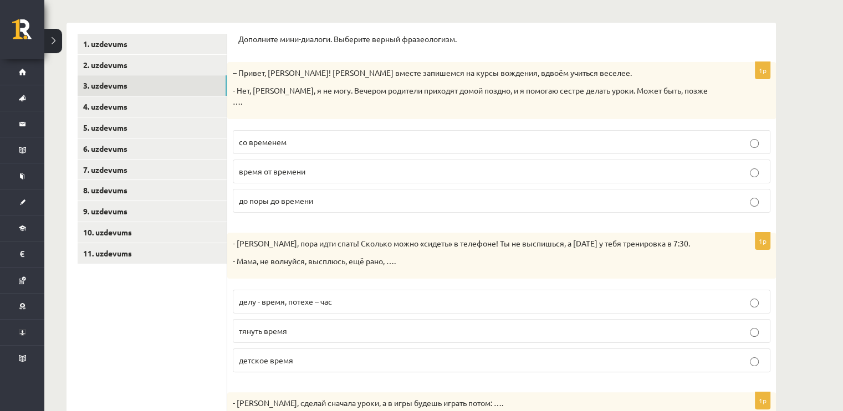
click at [240, 37] on p "Дополните мини-диалоги. Выберите верный фразеологизм." at bounding box center [501, 39] width 527 height 11
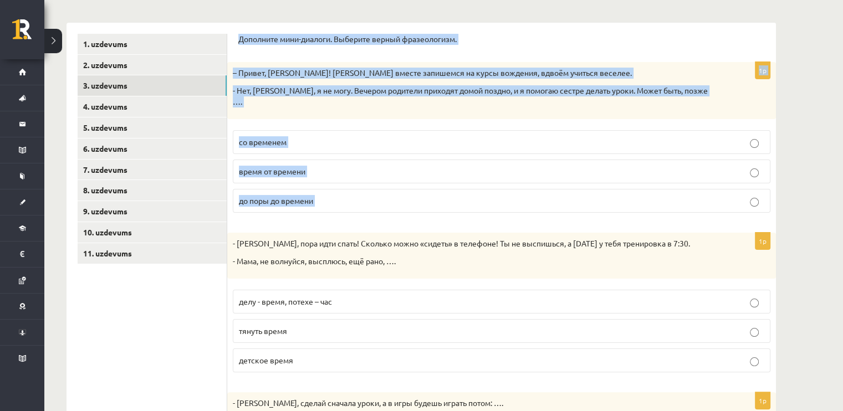
drag, startPoint x: 240, startPoint y: 37, endPoint x: 381, endPoint y: 188, distance: 207.1
click at [381, 188] on form "Дополните мини-диалоги. Выберите верный фразеологизм. 1p – Привет, [PERSON_NAME…" at bounding box center [501, 359] width 527 height 650
copy form "Дополните мини-диалоги. Выберите верный фразеологизм. 1p – Привет, [PERSON_NAME…"
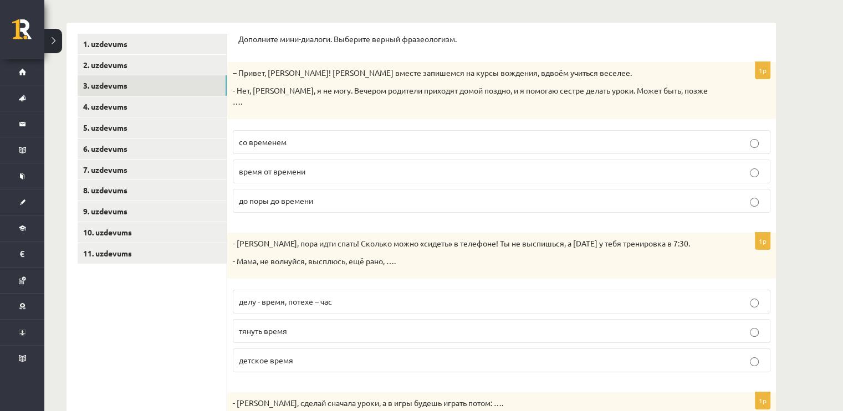
click at [103, 344] on ul "1. uzdevums 2. uzdevums 3. uzdevums 4. uzdevums 5. uzdevums 6. uzdevums 7. uzde…" at bounding box center [153, 359] width 150 height 650
click at [326, 136] on p "со временем" at bounding box center [502, 142] width 526 height 12
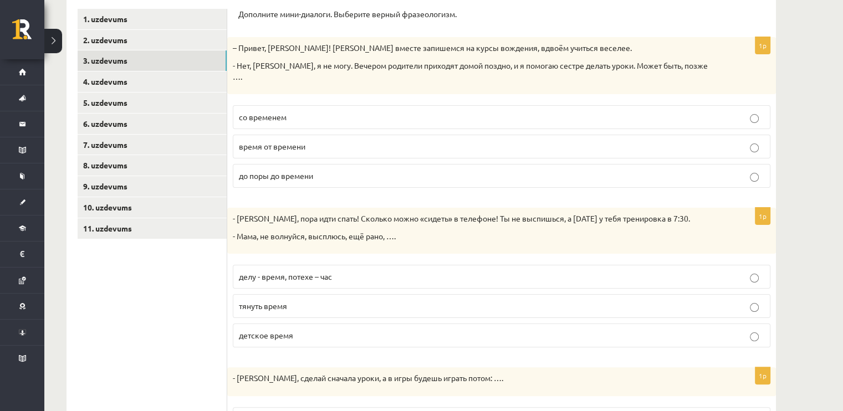
scroll to position [221, 0]
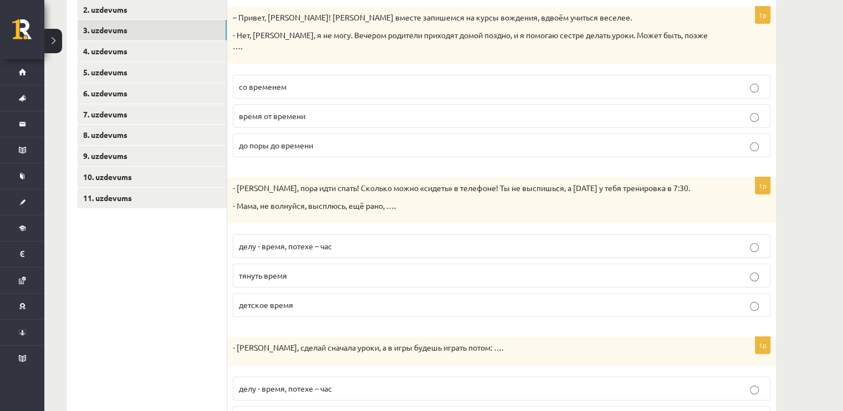
click at [291, 299] on p "детское время" at bounding box center [502, 305] width 526 height 12
drag, startPoint x: 237, startPoint y: 178, endPoint x: 244, endPoint y: 185, distance: 9.8
click at [237, 183] on p "- [PERSON_NAME], пора идти спать! Сколько можно «сидеть» в телефоне! Ты не высп…" at bounding box center [474, 188] width 482 height 11
drag, startPoint x: 244, startPoint y: 185, endPoint x: 287, endPoint y: 222, distance: 56.2
click at [287, 222] on div "1p - [PERSON_NAME], [PERSON_NAME] идти спать! Сколько можно «сидеть» в телефоне…" at bounding box center [501, 251] width 549 height 149
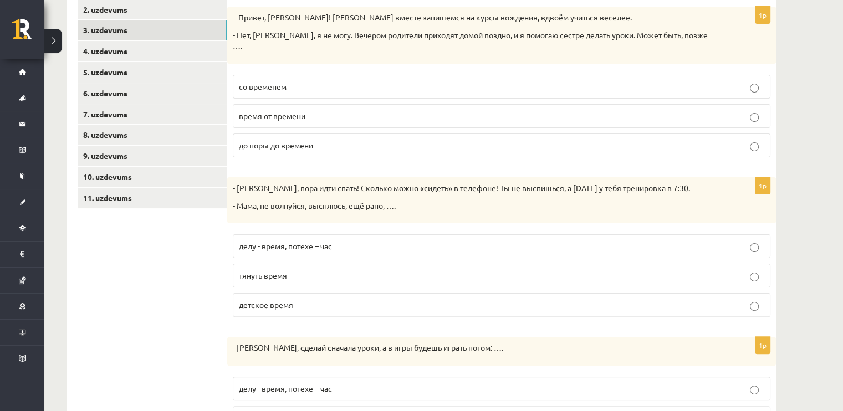
drag, startPoint x: 287, startPoint y: 222, endPoint x: 233, endPoint y: 211, distance: 54.8
click at [233, 211] on div "- [PERSON_NAME], пора идти спать! Сколько можно «сидеть» в телефоне! Ты не высп…" at bounding box center [501, 200] width 549 height 46
click at [235, 183] on p "- [PERSON_NAME], пора идти спать! Сколько можно «сидеть» в телефоне! Ты не высп…" at bounding box center [474, 188] width 482 height 11
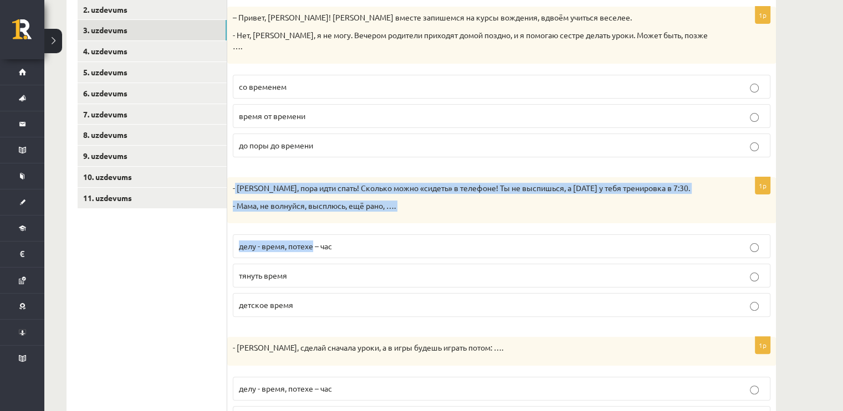
drag, startPoint x: 235, startPoint y: 177, endPoint x: 299, endPoint y: 239, distance: 89.4
click at [299, 239] on div "1p - [PERSON_NAME], [PERSON_NAME] идти спать! Сколько можно «сидеть» в телефоне…" at bounding box center [501, 251] width 549 height 149
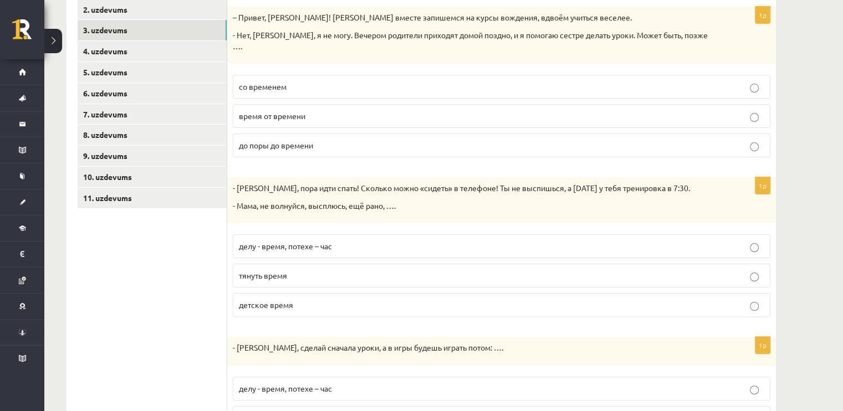
click at [195, 272] on ul "1. uzdevums 2. uzdevums 3. uzdevums 4. uzdevums 5. uzdevums 6. uzdevums 7. uzde…" at bounding box center [153, 303] width 150 height 650
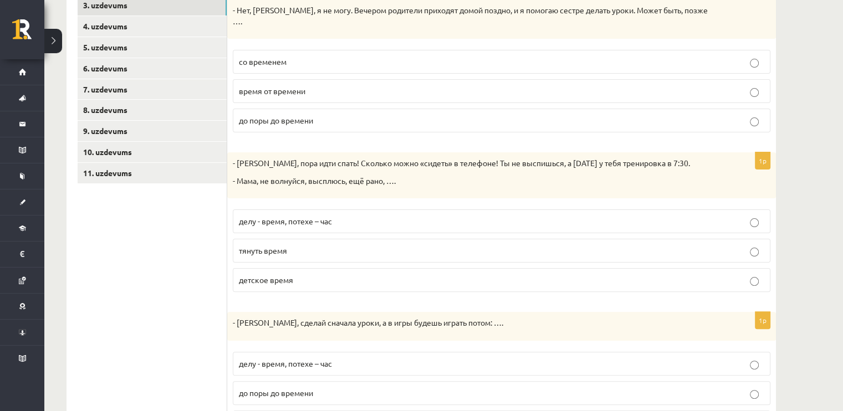
scroll to position [332, 0]
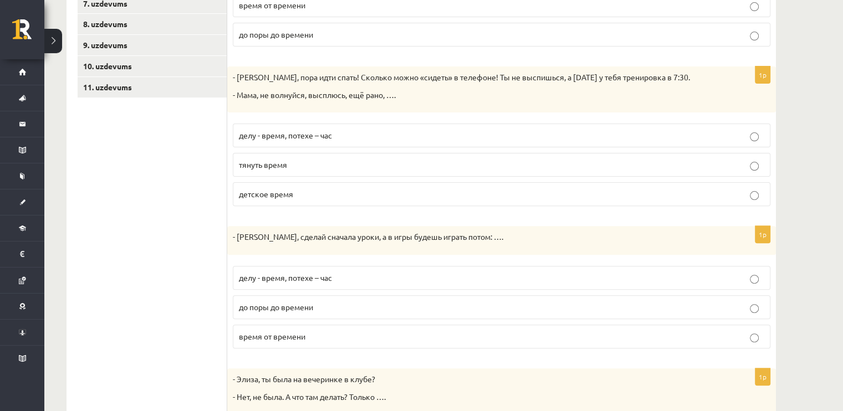
click at [237, 72] on p "- Антон, пора идти спать! Сколько можно «сидеть» в телефоне! Ты не выспишься, а…" at bounding box center [474, 77] width 482 height 11
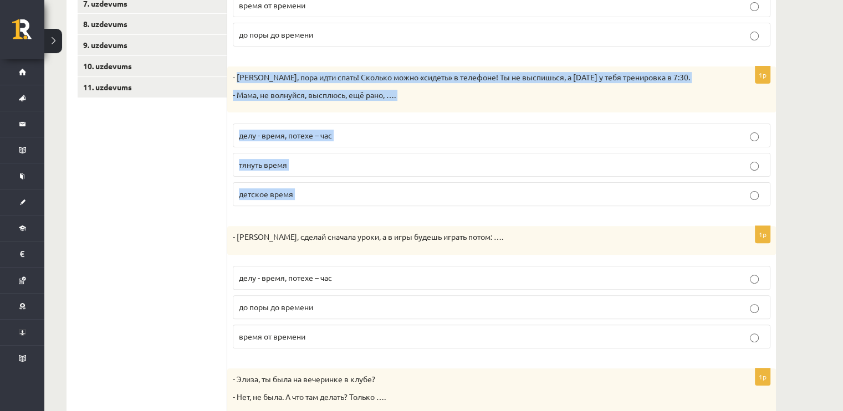
drag, startPoint x: 237, startPoint y: 65, endPoint x: 317, endPoint y: 181, distance: 140.4
click at [317, 181] on div "1p - Антон, пора идти спать! Сколько можно «сидеть» в телефоне! Ты не выспишься…" at bounding box center [501, 141] width 549 height 149
click at [317, 189] on p "детское время" at bounding box center [502, 195] width 526 height 12
copy form "Антон, пора идти спать! Сколько можно «сидеть» в телефоне! Ты не выспишься, а з…"
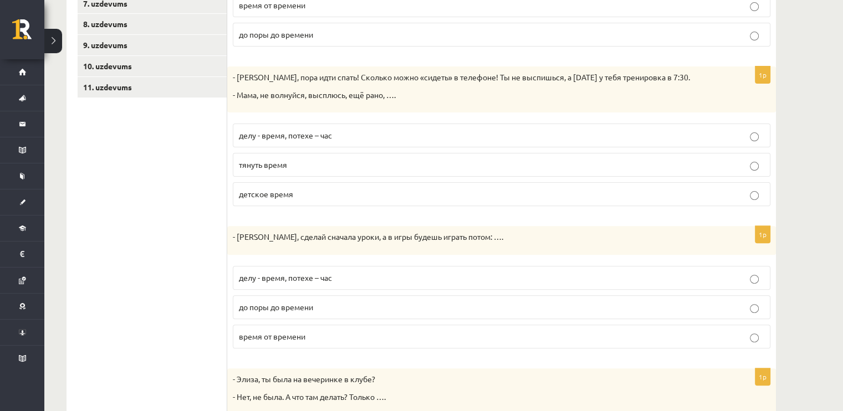
click at [136, 284] on ul "1. uzdevums 2. uzdevums 3. uzdevums 4. uzdevums 5. uzdevums 6. uzdevums 7. uzde…" at bounding box center [153, 192] width 150 height 650
click at [320, 130] on span "делу - время, потехе – час" at bounding box center [285, 135] width 93 height 10
click at [143, 277] on ul "1. uzdevums 2. uzdevums 3. uzdevums 4. uzdevums 5. uzdevums 6. uzdevums 7. uzde…" at bounding box center [153, 192] width 150 height 650
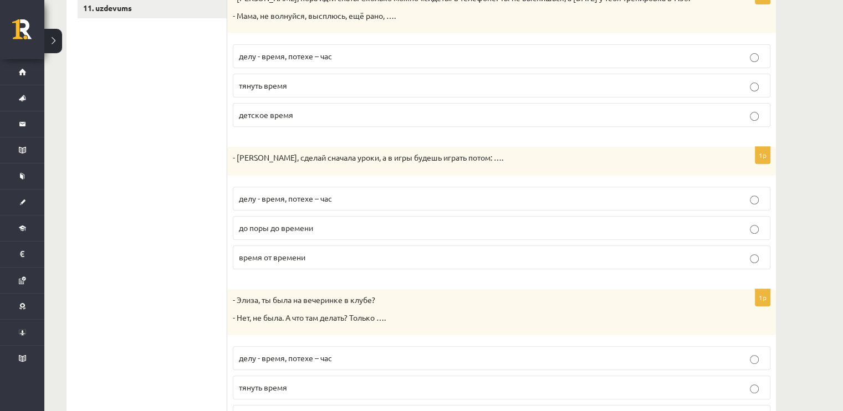
scroll to position [442, 0]
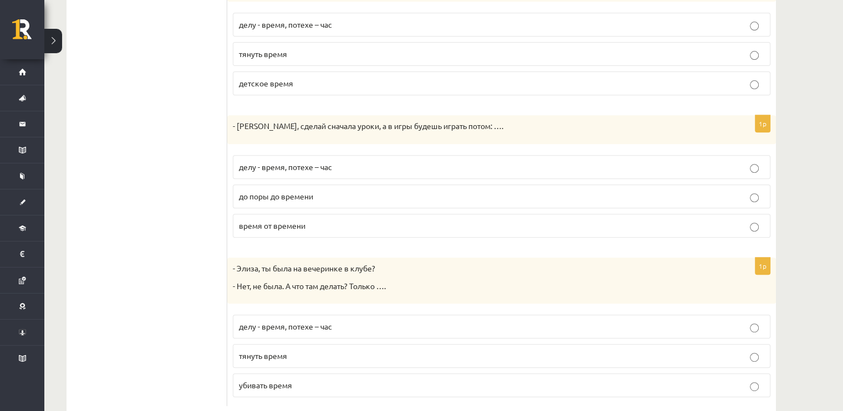
click at [372, 161] on p "делу - время, потехе – час" at bounding box center [502, 167] width 526 height 12
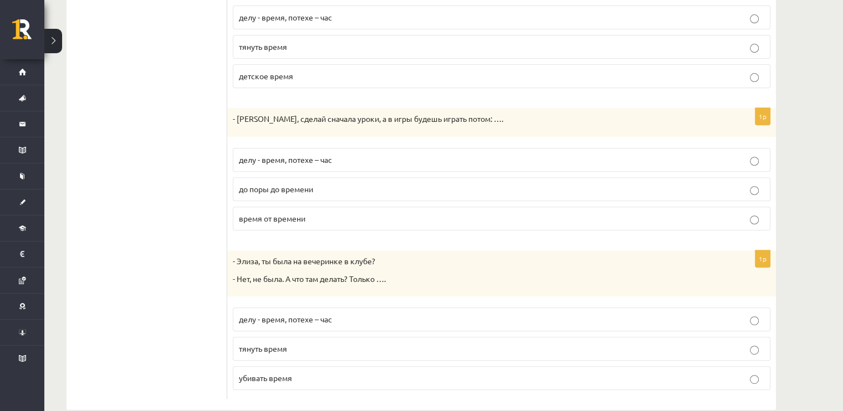
scroll to position [457, 0]
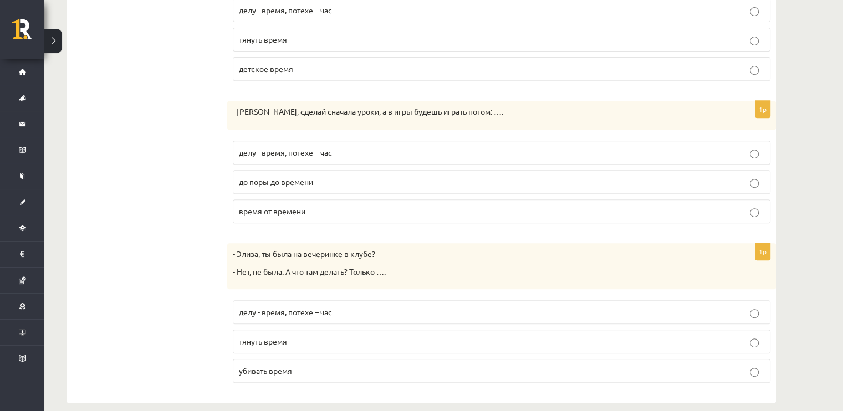
click at [235, 249] on p "- Элиза, ты была на вечеринке в клубе?" at bounding box center [474, 254] width 482 height 11
drag, startPoint x: 235, startPoint y: 243, endPoint x: 245, endPoint y: 243, distance: 10.0
click at [237, 249] on p "- Элиза, ты была на вечеринке в клубе?" at bounding box center [474, 254] width 482 height 11
click at [193, 306] on ul "1. uzdevums 2. uzdevums 3. uzdevums 4. uzdevums 5. uzdevums 6. uzdevums 7. uzde…" at bounding box center [153, 67] width 150 height 650
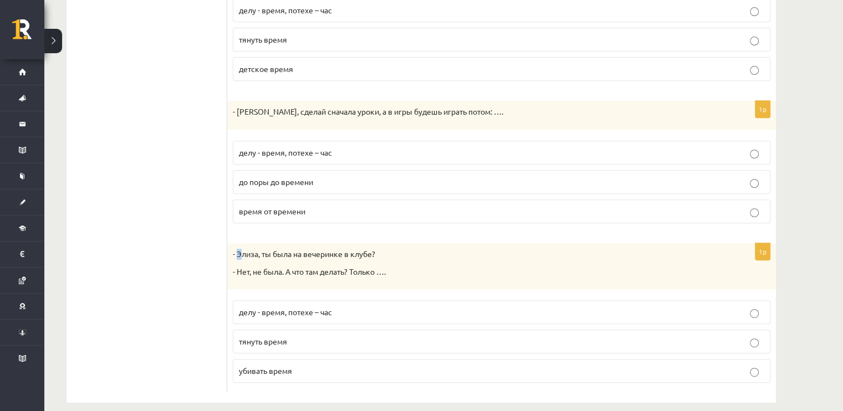
click at [239, 249] on p "- Элиза, ты была на вечеринке в клубе?" at bounding box center [474, 254] width 482 height 11
click at [252, 249] on p "- Элиза, ты была на вечеринке в клубе?" at bounding box center [474, 254] width 482 height 11
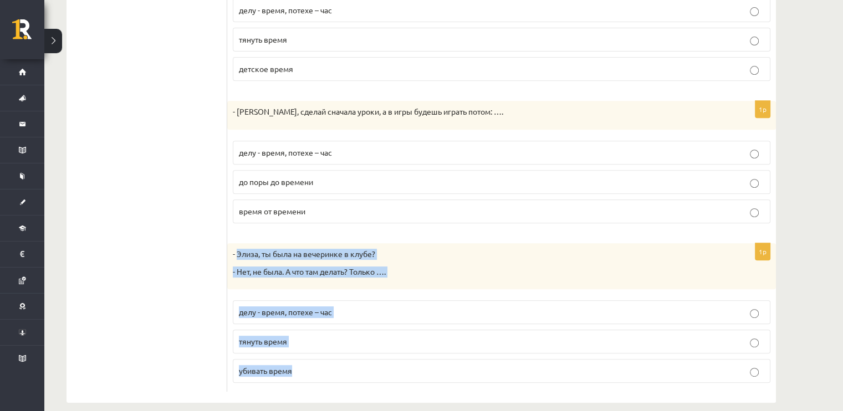
drag, startPoint x: 238, startPoint y: 243, endPoint x: 343, endPoint y: 365, distance: 160.5
click at [343, 365] on div "1p - Элиза, ты была на вечеринке в клубе? - Нет, не была. А что там делать? Тол…" at bounding box center [501, 317] width 549 height 149
copy div "Элиза, ты была на вечеринке в клубе? - Нет, не была. А что там делать? Только ……"
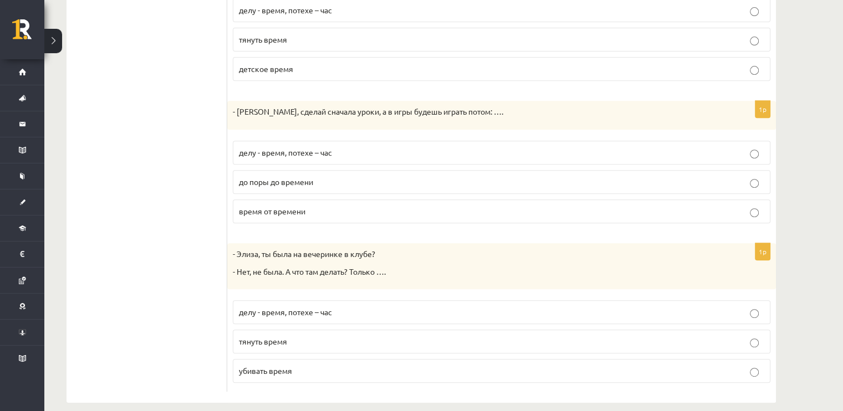
click at [139, 308] on ul "1. uzdevums 2. uzdevums 3. uzdevums 4. uzdevums 5. uzdevums 6. uzdevums 7. uzde…" at bounding box center [153, 67] width 150 height 650
click at [289, 366] on span "убивать время" at bounding box center [265, 371] width 53 height 10
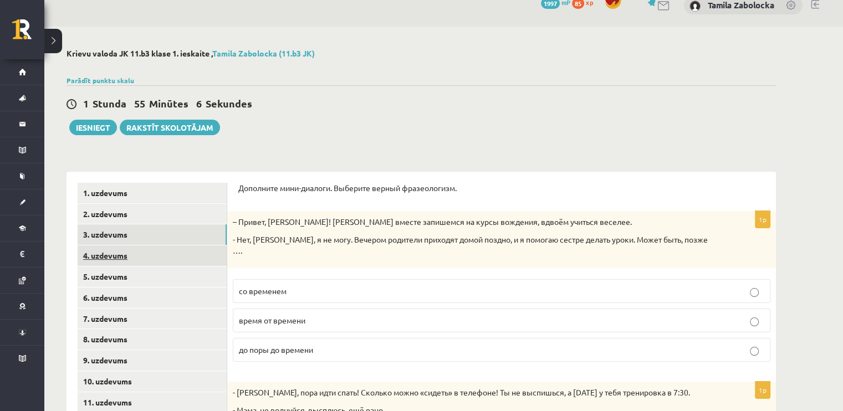
scroll to position [13, 0]
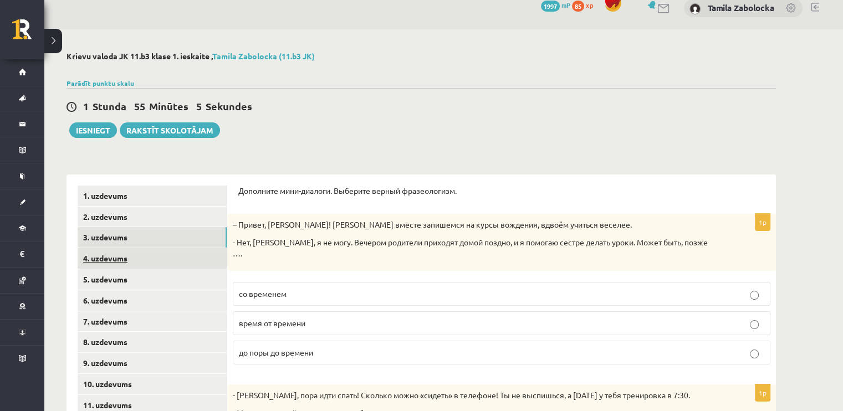
click at [135, 256] on link "4. uzdevums" at bounding box center [152, 258] width 149 height 21
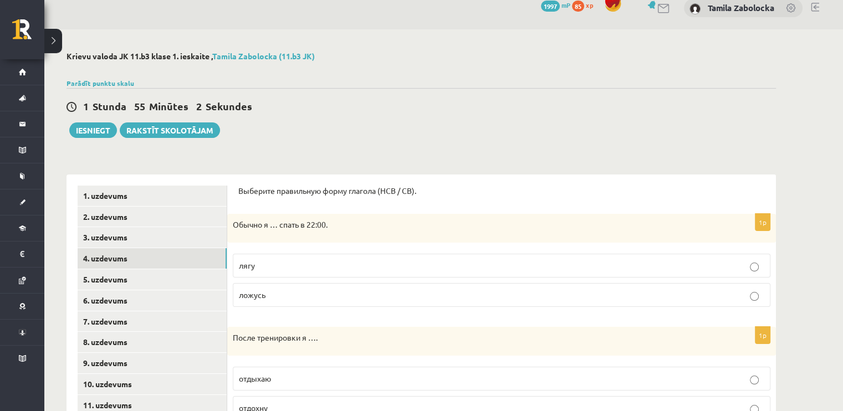
click at [263, 299] on p "ложусь" at bounding box center [502, 295] width 526 height 12
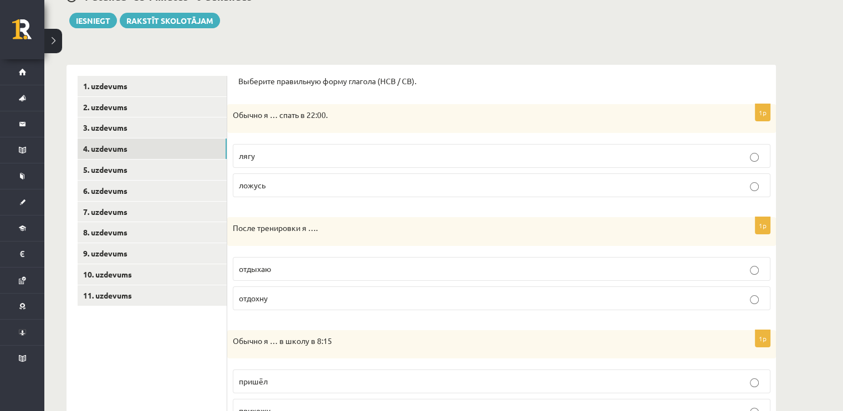
scroll to position [124, 0]
click at [280, 268] on p "отдыхаю" at bounding box center [502, 268] width 526 height 12
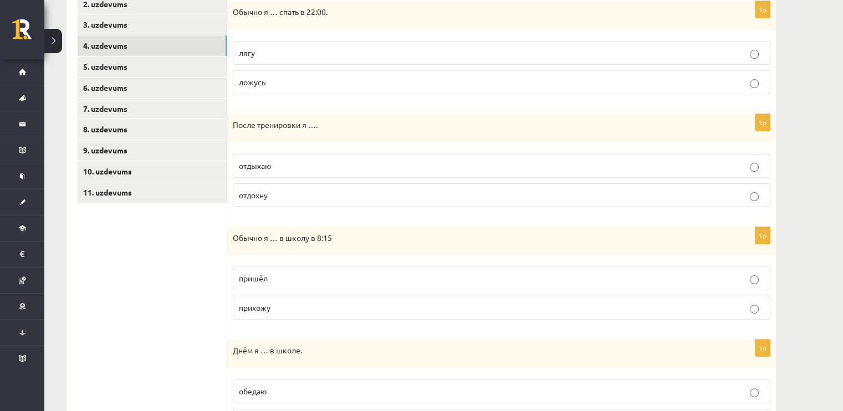
scroll to position [235, 0]
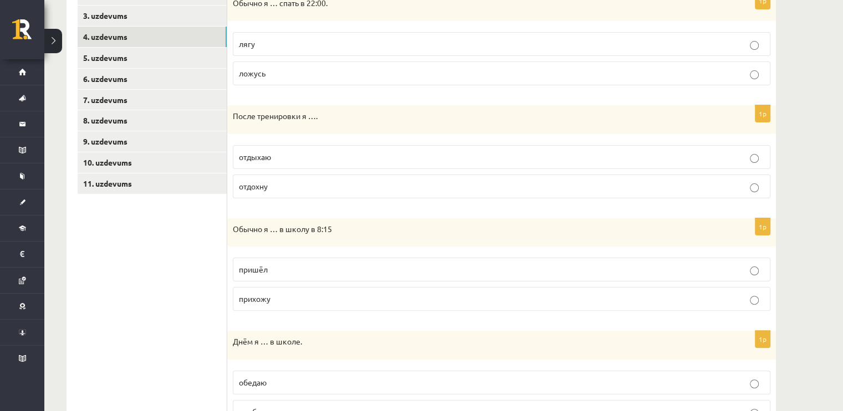
click at [288, 302] on p "прихожу" at bounding box center [502, 299] width 526 height 12
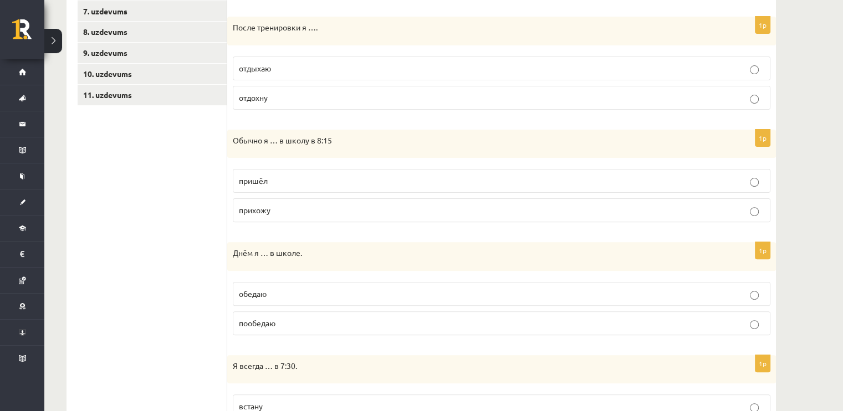
scroll to position [346, 0]
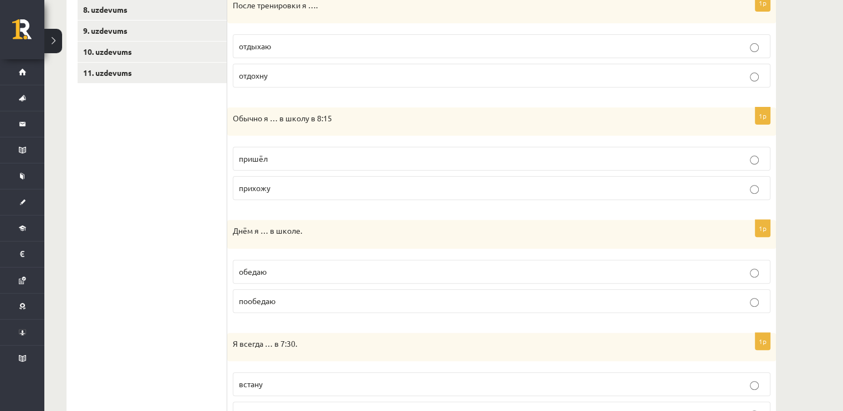
click at [293, 268] on p "обедаю" at bounding box center [502, 272] width 526 height 12
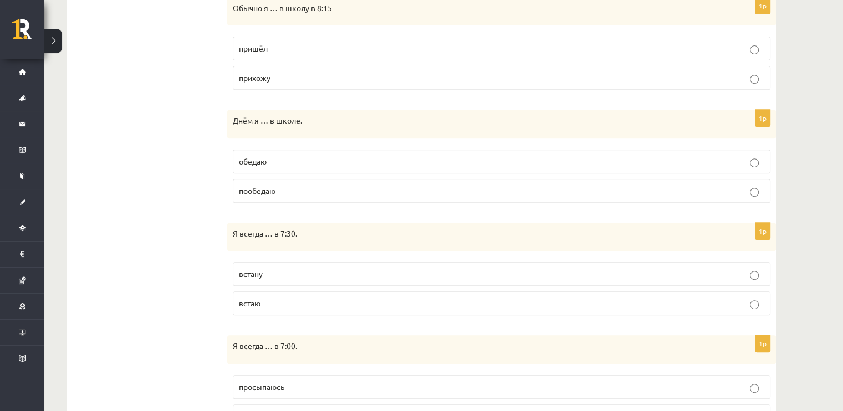
scroll to position [457, 0]
click at [288, 303] on p "встаю" at bounding box center [502, 303] width 526 height 12
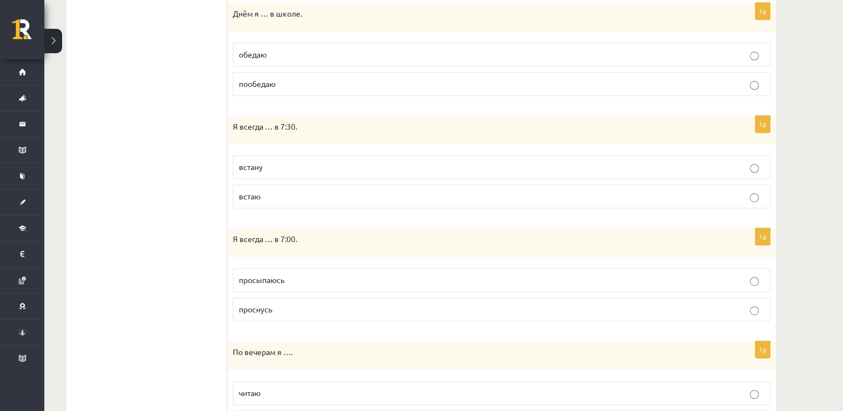
scroll to position [568, 0]
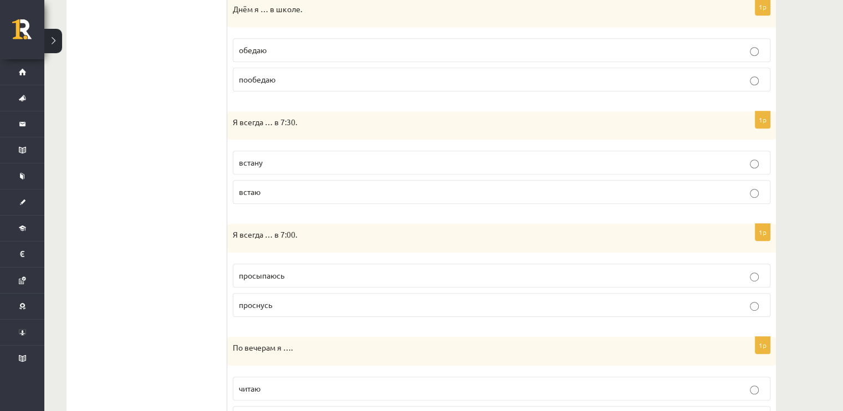
click at [292, 276] on p "просыпаюсь" at bounding box center [502, 276] width 526 height 12
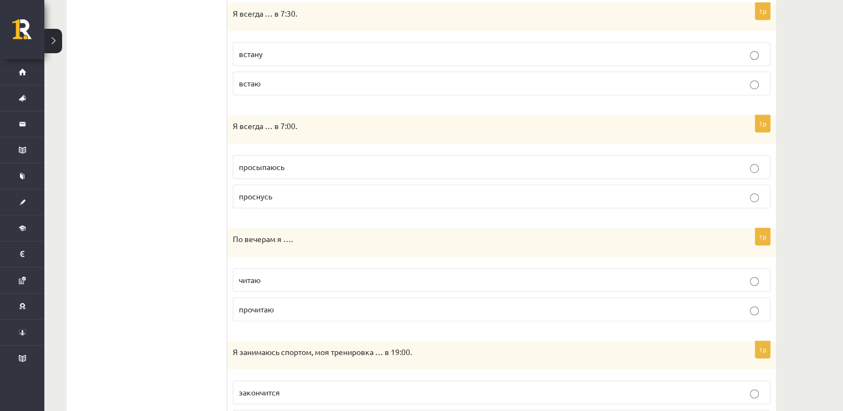
scroll to position [679, 0]
click at [293, 276] on p "читаю" at bounding box center [502, 278] width 526 height 12
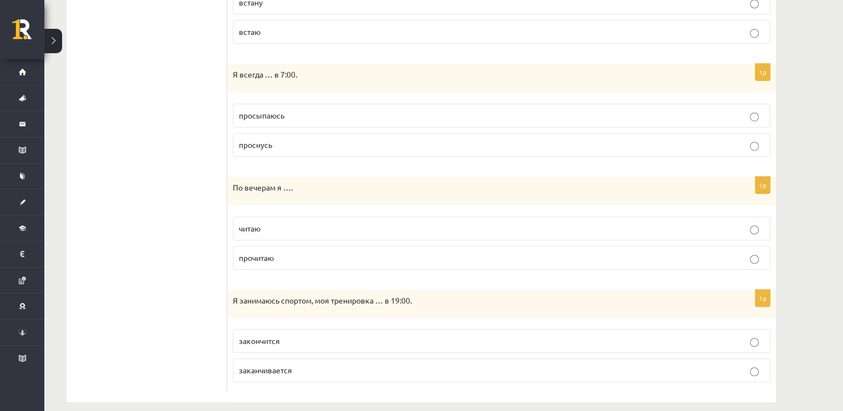
scroll to position [737, 0]
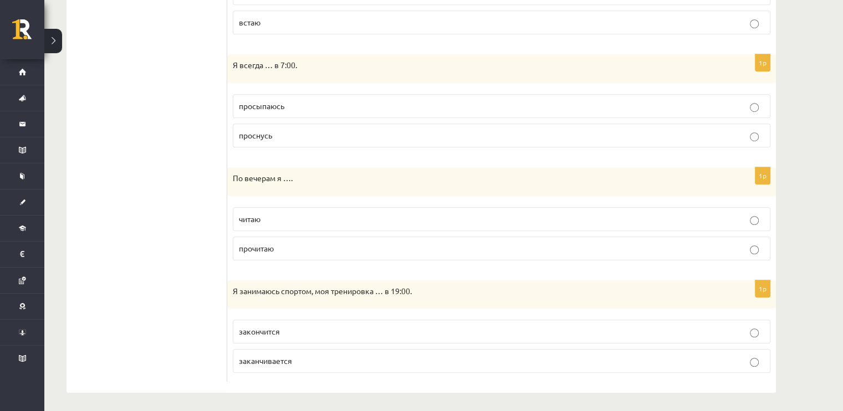
click at [278, 358] on span "заканчивается" at bounding box center [265, 361] width 53 height 10
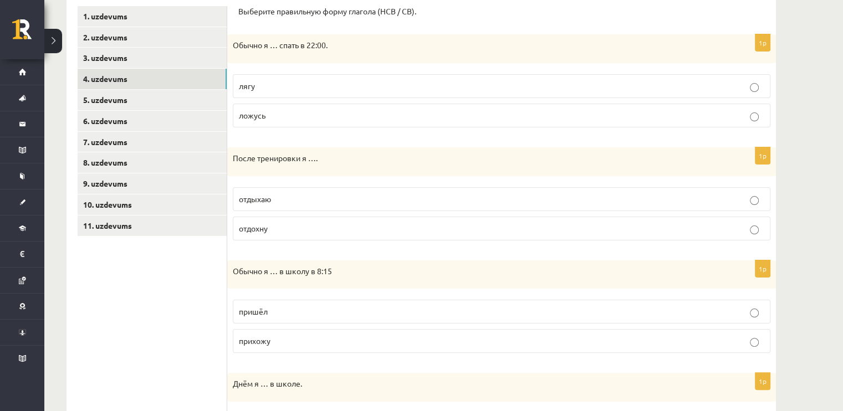
scroll to position [183, 0]
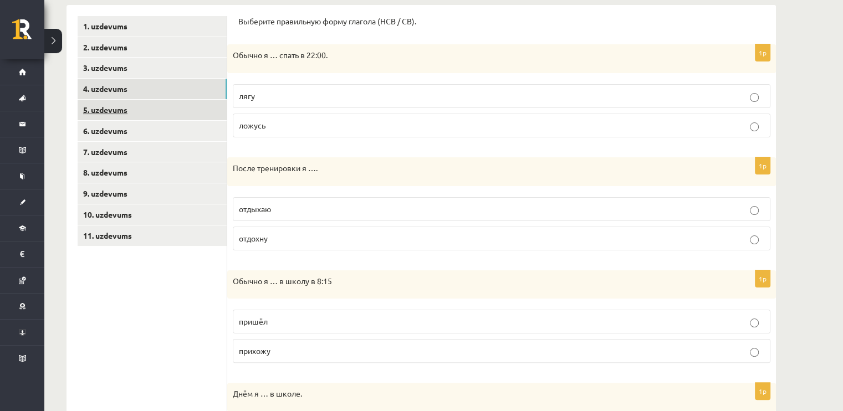
click at [128, 114] on link "5. uzdevums" at bounding box center [152, 110] width 149 height 21
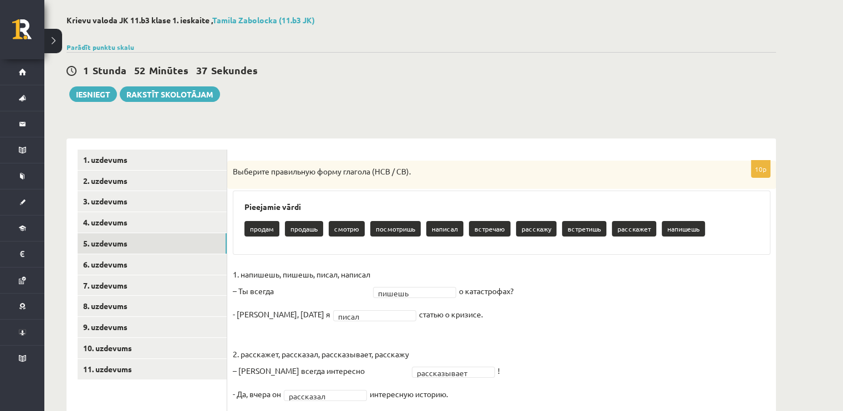
scroll to position [48, 0]
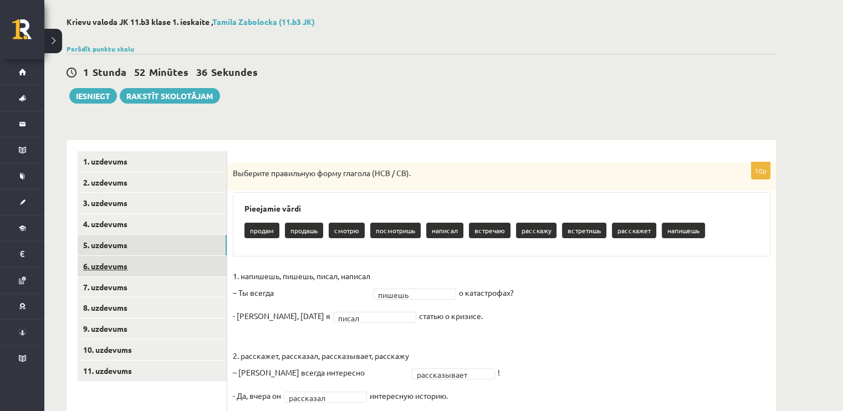
click at [146, 272] on link "6. uzdevums" at bounding box center [152, 266] width 149 height 21
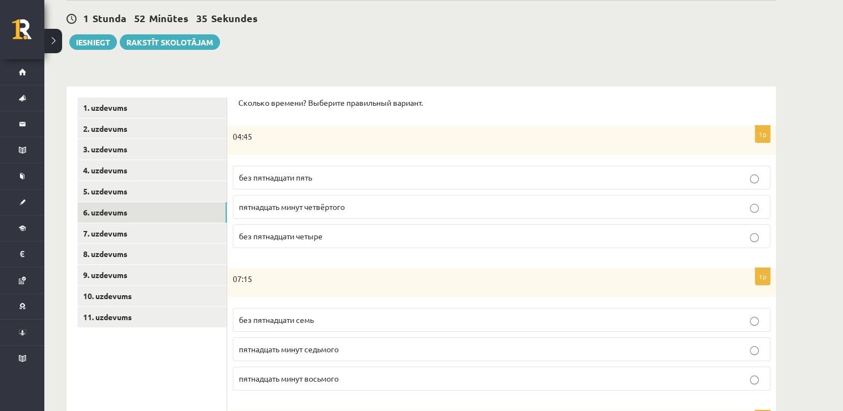
scroll to position [103, 0]
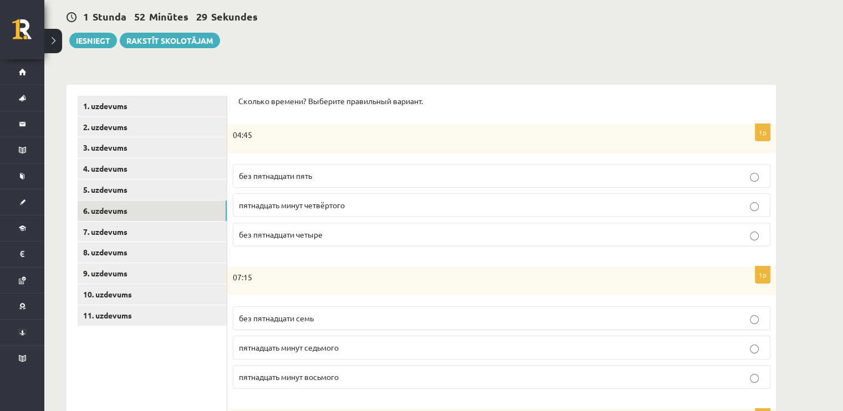
click at [311, 174] on span "без пятнадцати пять" at bounding box center [275, 176] width 73 height 10
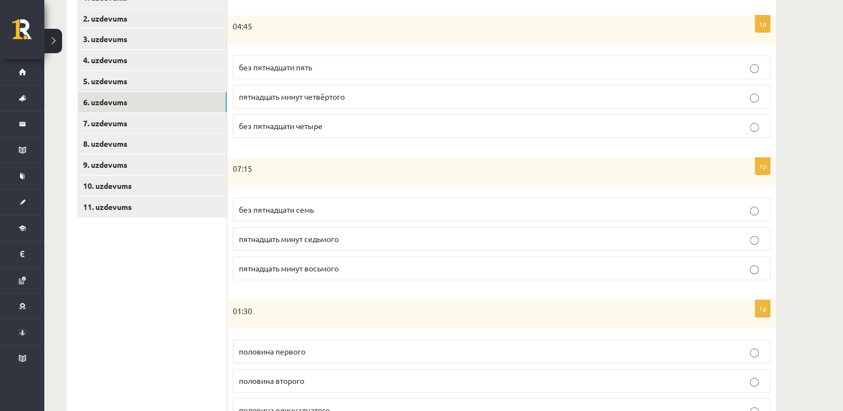
scroll to position [214, 0]
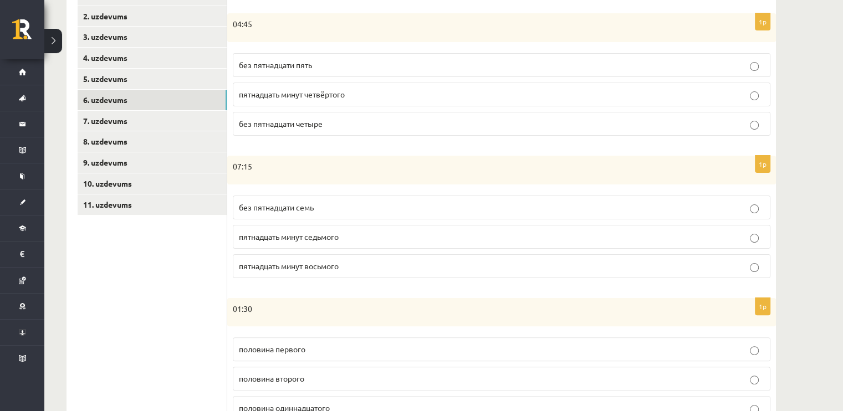
click at [320, 268] on span "пятнадцать минут восьмого" at bounding box center [289, 266] width 100 height 10
drag, startPoint x: 320, startPoint y: 268, endPoint x: 269, endPoint y: 276, distance: 51.5
click at [269, 276] on label "пятнадцать минут восьмого" at bounding box center [502, 267] width 538 height 24
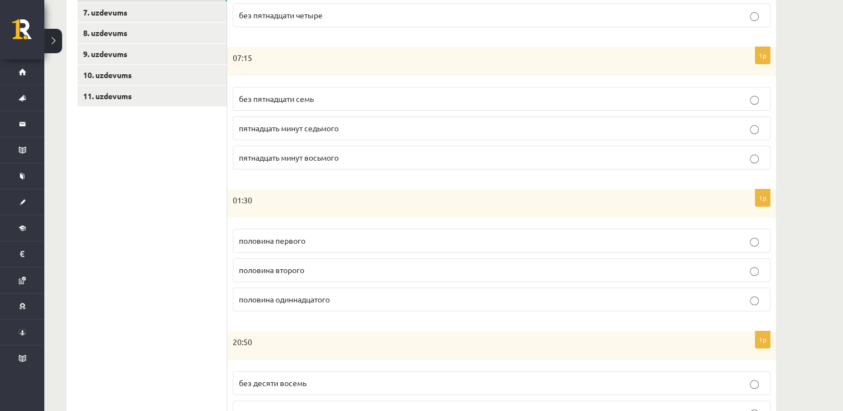
scroll to position [325, 0]
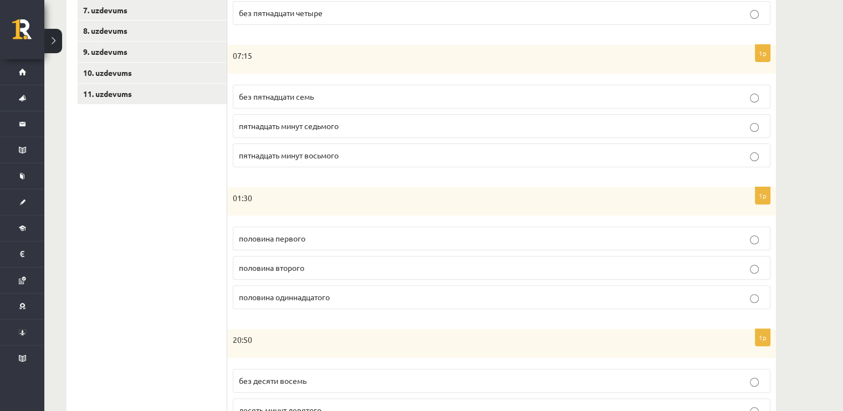
click at [330, 264] on p "половина второго" at bounding box center [502, 268] width 526 height 12
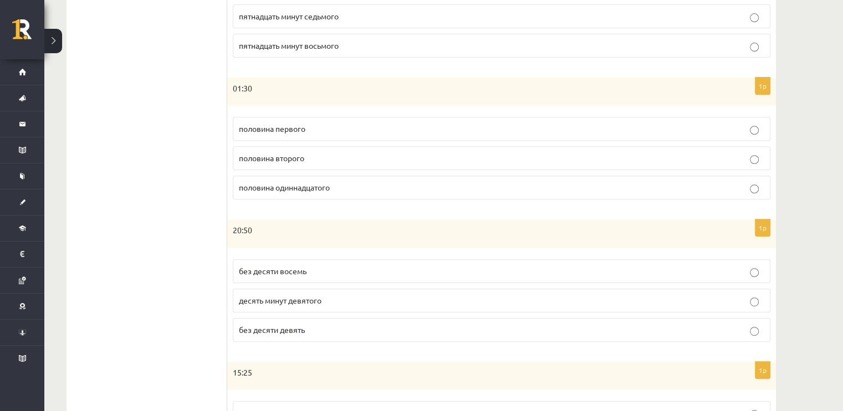
scroll to position [436, 0]
click at [324, 325] on p "без десяти девять" at bounding box center [502, 329] width 526 height 12
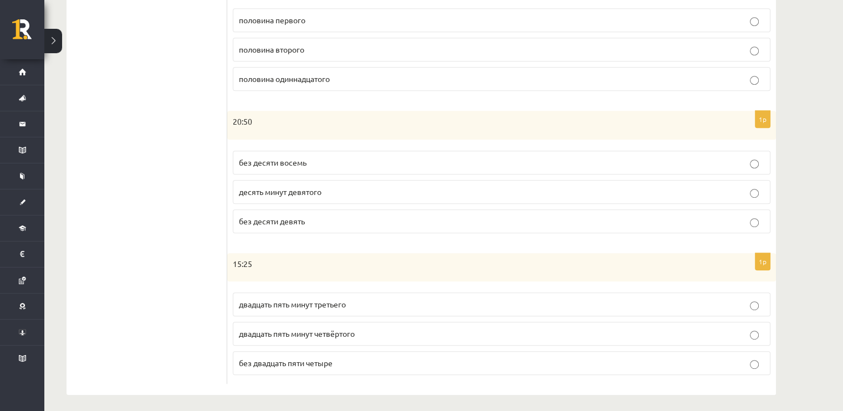
scroll to position [546, 0]
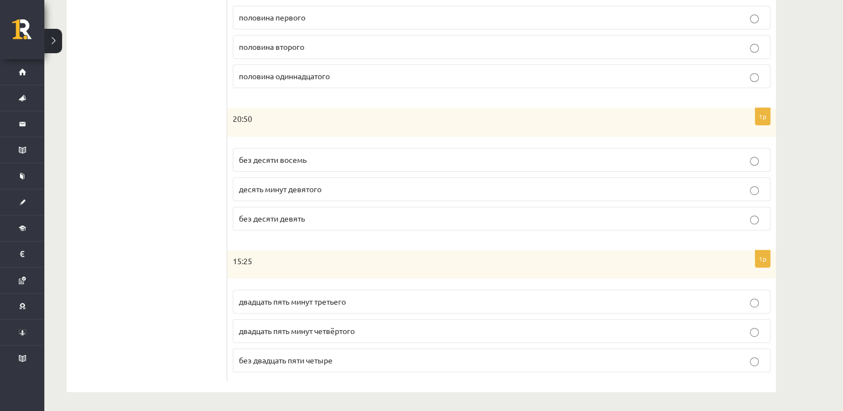
click at [323, 298] on span "двадцать пять минут третьего" at bounding box center [292, 302] width 107 height 10
click at [299, 332] on p "двадцать пять минут четвёртого" at bounding box center [502, 331] width 526 height 12
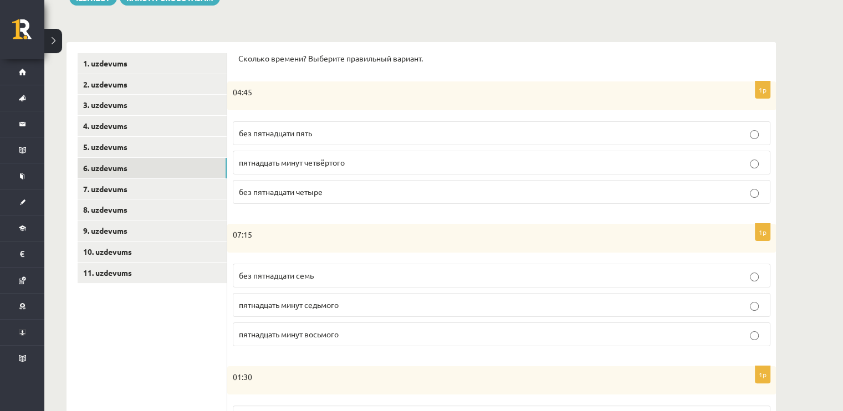
scroll to position [103, 0]
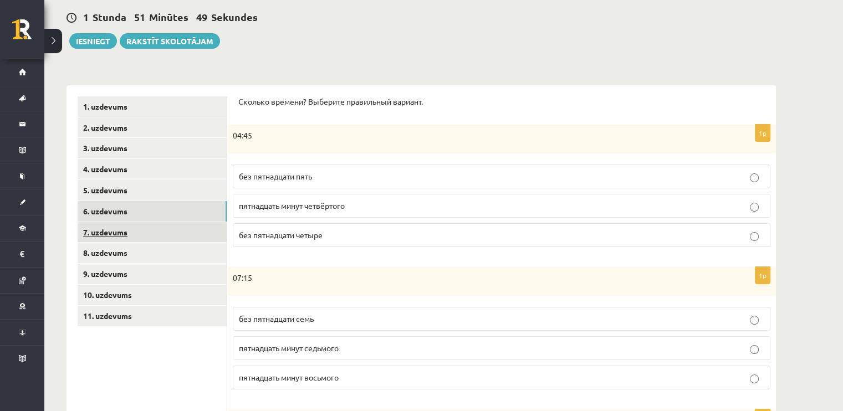
click at [135, 234] on link "7. uzdevums" at bounding box center [152, 232] width 149 height 21
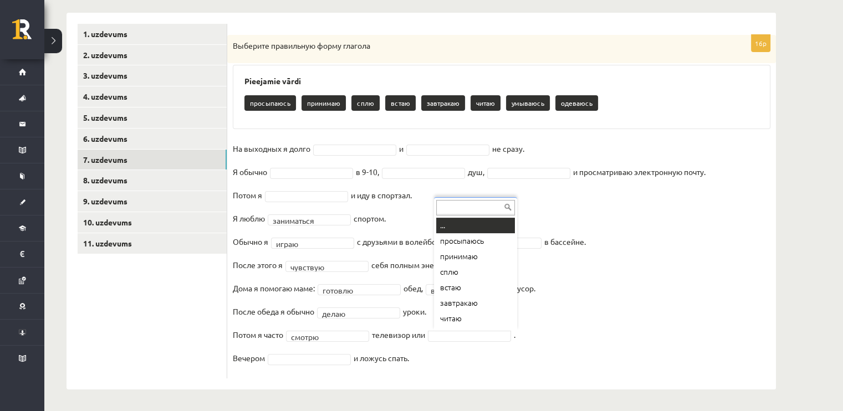
scroll to position [13, 0]
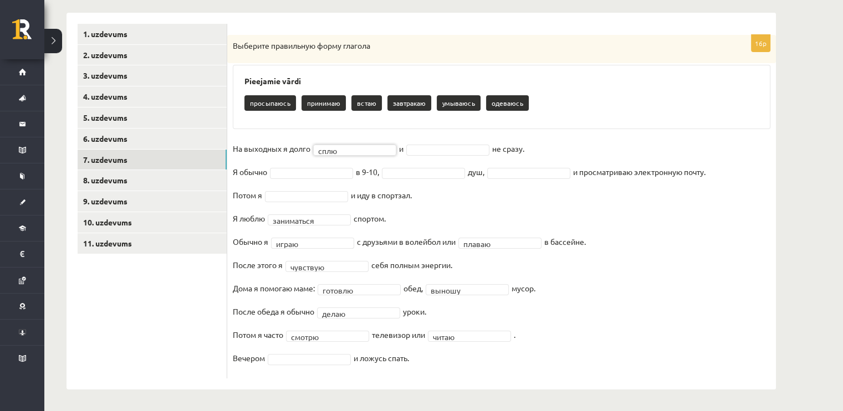
click at [451, 155] on fieldset "**********" at bounding box center [502, 256] width 538 height 233
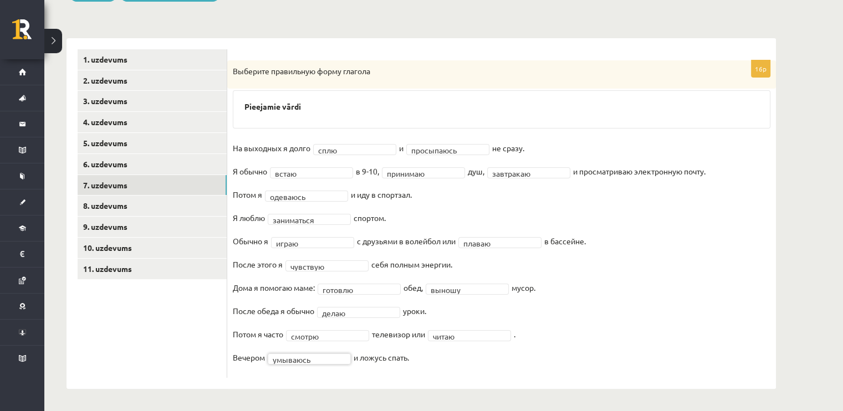
scroll to position [149, 0]
click at [123, 210] on link "8. uzdevums" at bounding box center [152, 206] width 149 height 21
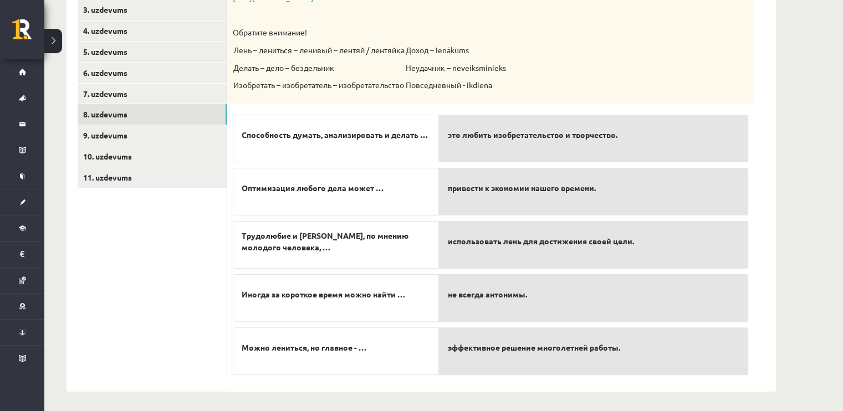
scroll to position [242, 0]
click at [481, 358] on div "эффективное решение многолетней работы." at bounding box center [593, 351] width 309 height 48
drag, startPoint x: 482, startPoint y: 327, endPoint x: 506, endPoint y: 315, distance: 26.5
click at [482, 308] on div "это любить изобретательство и творчество. привести к экономии нашего времени. и…" at bounding box center [593, 240] width 309 height 265
click at [594, 349] on span "эффективное решение многолетней работы." at bounding box center [534, 347] width 172 height 12
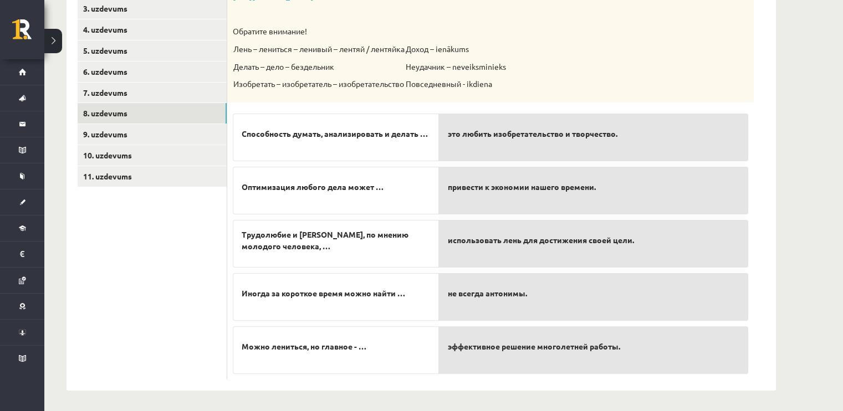
drag, startPoint x: 594, startPoint y: 349, endPoint x: 552, endPoint y: 307, distance: 59.6
click at [552, 307] on div "это любить изобретательство и творчество. привести к экономии нашего времени. и…" at bounding box center [593, 240] width 309 height 265
click at [477, 362] on div "эффективное решение многолетней работы." at bounding box center [593, 351] width 309 height 48
drag, startPoint x: 484, startPoint y: 355, endPoint x: 496, endPoint y: 310, distance: 47.1
click at [496, 310] on div "это любить изобретательство и творчество. привести к экономии нашего времени. и…" at bounding box center [593, 240] width 309 height 265
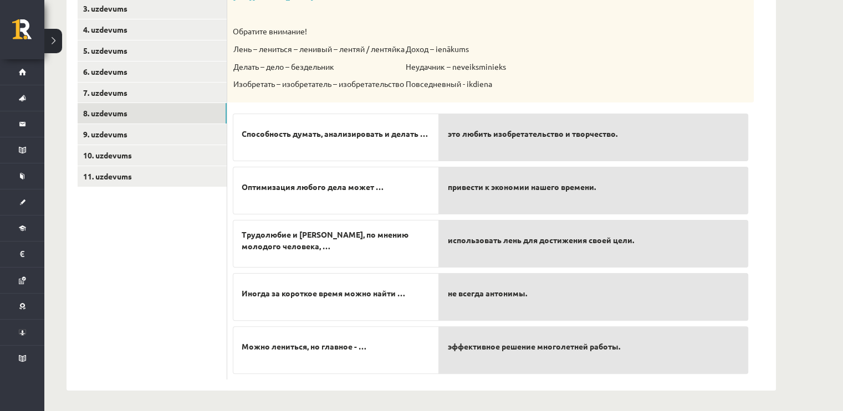
click at [546, 358] on div "эффективное решение многолетней работы." at bounding box center [593, 351] width 309 height 48
drag, startPoint x: 554, startPoint y: 350, endPoint x: 571, endPoint y: 320, distance: 34.0
click at [571, 322] on div "это любить изобретательство и творчество. привести к экономии нашего времени. и…" at bounding box center [593, 240] width 309 height 265
click at [556, 294] on p "не всегда антонимы." at bounding box center [594, 293] width 292 height 23
drag, startPoint x: 550, startPoint y: 365, endPoint x: 557, endPoint y: 355, distance: 12.0
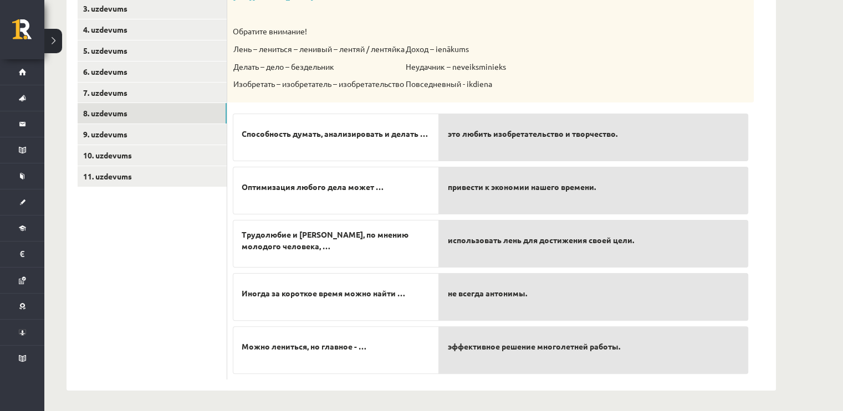
click at [550, 365] on div "эффективное решение многолетней работы." at bounding box center [593, 351] width 309 height 48
click at [398, 294] on span "Иногда за короткое время можно найти …" at bounding box center [324, 294] width 164 height 12
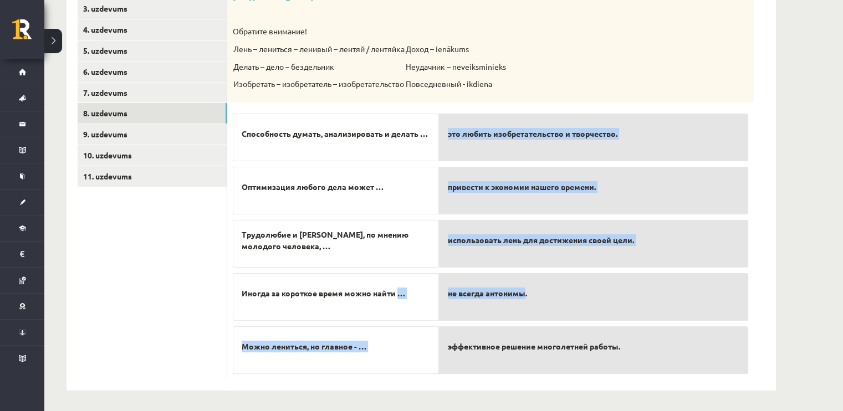
drag, startPoint x: 398, startPoint y: 294, endPoint x: 514, endPoint y: 303, distance: 116.8
click at [514, 303] on fieldset "Способность думать, анализировать и делать … Оптимизация любого дела может … Тр…" at bounding box center [491, 241] width 516 height 266
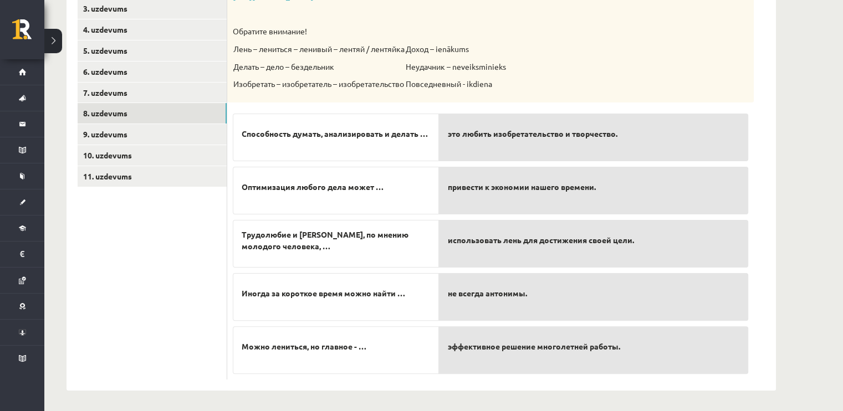
click at [816, 277] on div "Krievu valoda JK 11.b3 klase 1. ieskaite , Tamila Zabolocka (11.b3 JK) Parādīt …" at bounding box center [443, 106] width 799 height 613
drag, startPoint x: 650, startPoint y: 263, endPoint x: 656, endPoint y: 253, distance: 11.2
click at [654, 256] on div "это любить изобретательство и творчество. привести к экономии нашего времени. и…" at bounding box center [593, 240] width 309 height 265
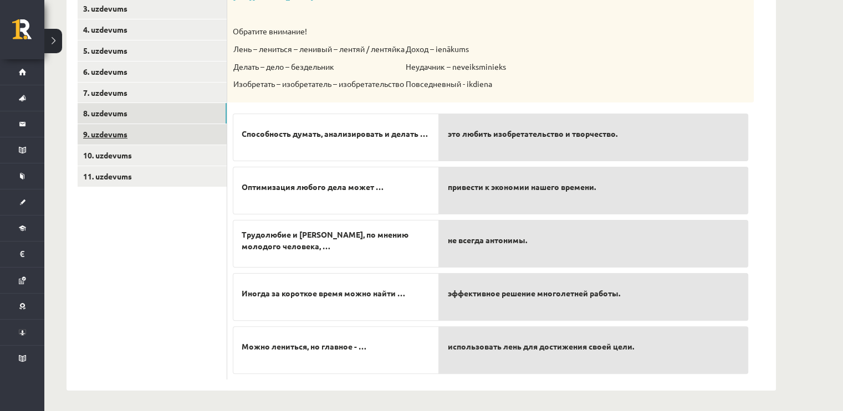
click at [139, 134] on link "9. uzdevums" at bounding box center [152, 134] width 149 height 21
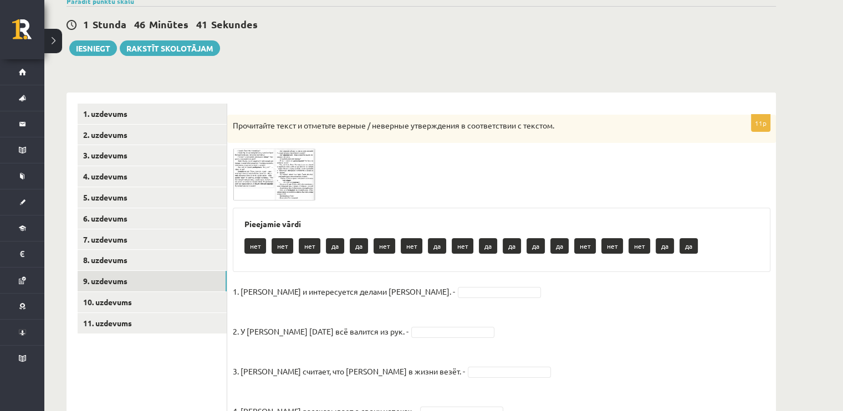
scroll to position [131, 0]
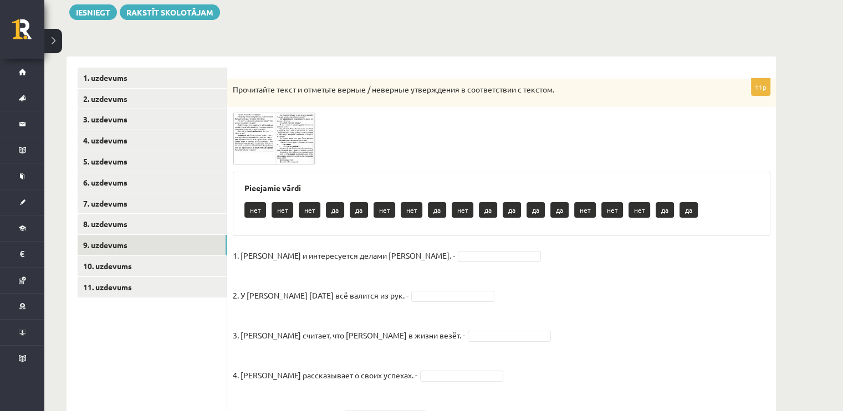
click at [257, 136] on img at bounding box center [274, 139] width 83 height 52
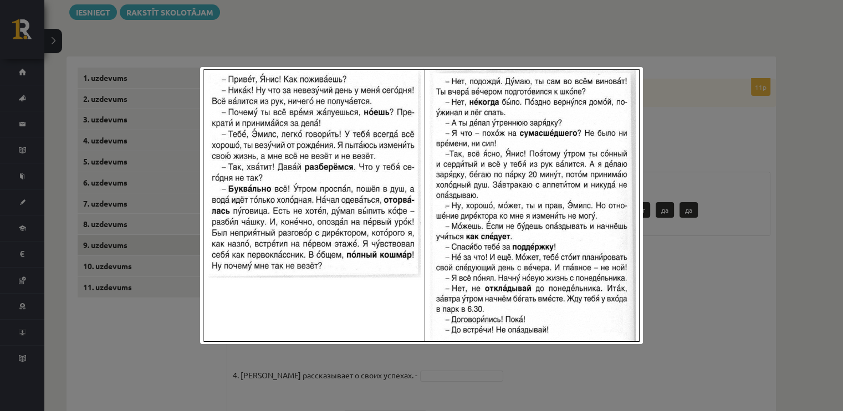
click at [731, 314] on div at bounding box center [421, 205] width 843 height 411
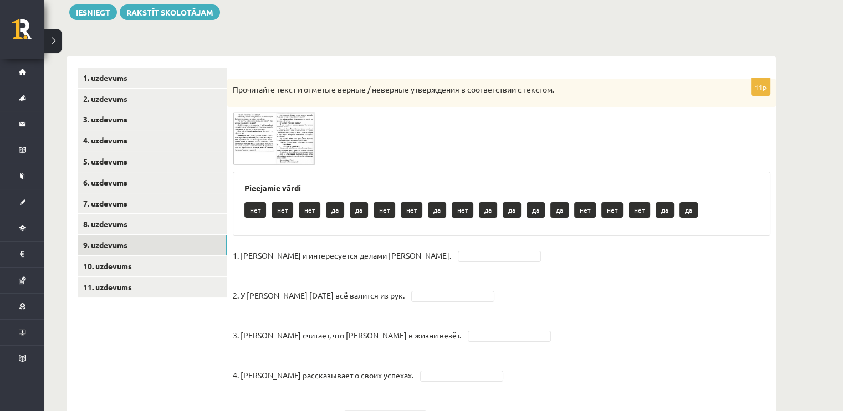
click at [560, 104] on div "Прочитайте текст и отметьте верные / неверные утверждения в соответствии с текс…" at bounding box center [501, 93] width 549 height 29
click at [162, 60] on div "1. uzdevums 2. uzdevums 3. uzdevums 4. uzdevums 5. uzdevums 6. uzdevums 7. uzde…" at bounding box center [147, 380] width 161 height 647
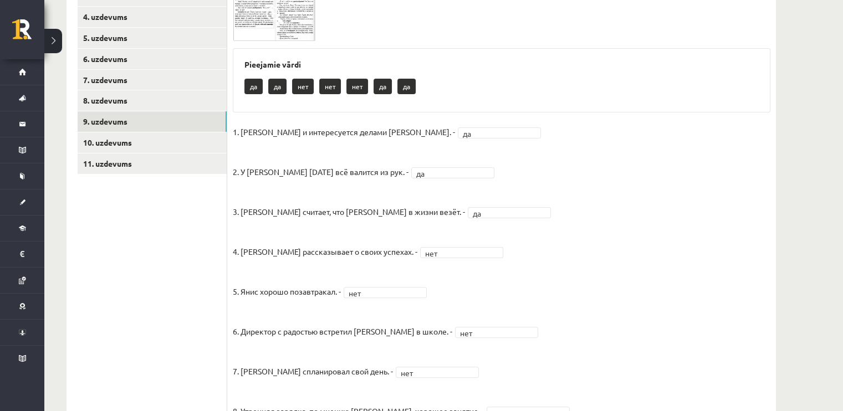
scroll to position [223, 0]
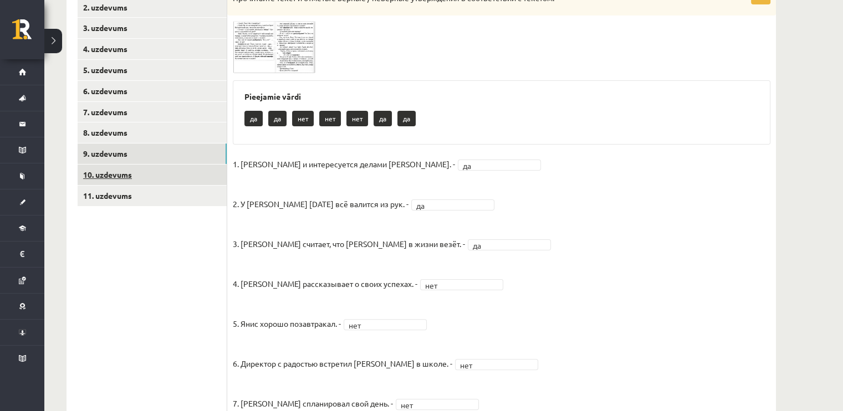
click at [167, 175] on link "10. uzdevums" at bounding box center [152, 175] width 149 height 21
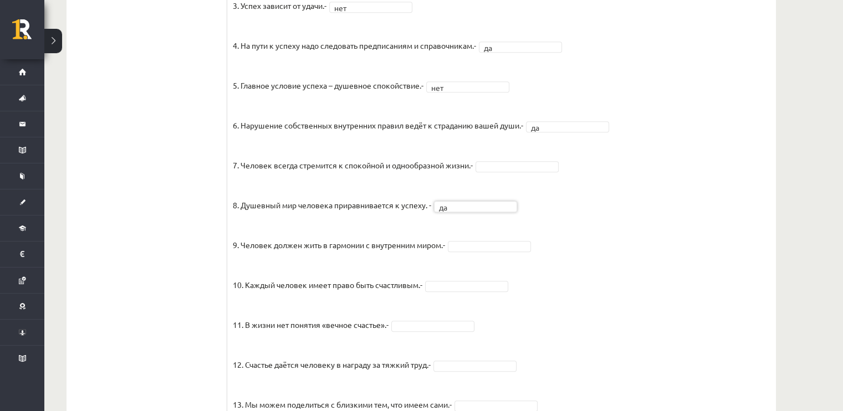
scroll to position [776, 0]
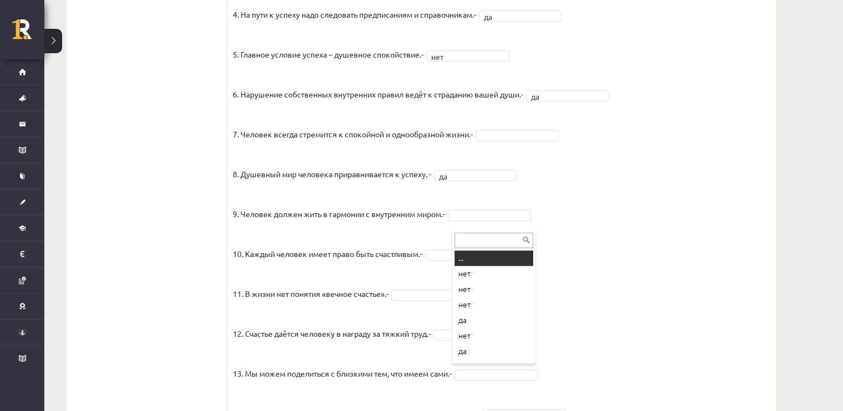
click at [479, 231] on div at bounding box center [493, 240] width 83 height 18
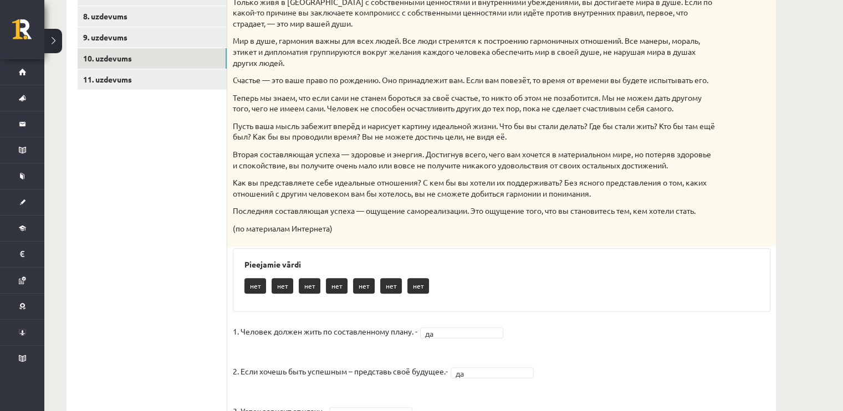
scroll to position [328, 0]
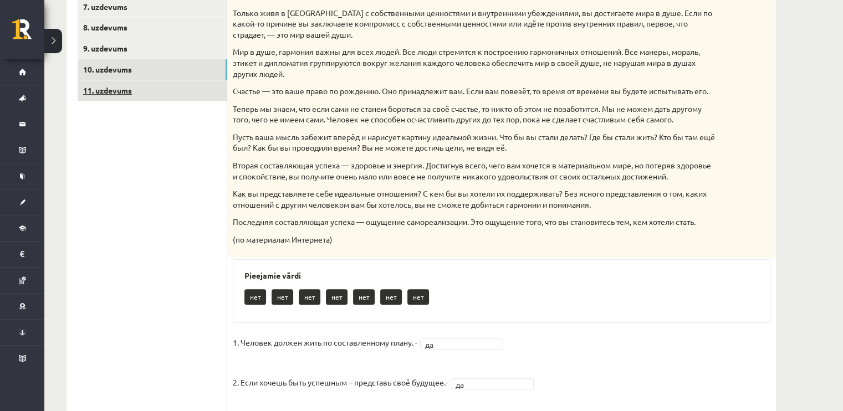
click at [142, 97] on link "11. uzdevums" at bounding box center [152, 90] width 149 height 21
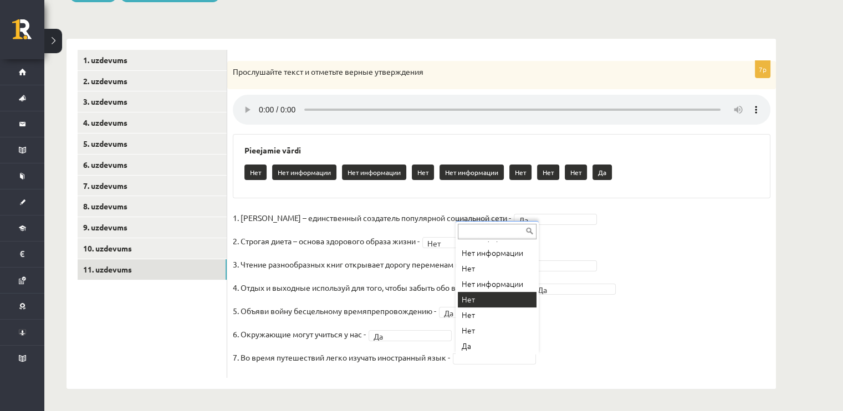
scroll to position [44, 0]
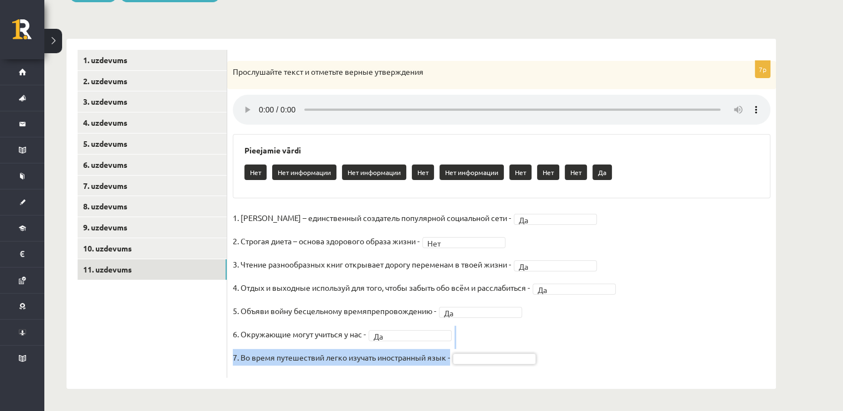
click at [488, 354] on fieldset "1. Павел Дуров – единственный создатель популярной социальной сети - Да ** 2. С…" at bounding box center [502, 291] width 538 height 163
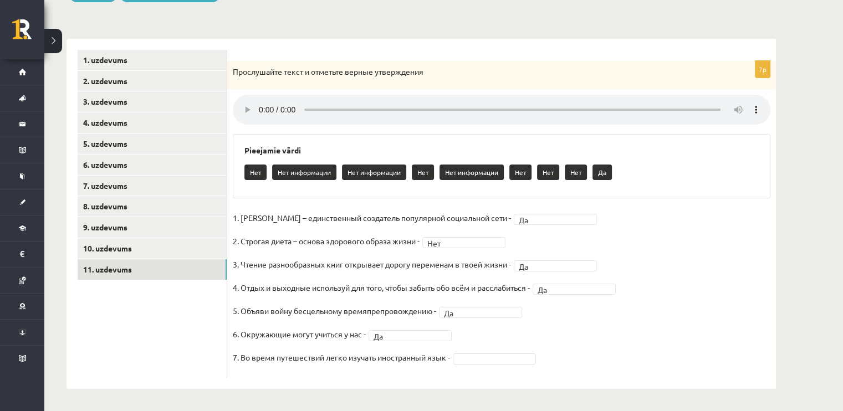
drag, startPoint x: 488, startPoint y: 354, endPoint x: 491, endPoint y: 362, distance: 8.4
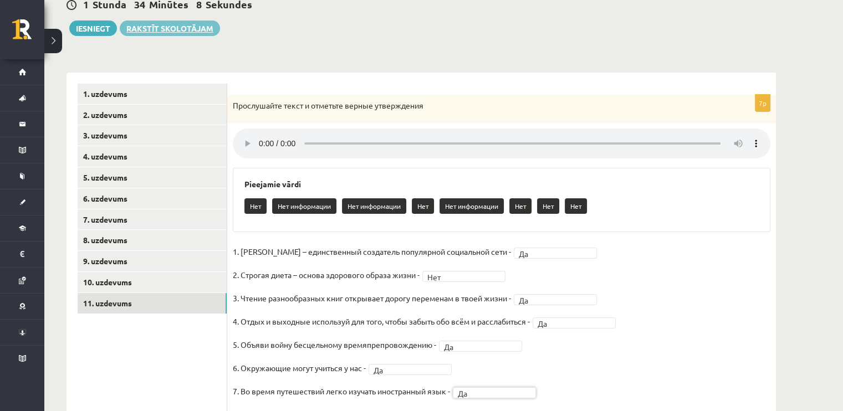
scroll to position [0, 0]
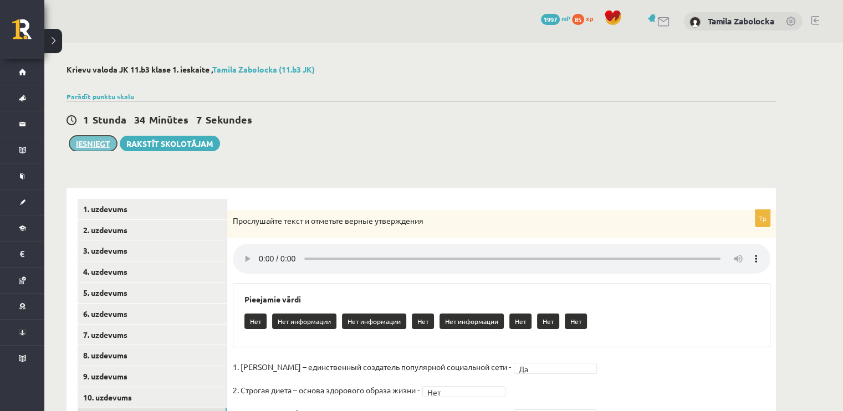
click at [75, 145] on button "Iesniegt" at bounding box center [93, 144] width 48 height 16
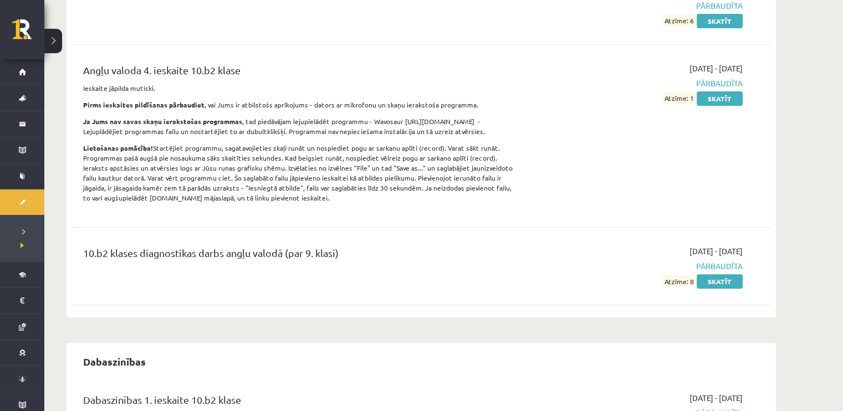
scroll to position [333, 0]
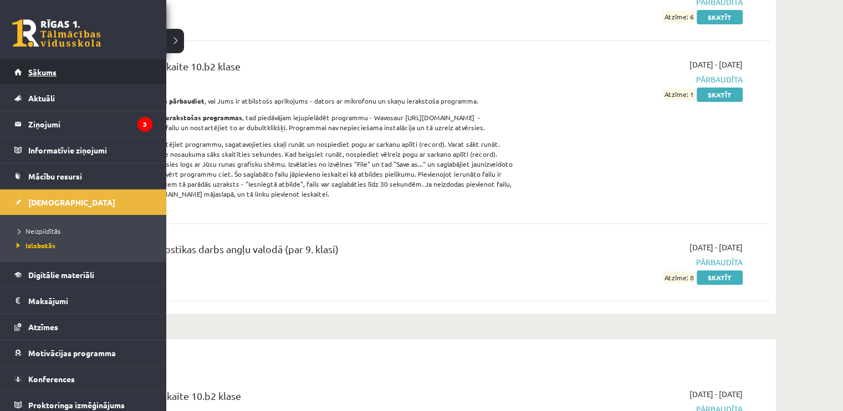
click at [26, 73] on link "Sākums" at bounding box center [83, 72] width 138 height 26
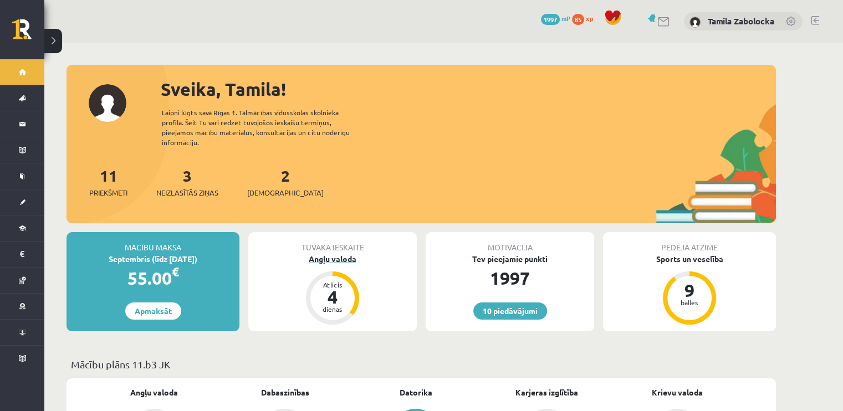
click at [332, 253] on div "Angļu valoda" at bounding box center [332, 259] width 169 height 12
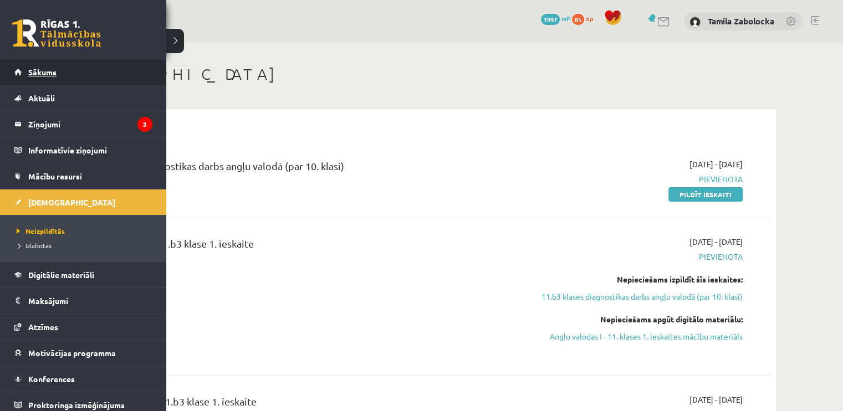
click at [21, 69] on link "Sākums" at bounding box center [83, 72] width 138 height 26
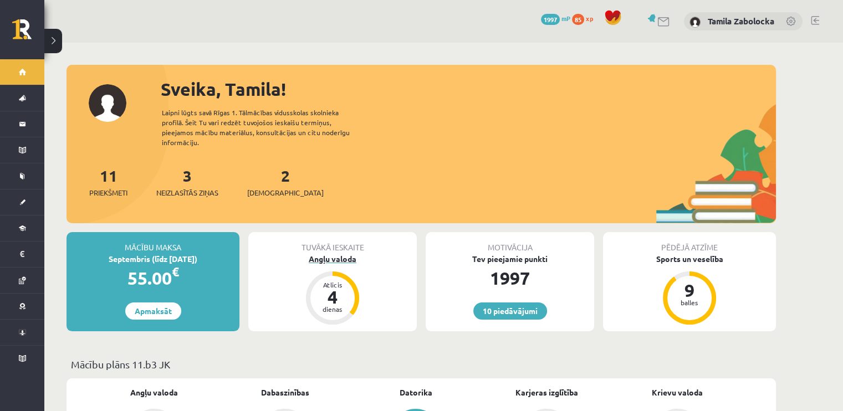
click at [328, 253] on div "Angļu valoda" at bounding box center [332, 259] width 169 height 12
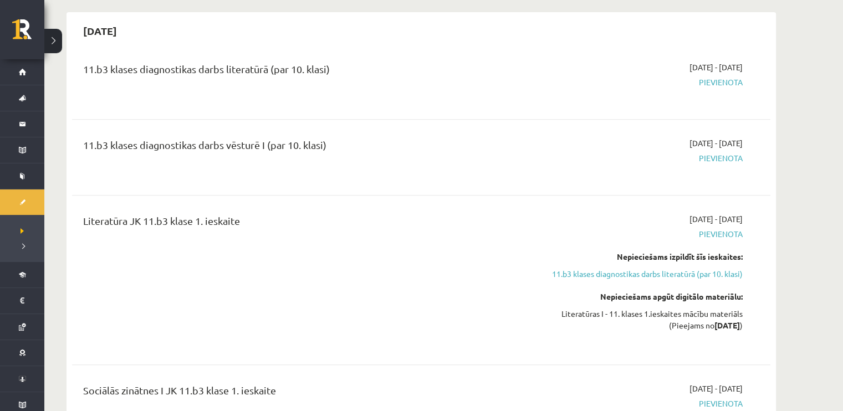
scroll to position [610, 0]
